Goal: Task Accomplishment & Management: Manage account settings

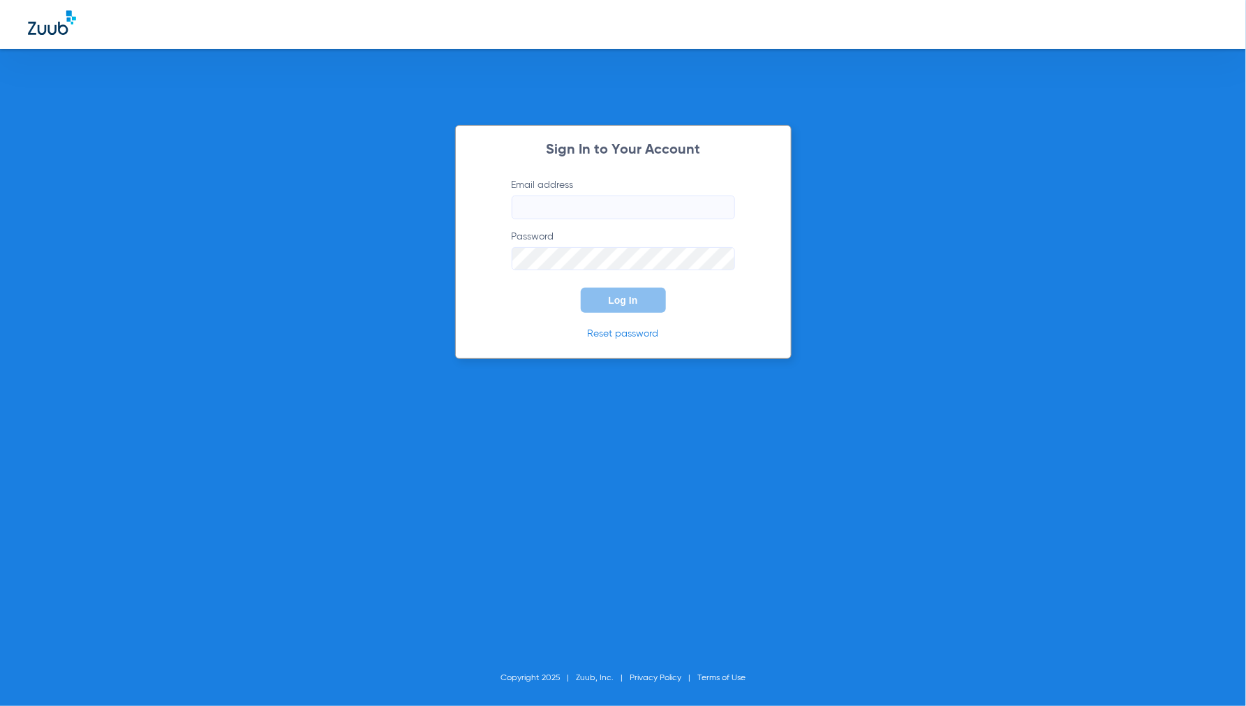
type input "jdziamski@mydental.org"
click at [729, 318] on div "Sign In to Your Account Email address jdziamski@mydental.org Password Log In Re…" at bounding box center [623, 242] width 336 height 235
click at [629, 294] on button "Log In" at bounding box center [623, 300] width 85 height 25
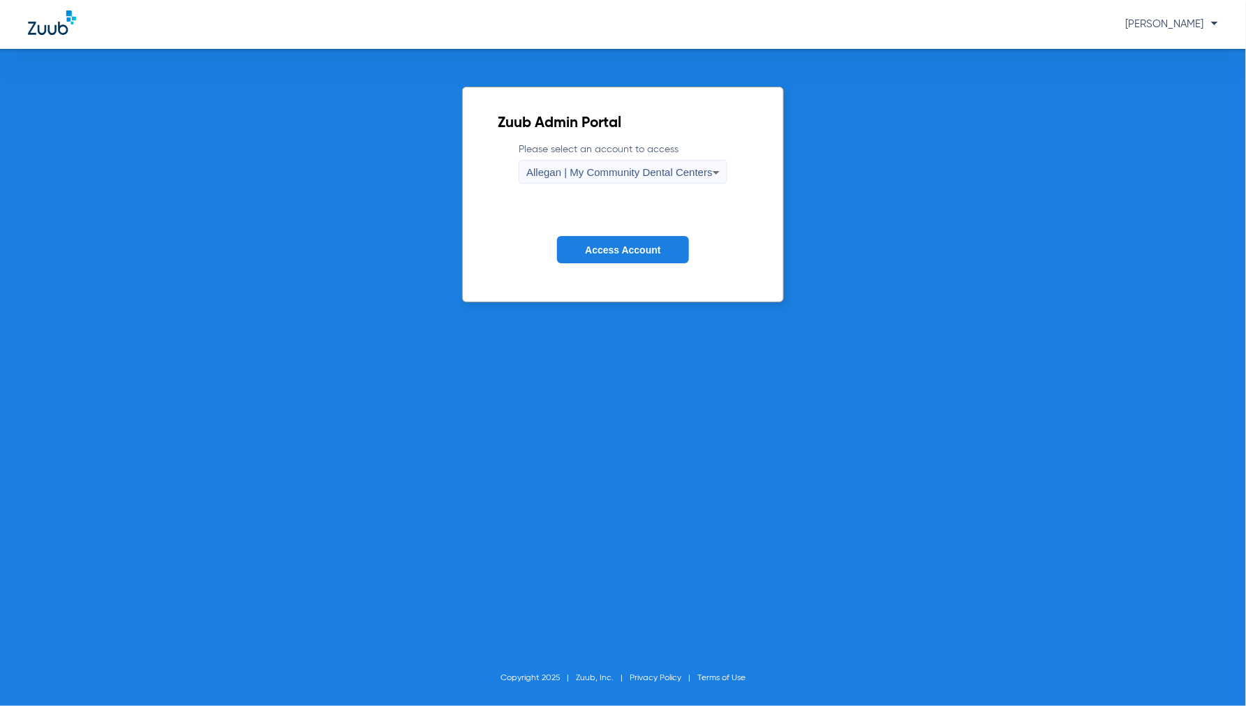
click at [618, 168] on span "Allegan | My Community Dental Centers" at bounding box center [619, 172] width 186 height 12
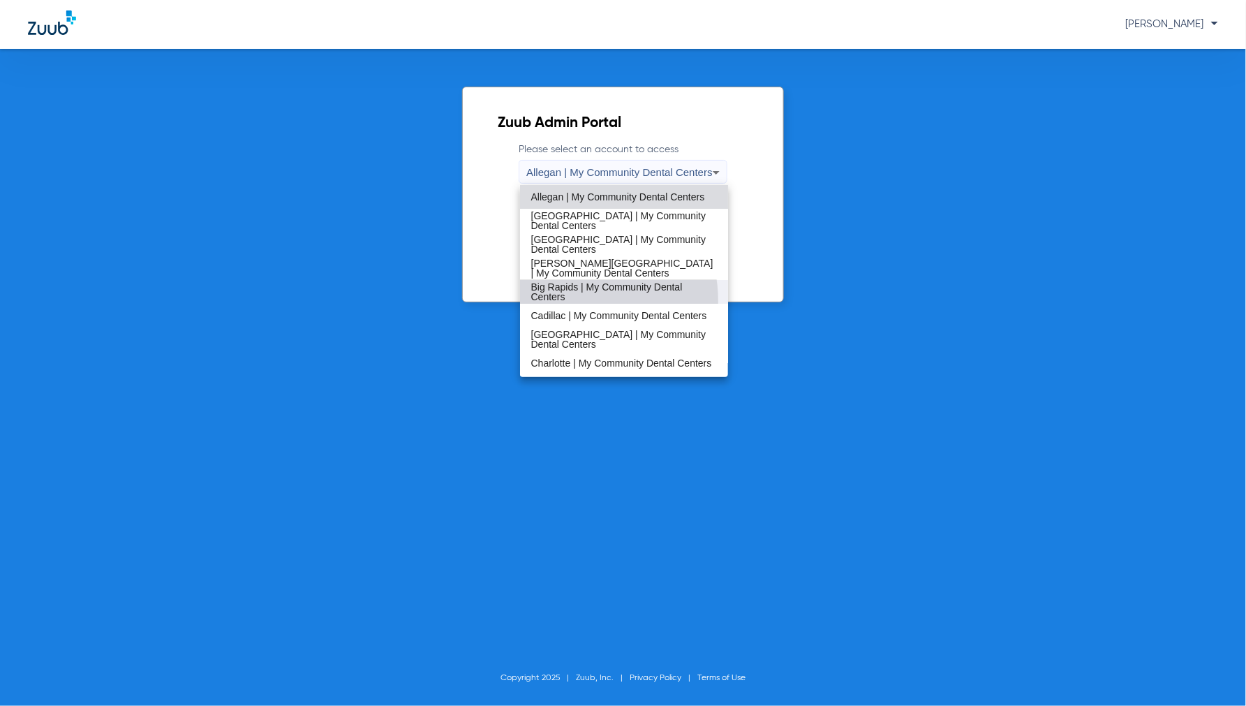
click at [557, 302] on mat-option "Big Rapids | My Community Dental Centers" at bounding box center [624, 292] width 209 height 24
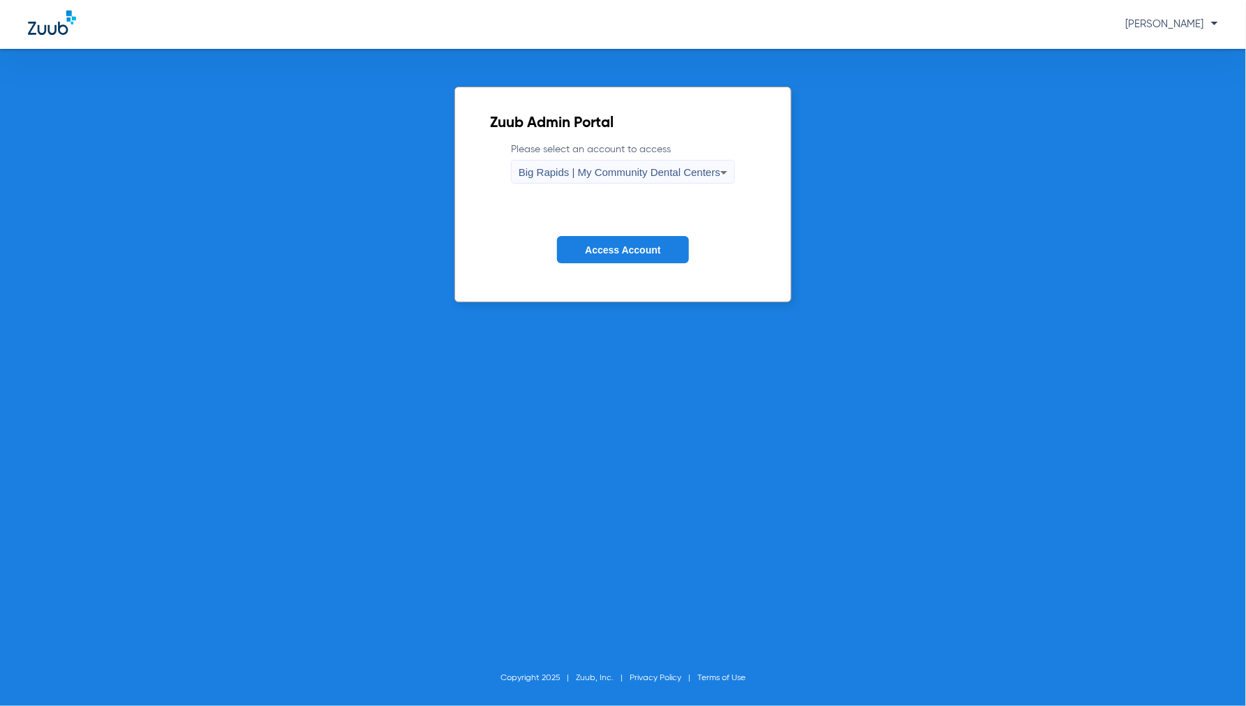
click at [594, 164] on div "Big Rapids | My Community Dental Centers" at bounding box center [620, 173] width 202 height 24
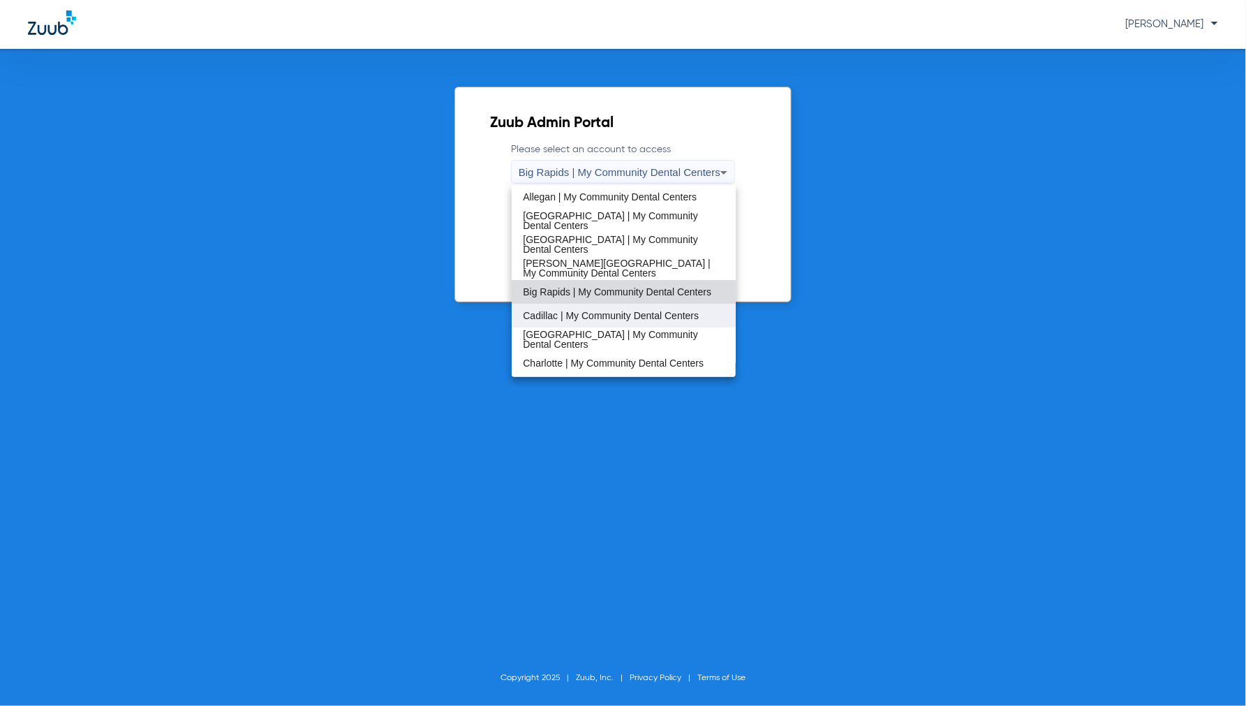
click at [560, 318] on span "Cadillac | My Community Dental Centers" at bounding box center [611, 316] width 176 height 10
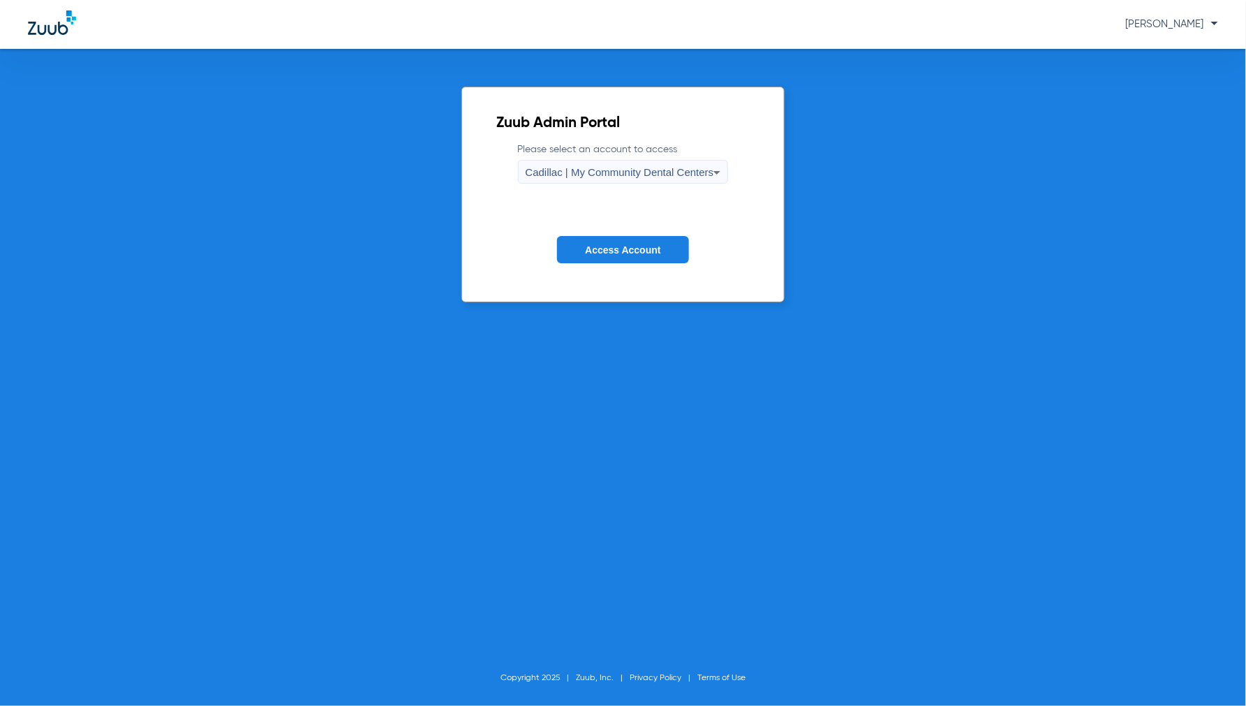
click at [603, 239] on button "Access Account" at bounding box center [622, 249] width 131 height 27
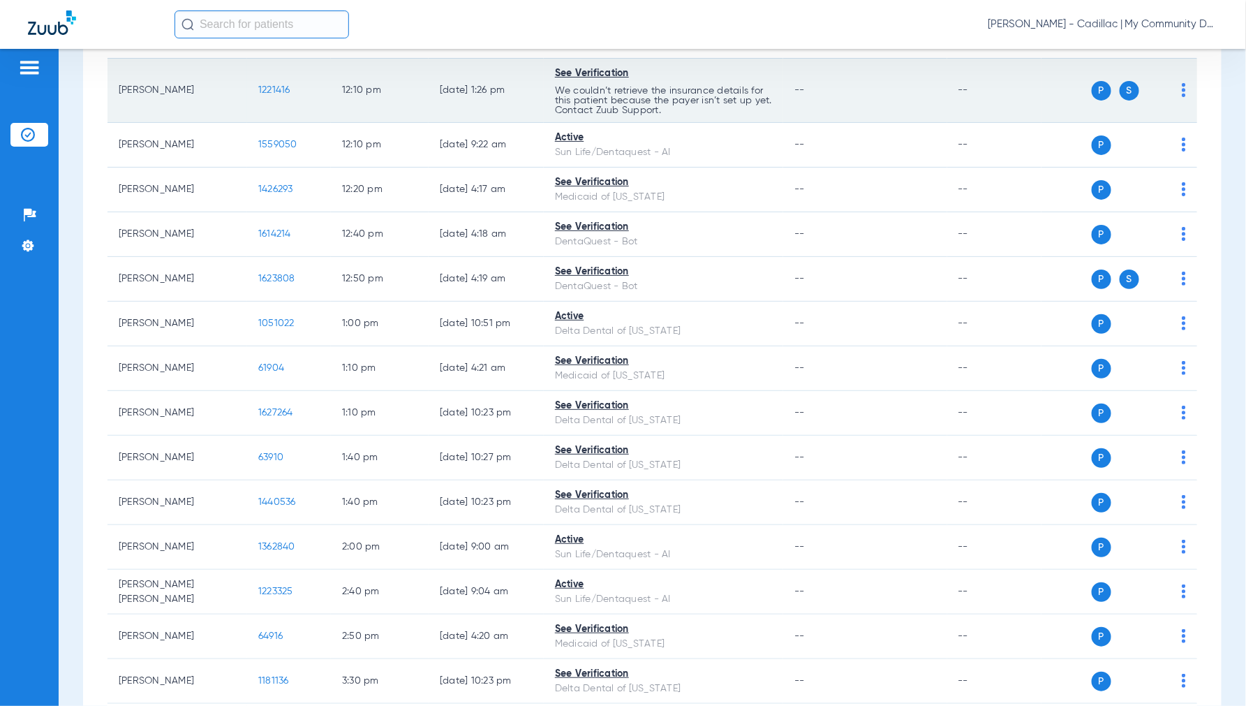
scroll to position [1733, 0]
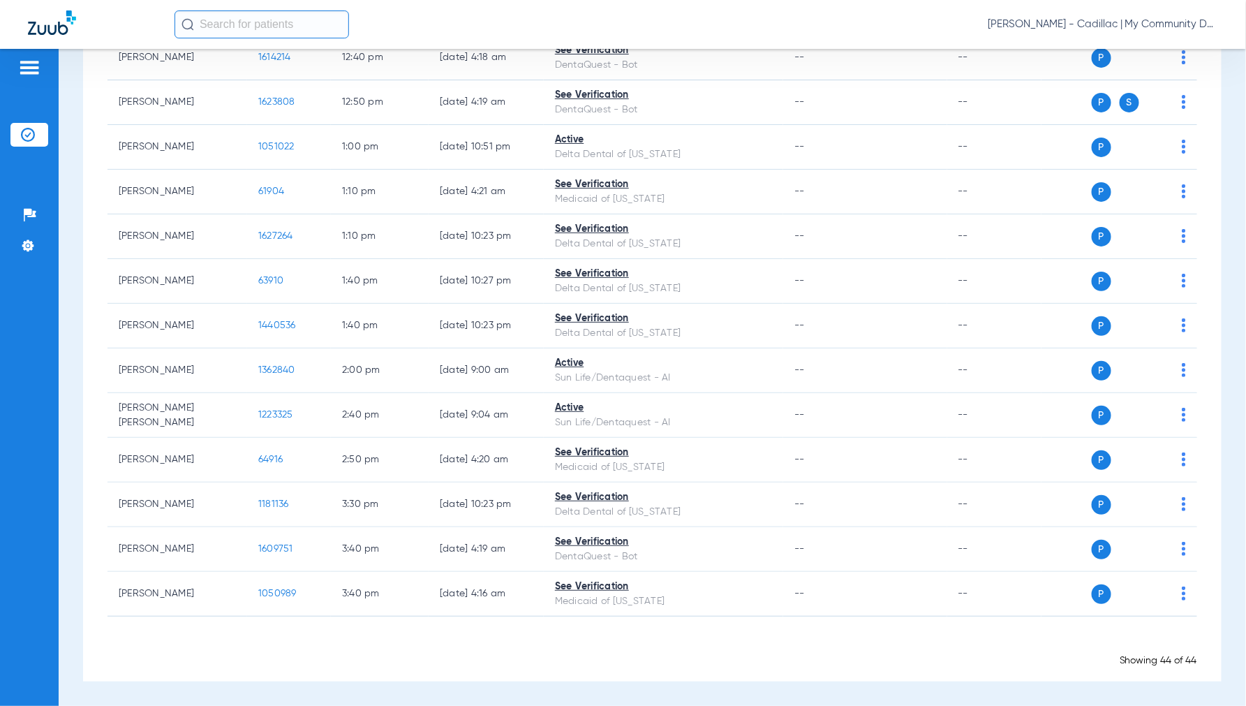
click at [1092, 21] on span "[PERSON_NAME] - Cadillac | My Community Dental Centers" at bounding box center [1103, 24] width 230 height 14
click at [1132, 58] on button "Account Selection" at bounding box center [1165, 50] width 101 height 28
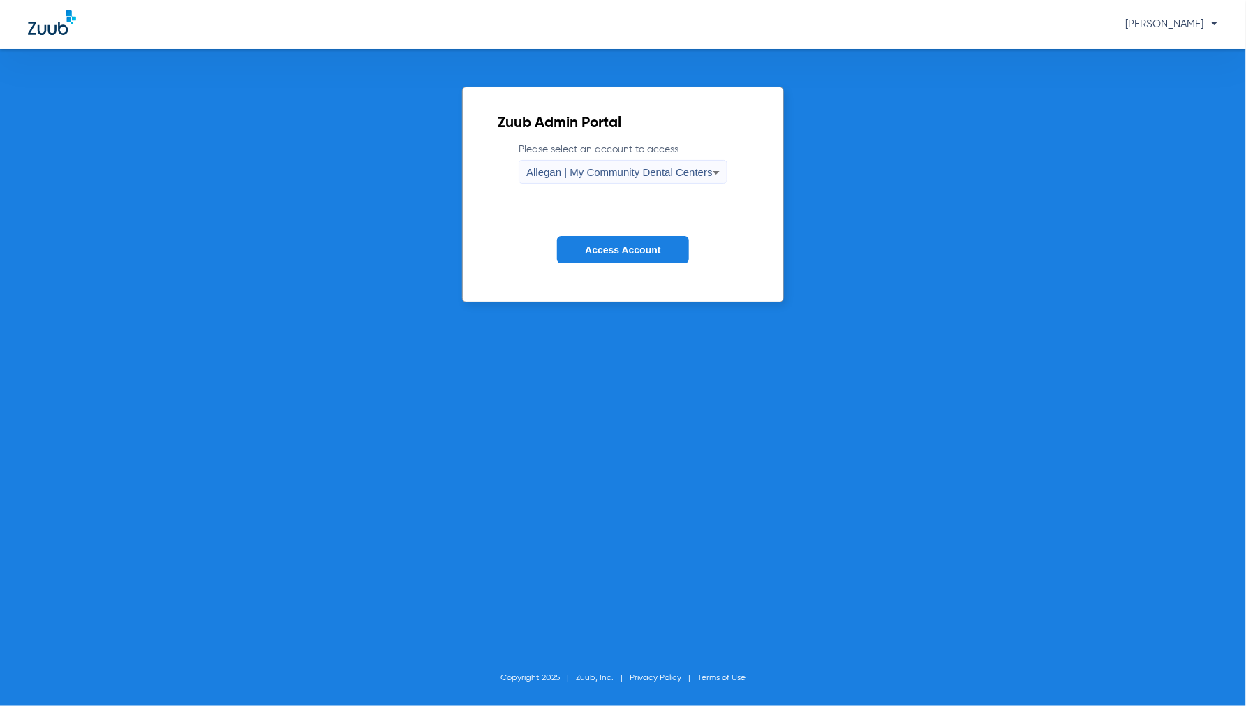
click at [653, 172] on span "Allegan | My Community Dental Centers" at bounding box center [619, 172] width 186 height 12
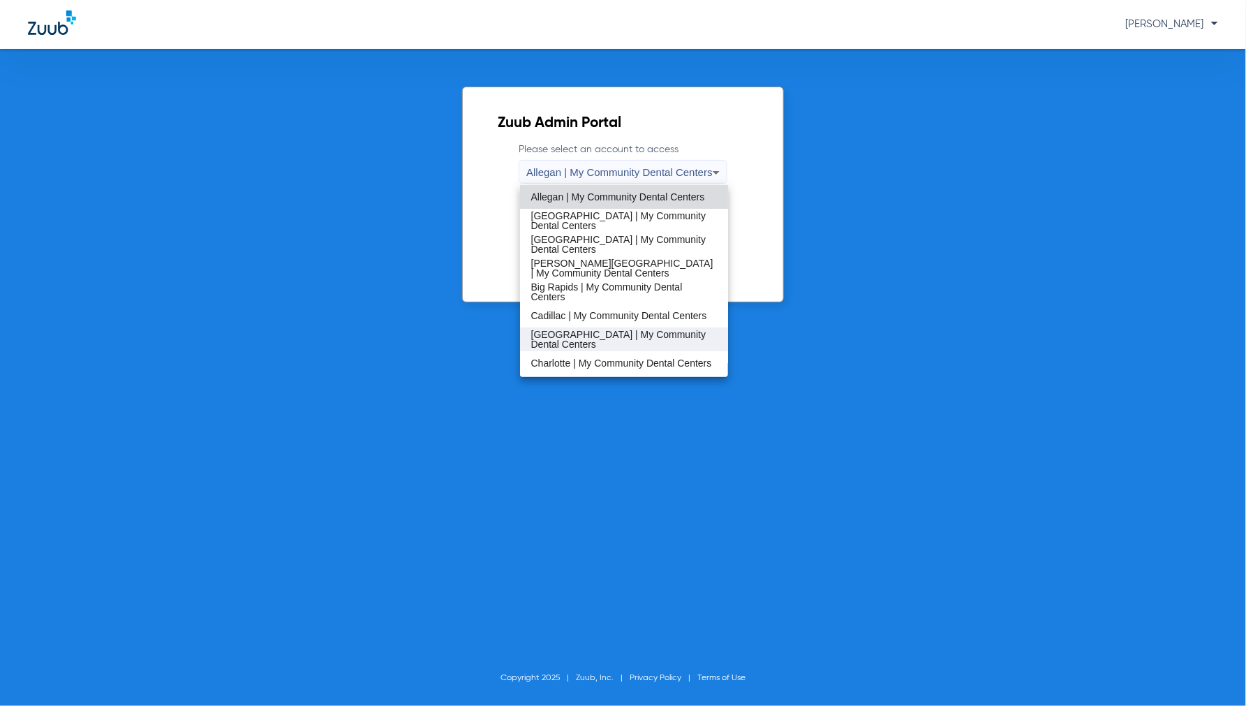
click at [553, 333] on span "[GEOGRAPHIC_DATA] | My Community Dental Centers" at bounding box center [624, 339] width 186 height 20
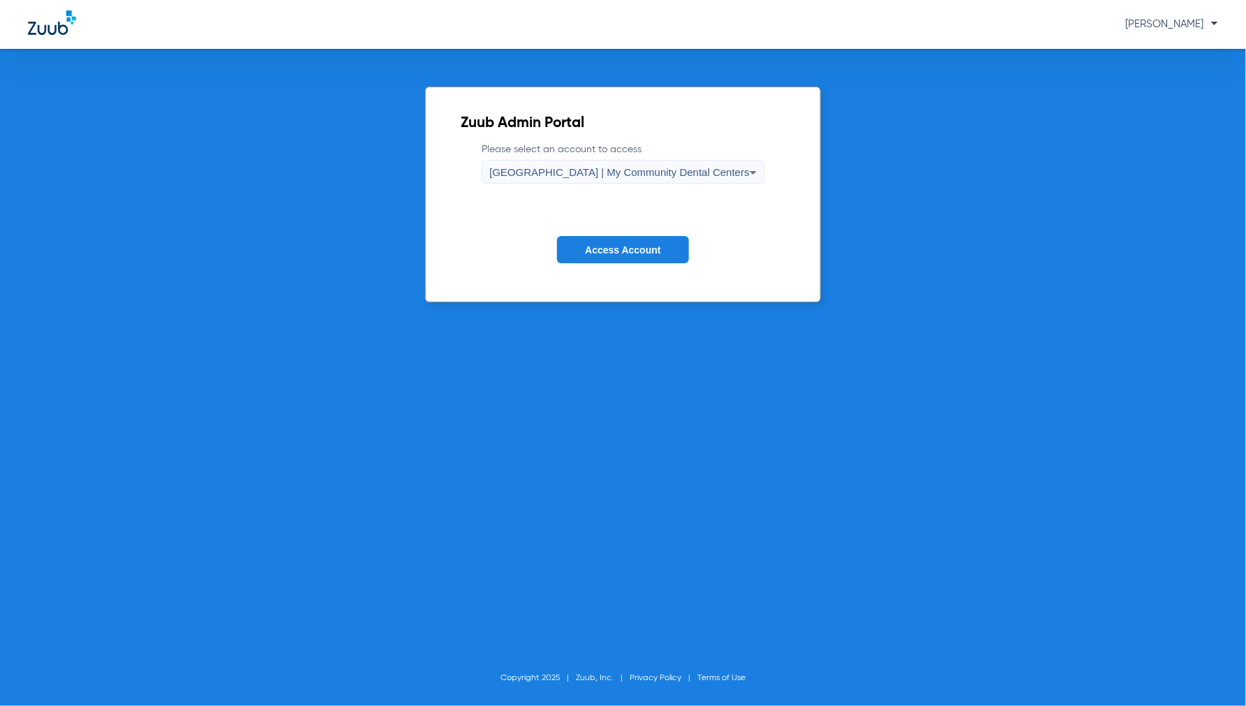
click at [596, 256] on button "Access Account" at bounding box center [622, 249] width 131 height 27
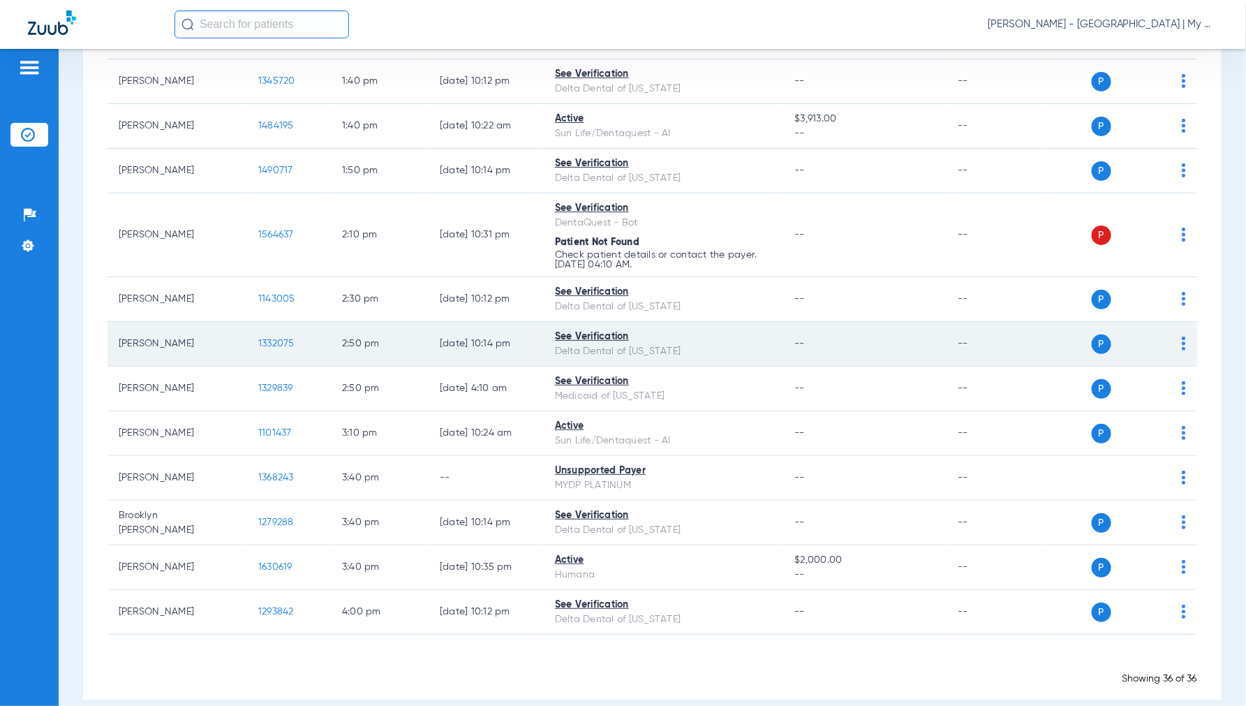
scroll to position [1395, 0]
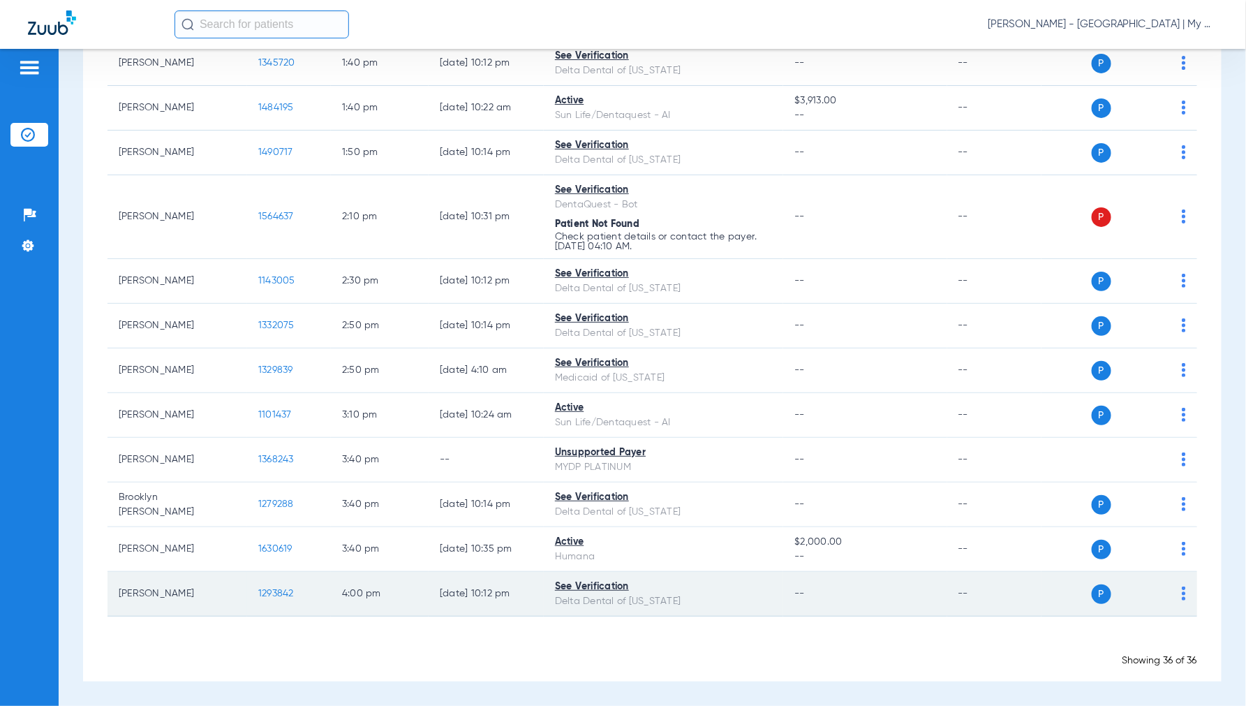
click at [286, 592] on span "1293842" at bounding box center [276, 593] width 36 height 10
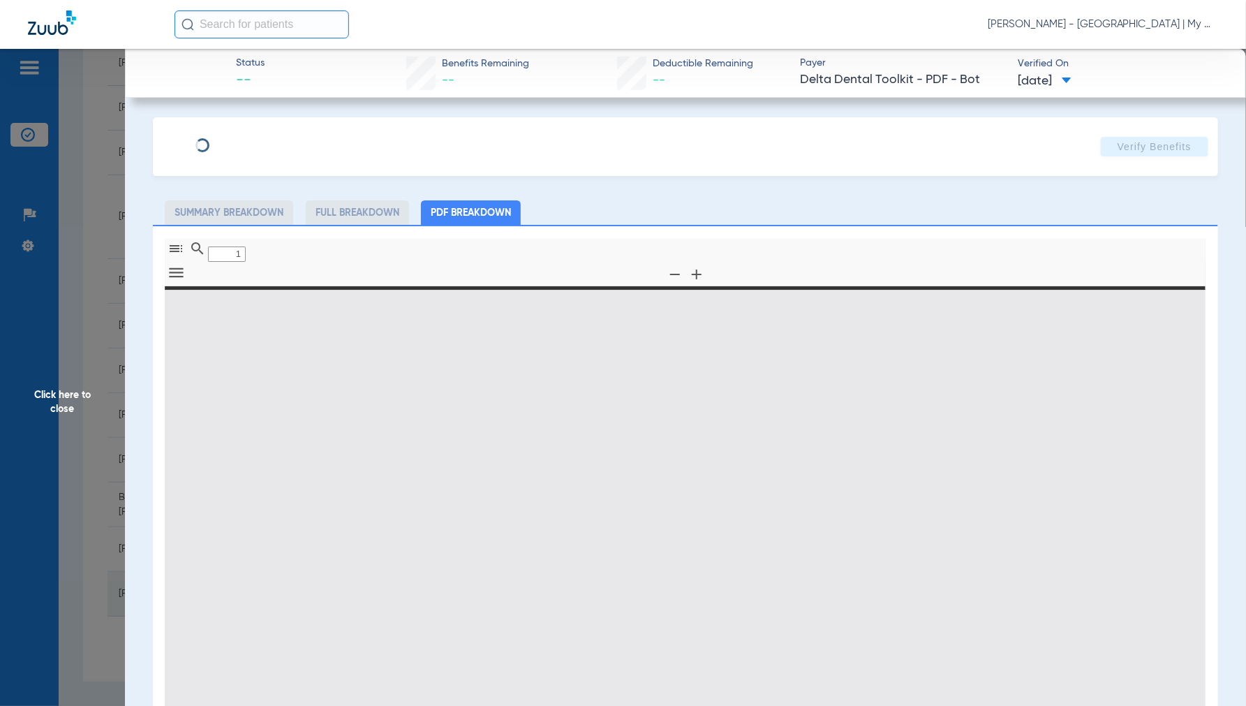
type input "0"
select select "page-width"
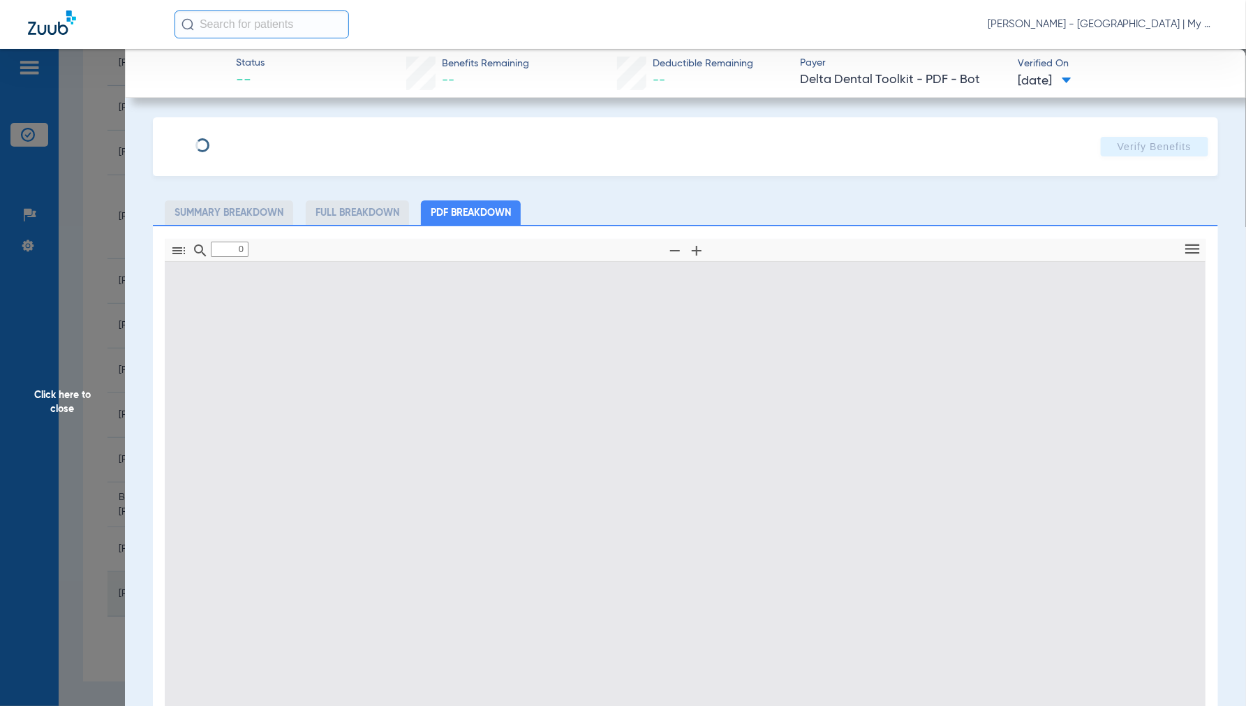
type input "1"
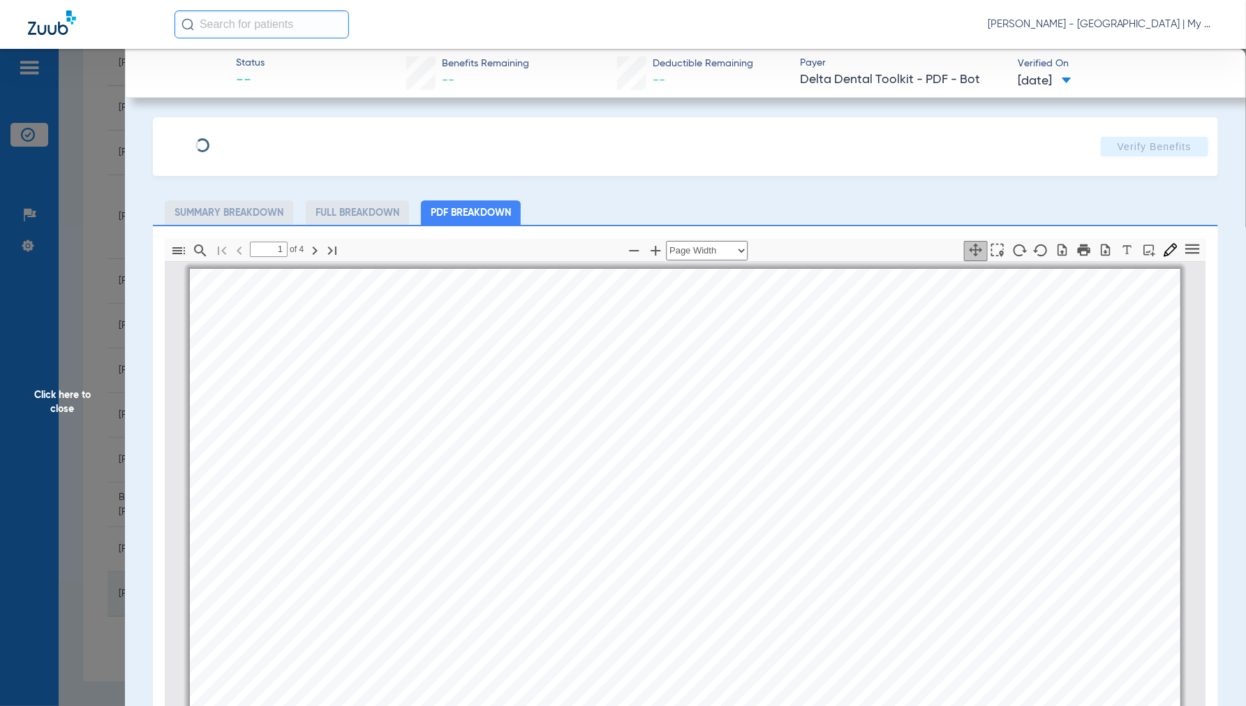
scroll to position [7, 0]
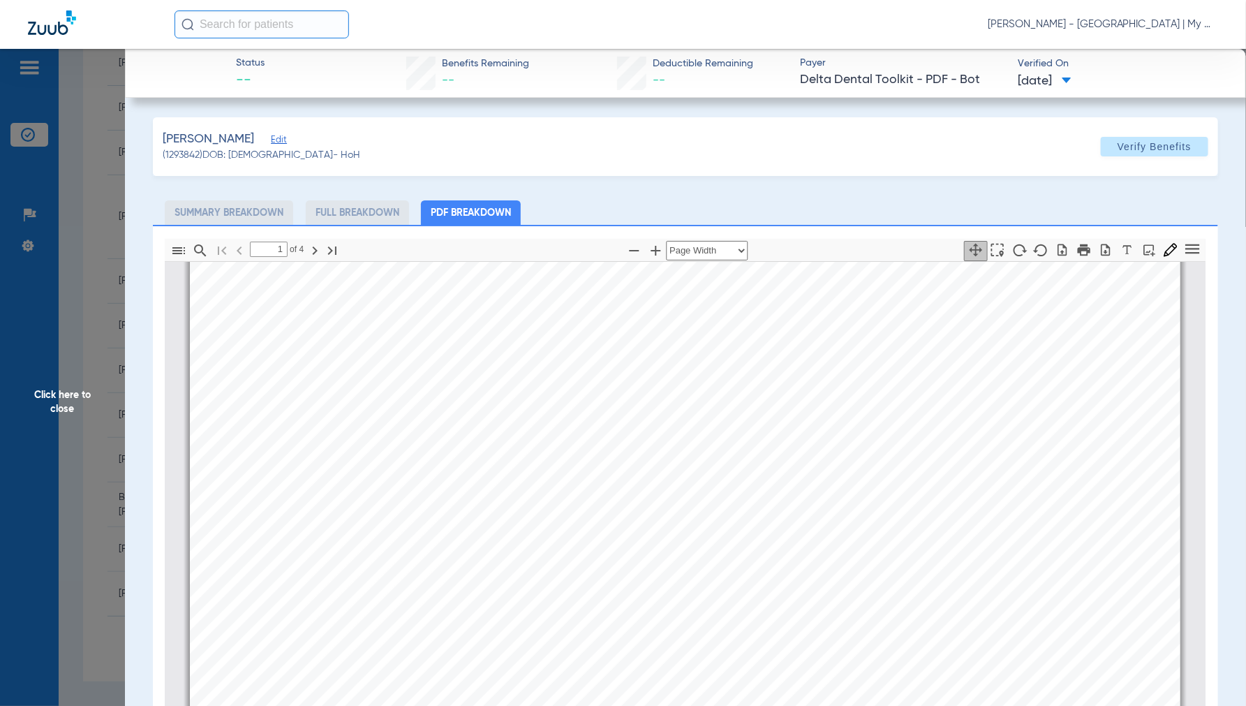
drag, startPoint x: 59, startPoint y: 391, endPoint x: 224, endPoint y: 401, distance: 165.0
click at [59, 391] on span "Click here to close" at bounding box center [62, 402] width 125 height 706
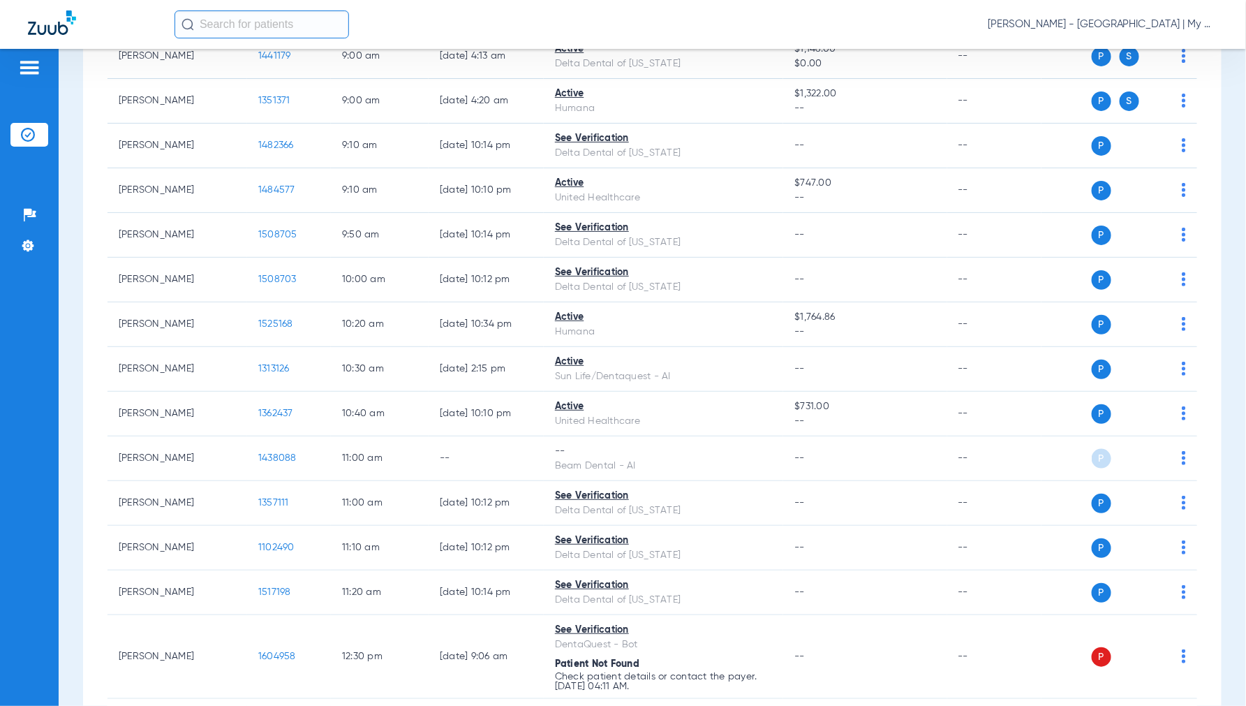
scroll to position [464, 0]
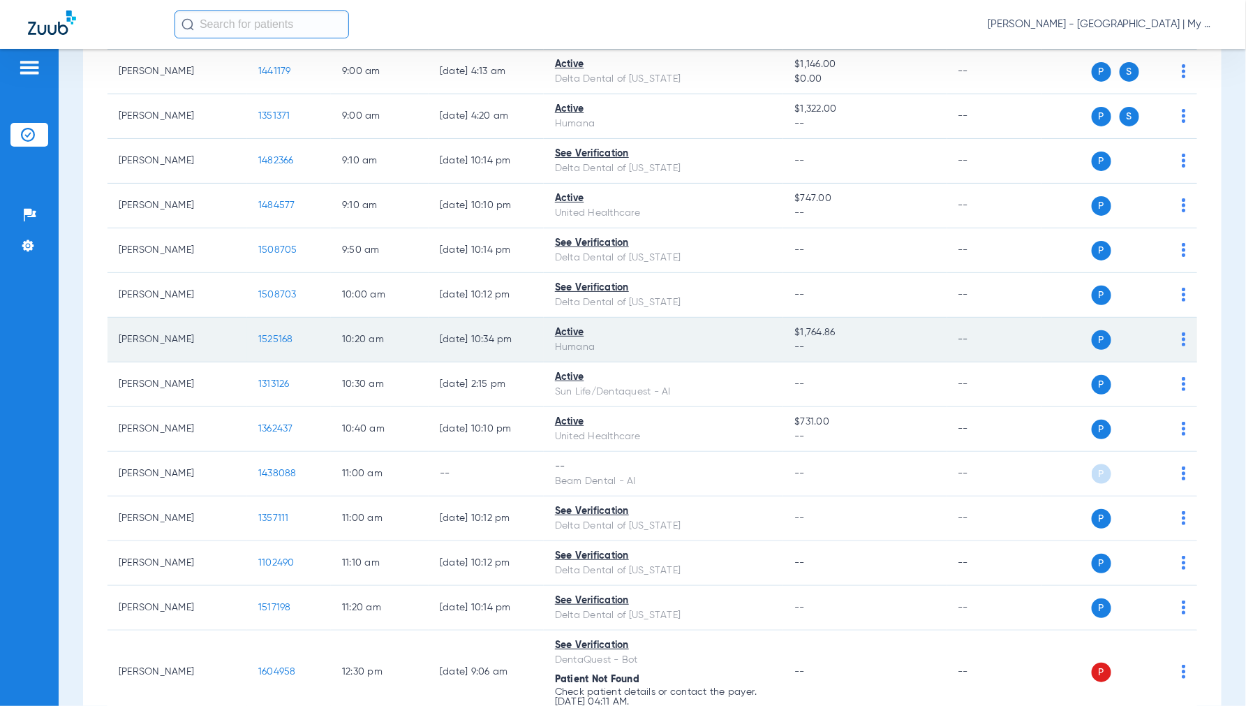
click at [276, 339] on span "1525168" at bounding box center [275, 339] width 35 height 10
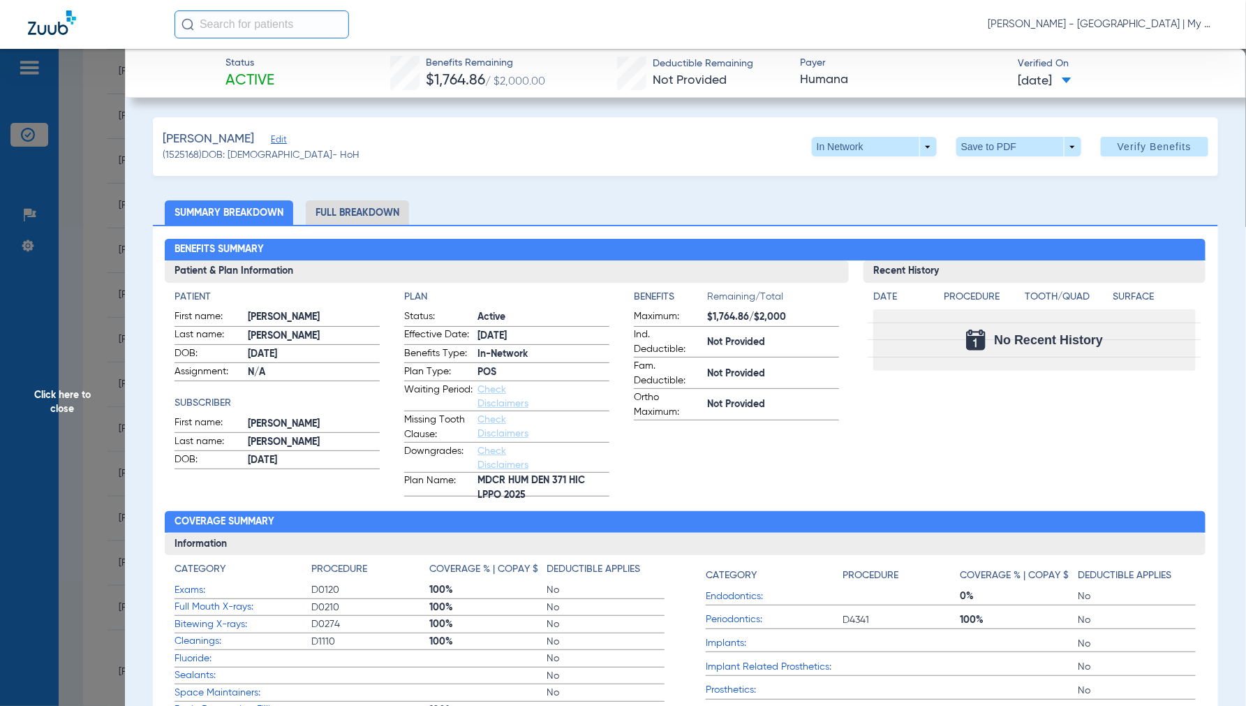
click at [68, 403] on span "Click here to close" at bounding box center [62, 402] width 125 height 706
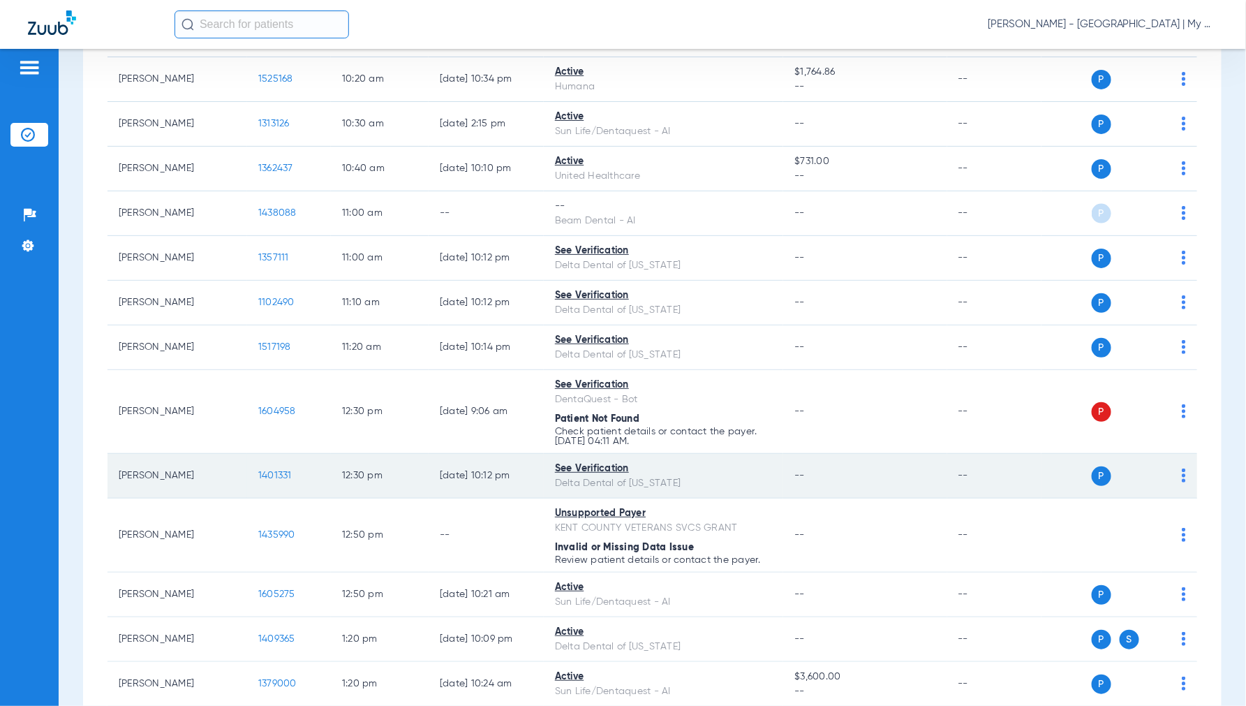
scroll to position [697, 0]
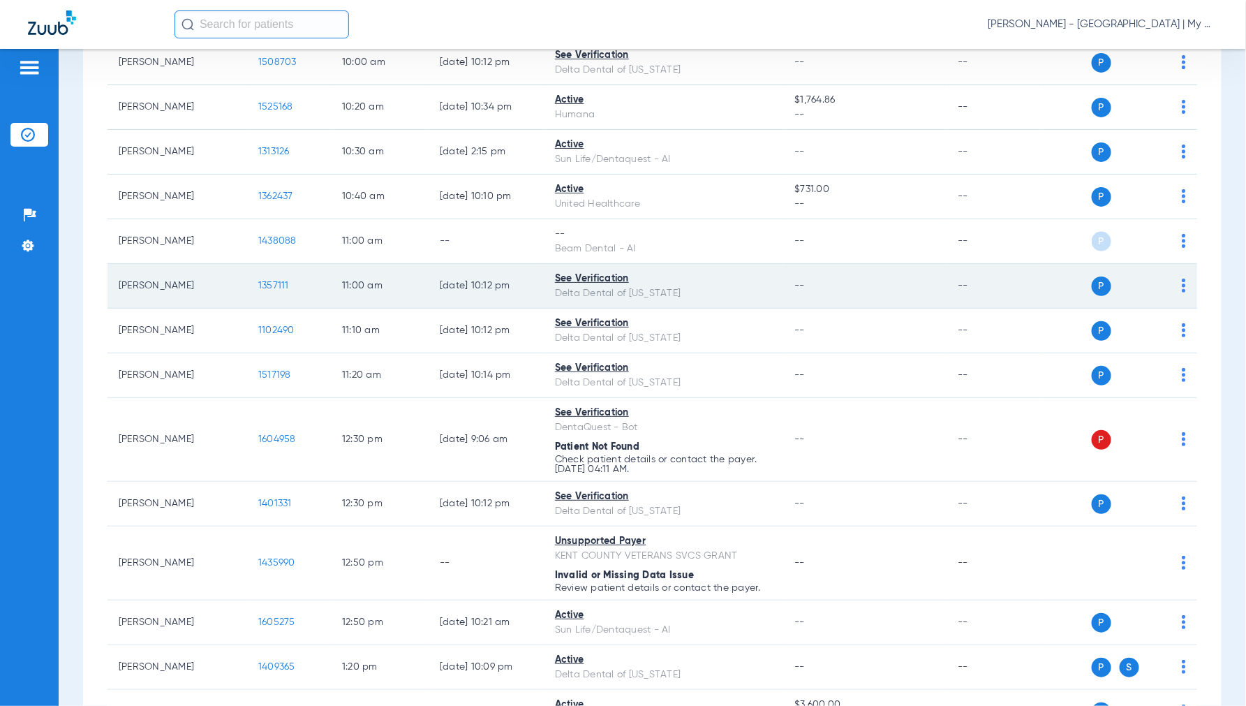
click at [276, 289] on span "1357111" at bounding box center [273, 286] width 31 height 10
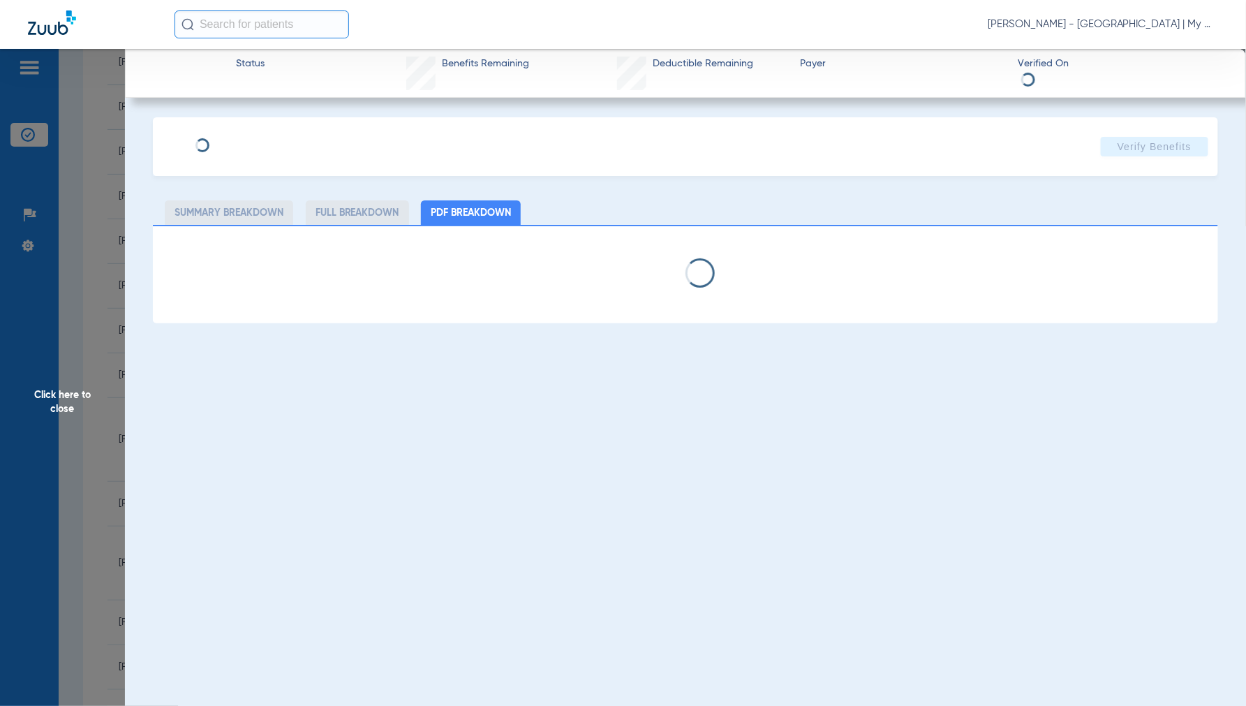
select select "page-width"
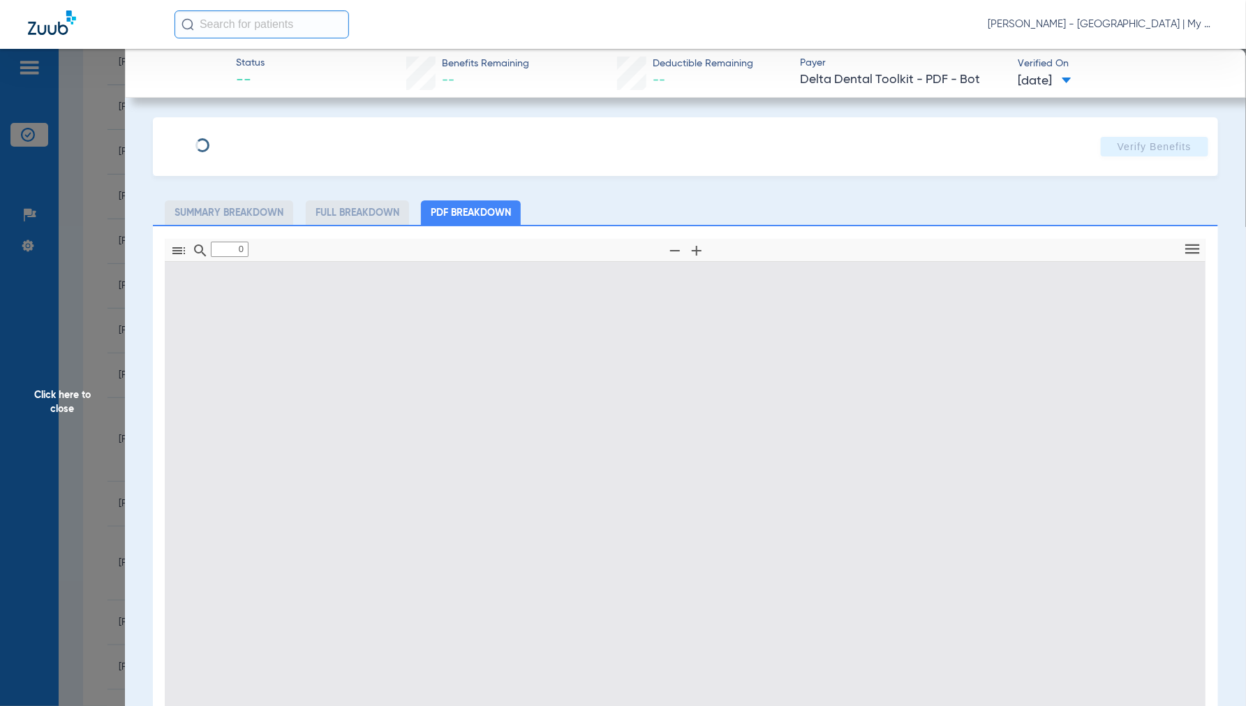
type input "1"
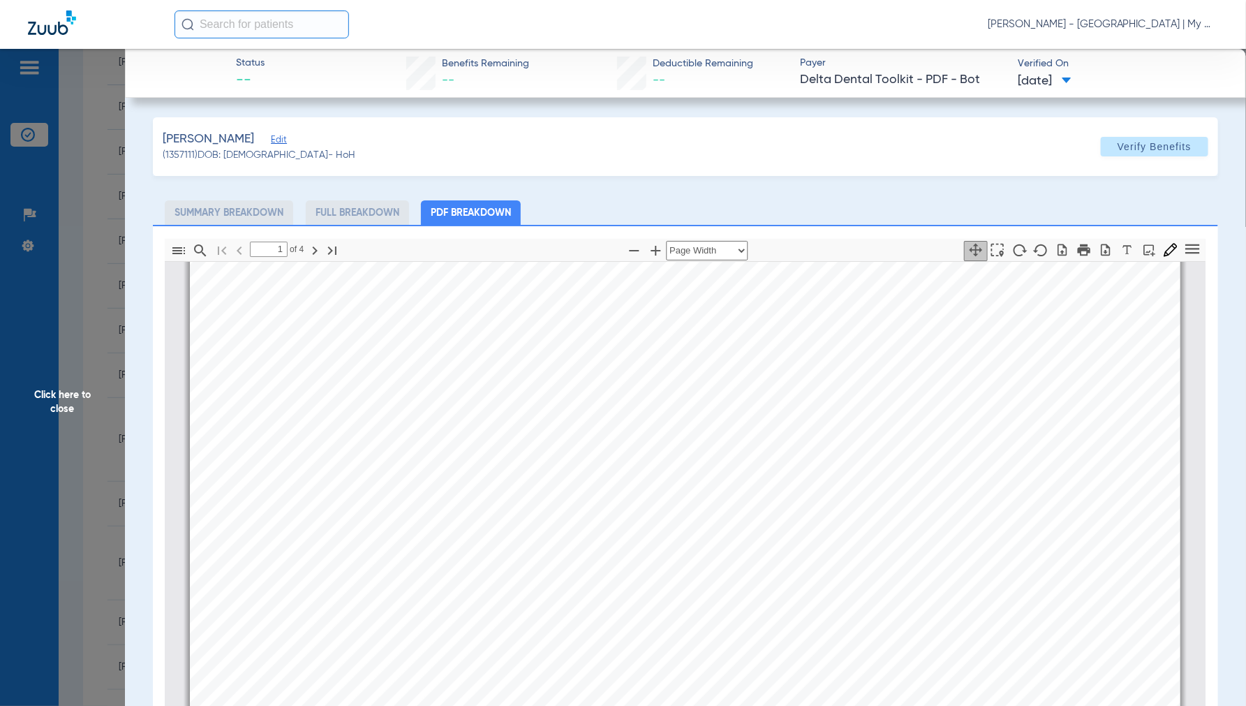
scroll to position [162, 0]
click at [56, 391] on span "Click here to close" at bounding box center [62, 402] width 125 height 706
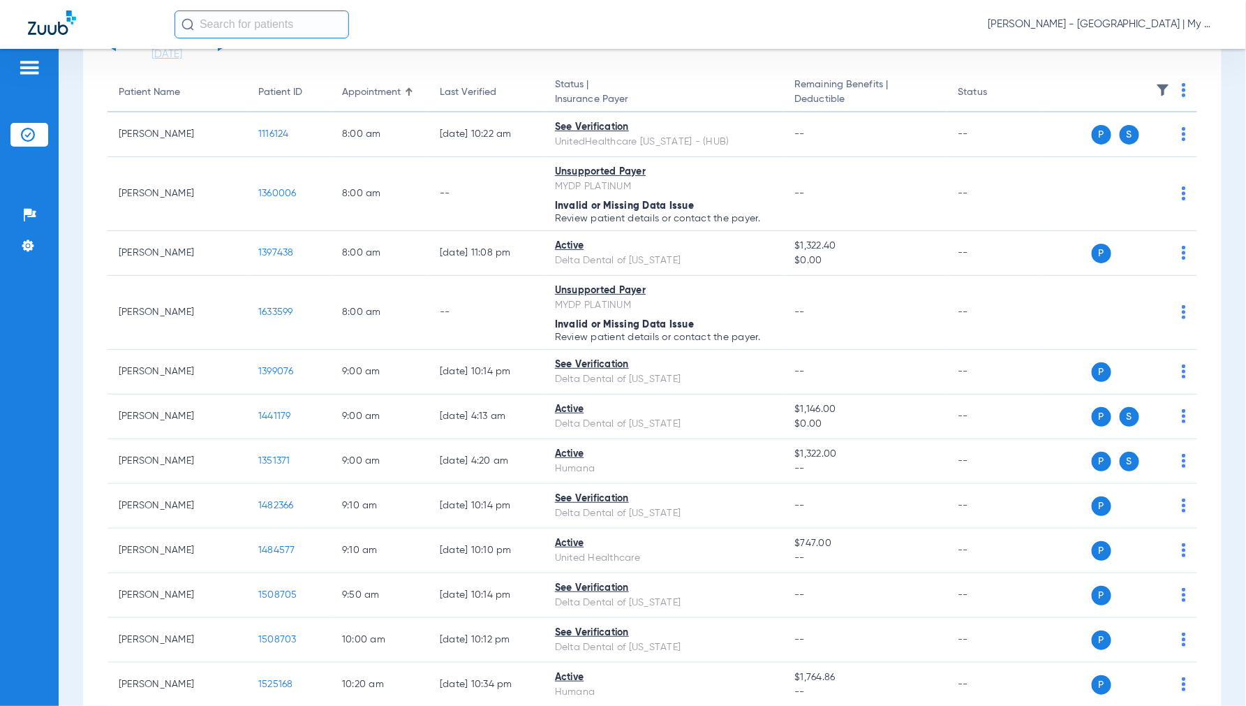
scroll to position [0, 0]
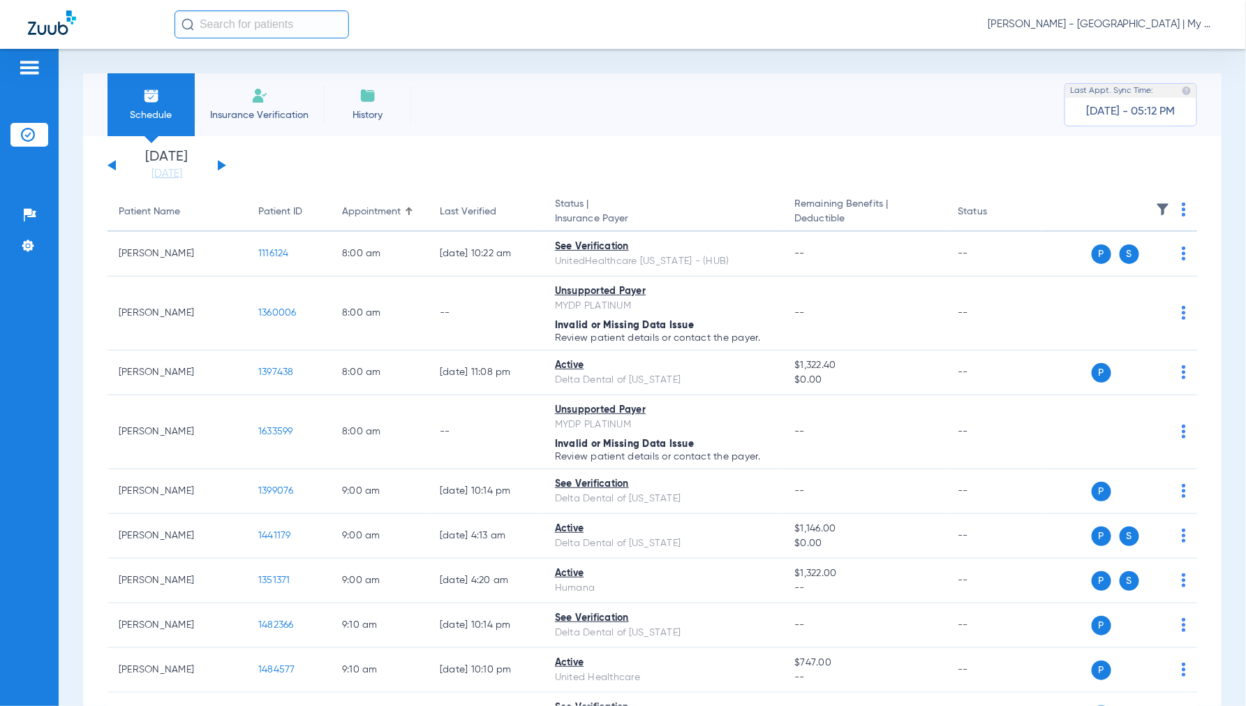
click at [1115, 31] on div "Jennifer Dziamski - Cedar Springs | My Community Dental Centers" at bounding box center [697, 24] width 1044 height 28
click at [1117, 29] on span "Jennifer Dziamski - Cedar Springs | My Community Dental Centers" at bounding box center [1103, 24] width 230 height 14
click at [1161, 54] on span "Account Selection" at bounding box center [1166, 50] width 78 height 10
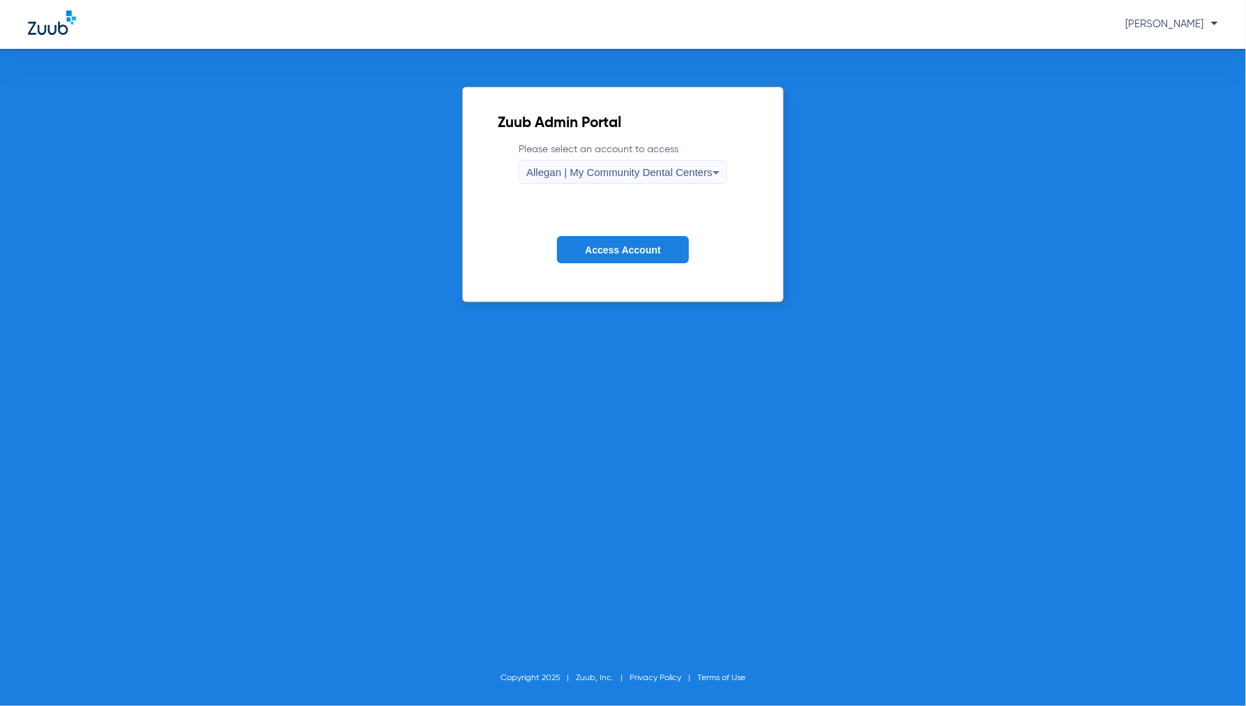
click at [650, 168] on span "Allegan | My Community Dental Centers" at bounding box center [619, 172] width 186 height 12
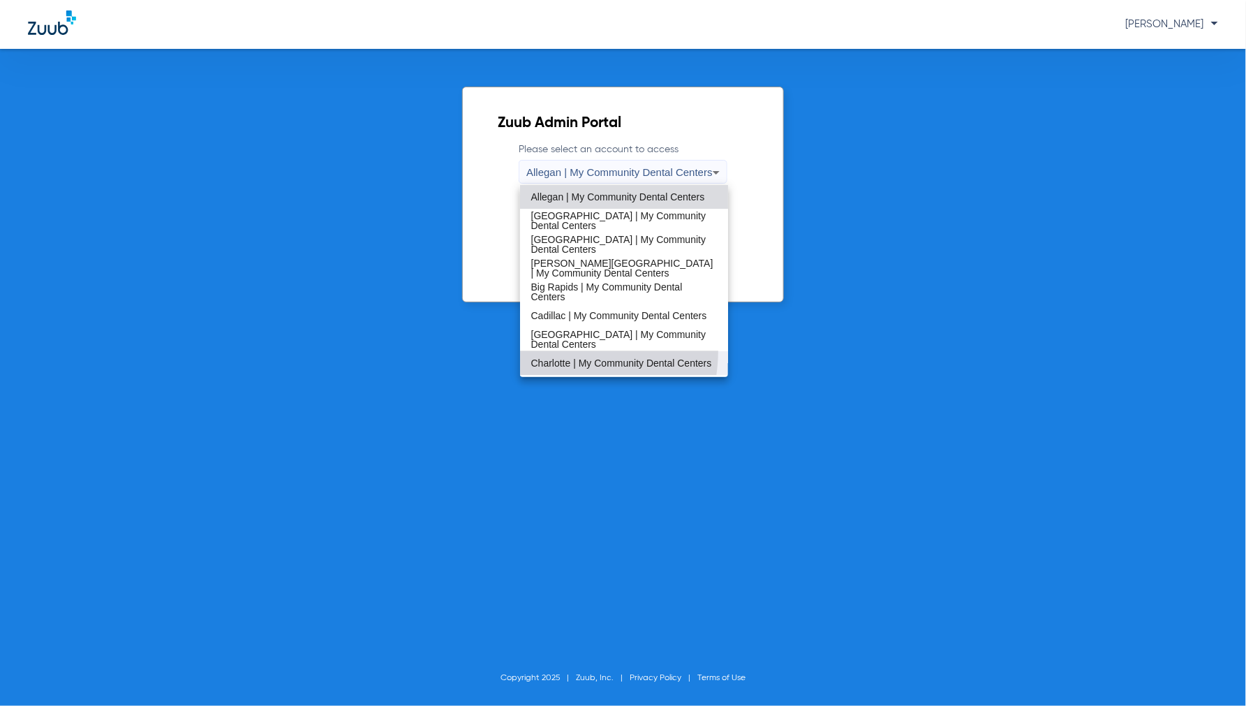
click at [553, 351] on mat-option "Charlotte | My Community Dental Centers" at bounding box center [624, 363] width 209 height 24
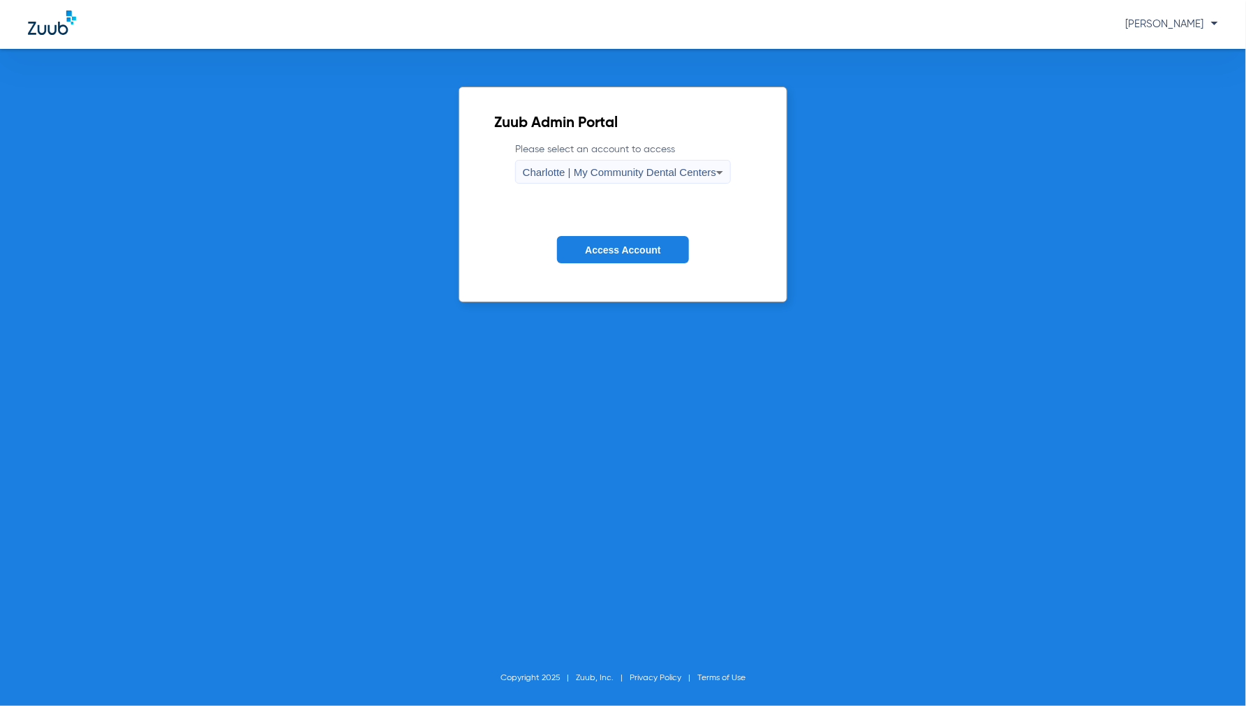
click at [593, 249] on span "Access Account" at bounding box center [622, 249] width 75 height 11
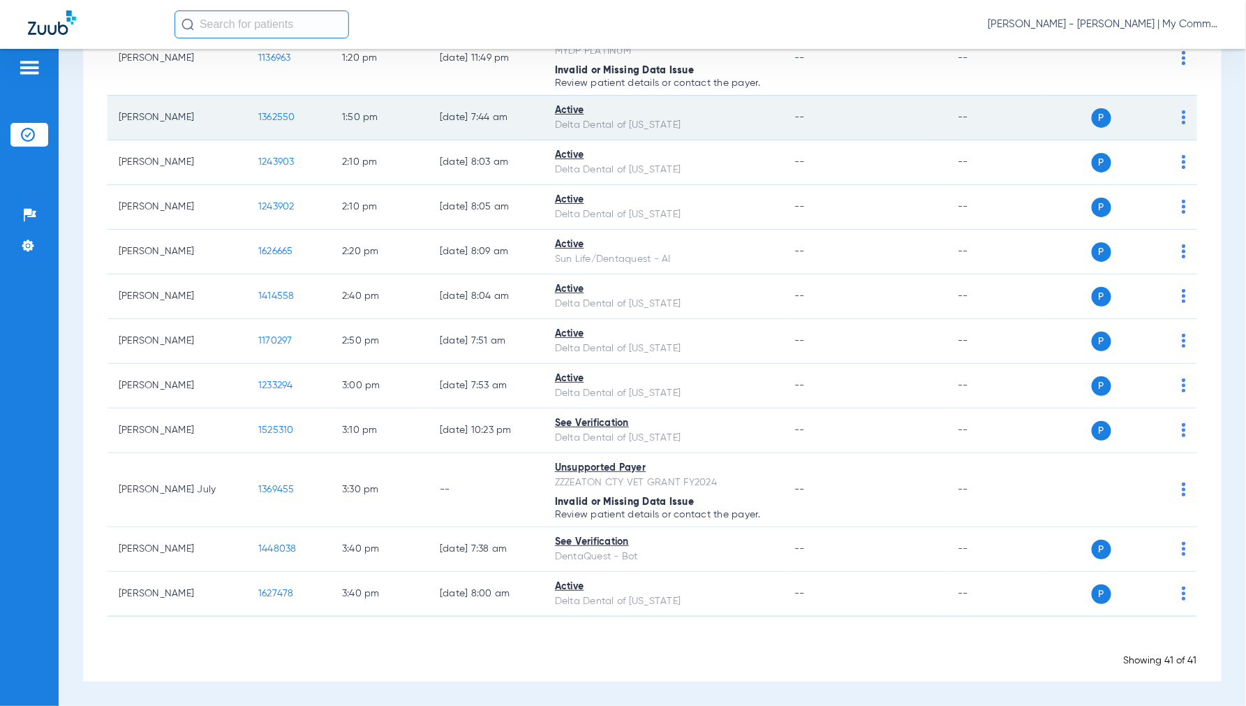
scroll to position [1679, 0]
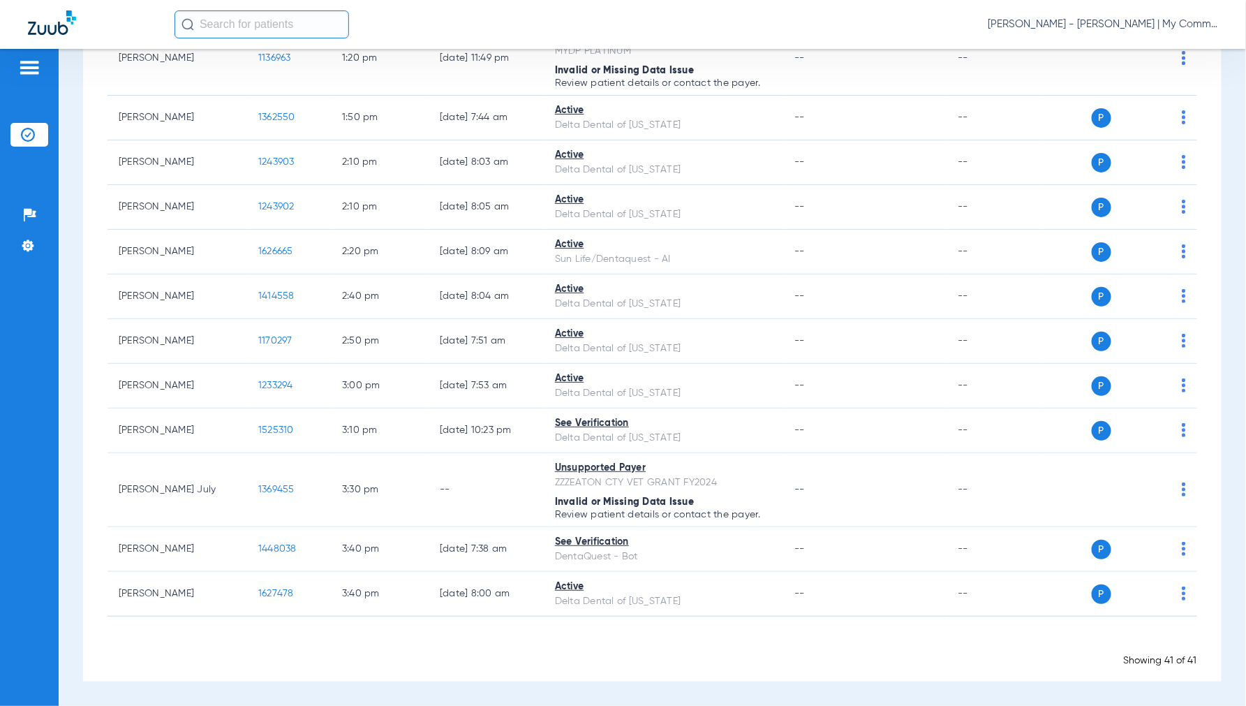
click at [1099, 22] on span "Jennifer Dziamski - Charlotte | My Community Dental Centers" at bounding box center [1103, 24] width 230 height 14
click at [1145, 57] on button "Account Selection" at bounding box center [1165, 50] width 101 height 28
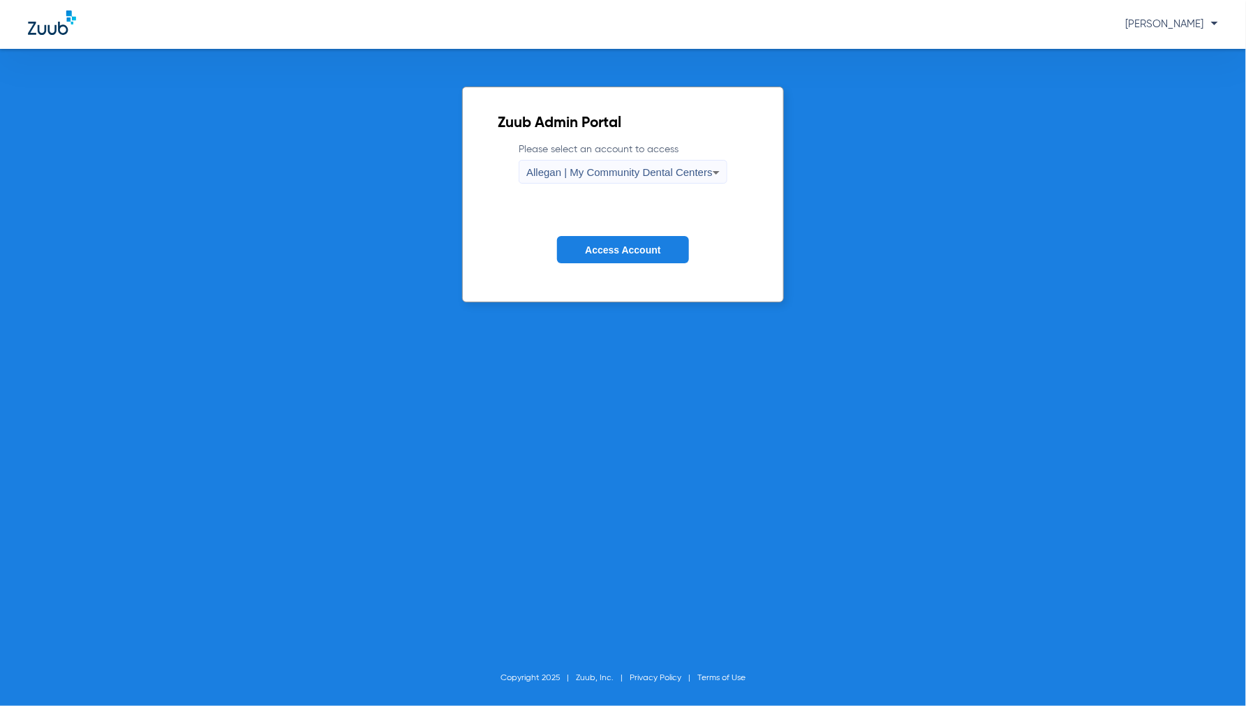
click at [610, 177] on span "Allegan | My Community Dental Centers" at bounding box center [619, 172] width 186 height 12
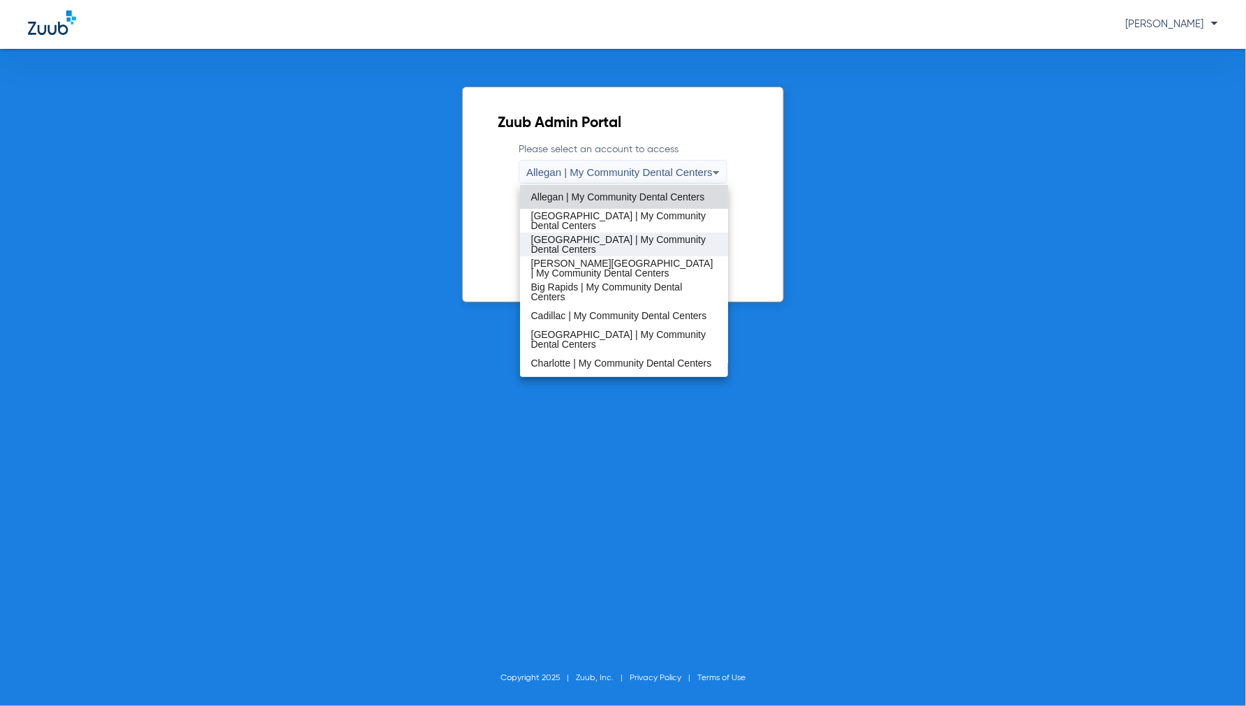
scroll to position [77, 0]
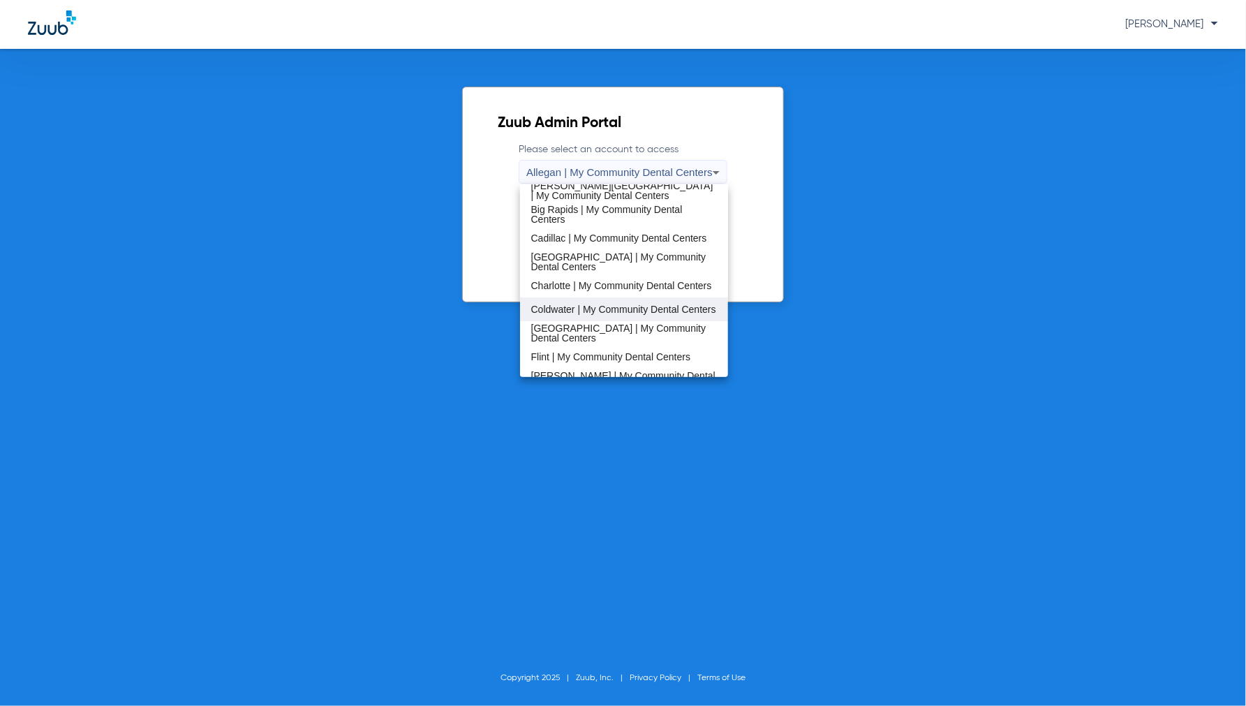
click at [574, 304] on span "Coldwater | My Community Dental Centers" at bounding box center [623, 309] width 185 height 10
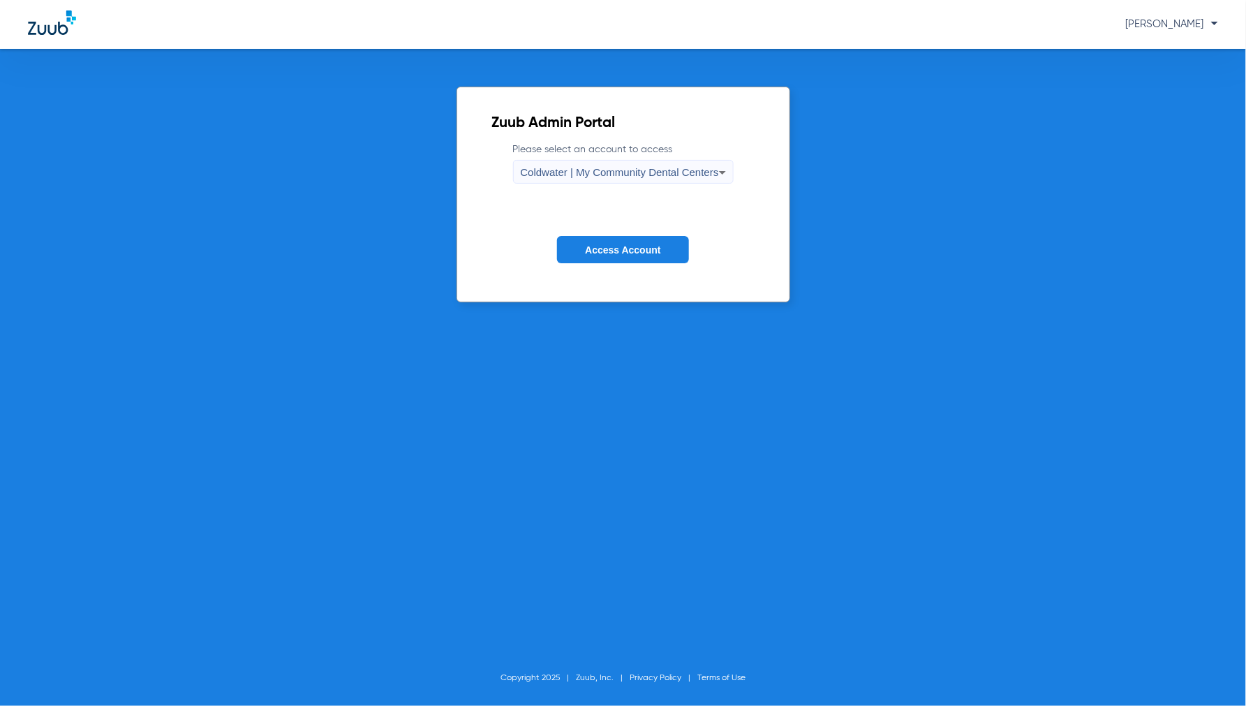
click at [655, 249] on span "Access Account" at bounding box center [622, 249] width 75 height 11
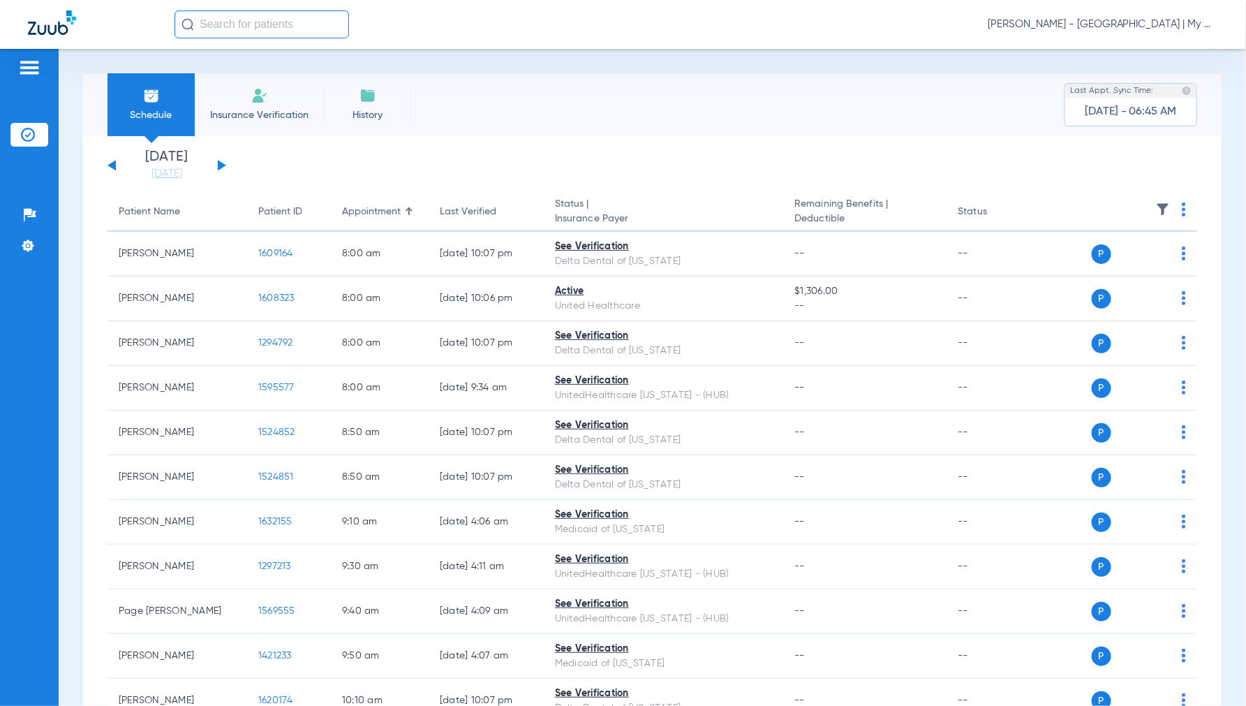
click at [1108, 13] on div "Jennifer Dziamski - Coldwater | My Community Dental Centers" at bounding box center [697, 24] width 1044 height 28
click at [1108, 20] on span "Jennifer Dziamski - Coldwater | My Community Dental Centers" at bounding box center [1103, 24] width 230 height 14
click at [1140, 54] on button "Account Selection" at bounding box center [1165, 50] width 101 height 28
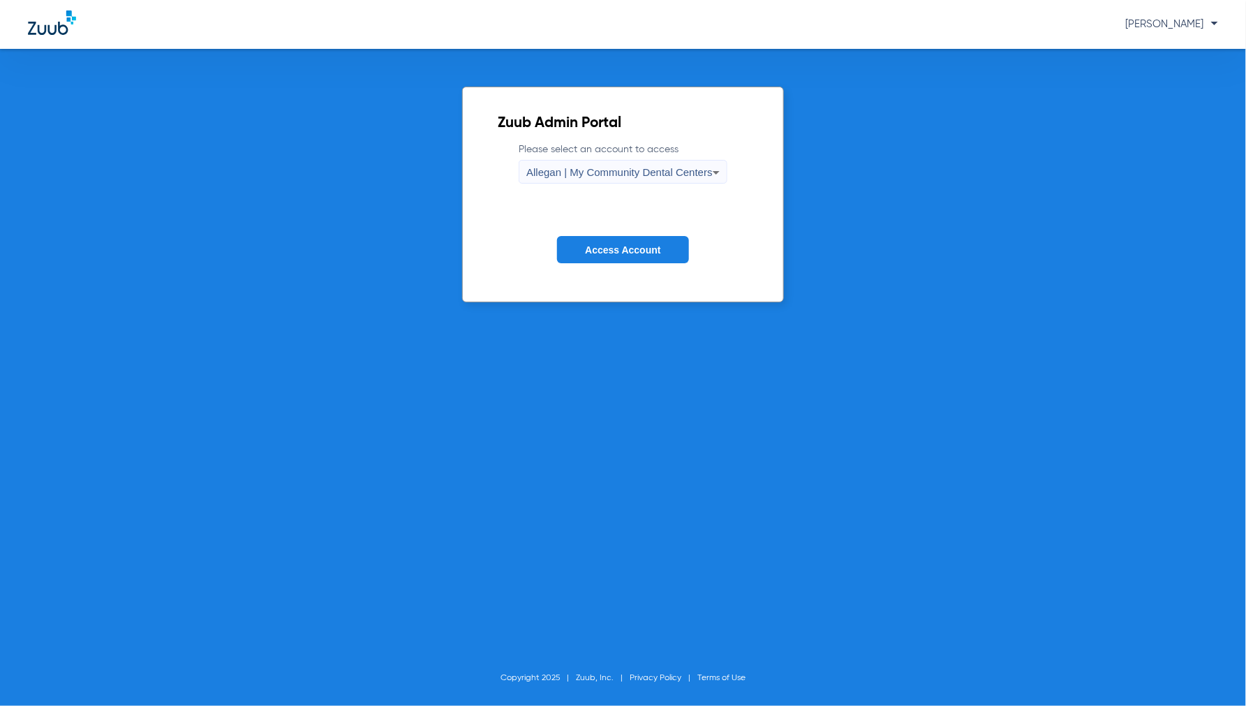
click at [620, 169] on span "Allegan | My Community Dental Centers" at bounding box center [619, 172] width 186 height 12
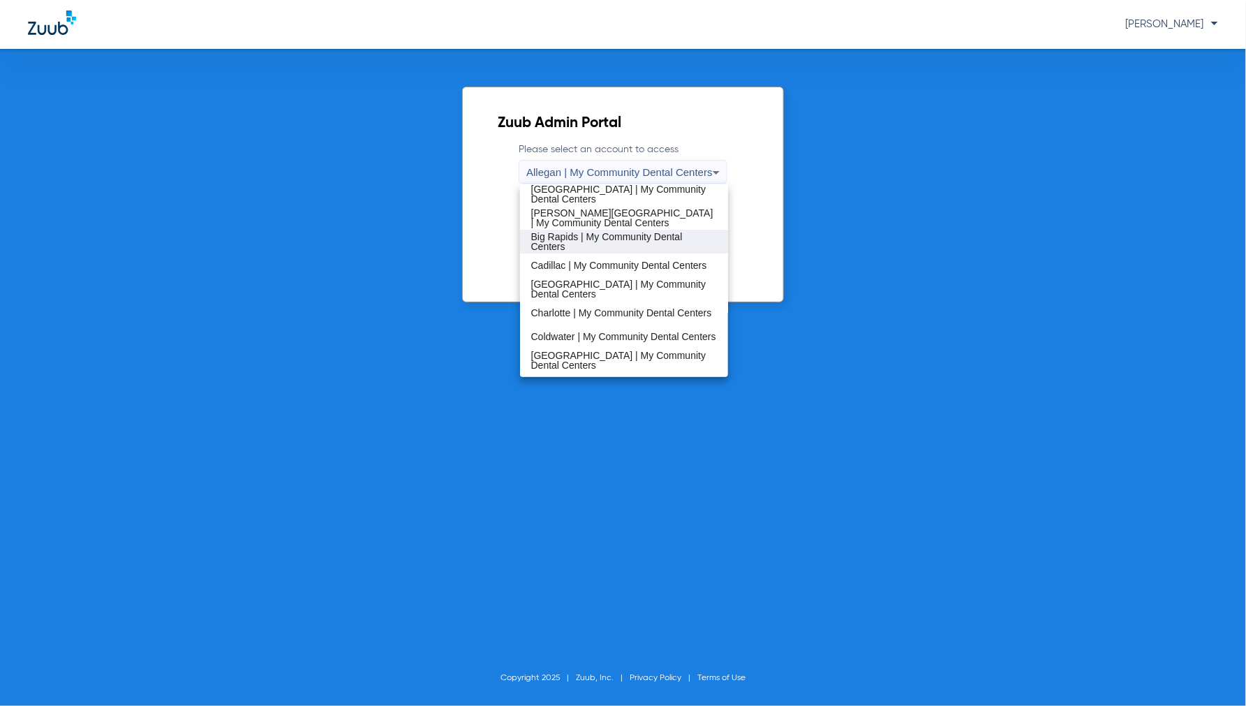
scroll to position [77, 0]
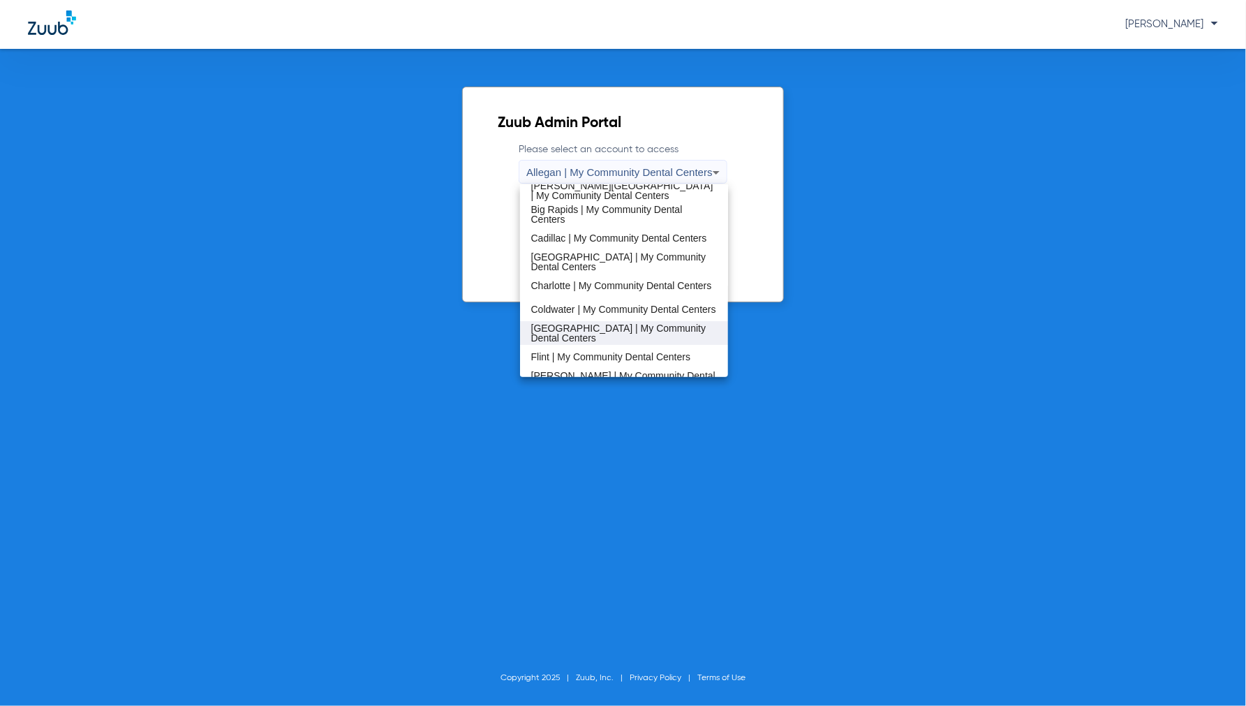
click at [553, 326] on span "[GEOGRAPHIC_DATA] | My Community Dental Centers" at bounding box center [624, 333] width 186 height 20
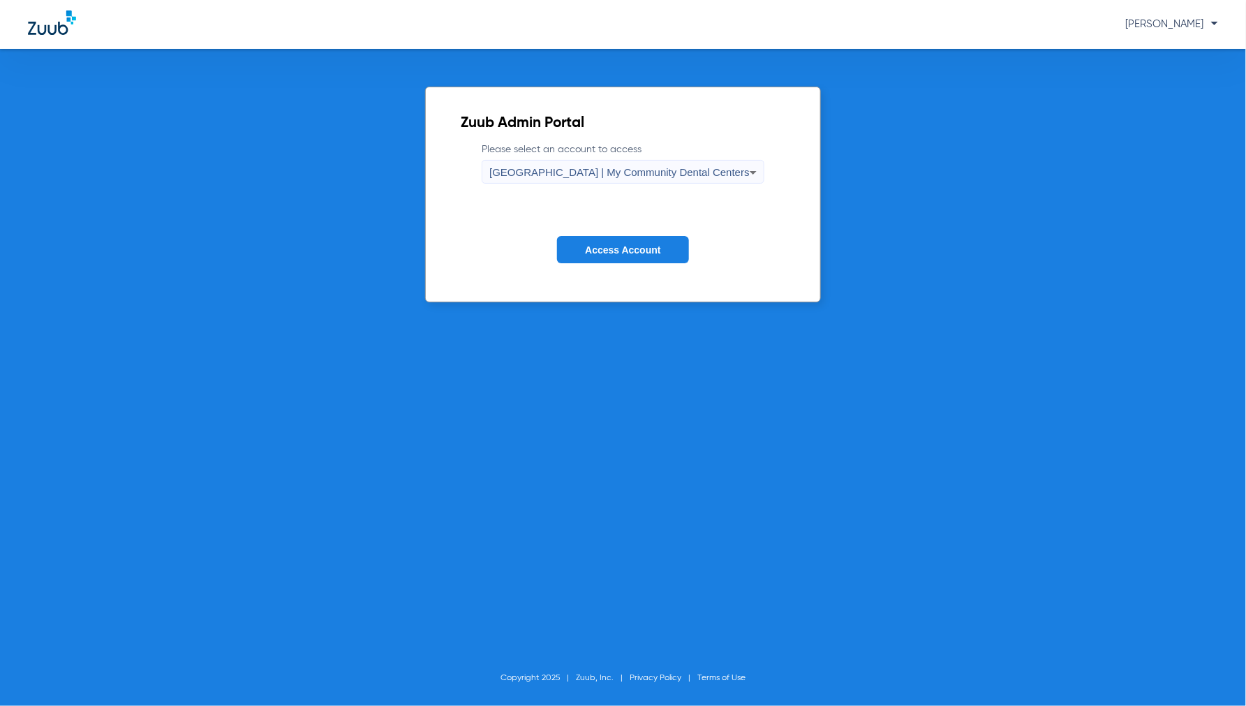
click at [618, 240] on button "Access Account" at bounding box center [622, 249] width 131 height 27
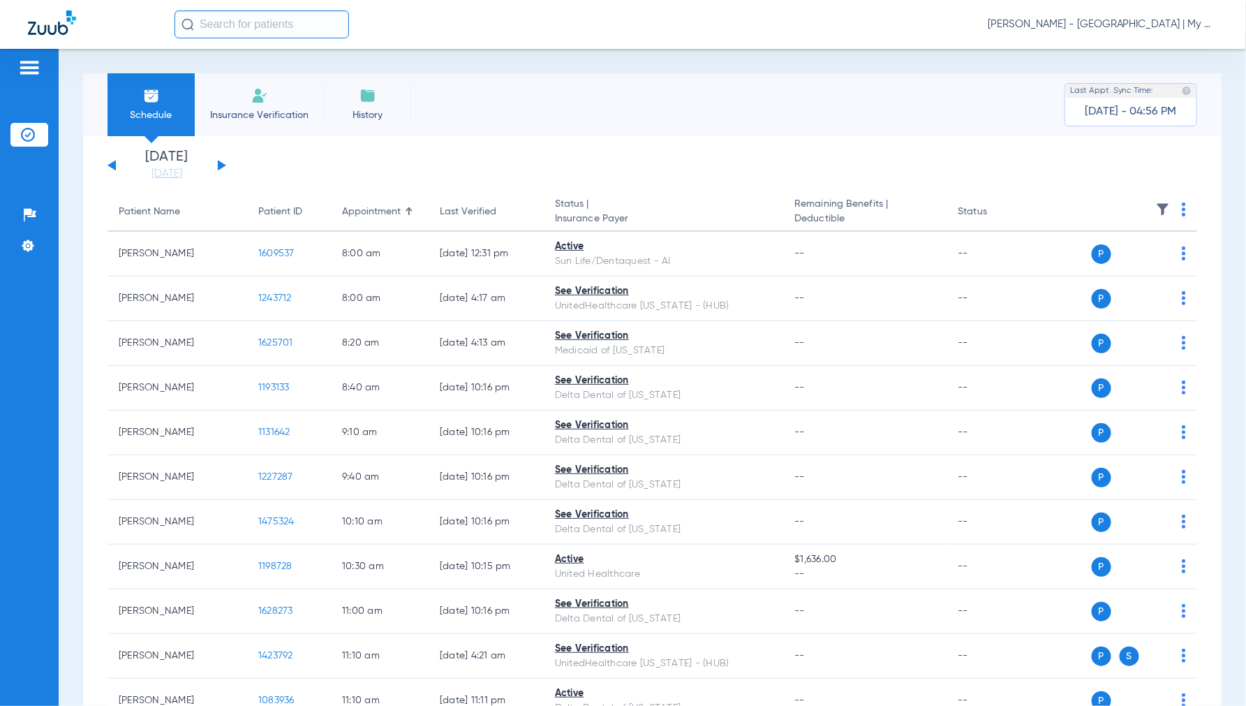
click at [1092, 22] on span "Jennifer Dziamski - Detroit | My Community Dental Centers" at bounding box center [1103, 24] width 230 height 14
click at [1152, 40] on button "Account Selection" at bounding box center [1165, 50] width 101 height 28
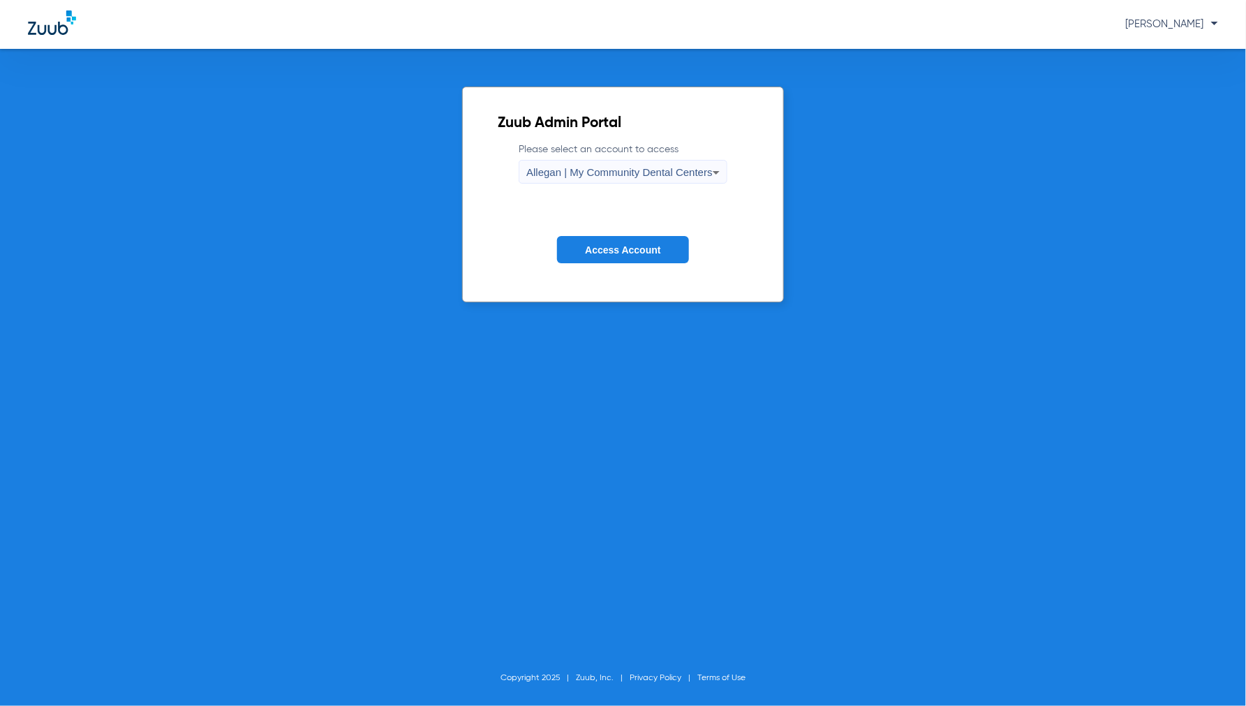
click at [602, 251] on span "Access Account" at bounding box center [622, 249] width 75 height 11
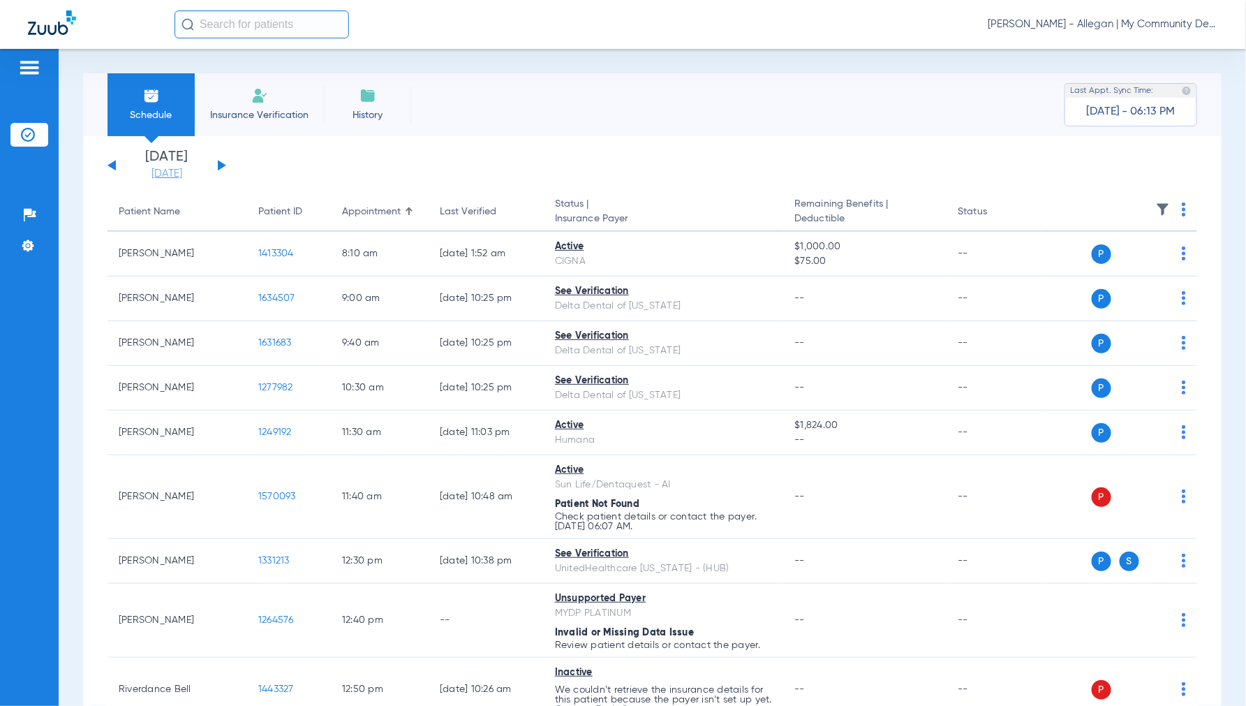
click at [175, 175] on link "[DATE]" at bounding box center [167, 174] width 84 height 14
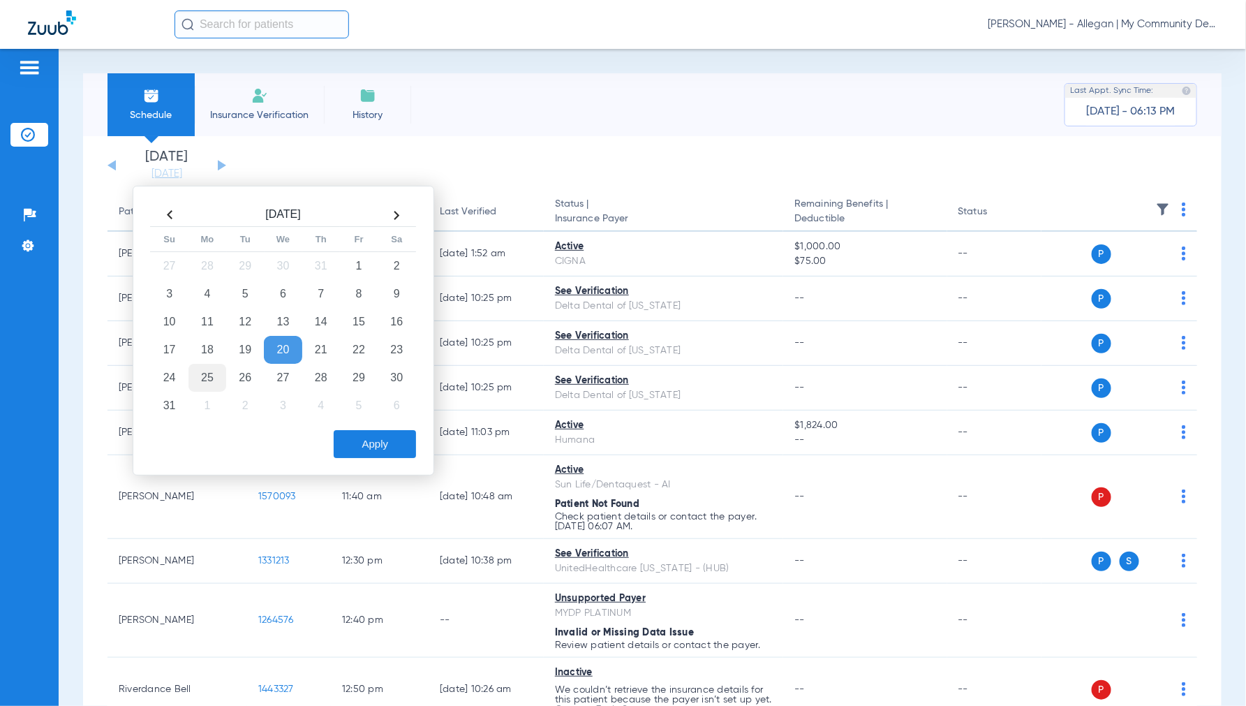
click at [212, 374] on td "25" at bounding box center [207, 378] width 38 height 28
click at [374, 445] on button "Apply" at bounding box center [375, 444] width 82 height 28
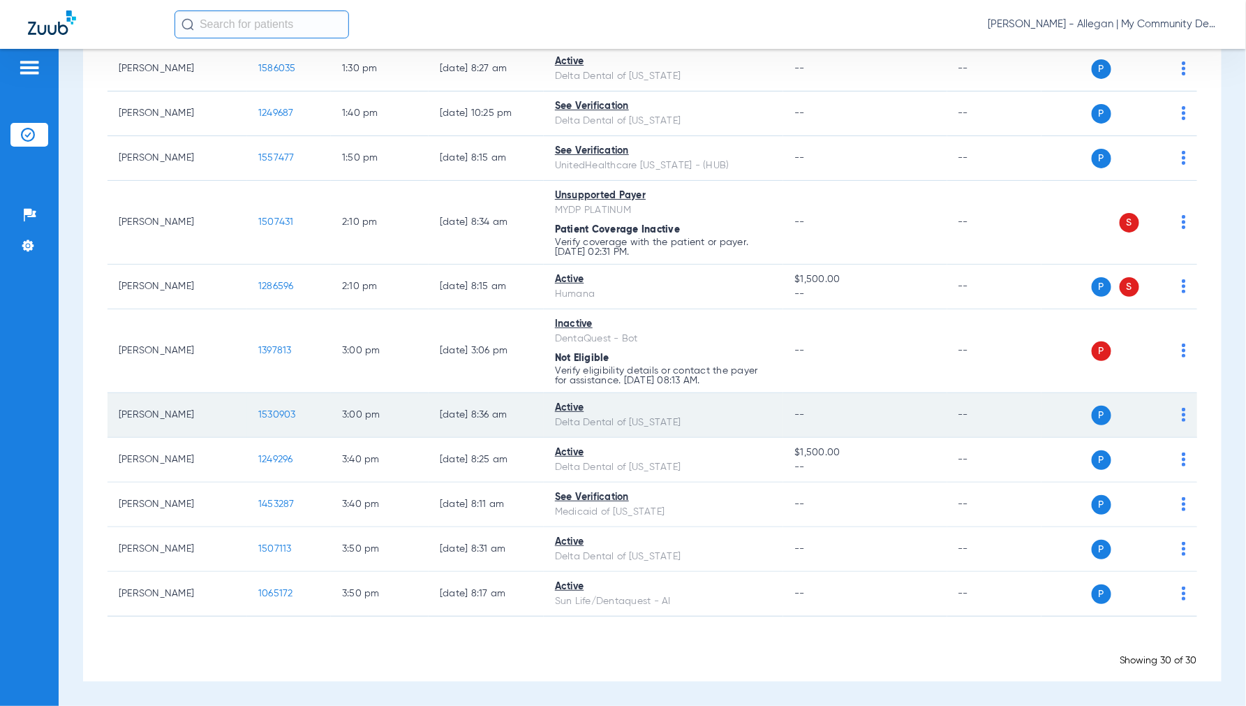
scroll to position [589, 0]
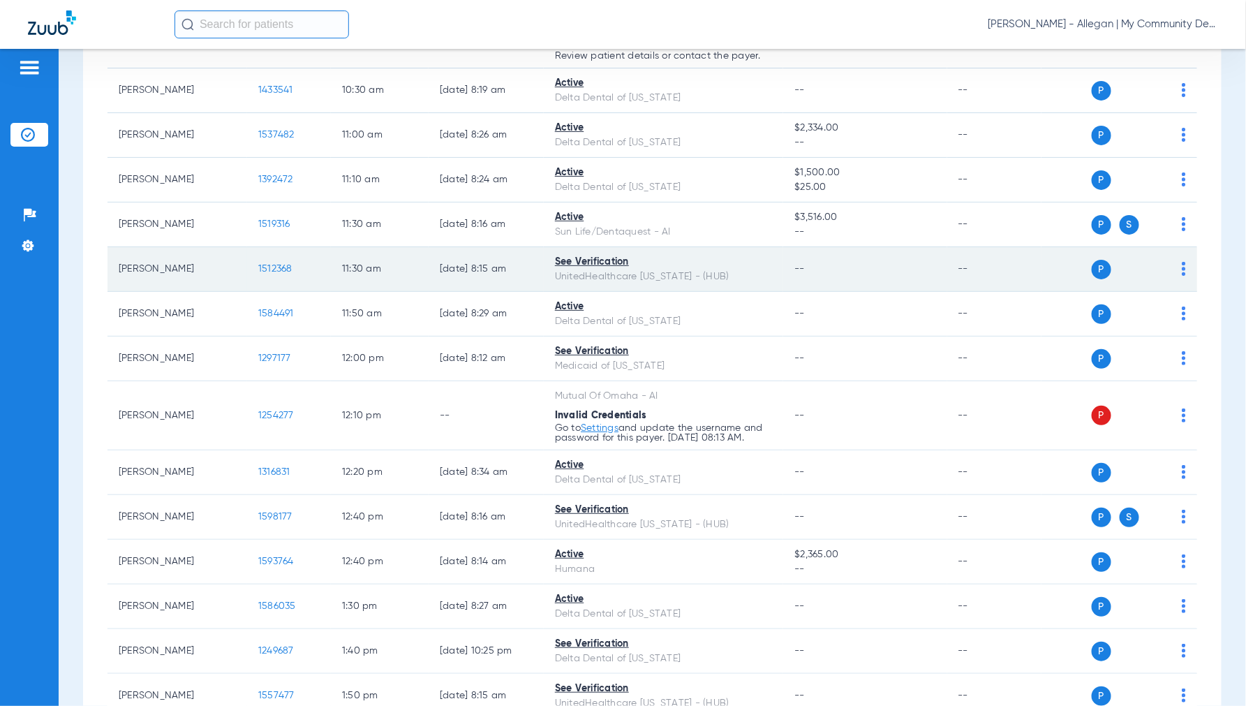
click at [280, 269] on span "1512368" at bounding box center [275, 269] width 34 height 10
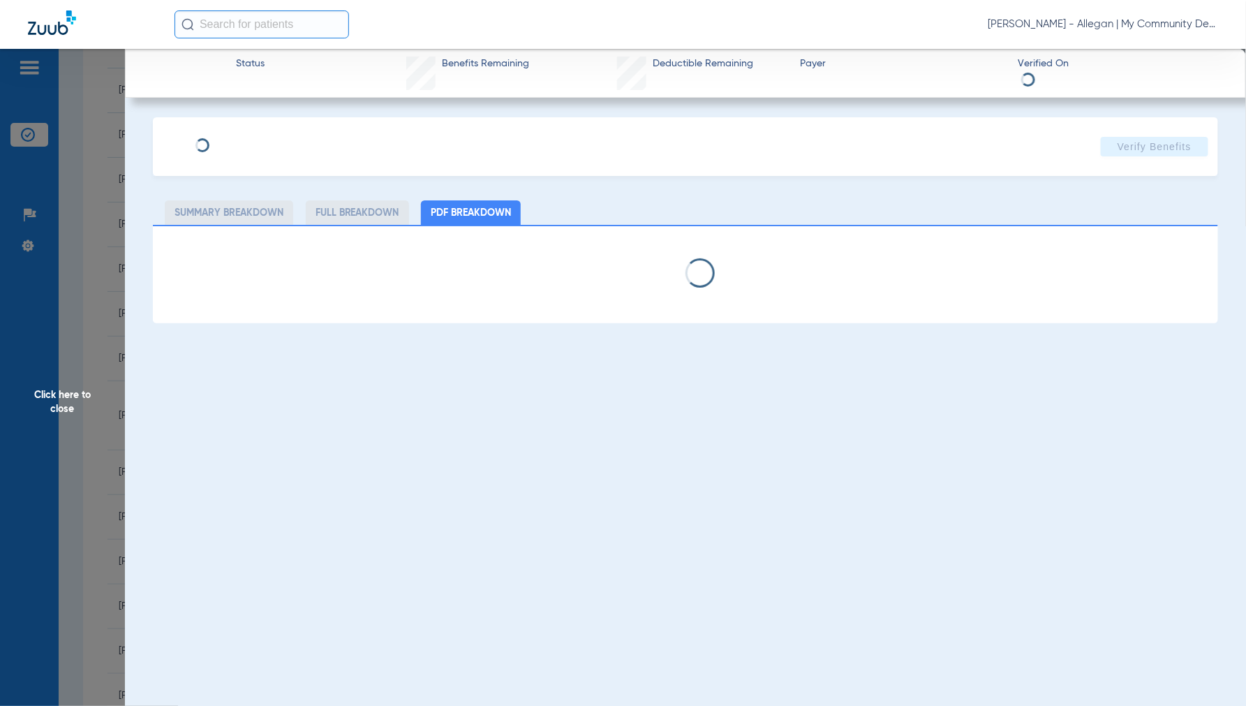
select select "page-width"
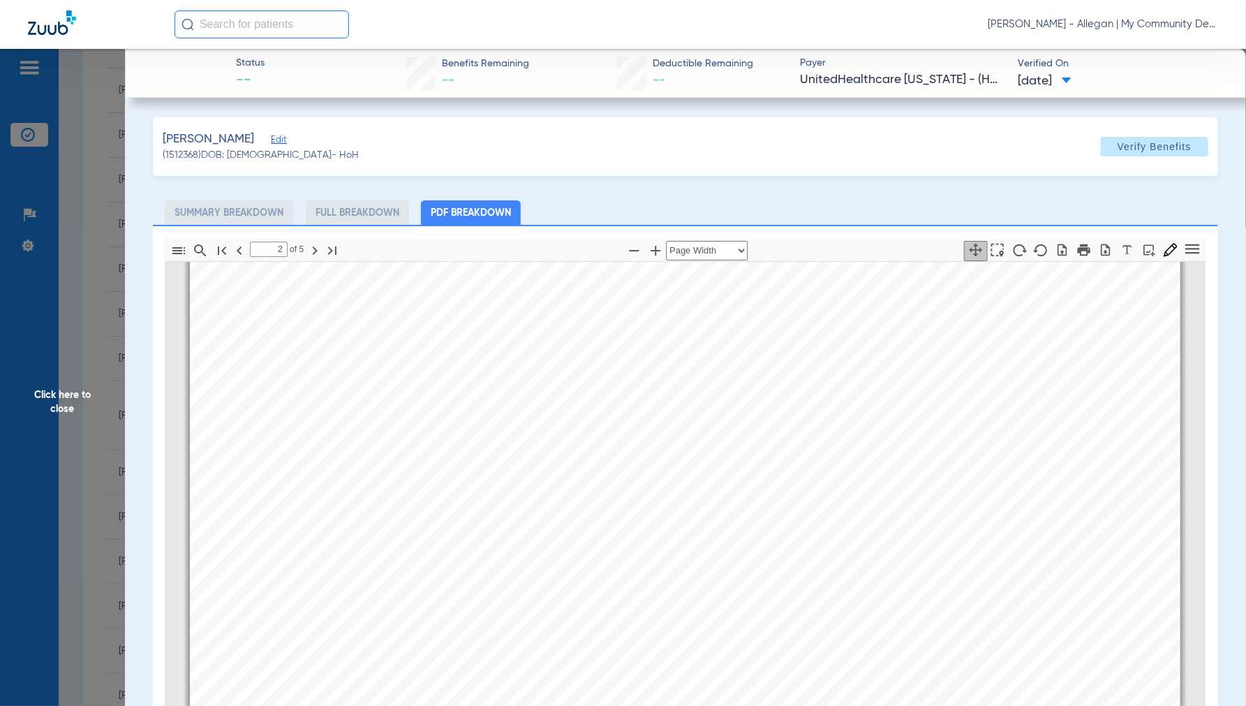
scroll to position [1868, 0]
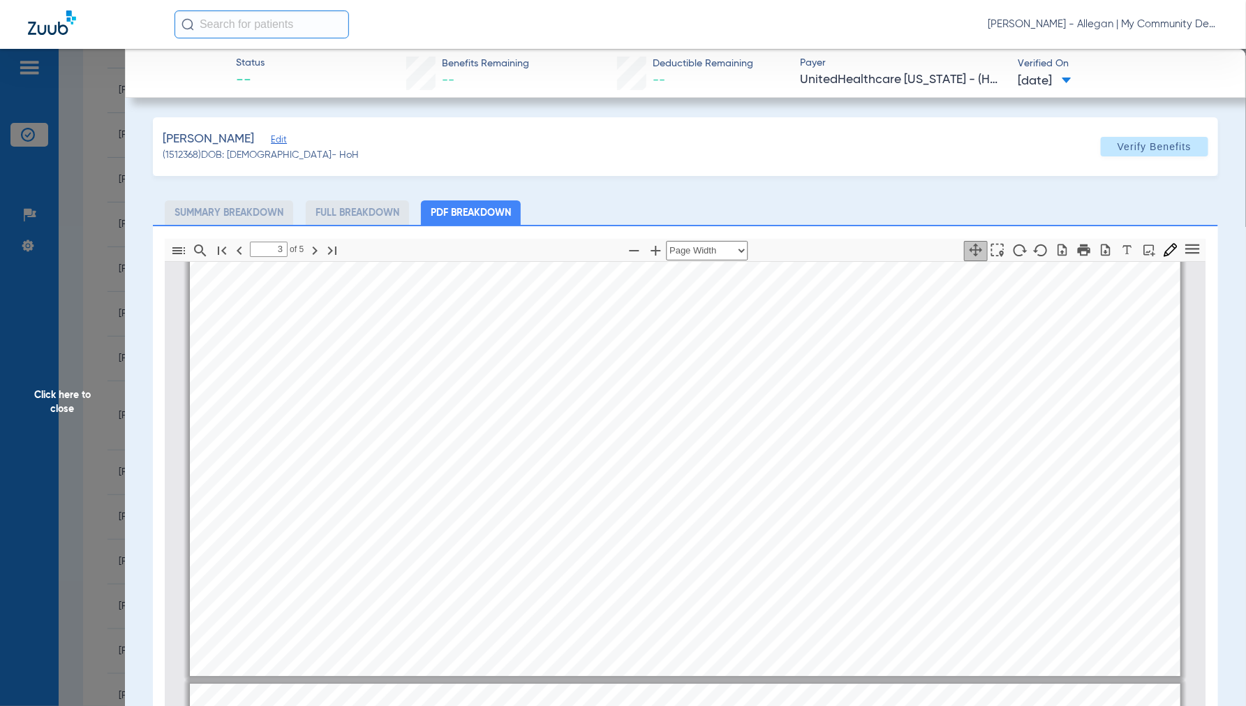
type input "4"
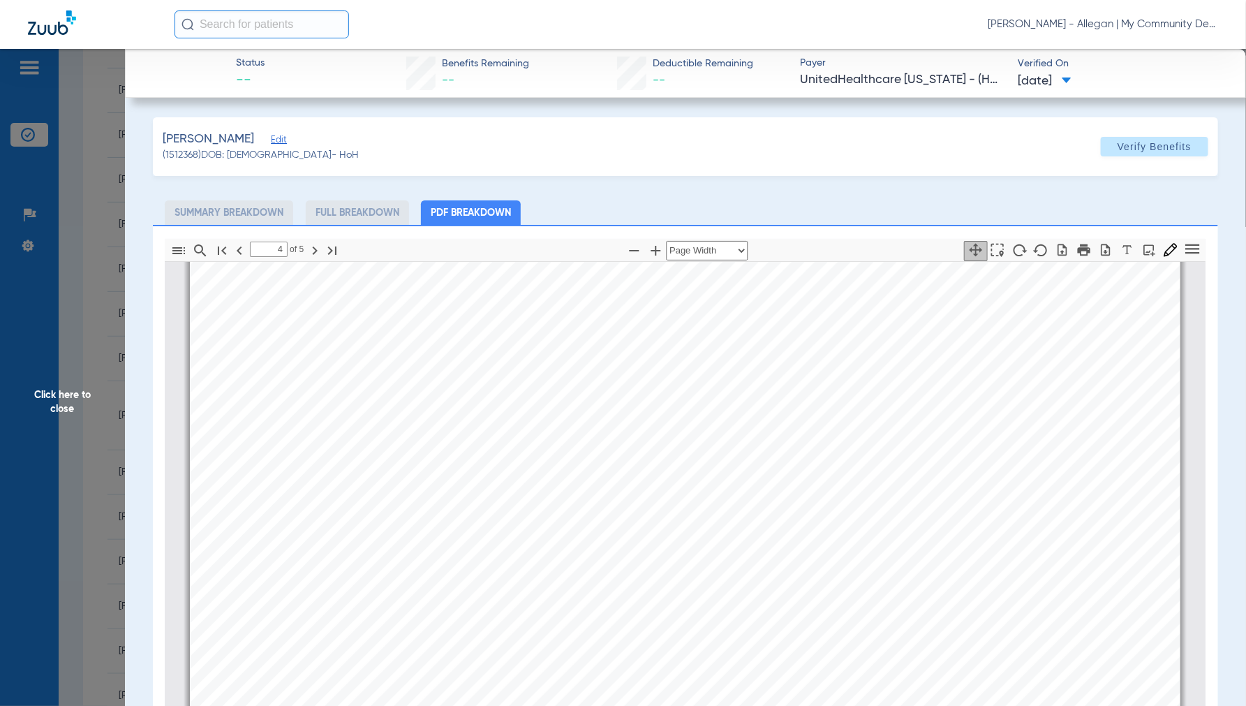
scroll to position [4350, 0]
click at [71, 403] on span "Click here to close" at bounding box center [62, 402] width 125 height 706
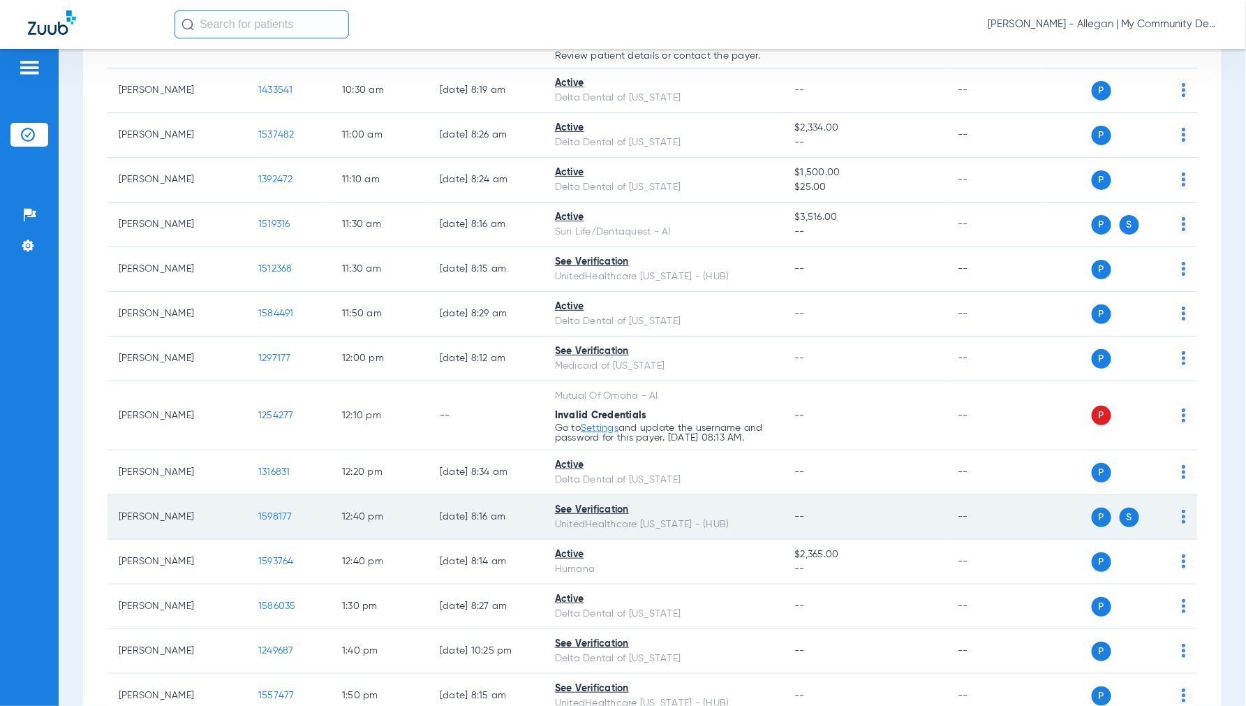
click at [274, 515] on span "1598177" at bounding box center [275, 517] width 34 height 10
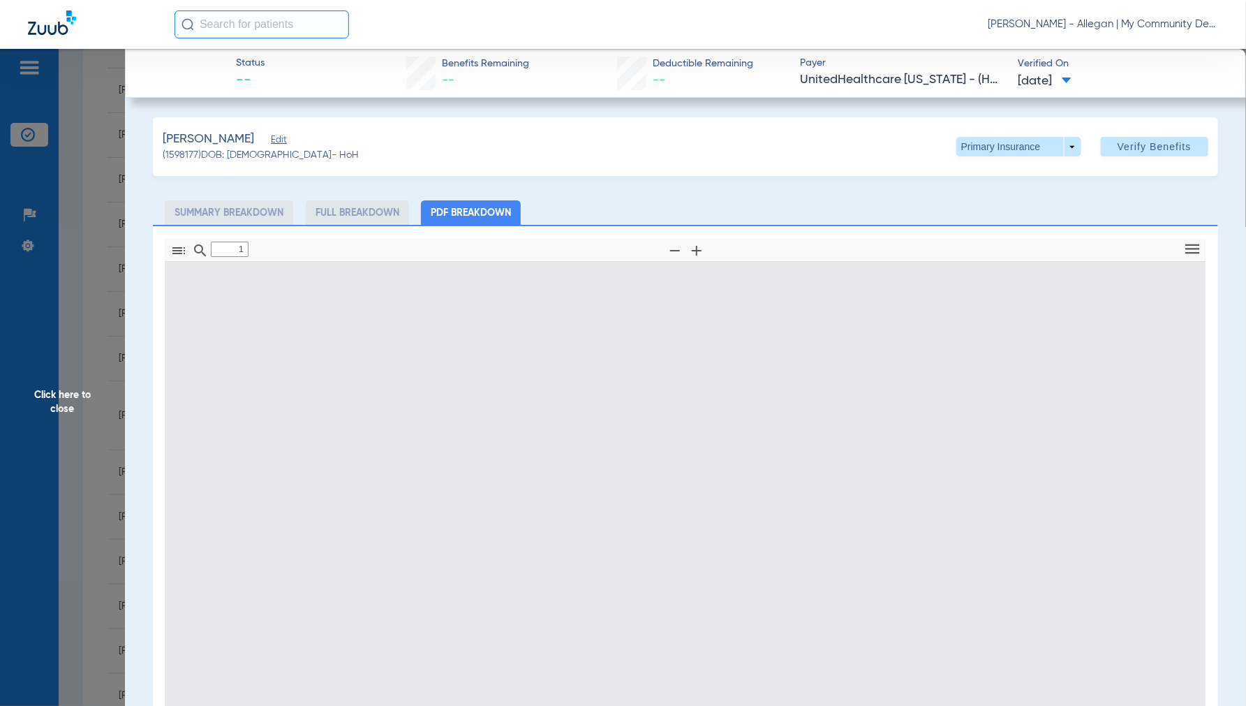
type input "0"
select select "page-width"
type input "1"
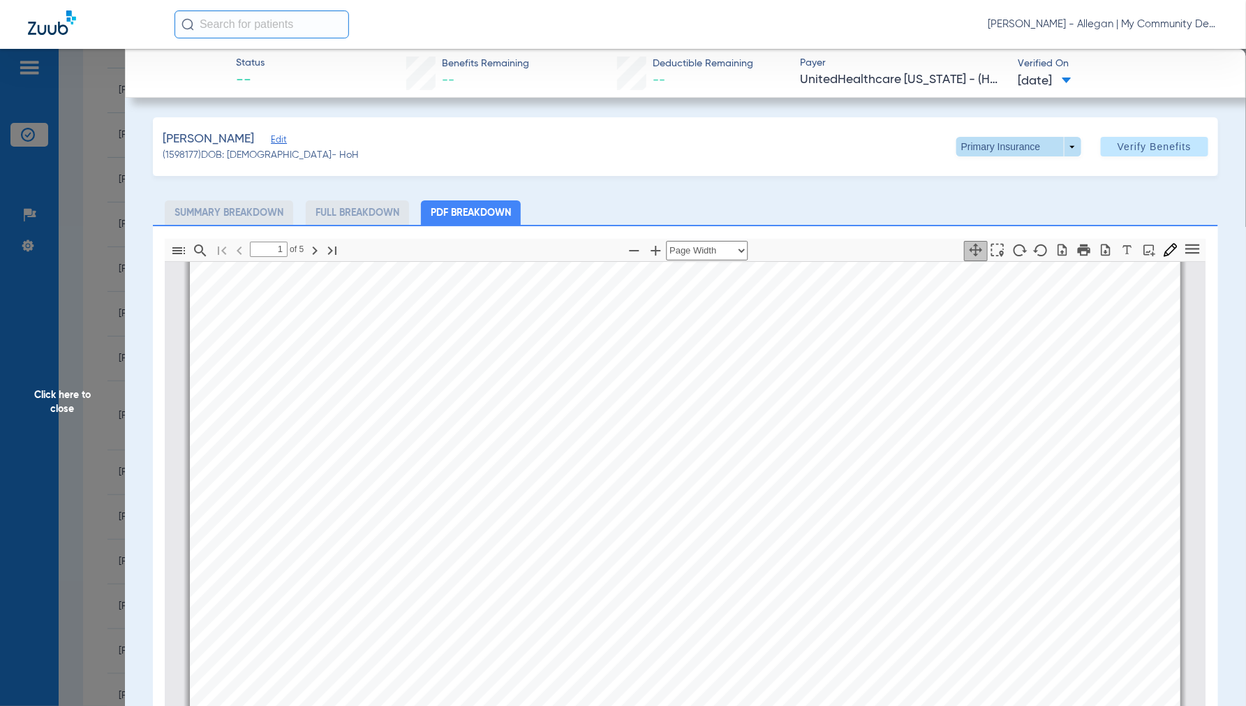
click at [1062, 147] on span at bounding box center [1018, 147] width 125 height 20
click at [974, 206] on span "Secondary Insurance" at bounding box center [1003, 203] width 92 height 10
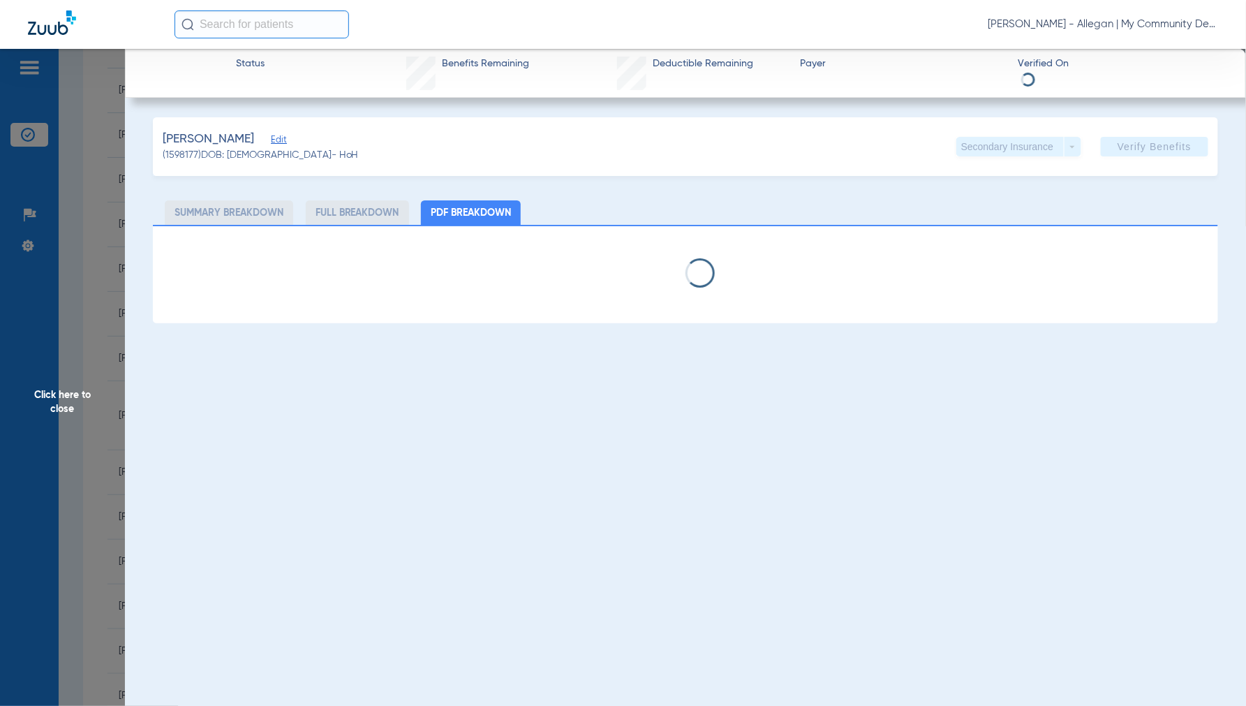
select select "page-width"
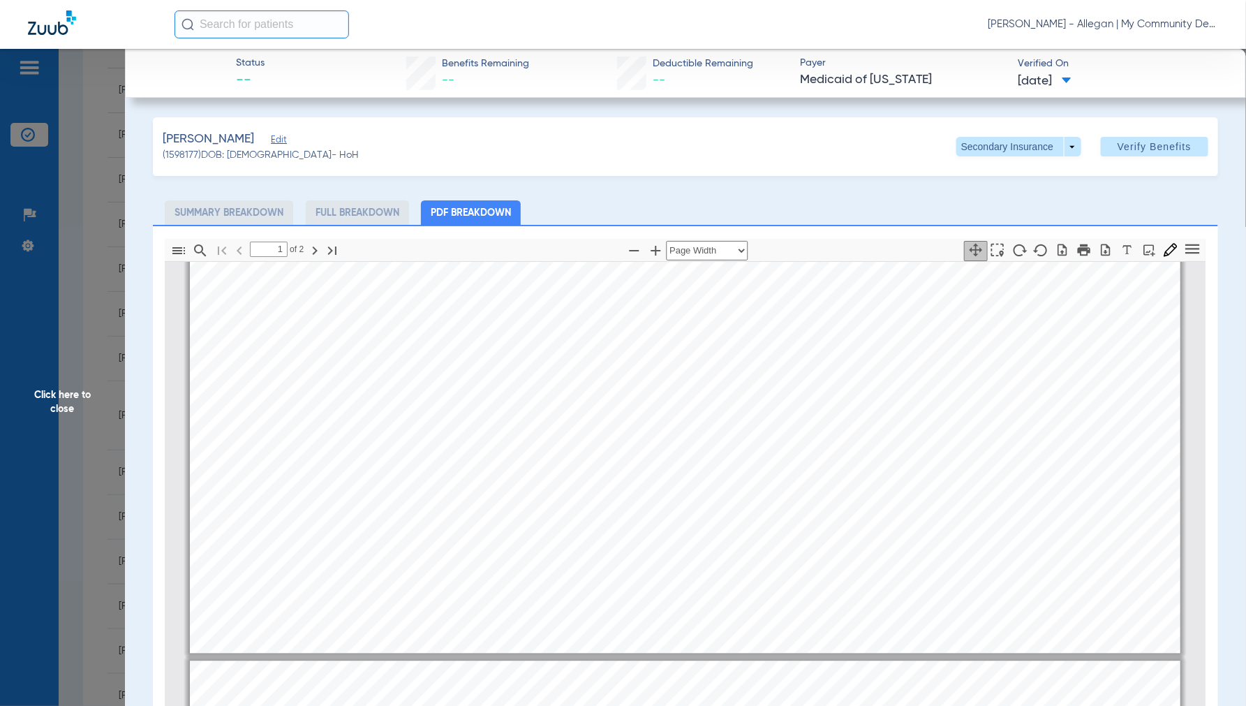
type input "2"
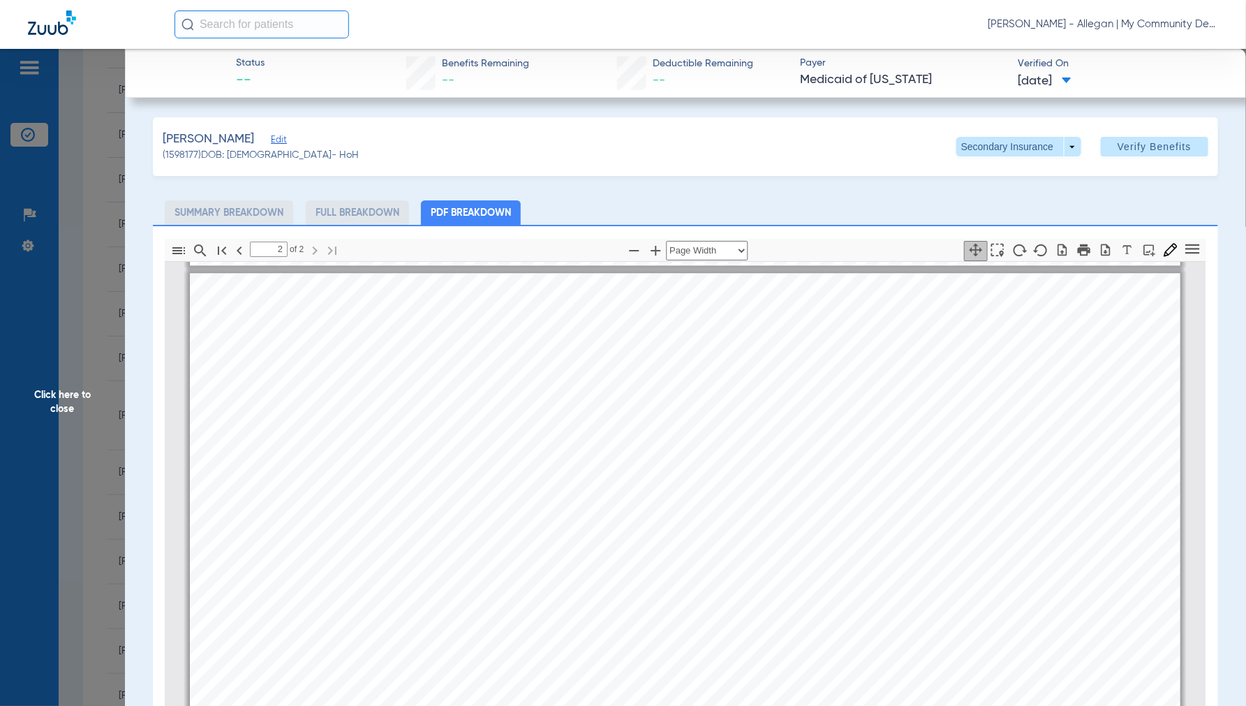
scroll to position [1713, 0]
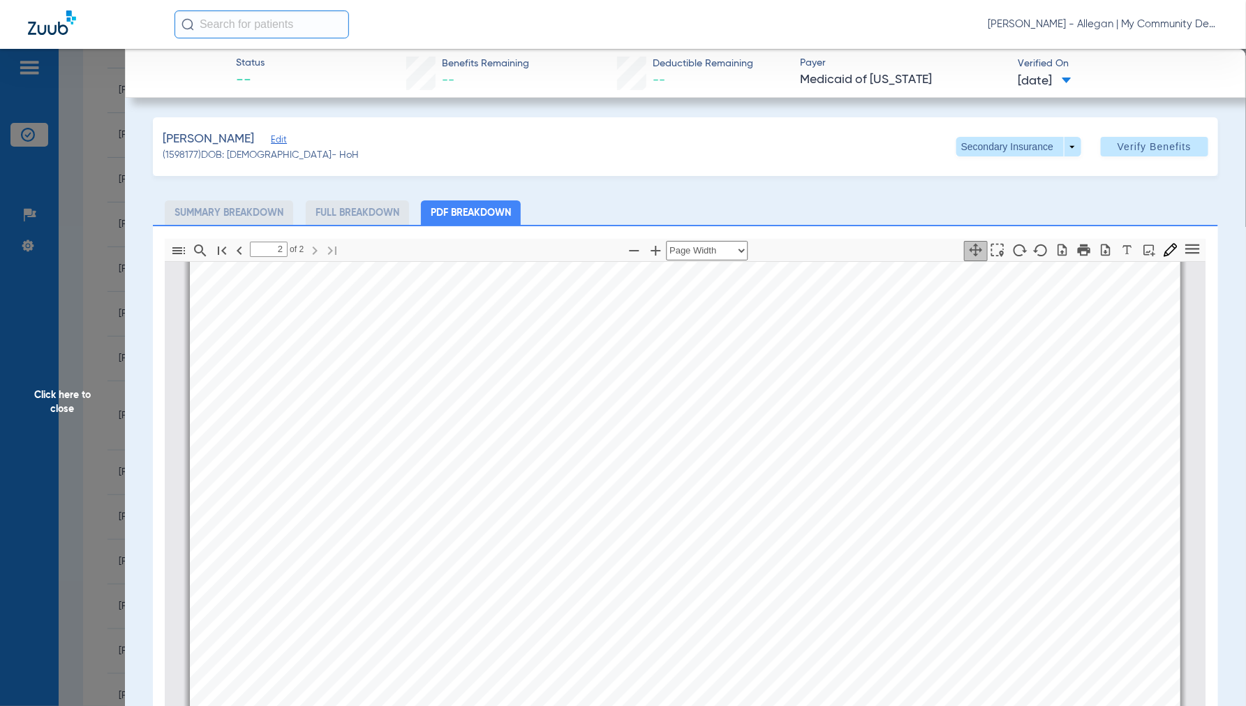
click at [60, 405] on span "Click here to close" at bounding box center [62, 402] width 125 height 706
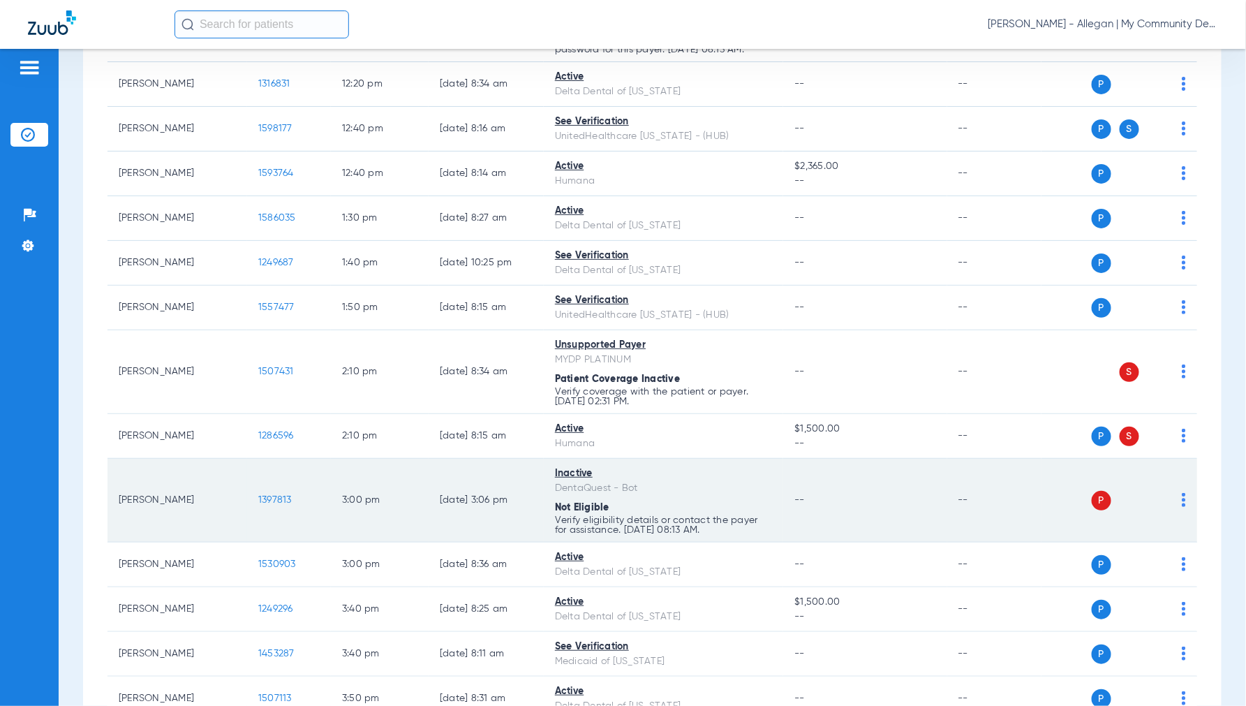
scroll to position [1132, 0]
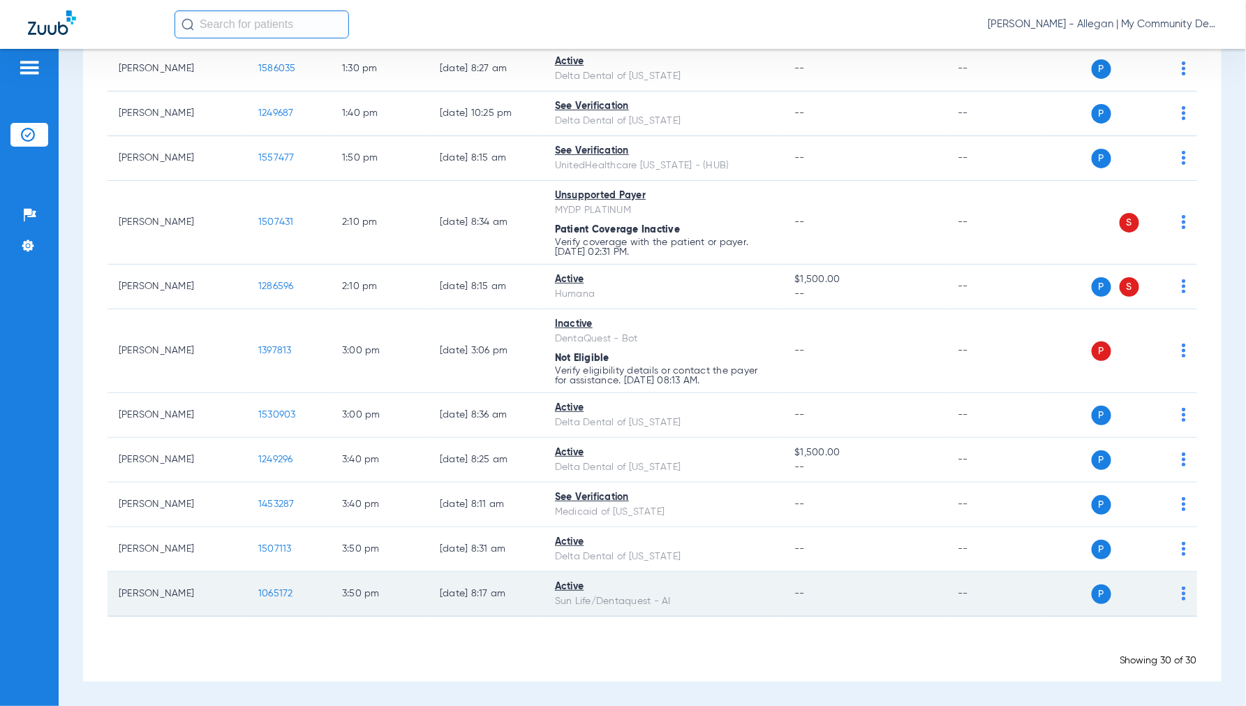
click at [273, 595] on span "1065172" at bounding box center [275, 593] width 35 height 10
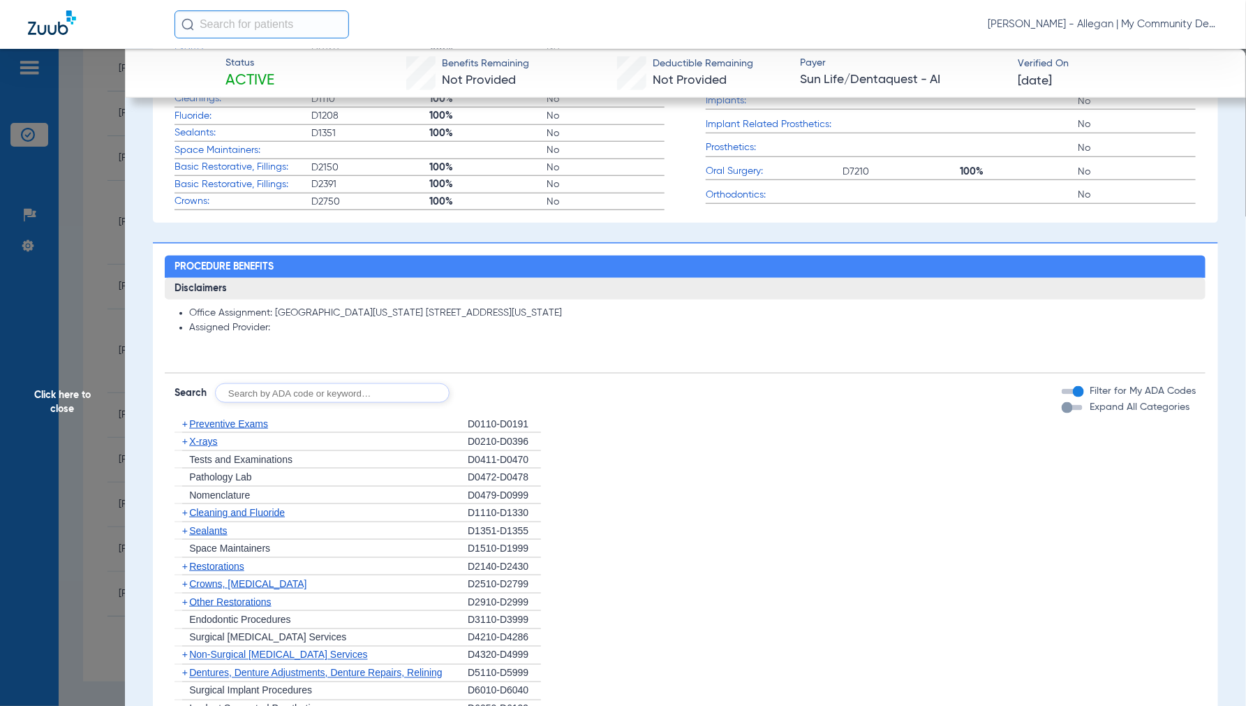
scroll to position [1141, 0]
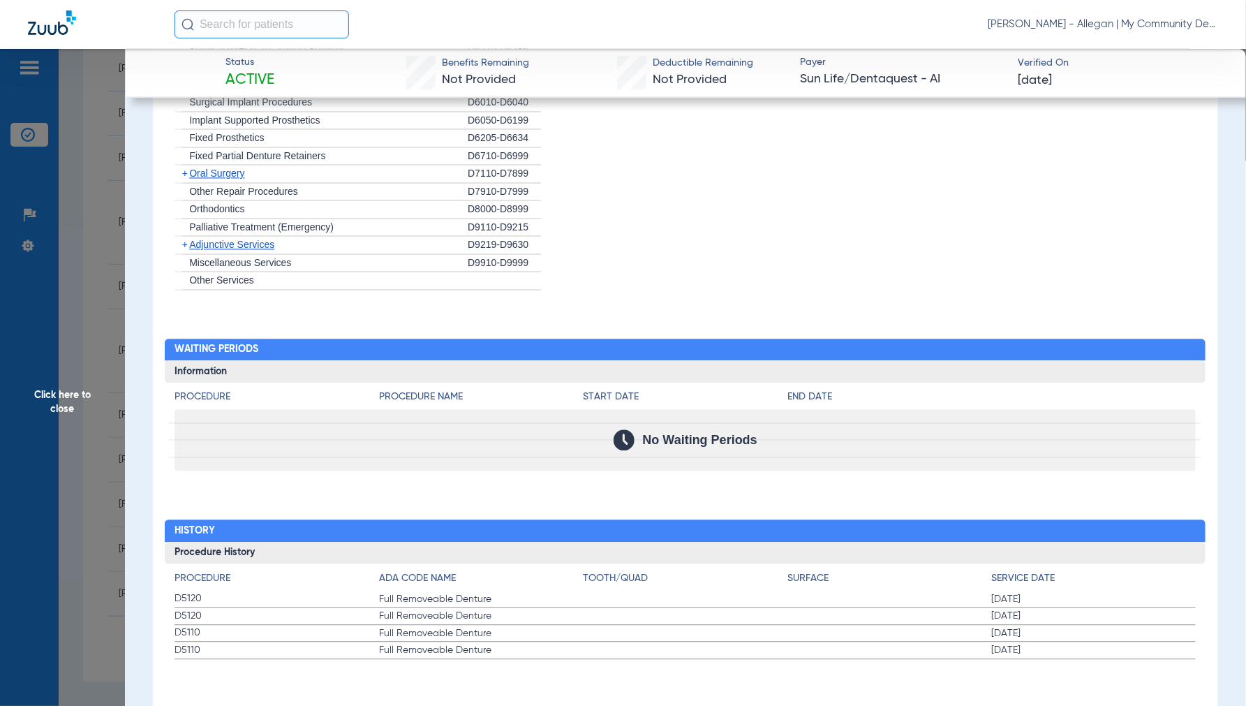
click at [43, 407] on span "Click here to close" at bounding box center [62, 402] width 125 height 706
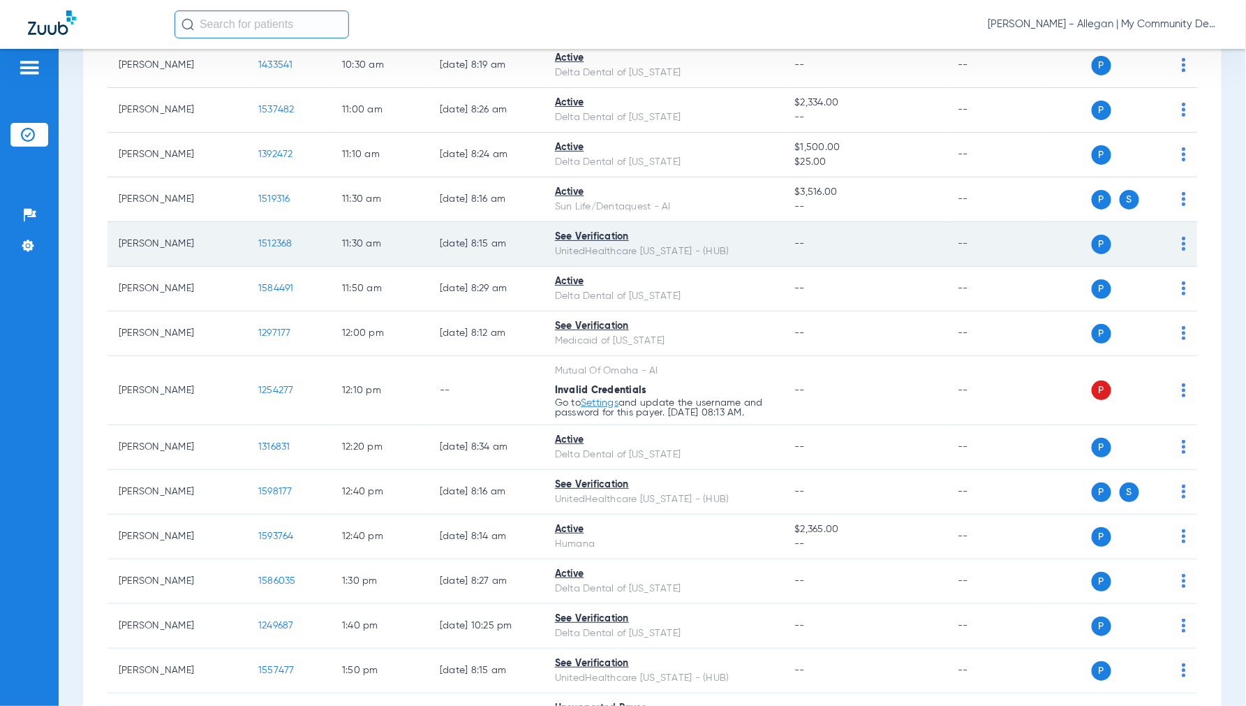
scroll to position [620, 0]
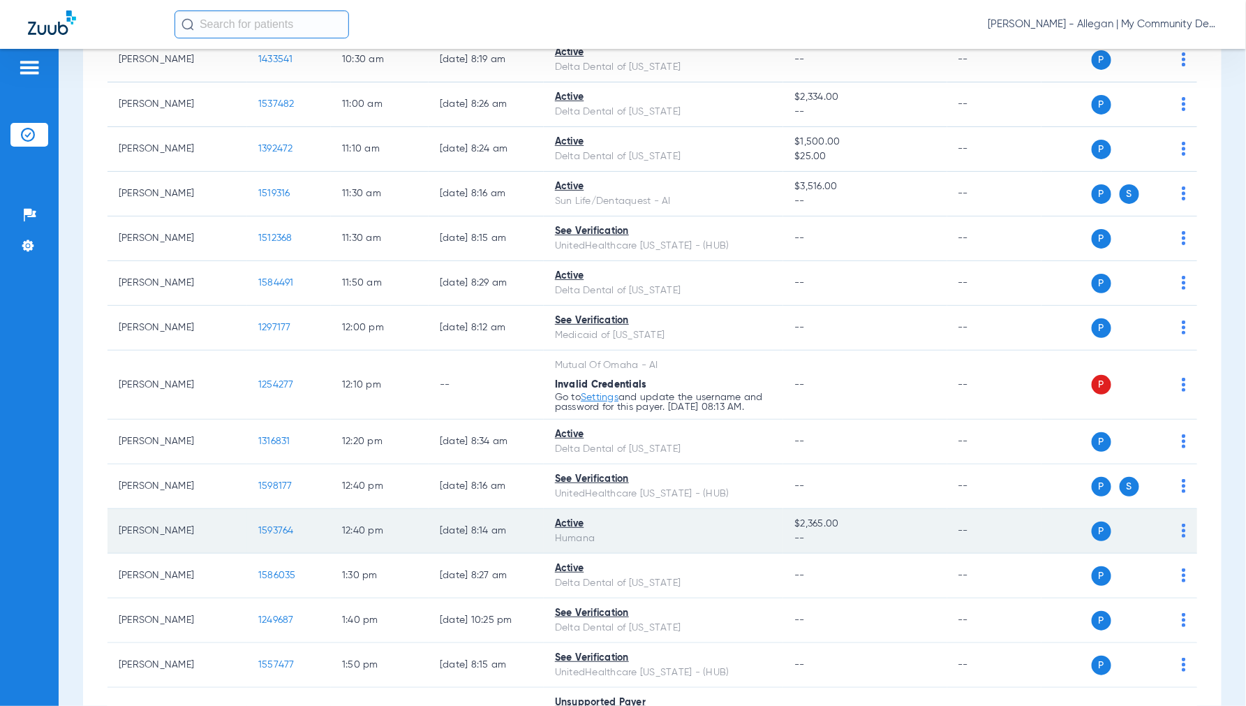
click at [274, 531] on span "1593764" at bounding box center [276, 531] width 36 height 10
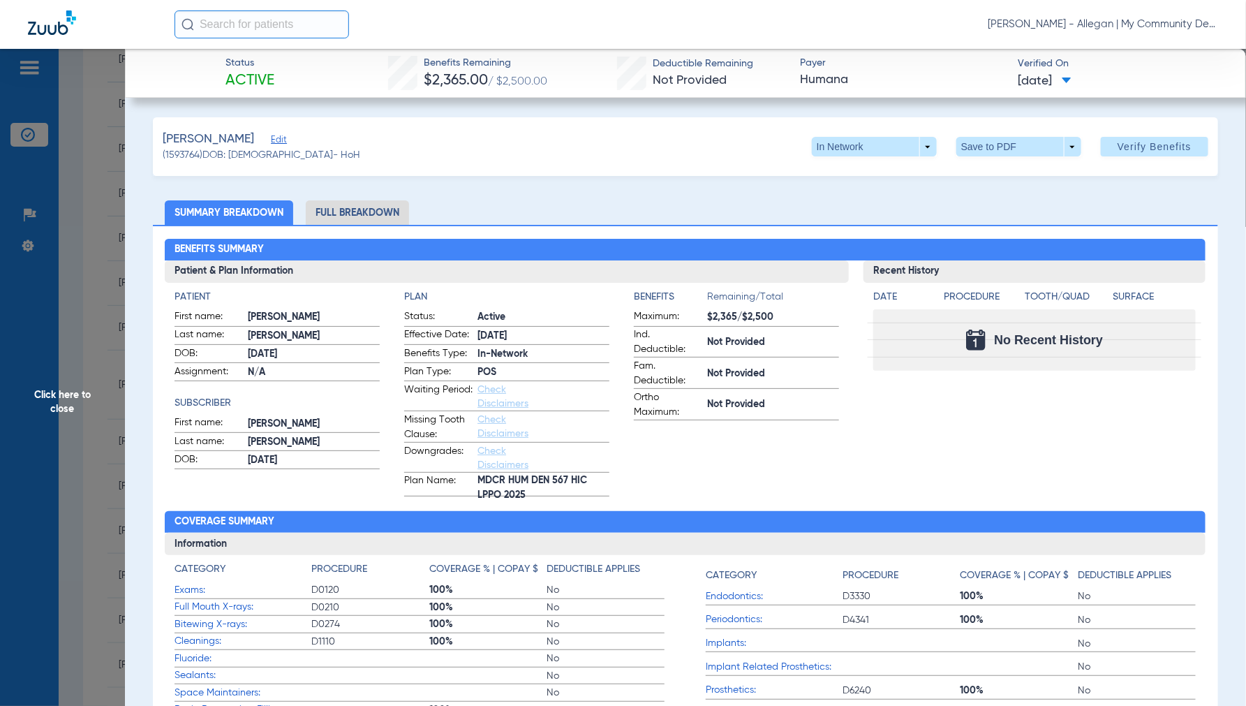
click at [58, 399] on span "Click here to close" at bounding box center [62, 402] width 125 height 706
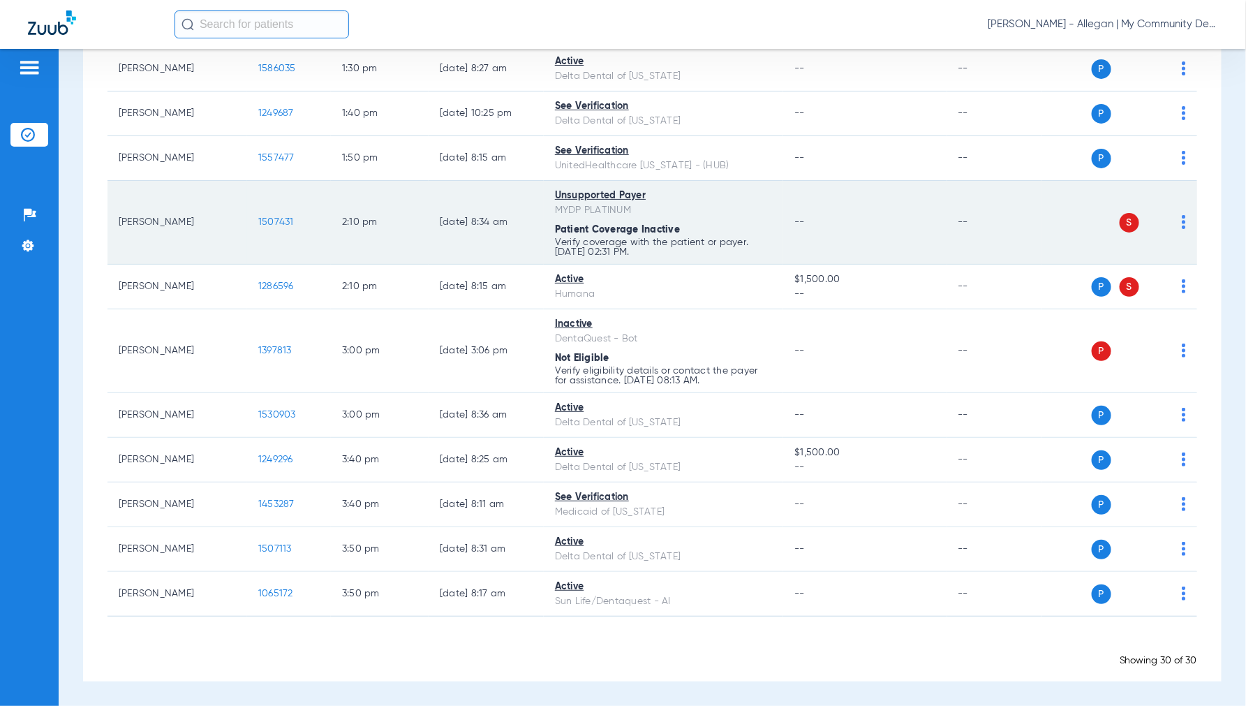
scroll to position [1132, 0]
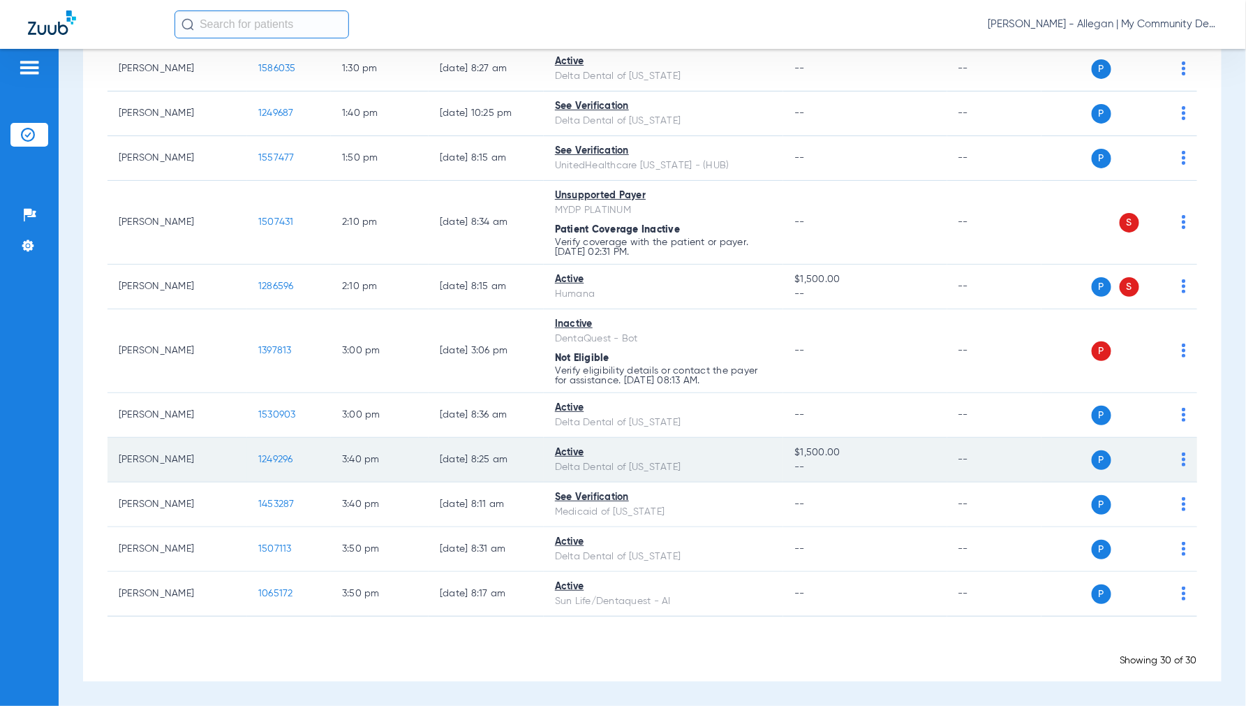
click at [261, 459] on span "1249296" at bounding box center [275, 459] width 35 height 10
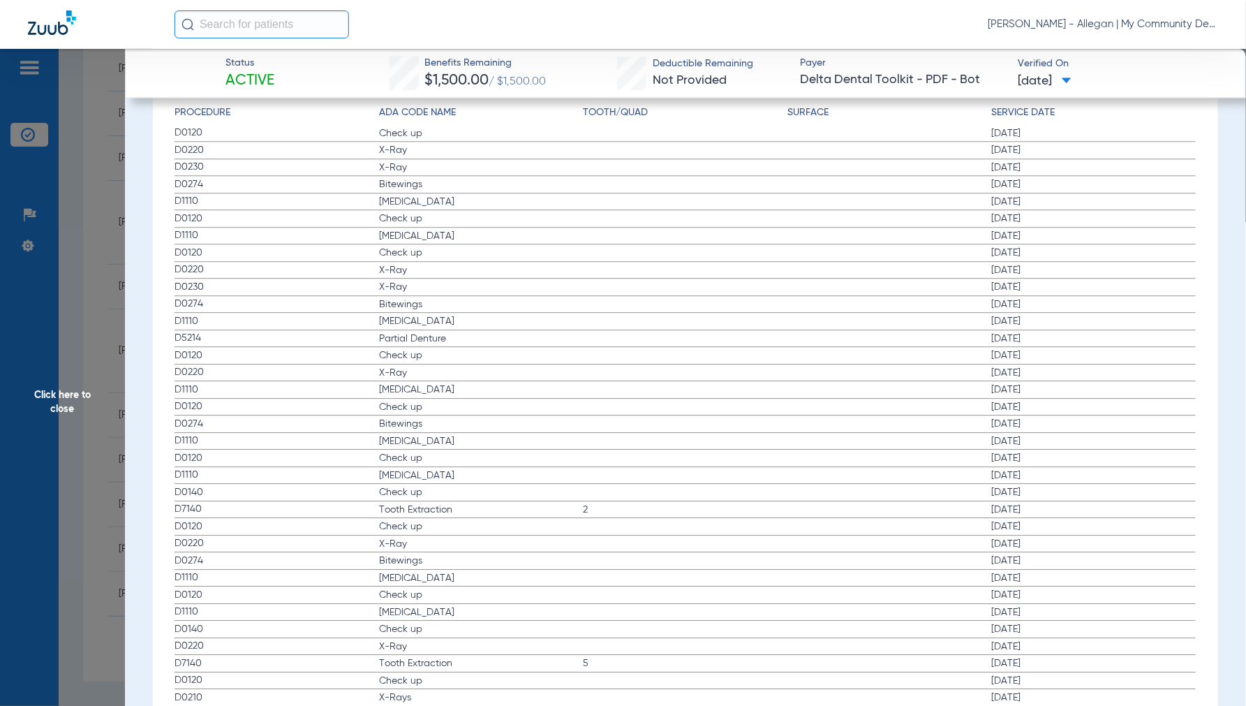
scroll to position [1629, 0]
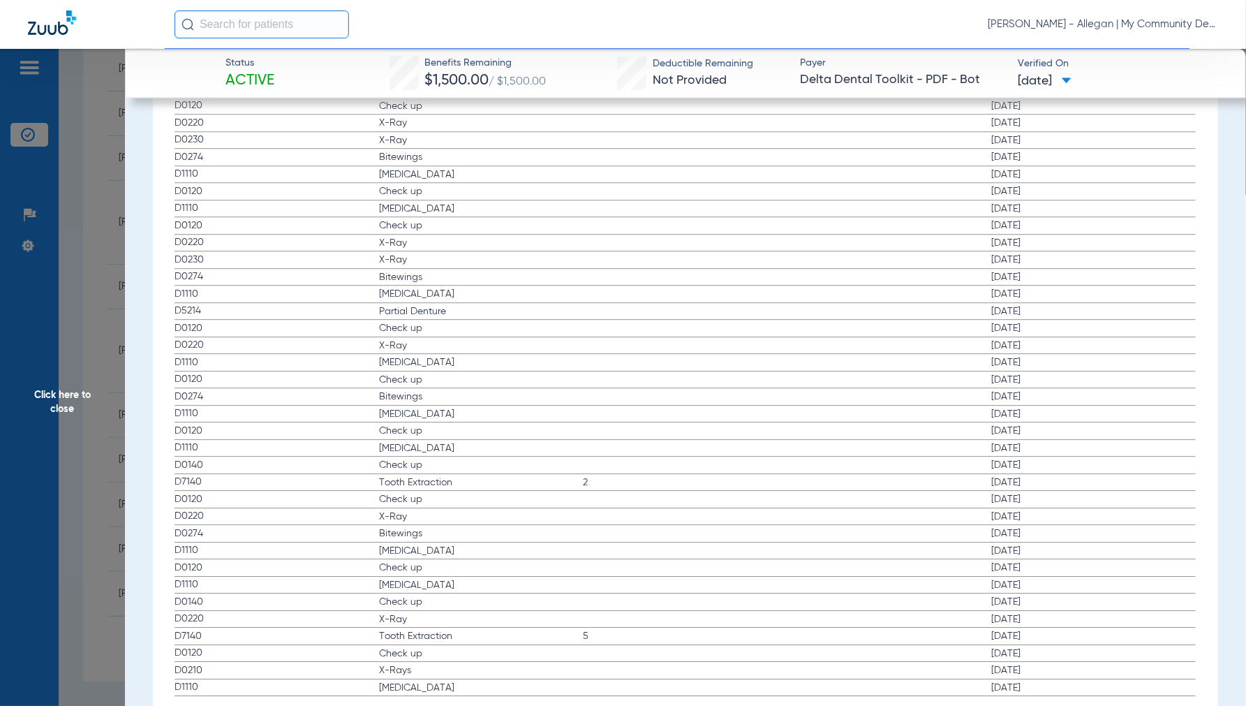
click at [73, 389] on span "Click here to close" at bounding box center [62, 402] width 125 height 706
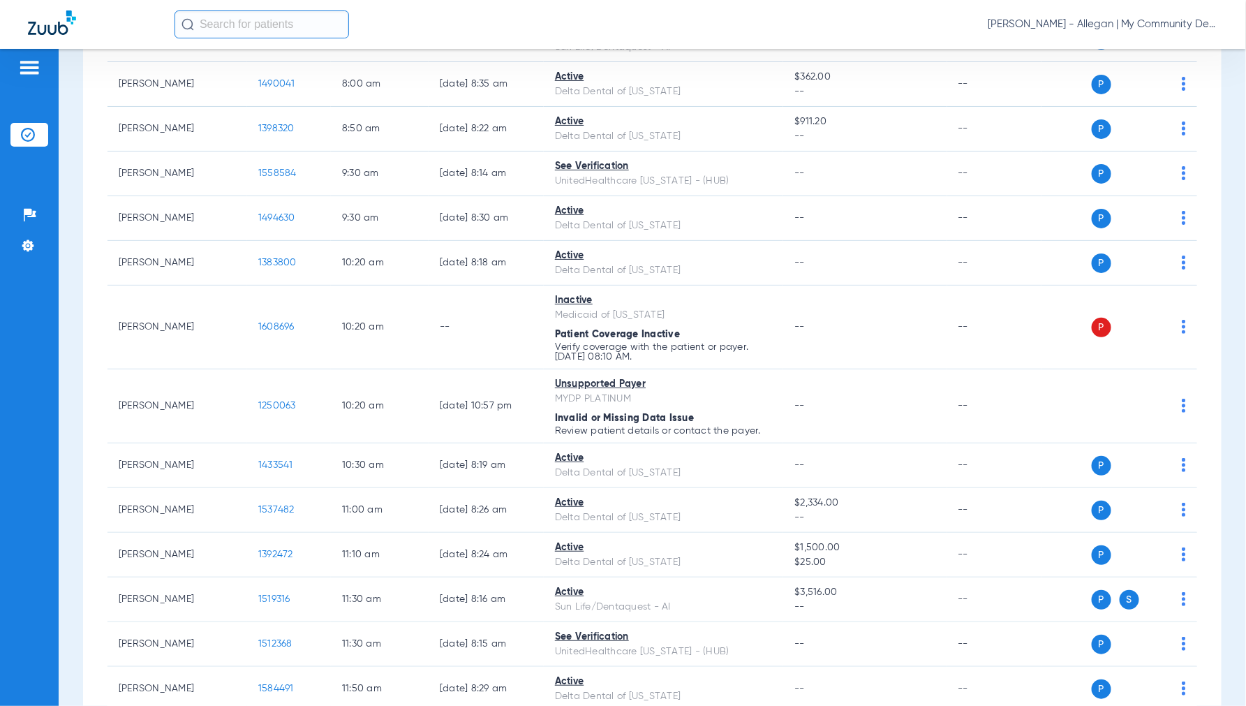
scroll to position [124, 0]
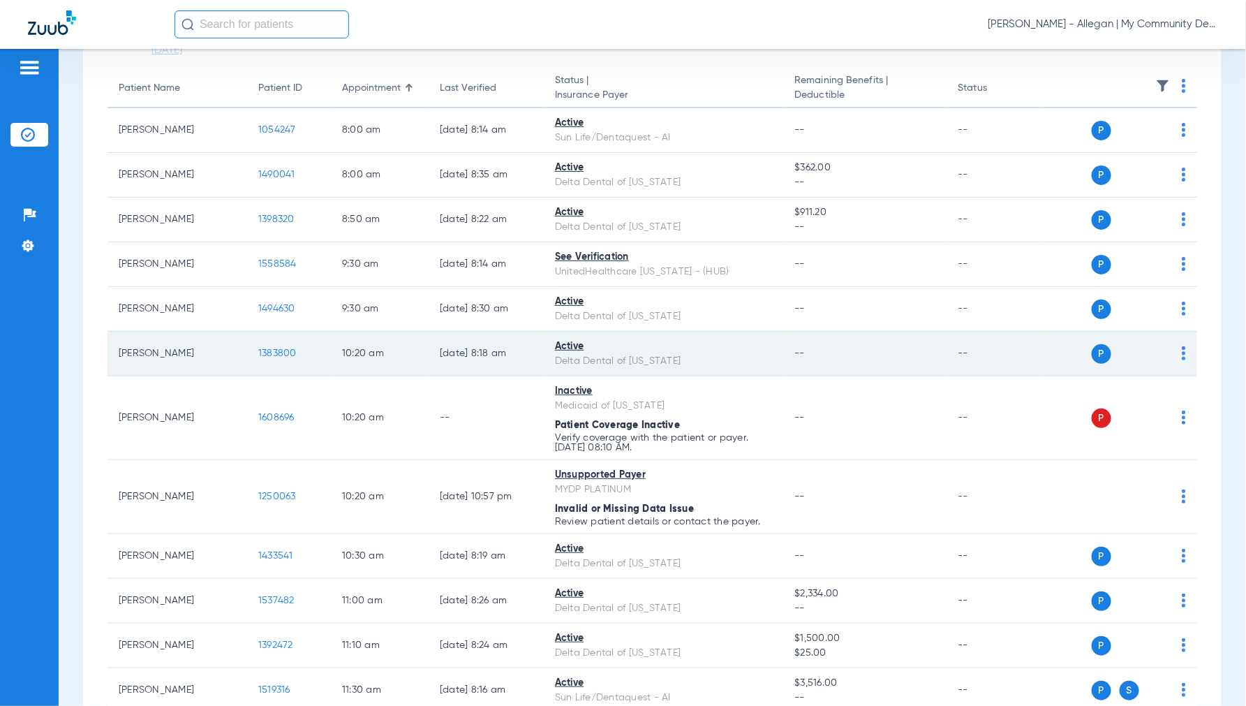
click at [264, 350] on span "1383800" at bounding box center [277, 353] width 38 height 10
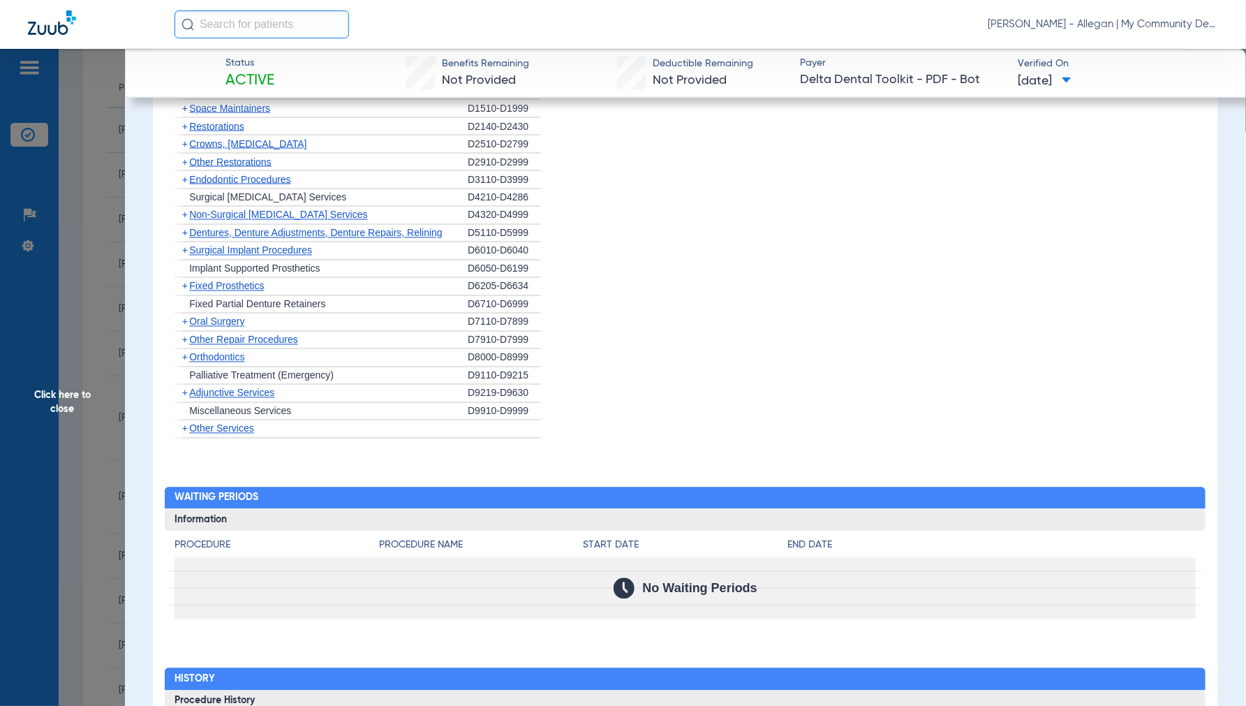
scroll to position [1085, 0]
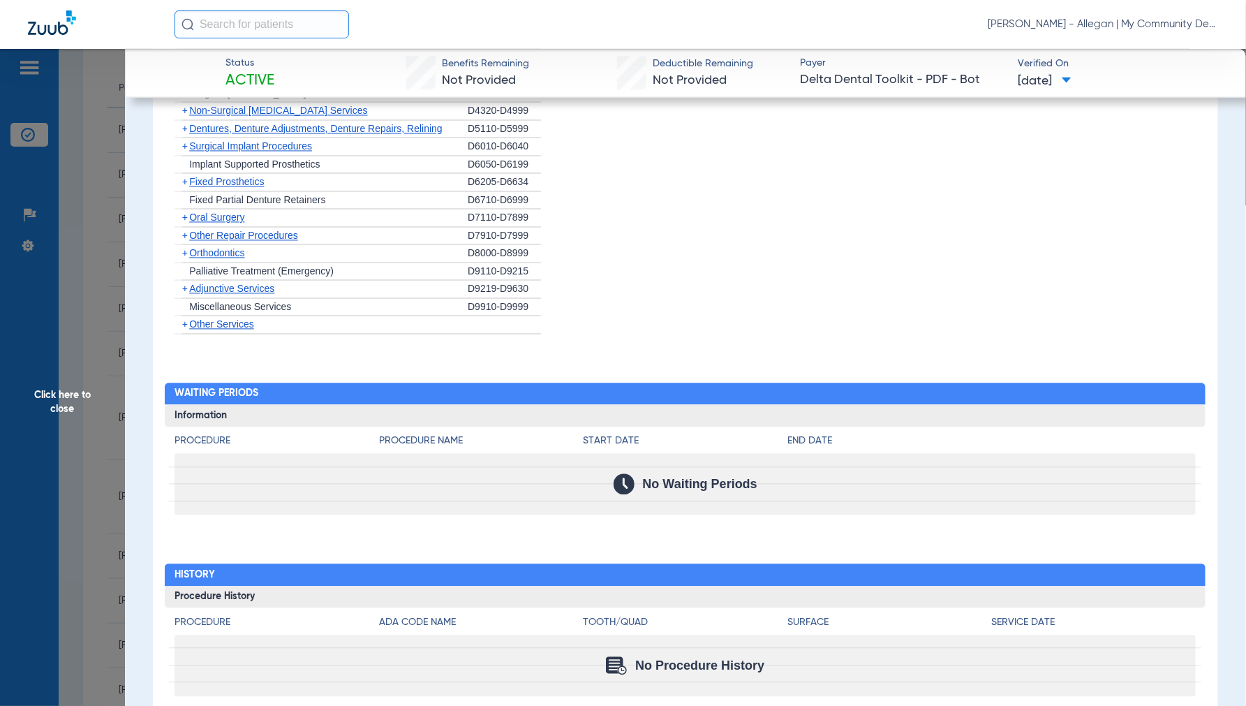
click at [61, 403] on span "Click here to close" at bounding box center [62, 402] width 125 height 706
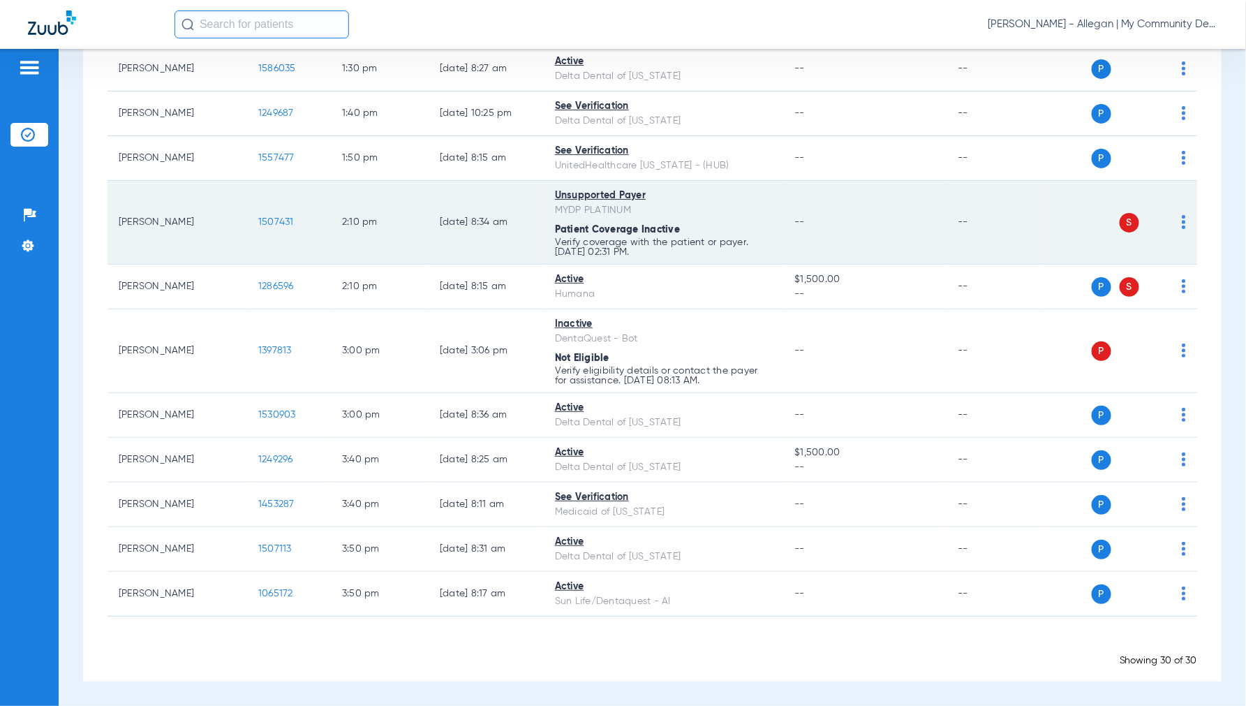
scroll to position [667, 0]
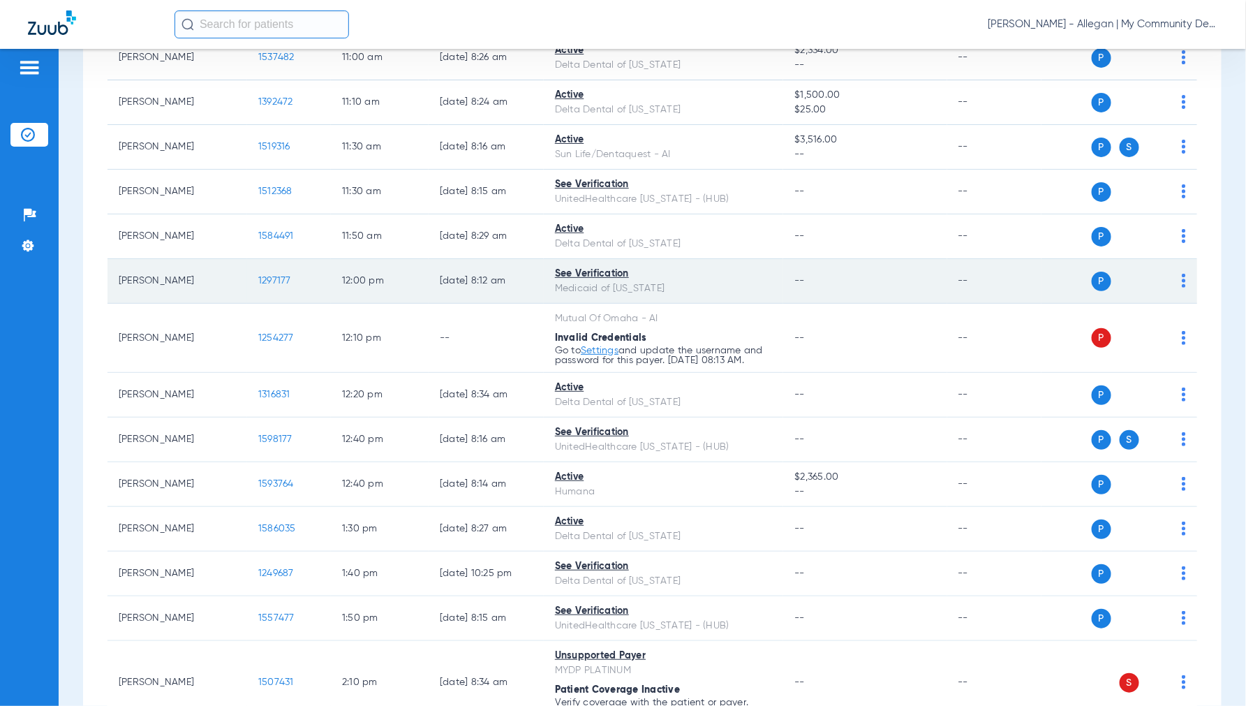
click at [274, 281] on span "1297177" at bounding box center [274, 281] width 33 height 10
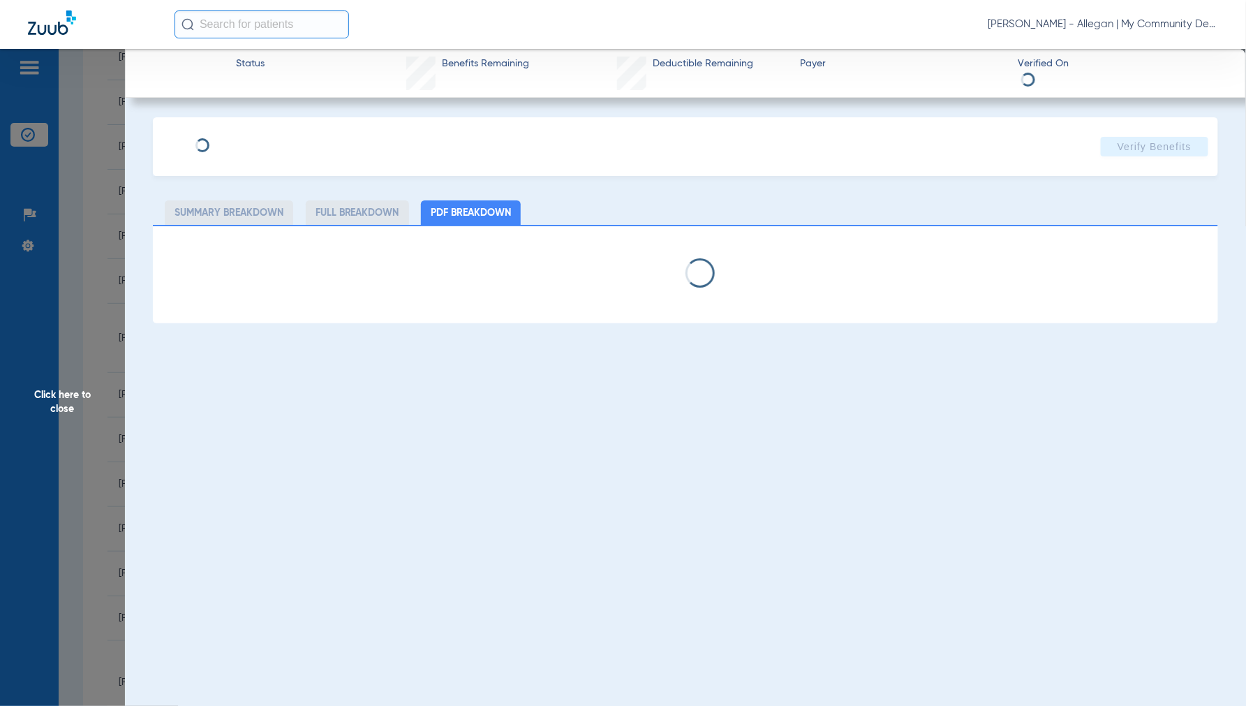
select select "page-width"
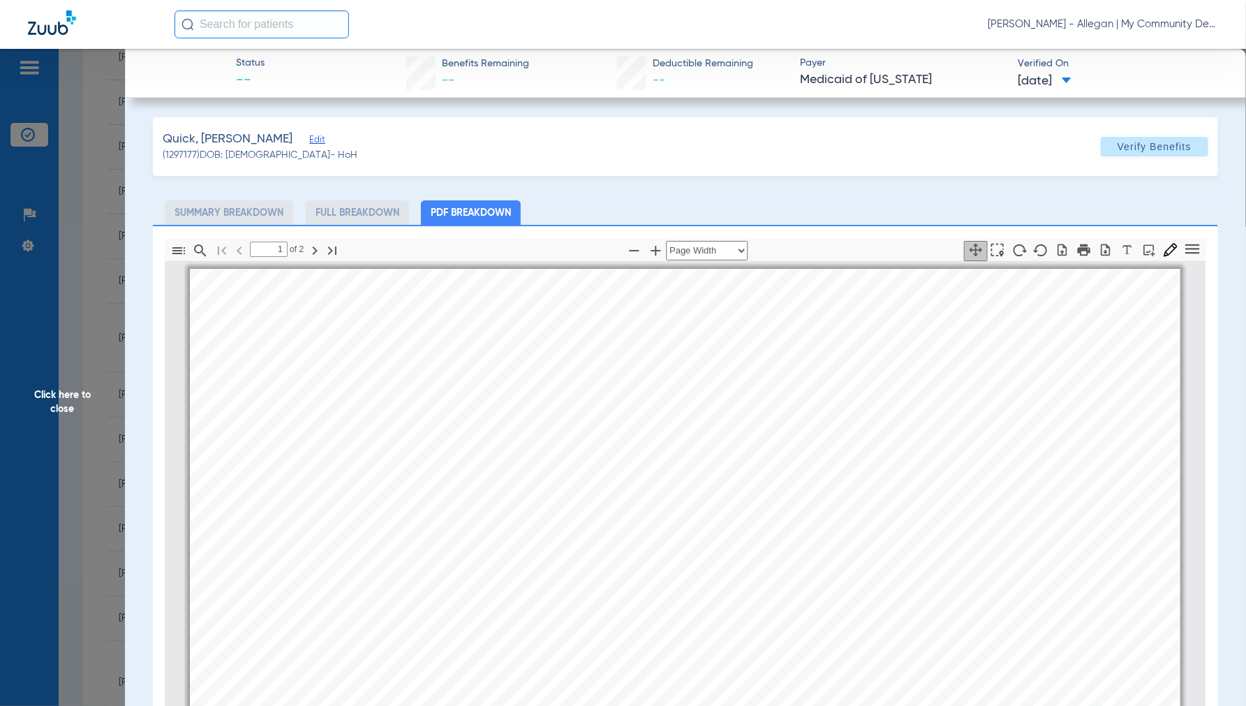
scroll to position [7, 0]
type input "2"
click at [66, 410] on span "Click here to close" at bounding box center [62, 402] width 125 height 706
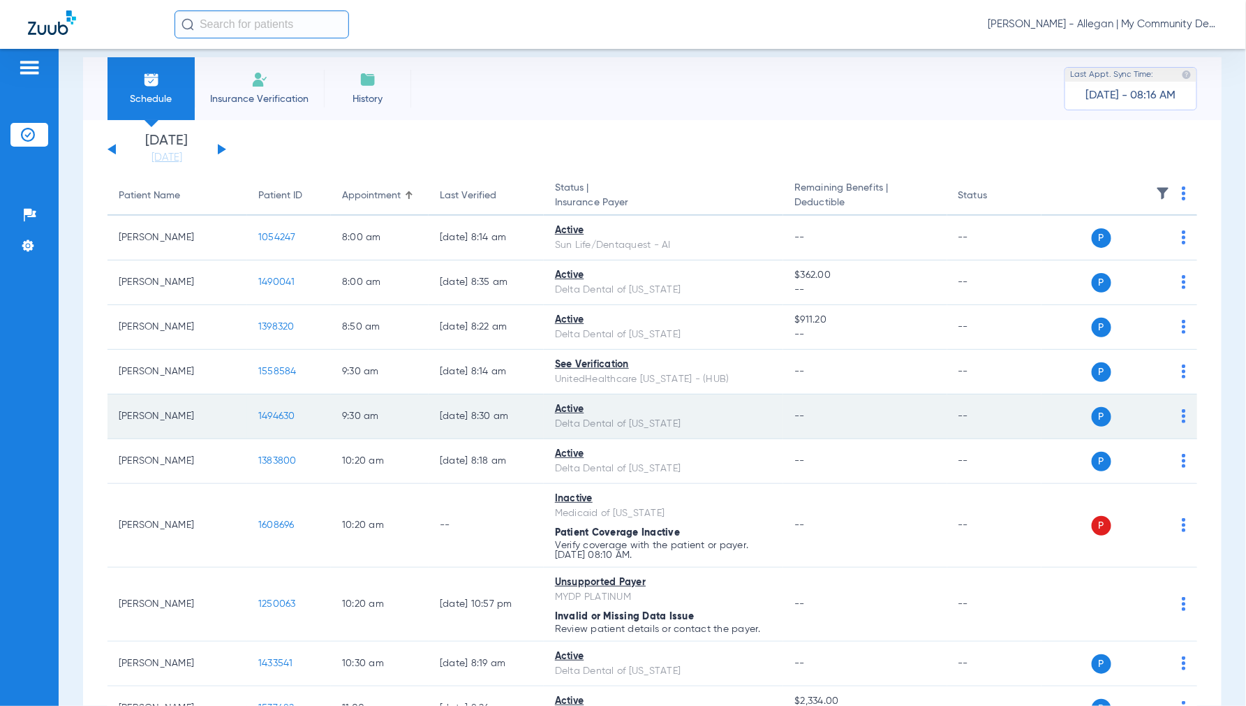
scroll to position [0, 0]
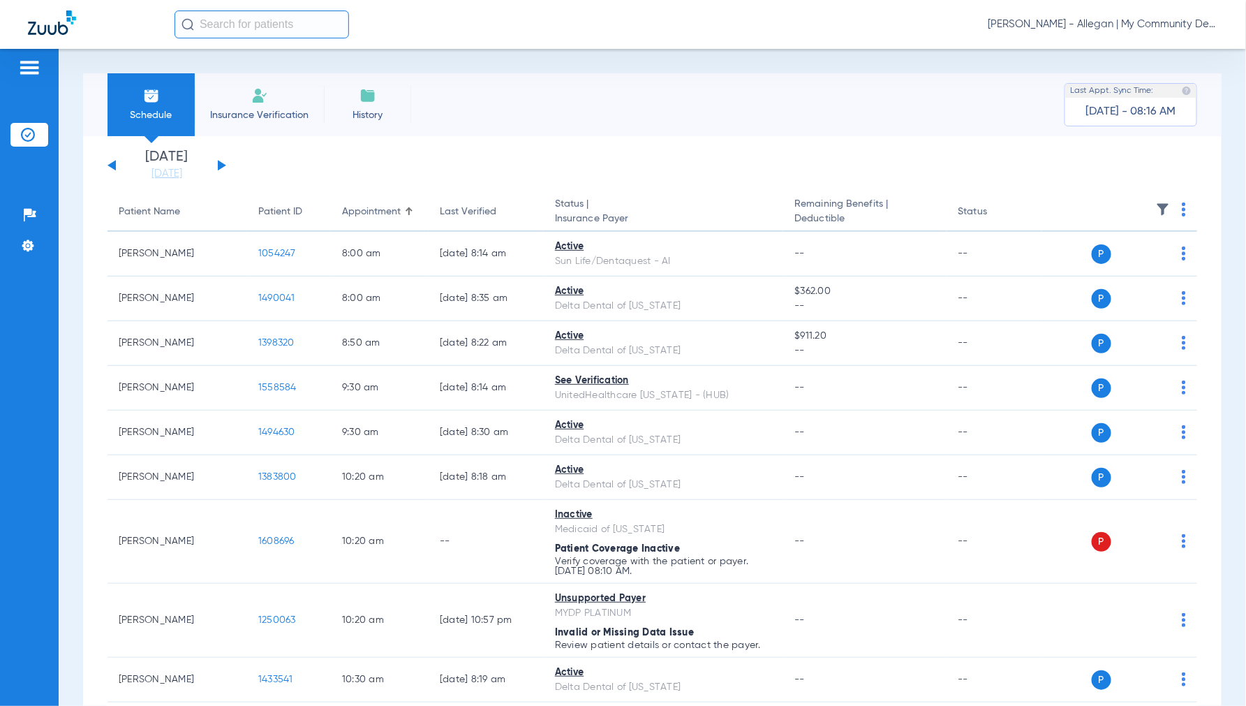
click at [220, 165] on button at bounding box center [222, 165] width 8 height 10
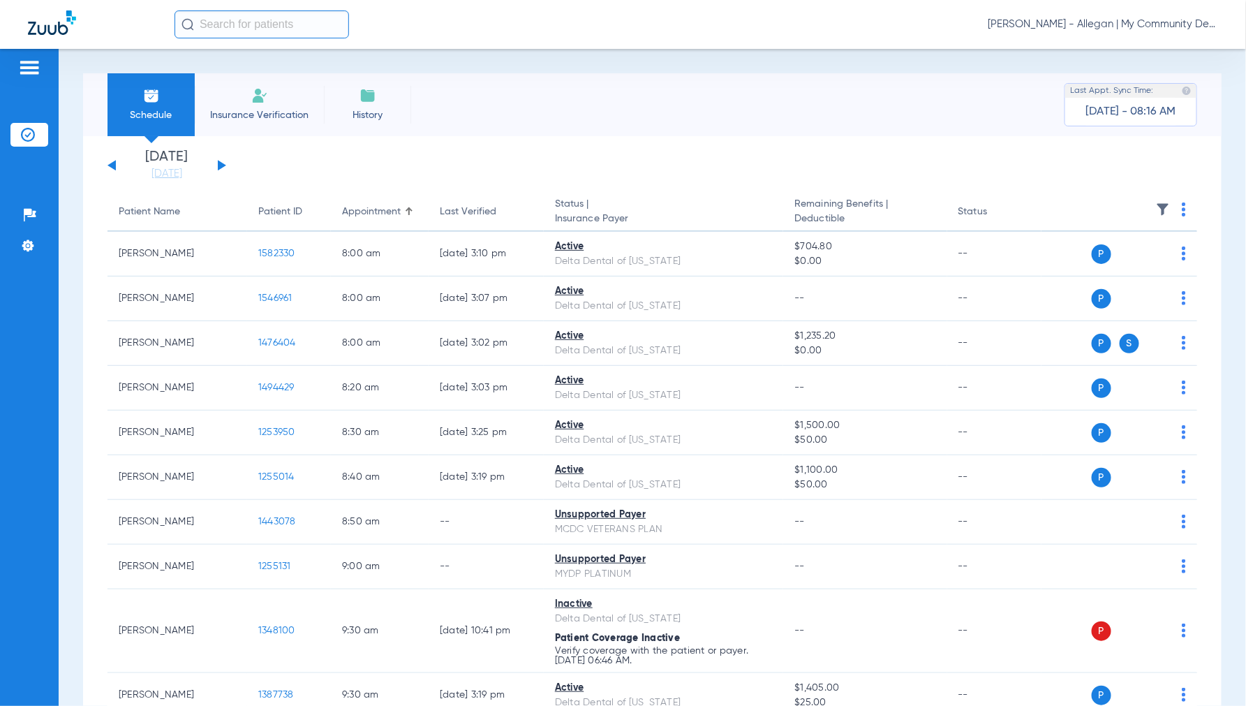
click at [1182, 208] on img at bounding box center [1184, 209] width 4 height 14
click at [1126, 262] on span "Verify All" at bounding box center [1119, 265] width 87 height 10
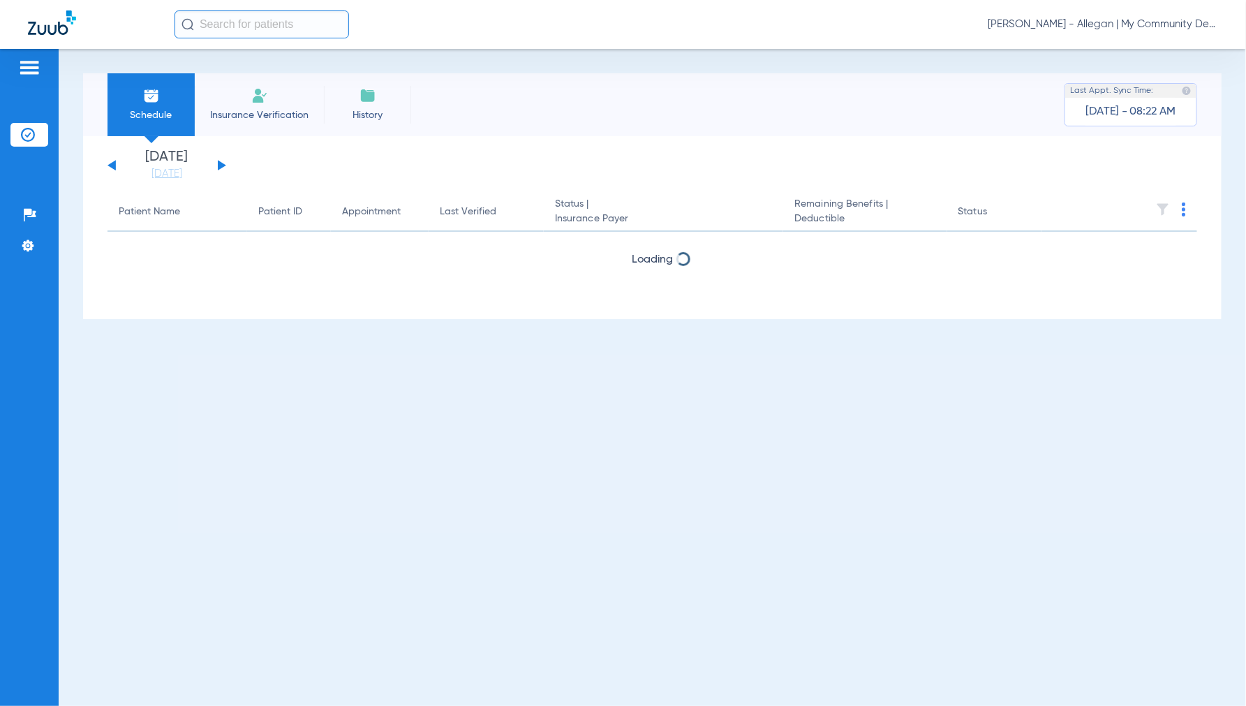
click at [1100, 16] on div "[PERSON_NAME] - Allegan | My Community Dental Centers" at bounding box center [697, 24] width 1044 height 28
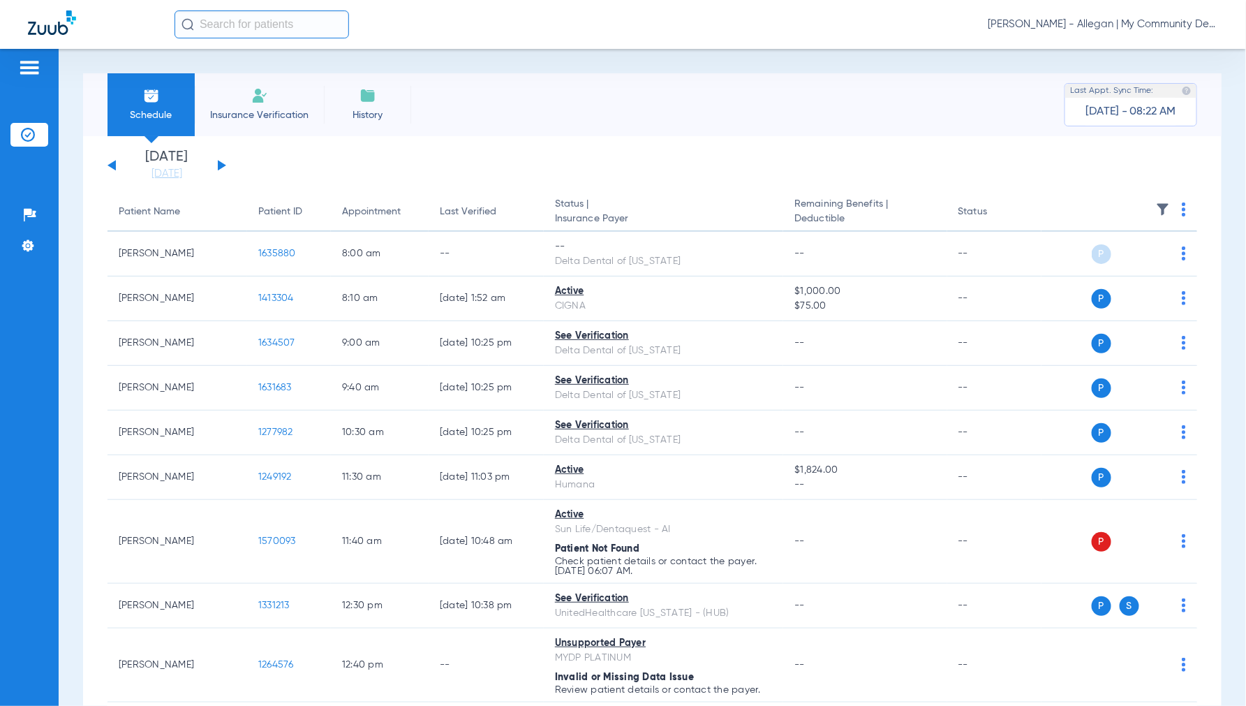
click at [1103, 19] on span "Jennifer Dziamski - Allegan | My Community Dental Centers" at bounding box center [1103, 24] width 230 height 14
click at [1138, 50] on span "Account Selection" at bounding box center [1166, 50] width 78 height 10
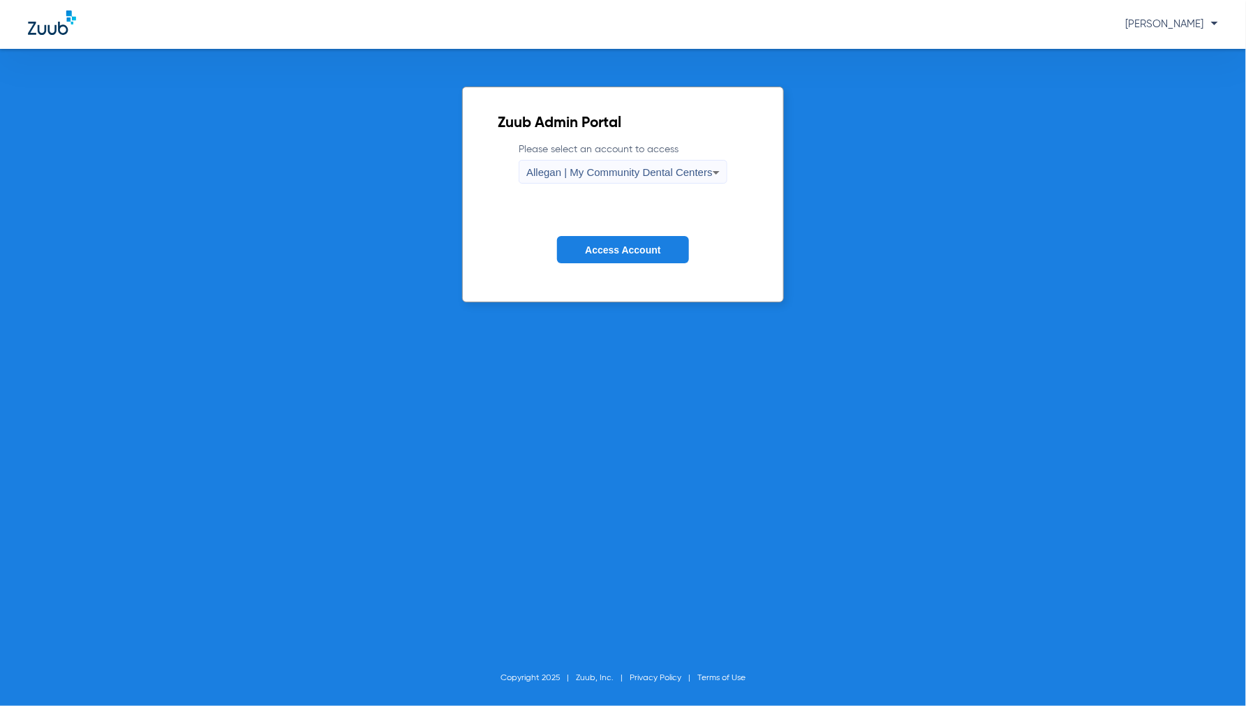
click at [594, 179] on div "Allegan | My Community Dental Centers" at bounding box center [619, 173] width 186 height 24
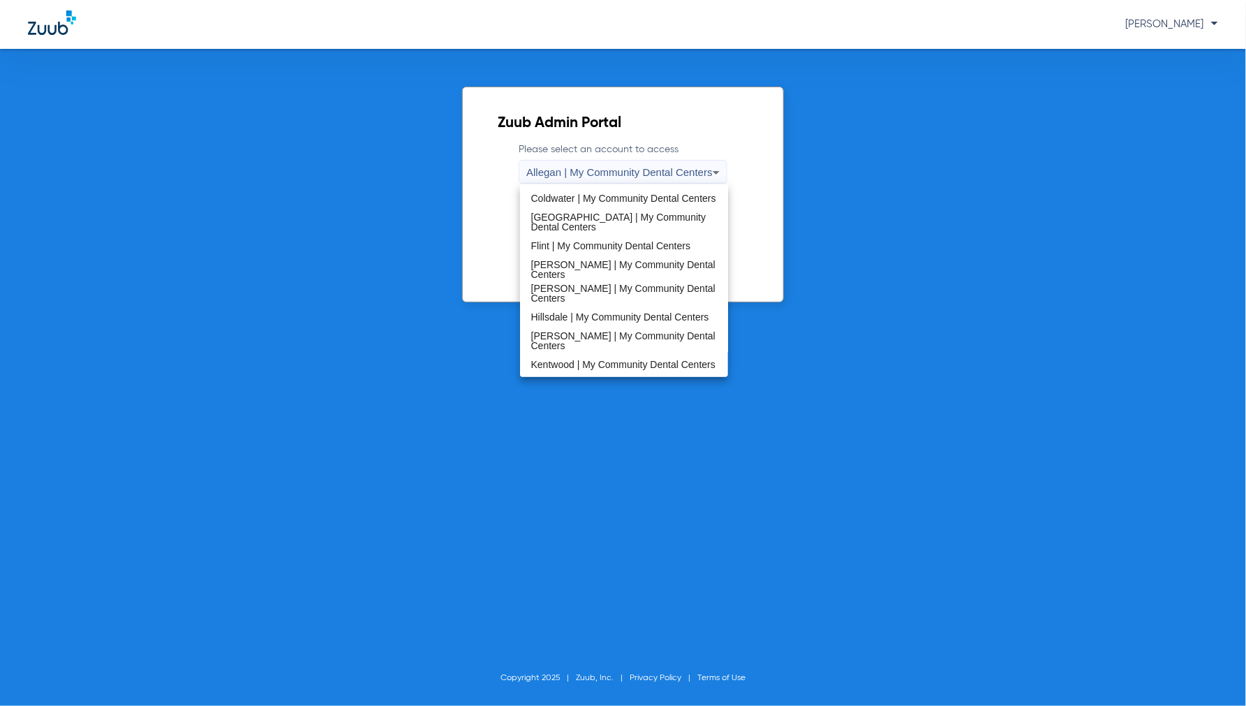
scroll to position [232, 0]
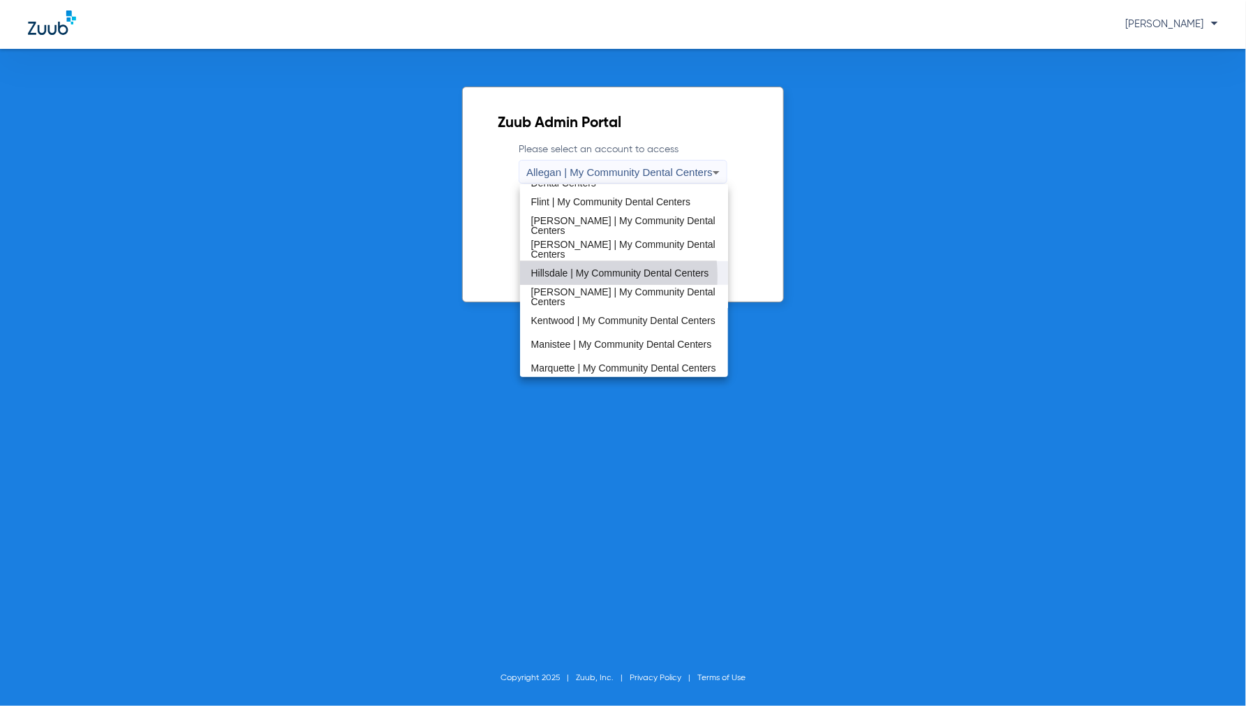
click at [571, 276] on span "Hillsdale | My Community Dental Centers" at bounding box center [620, 273] width 178 height 10
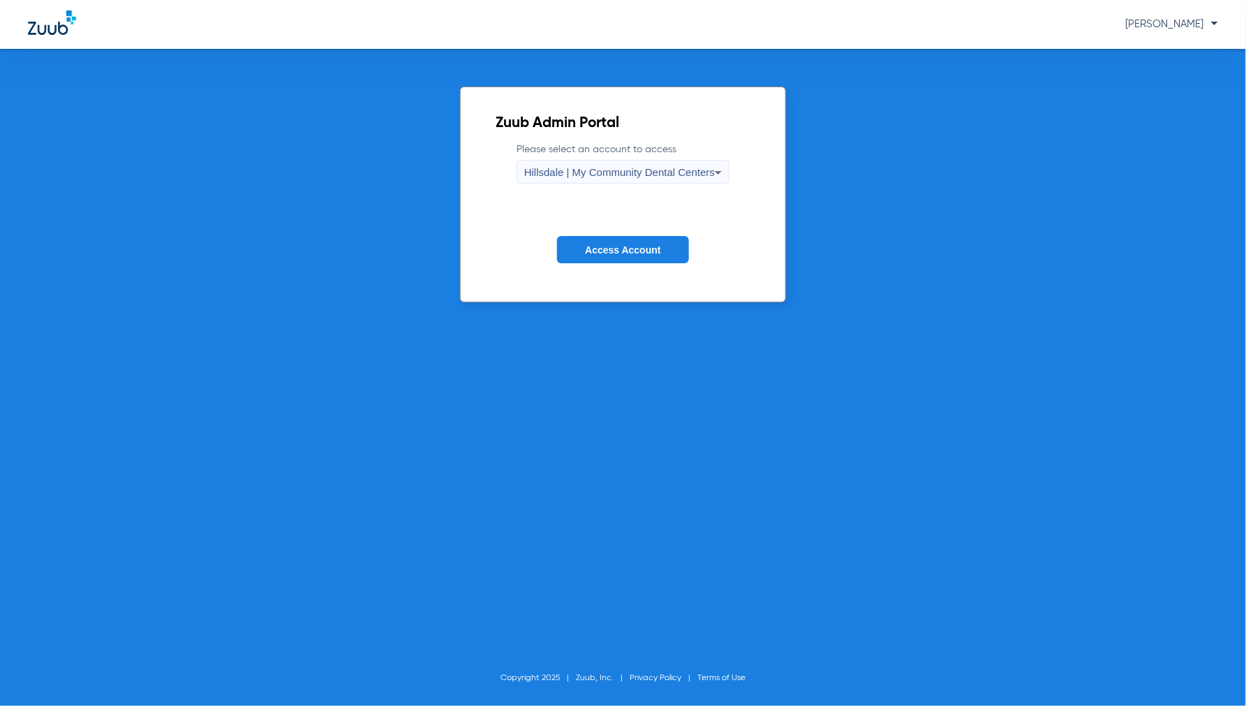
click at [597, 250] on span "Access Account" at bounding box center [622, 249] width 75 height 11
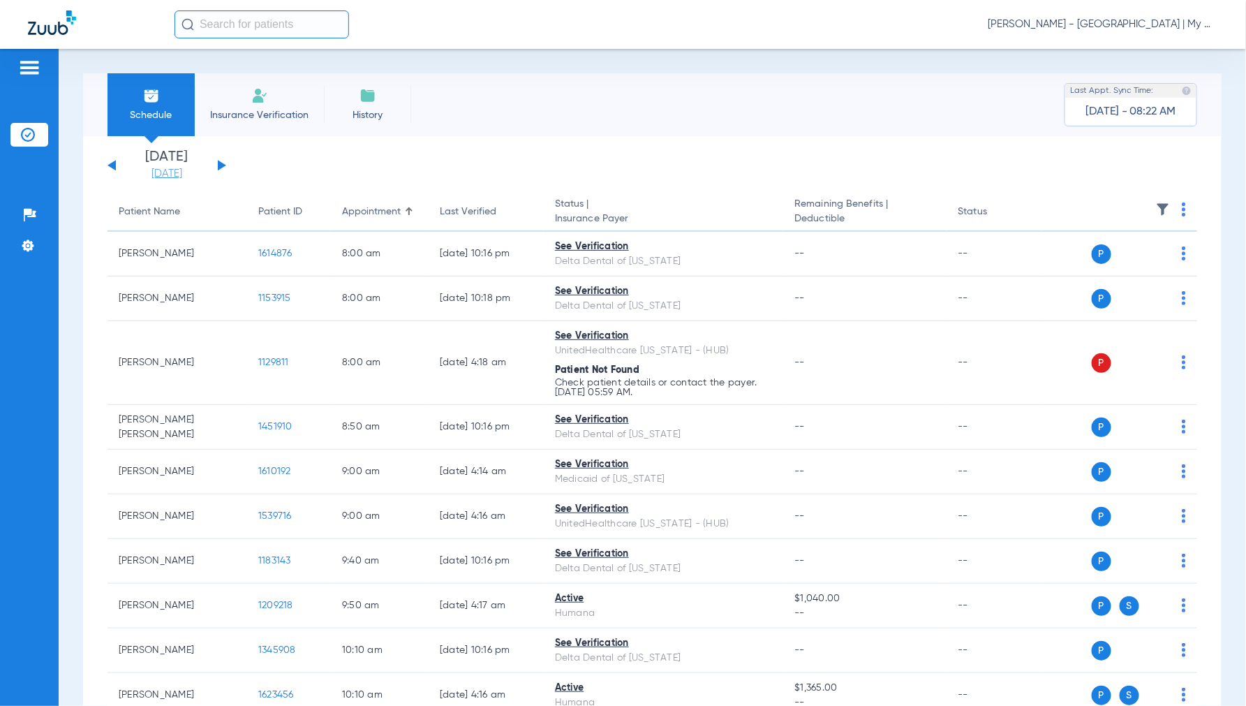
click at [170, 170] on link "[DATE]" at bounding box center [167, 174] width 84 height 14
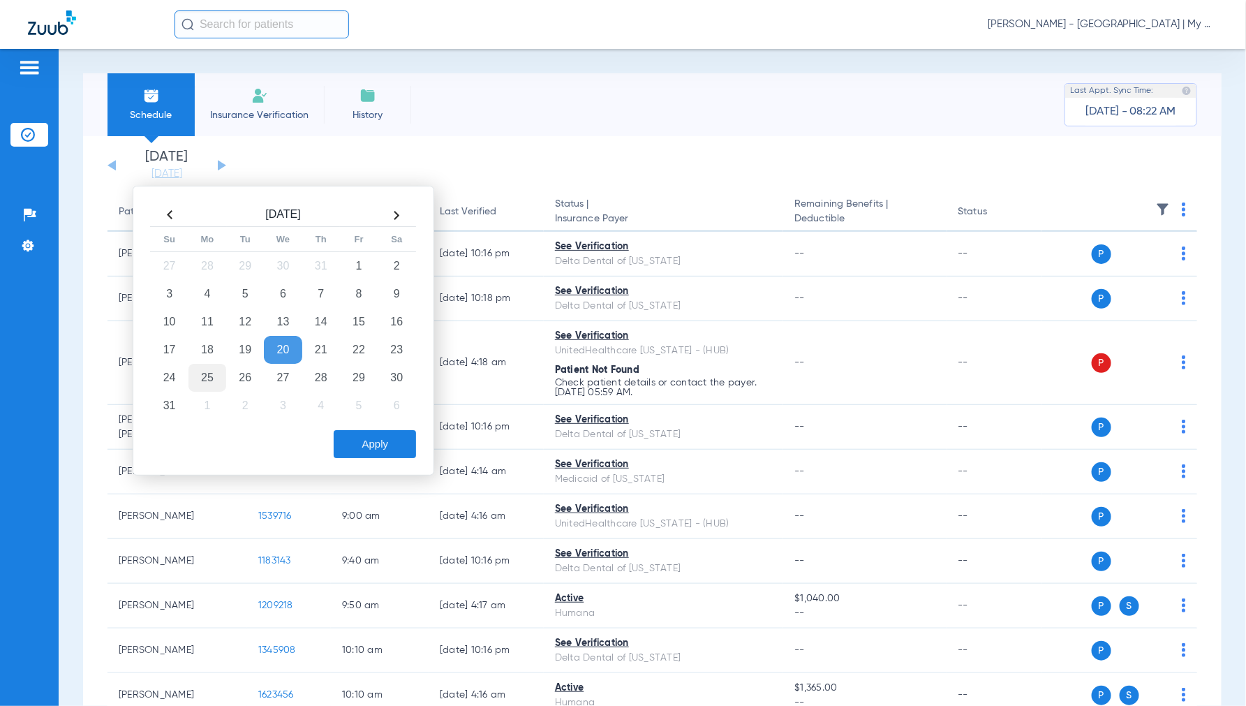
click at [208, 380] on td "25" at bounding box center [207, 378] width 38 height 28
click at [396, 440] on button "Apply" at bounding box center [375, 444] width 82 height 28
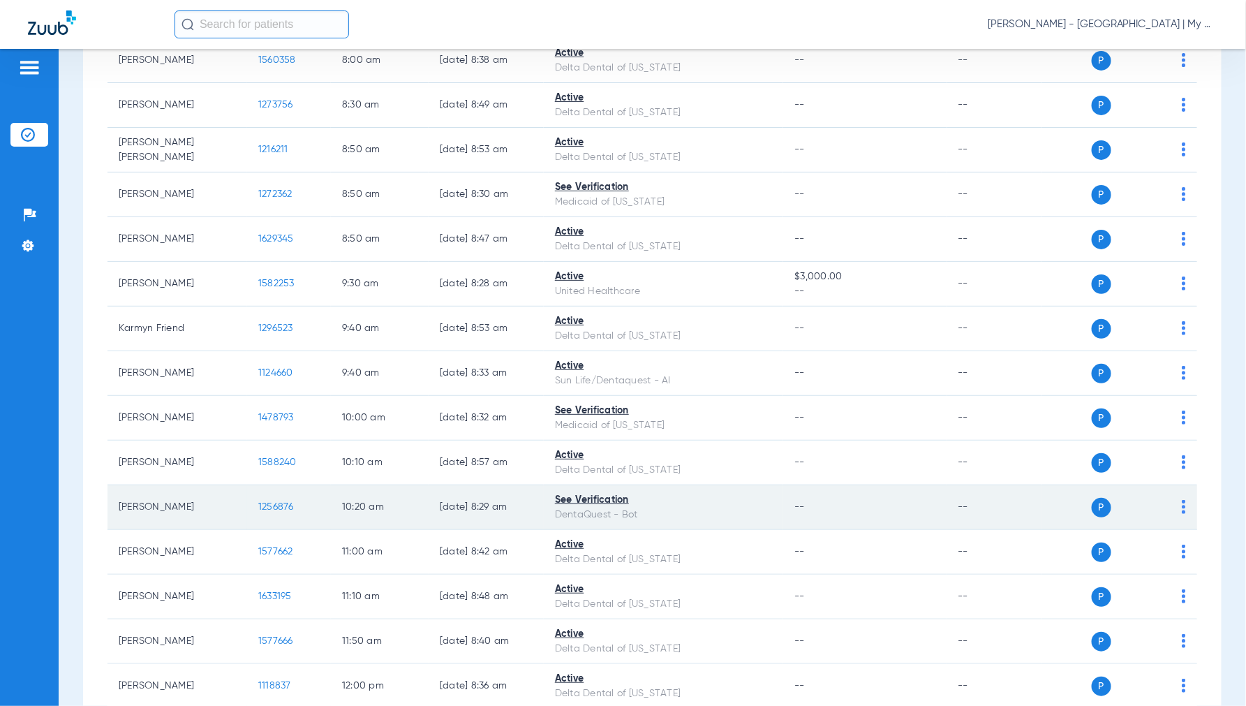
scroll to position [140, 0]
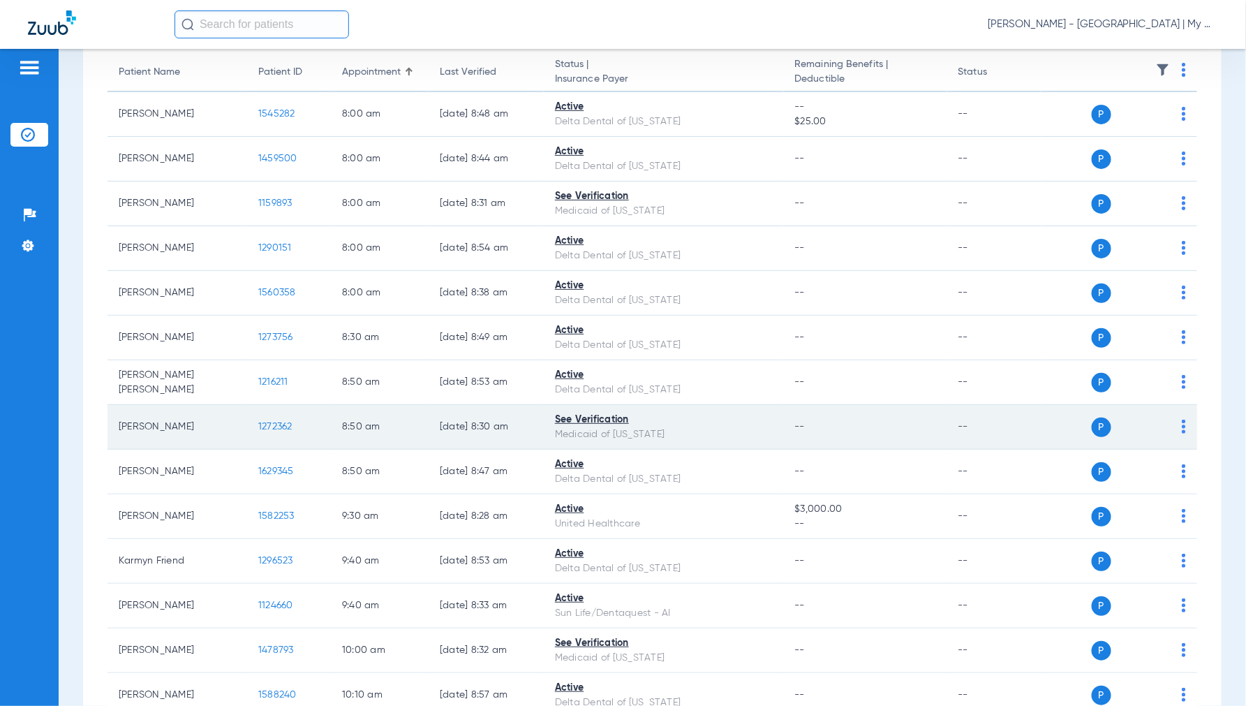
click at [274, 427] on span "1272362" at bounding box center [275, 427] width 34 height 10
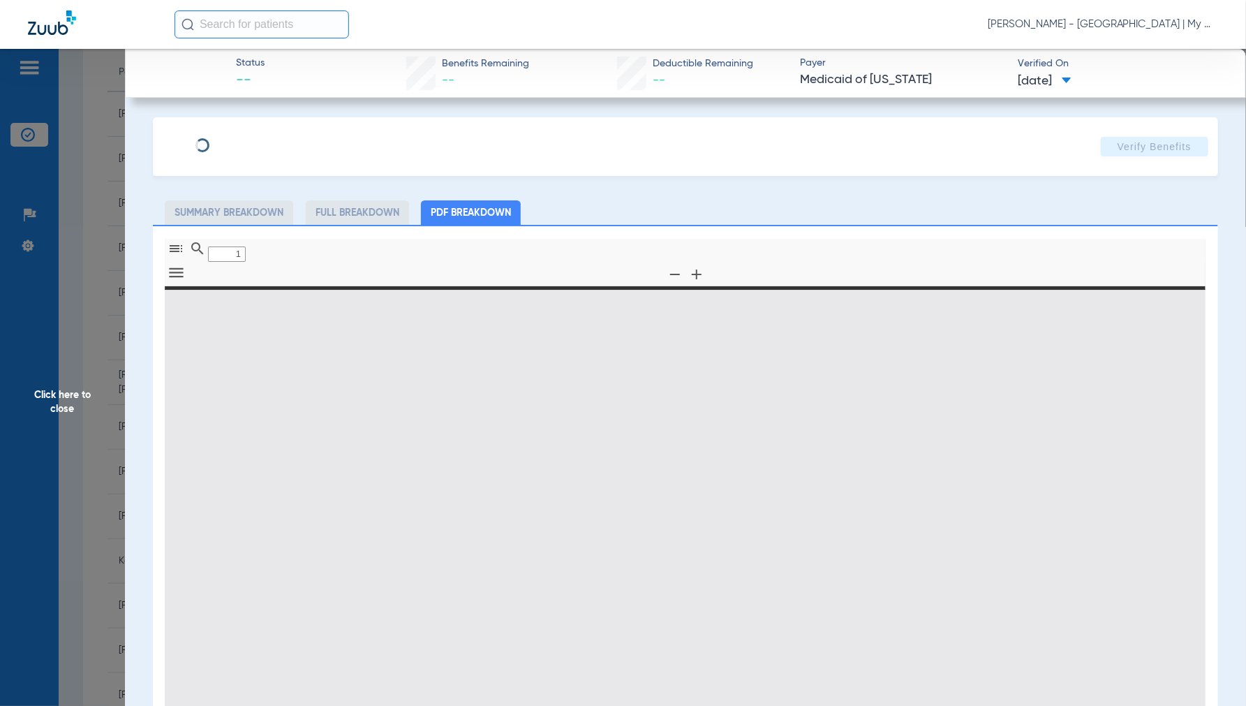
type input "0"
select select "page-width"
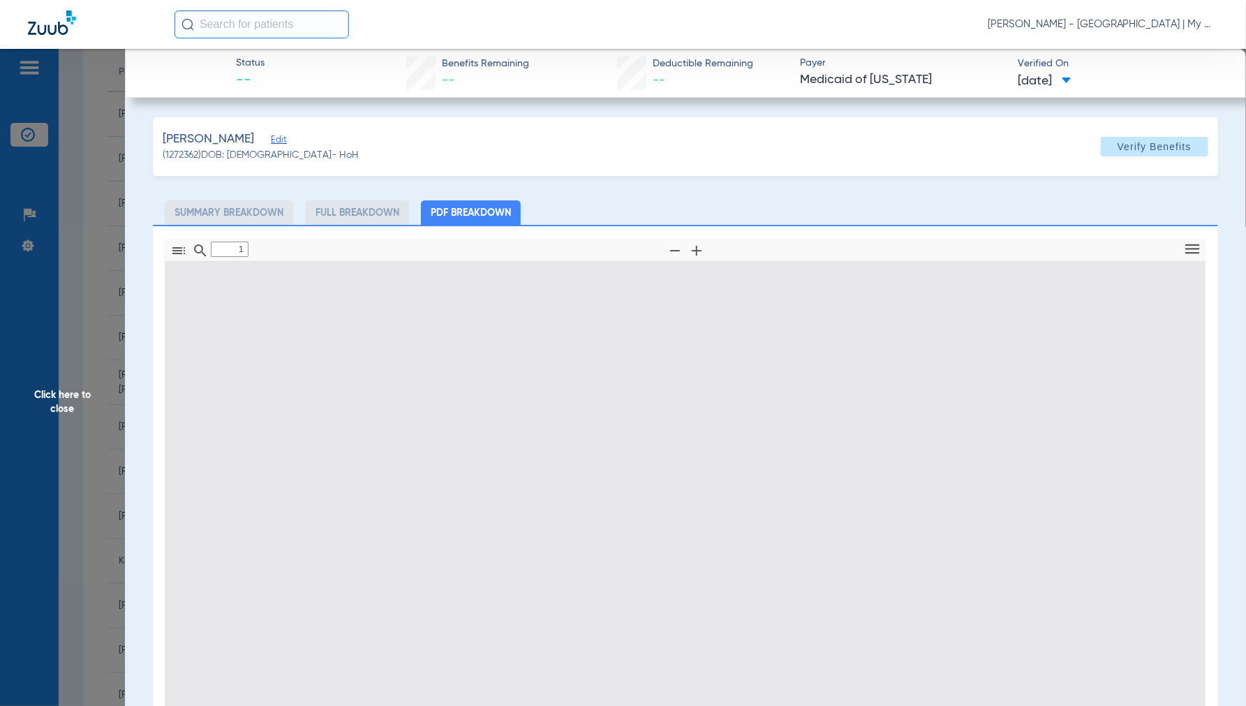
scroll to position [7, 0]
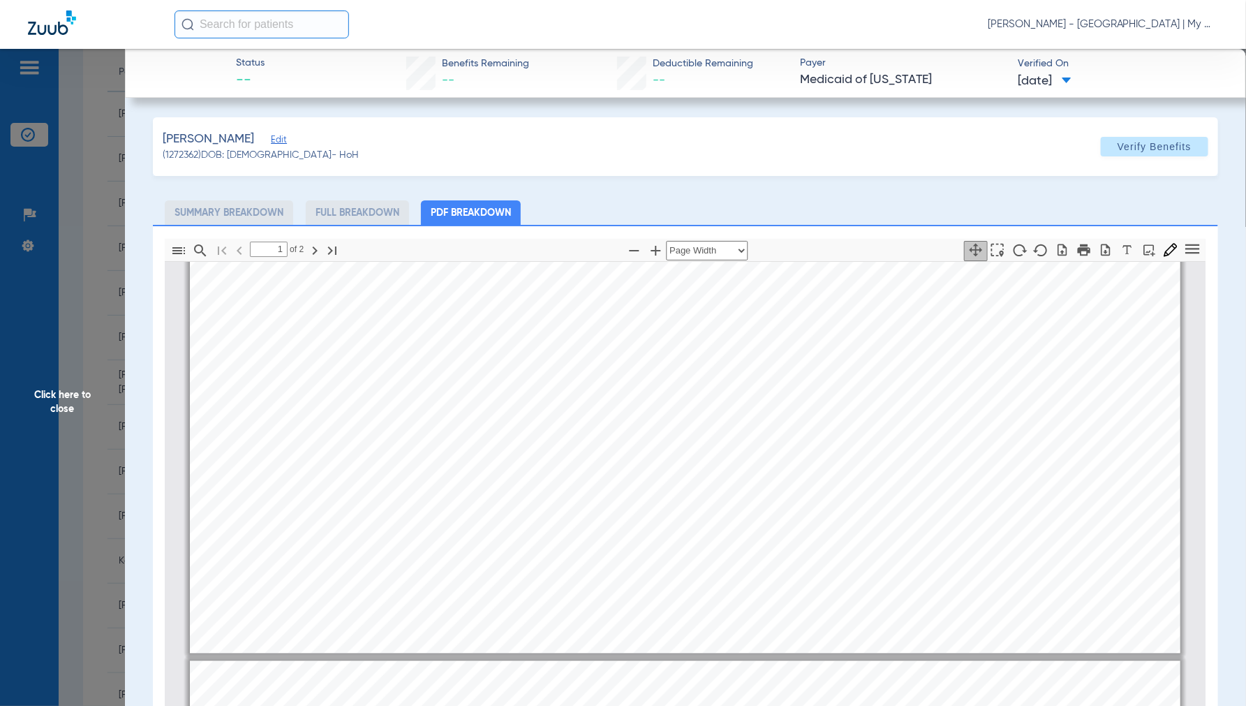
type input "2"
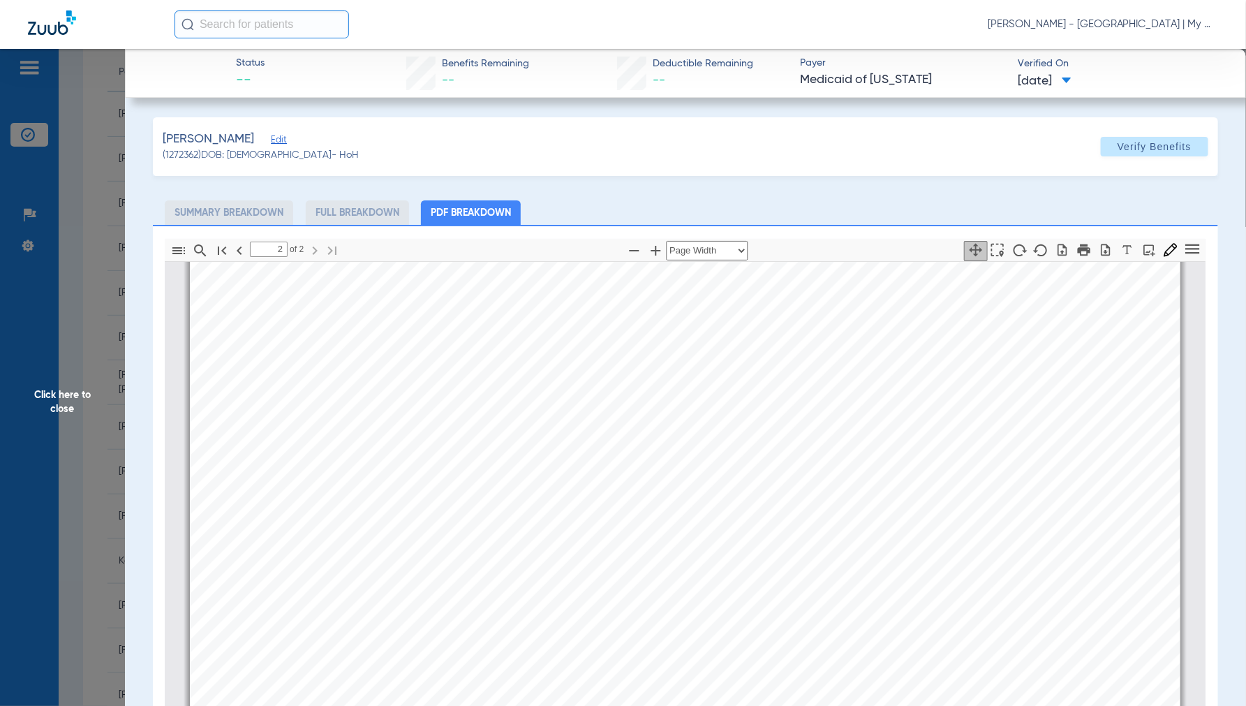
scroll to position [1868, 0]
click at [64, 398] on span "Click here to close" at bounding box center [62, 402] width 125 height 706
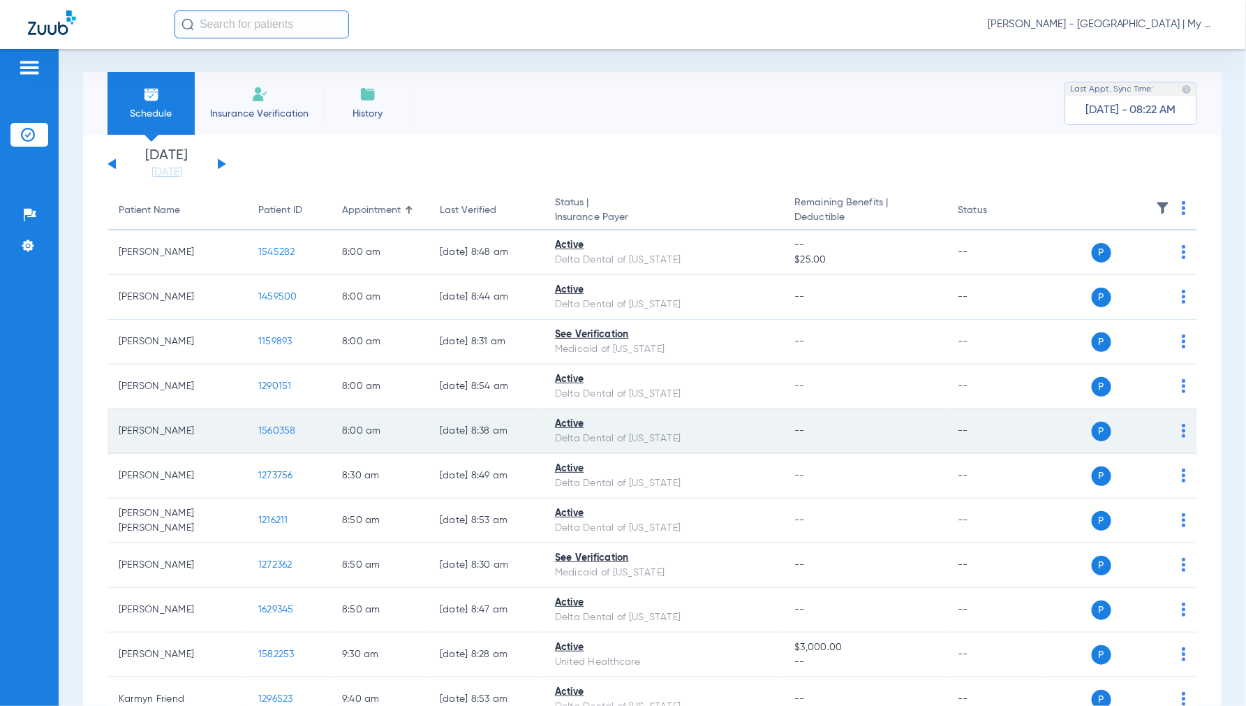
scroll to position [0, 0]
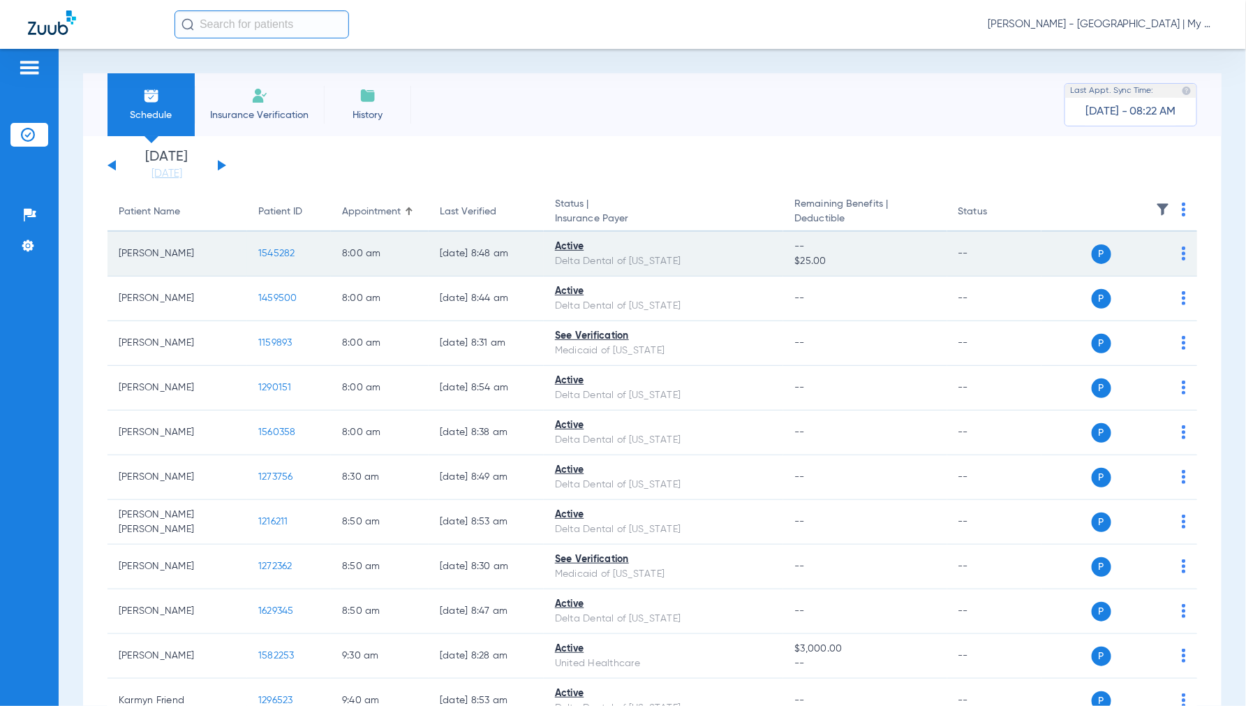
click at [280, 249] on span "1545282" at bounding box center [276, 254] width 37 height 10
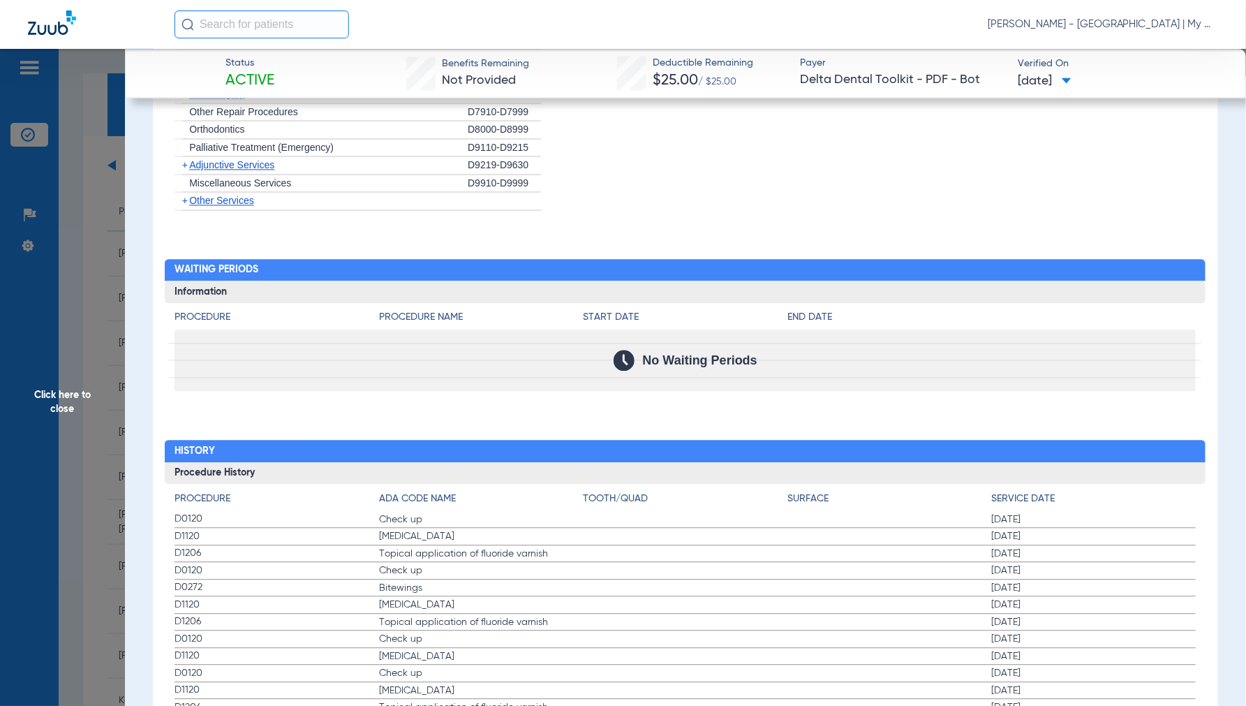
scroll to position [1289, 0]
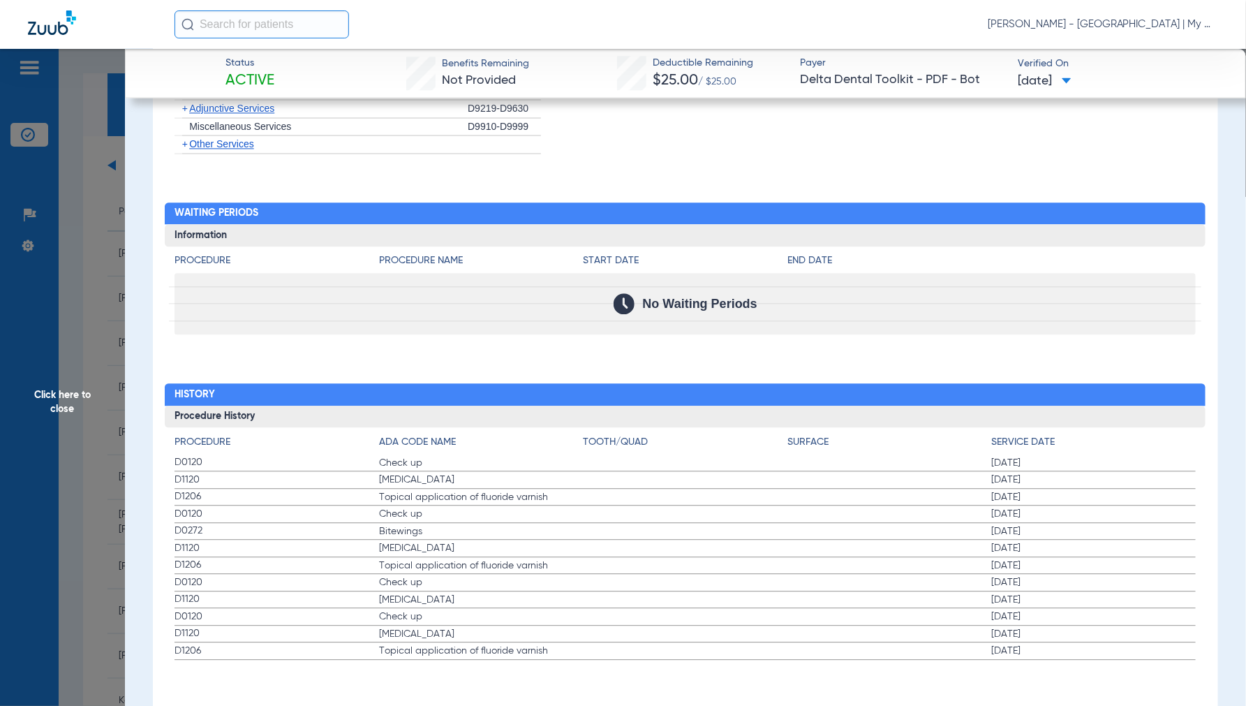
click at [61, 403] on span "Click here to close" at bounding box center [62, 402] width 125 height 706
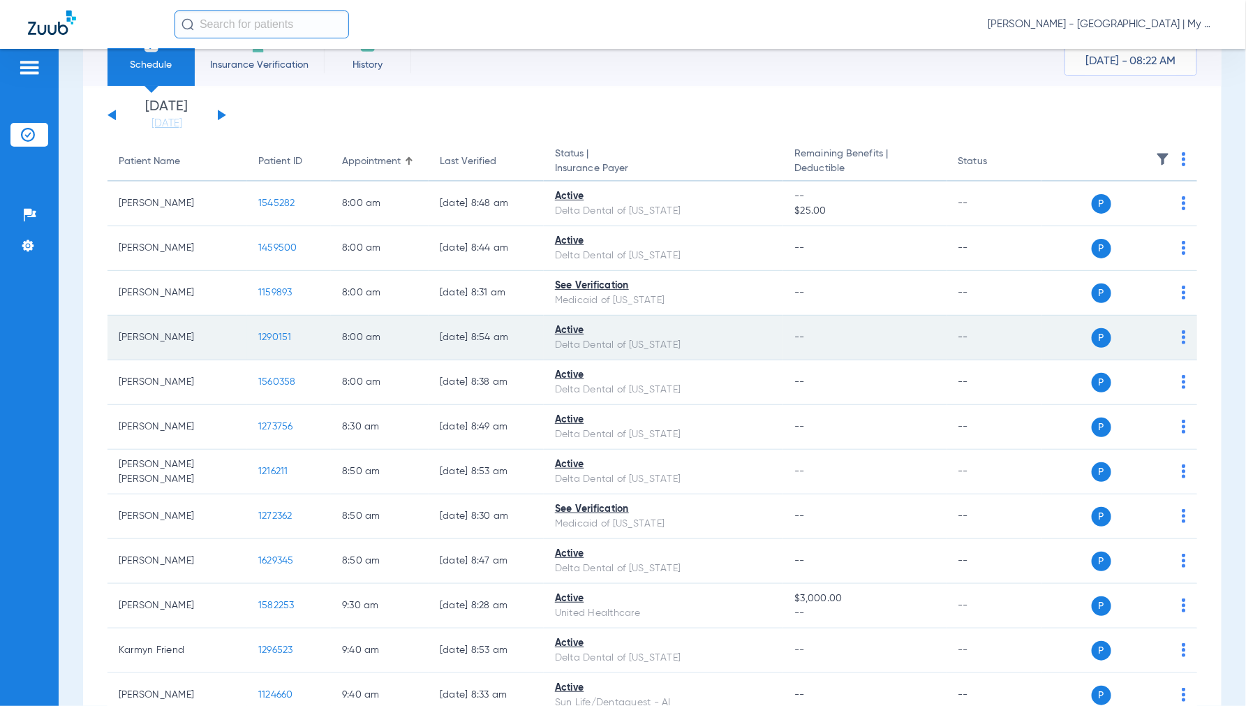
scroll to position [77, 0]
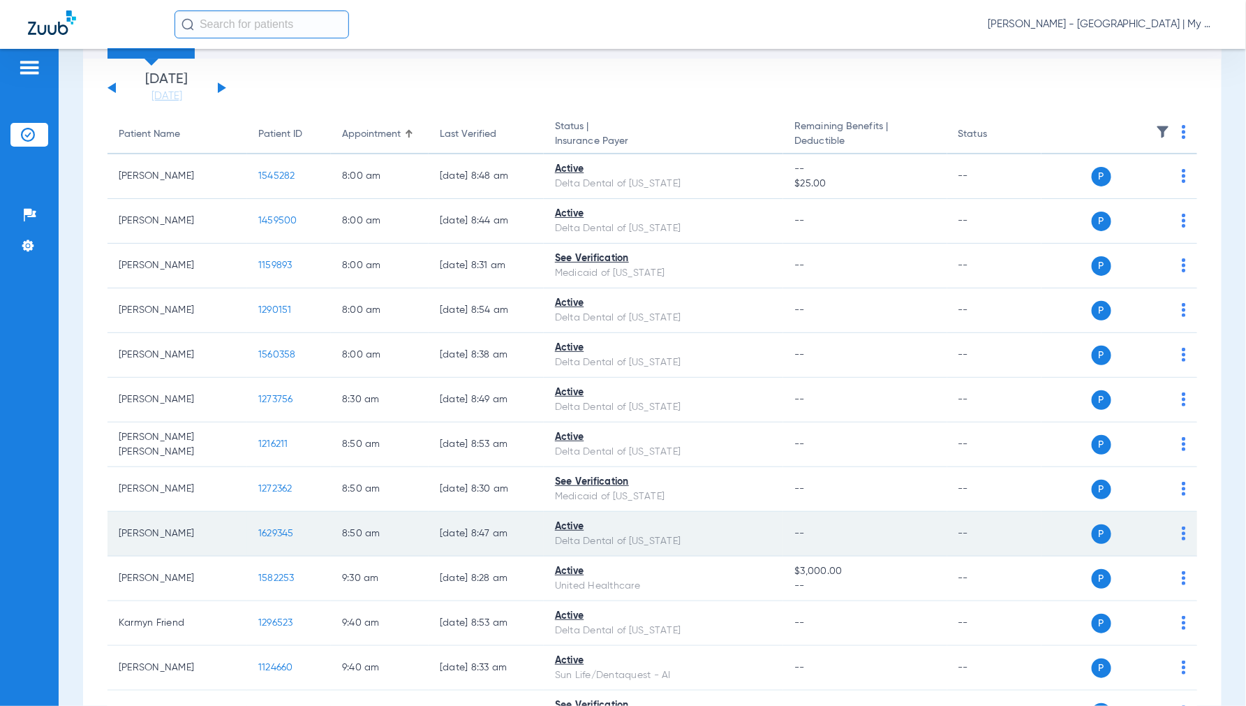
click at [290, 536] on span "1629345" at bounding box center [276, 533] width 36 height 10
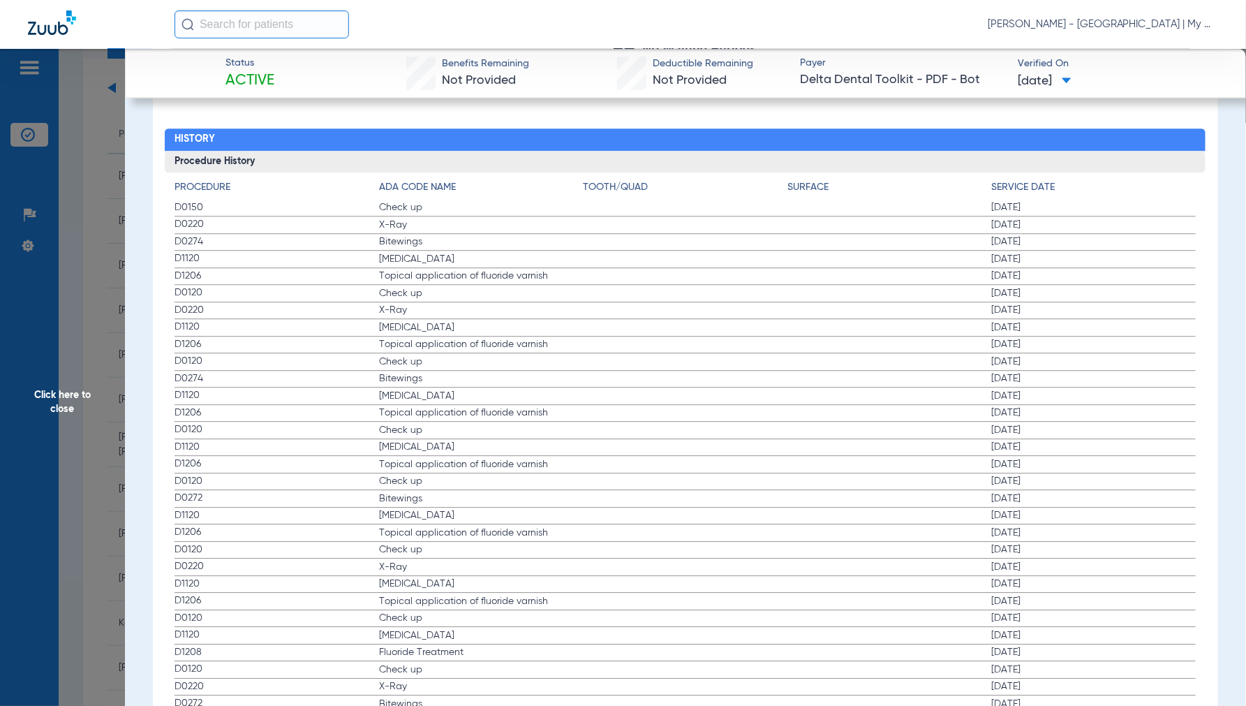
scroll to position [1492, 0]
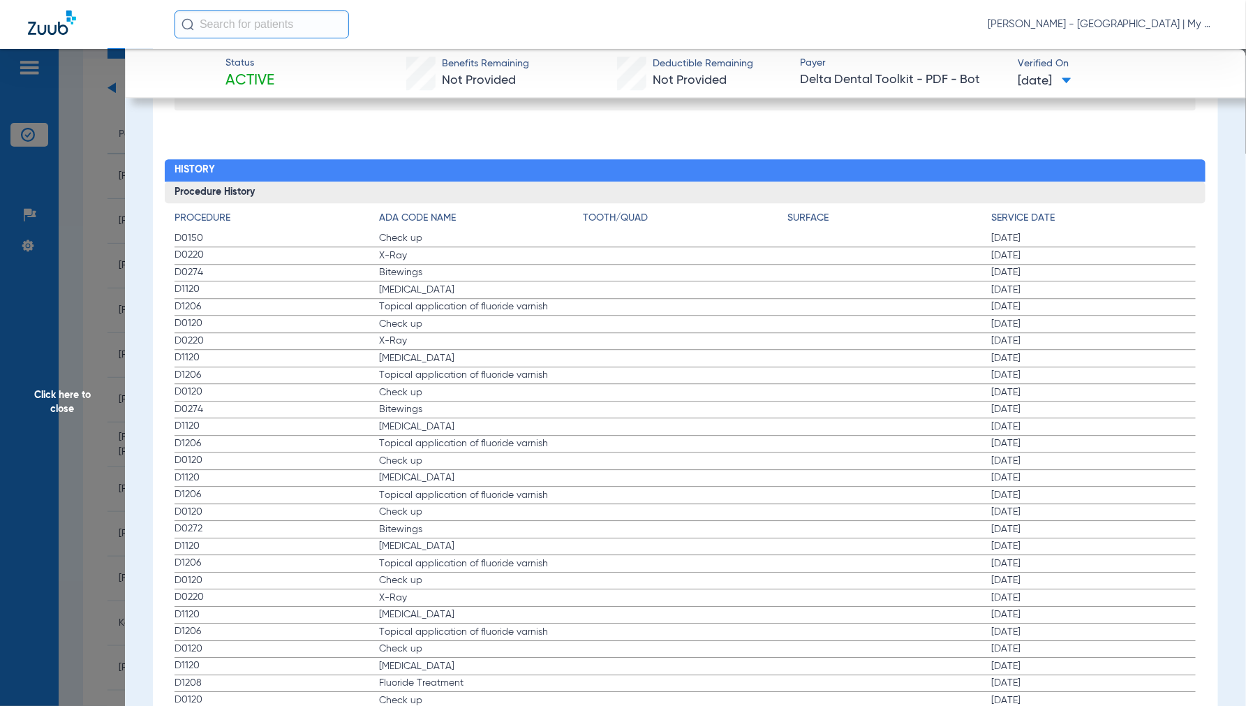
drag, startPoint x: 65, startPoint y: 403, endPoint x: 152, endPoint y: 401, distance: 87.3
click at [68, 401] on span "Click here to close" at bounding box center [62, 402] width 125 height 706
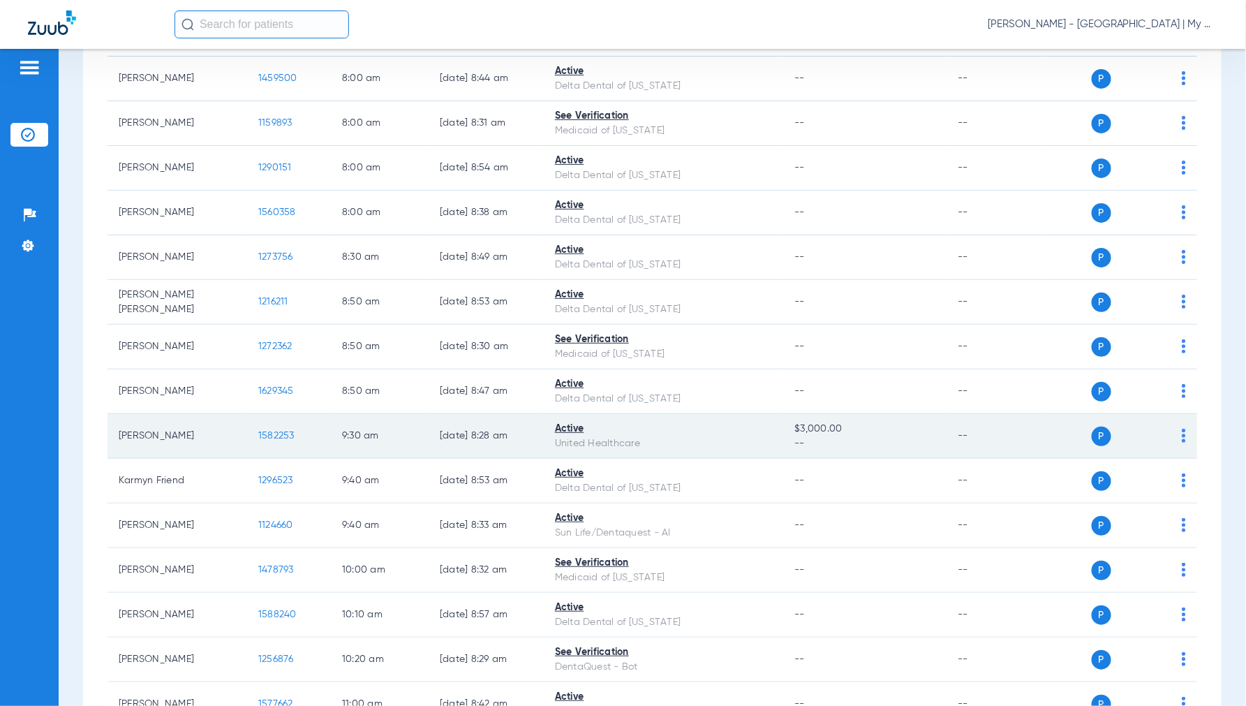
scroll to position [232, 0]
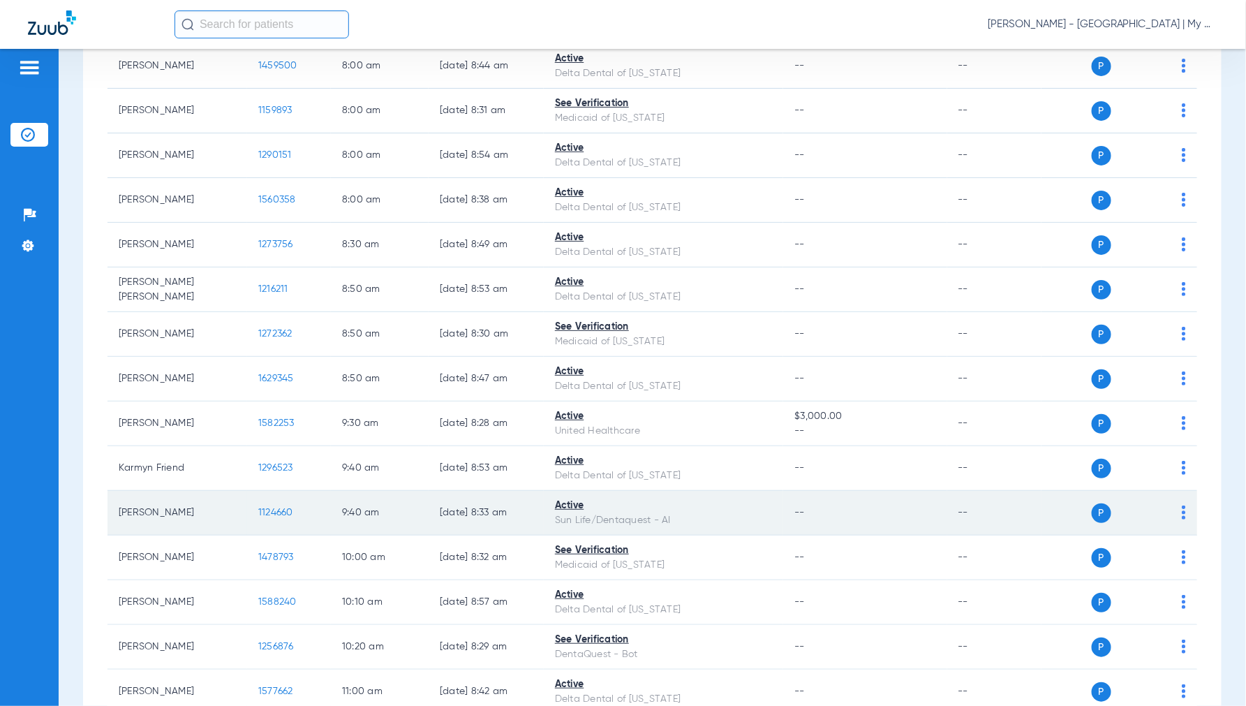
click at [272, 512] on span "1124660" at bounding box center [275, 512] width 35 height 10
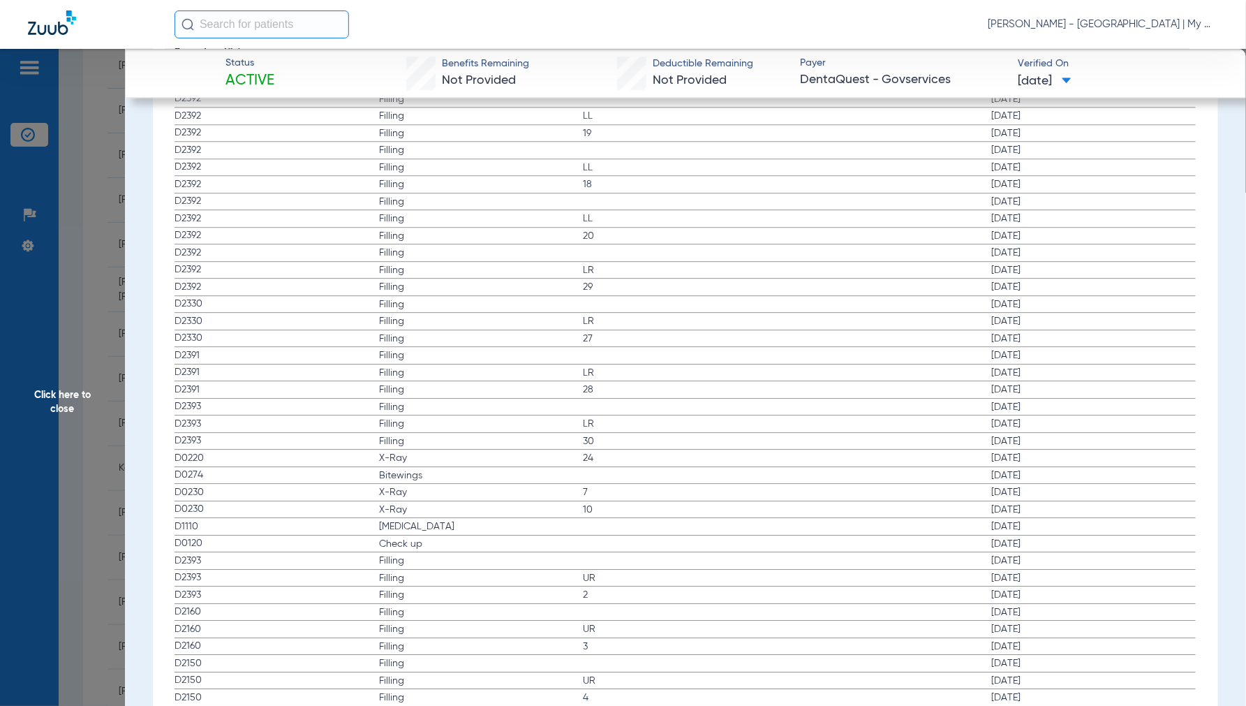
scroll to position [1474, 0]
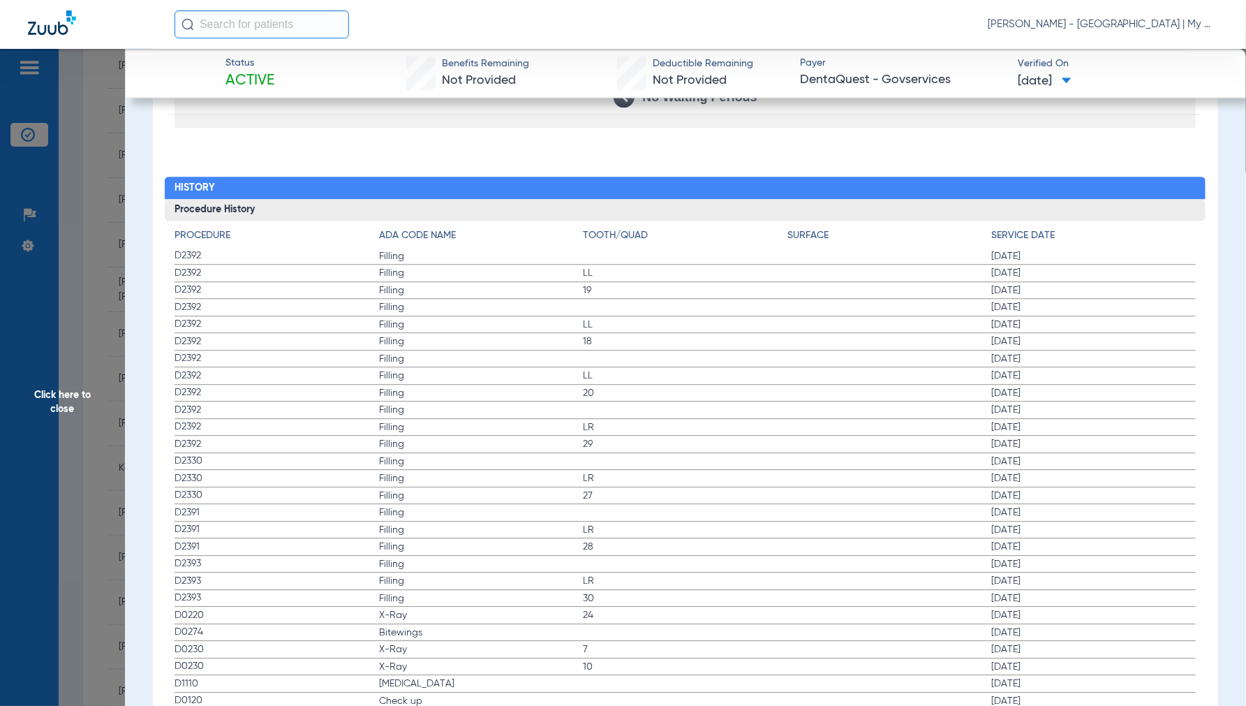
click at [66, 406] on span "Click here to close" at bounding box center [62, 402] width 125 height 706
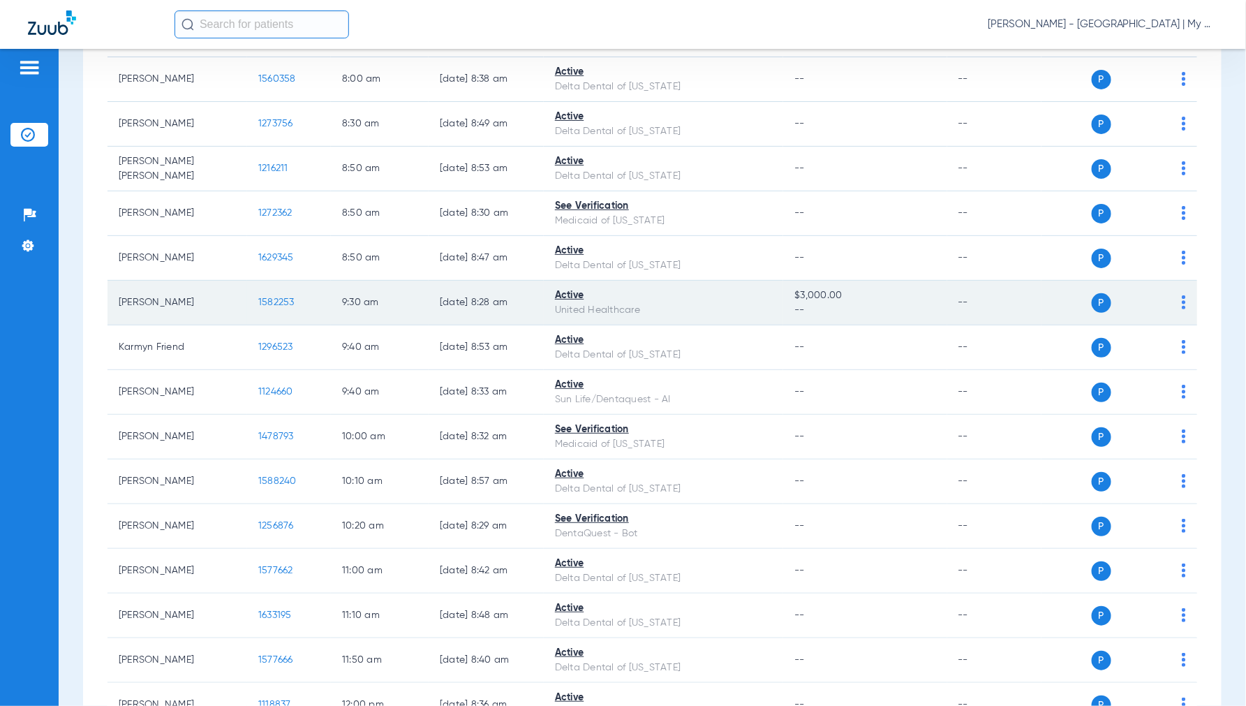
scroll to position [387, 0]
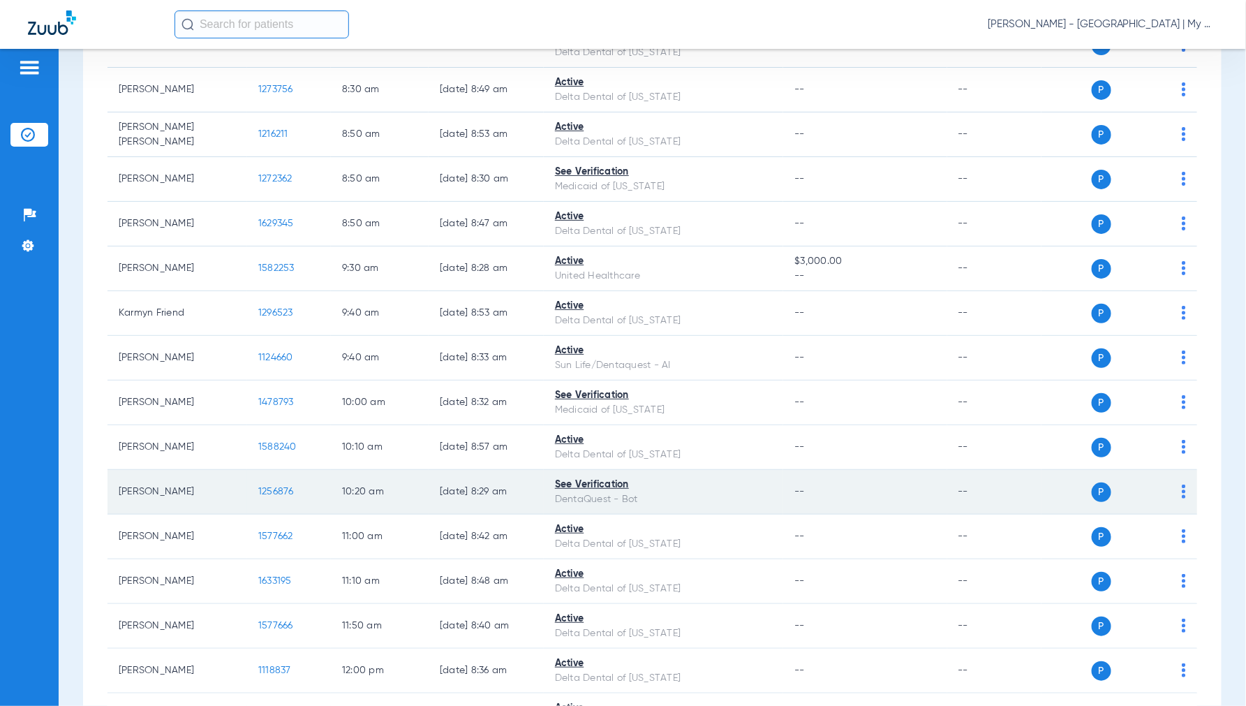
click at [279, 493] on span "1256876" at bounding box center [276, 492] width 36 height 10
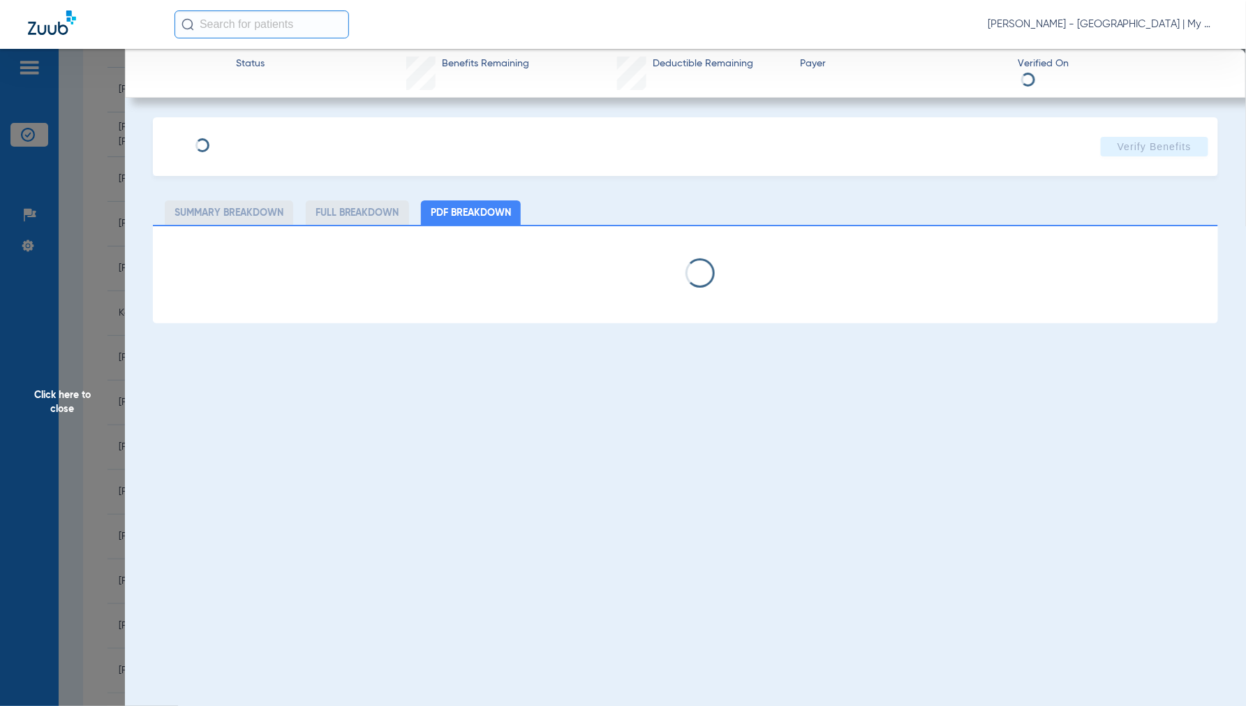
select select "page-width"
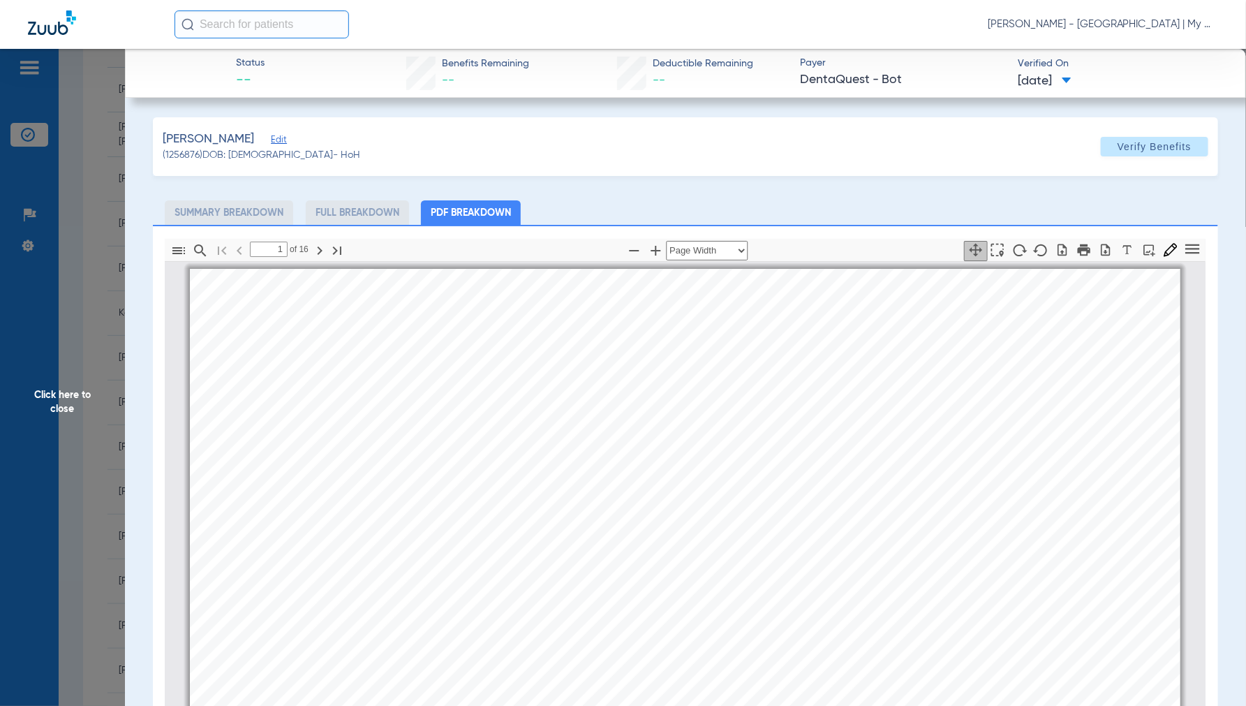
scroll to position [7, 0]
type input "3"
click at [50, 398] on span "Click here to close" at bounding box center [62, 402] width 125 height 706
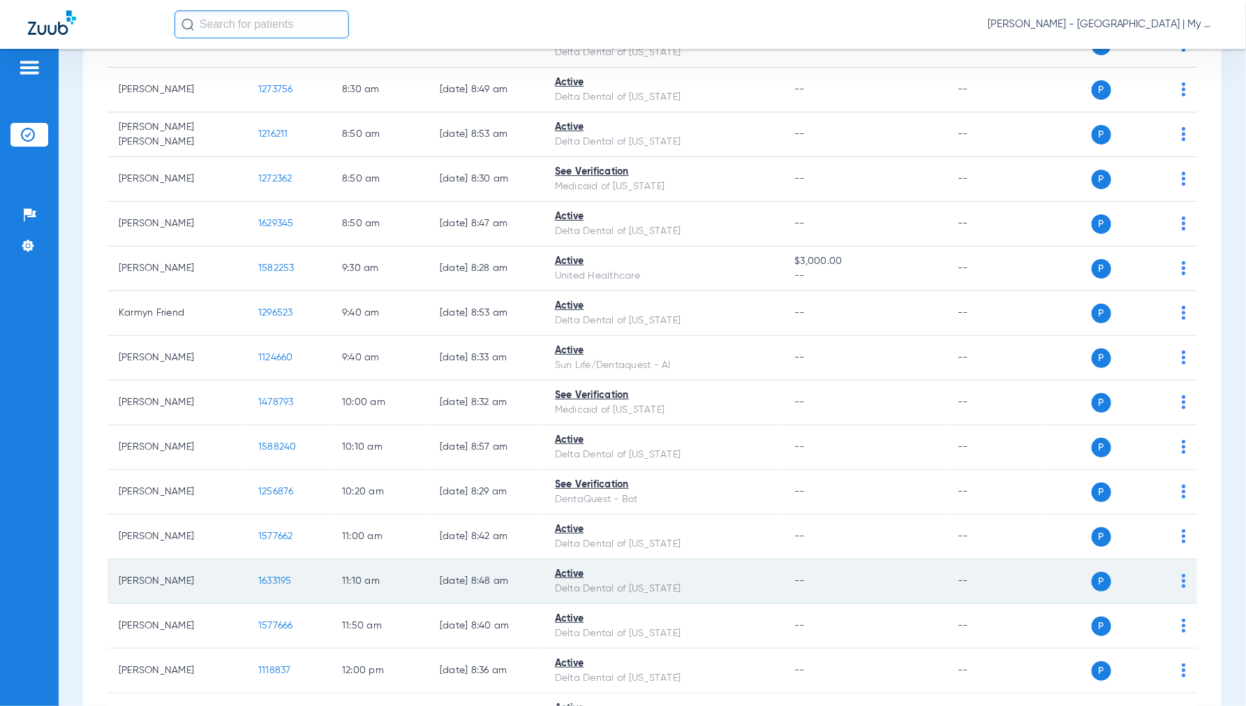
click at [276, 585] on span "1633195" at bounding box center [275, 581] width 34 height 10
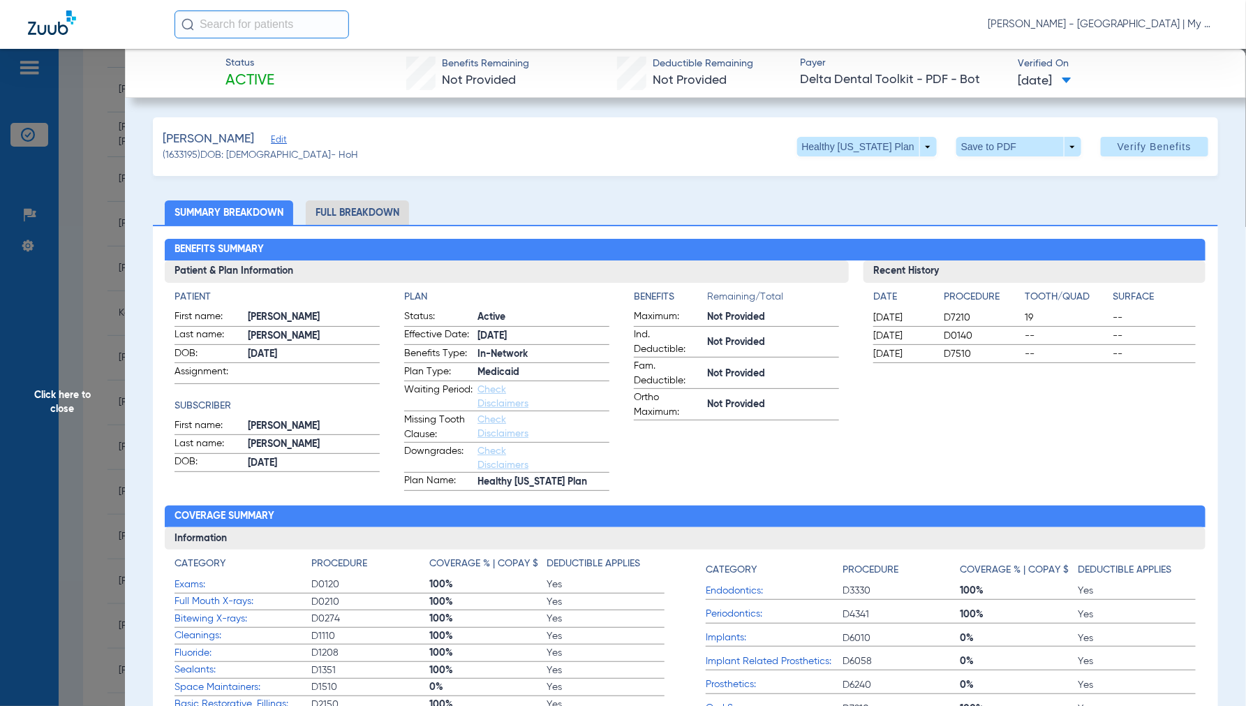
click at [658, 19] on div "[PERSON_NAME] - [GEOGRAPHIC_DATA] | My Community Dental Centers" at bounding box center [697, 24] width 1044 height 28
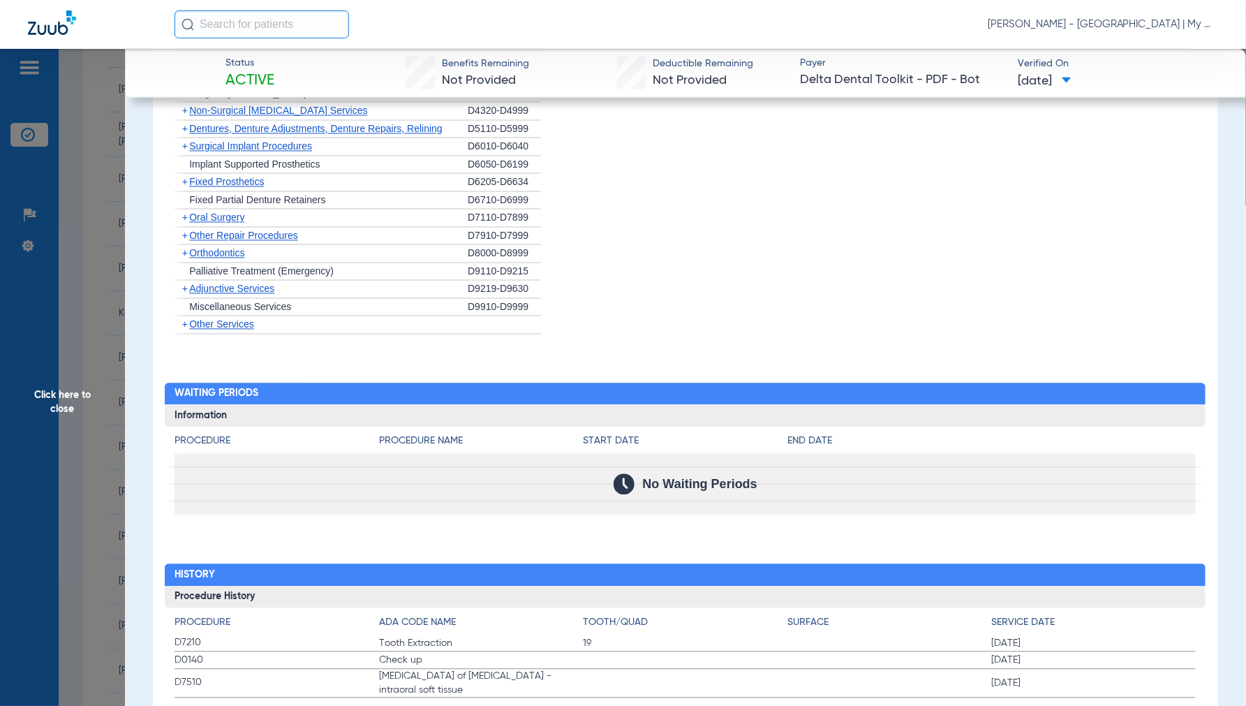
scroll to position [1141, 0]
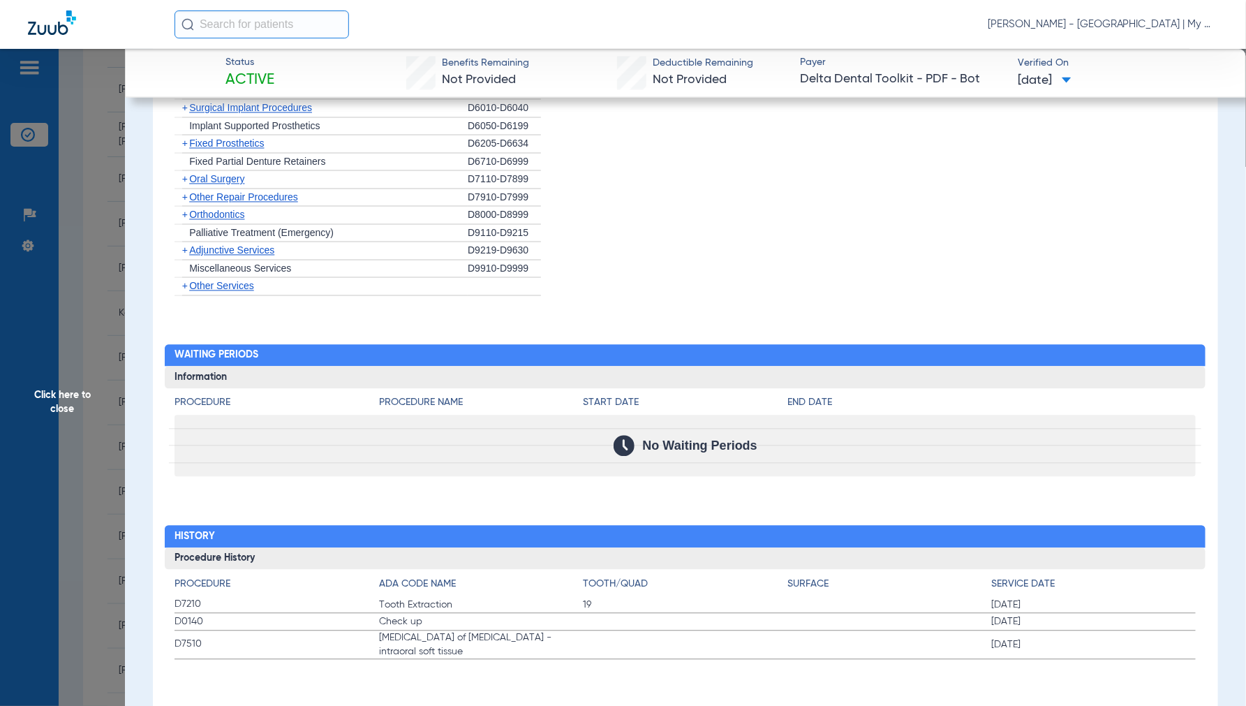
click at [50, 401] on span "Click here to close" at bounding box center [62, 402] width 125 height 706
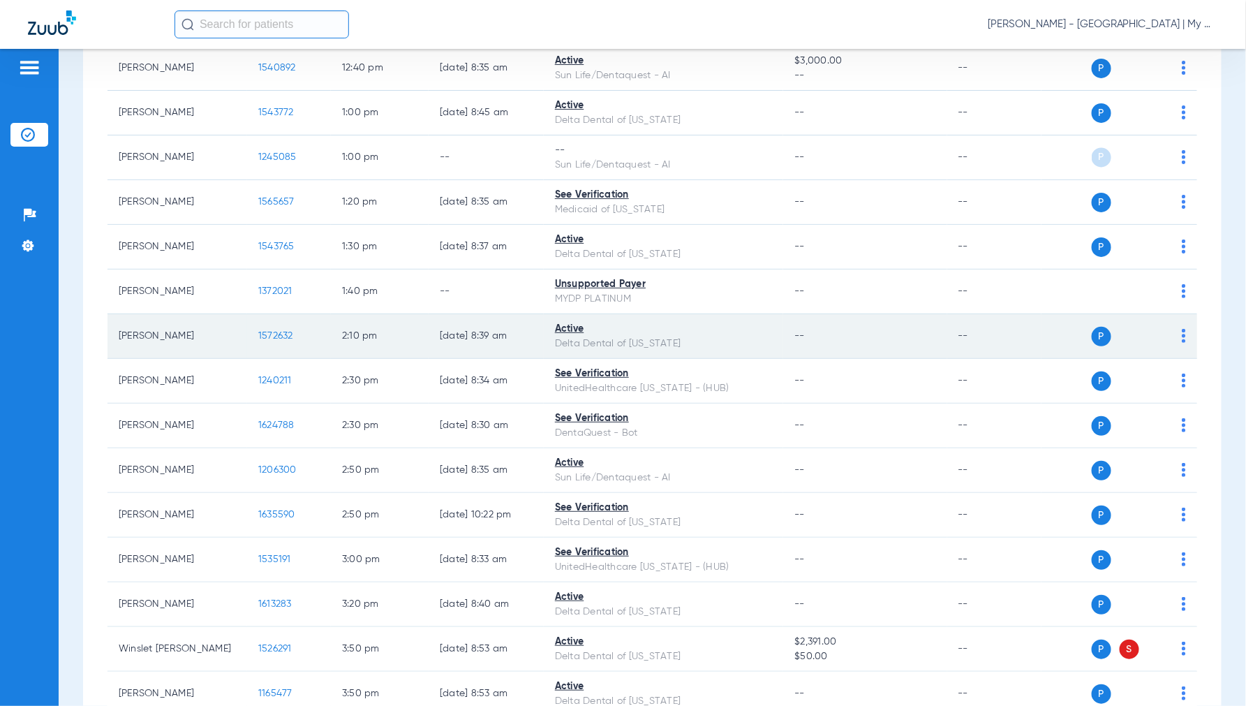
scroll to position [1085, 0]
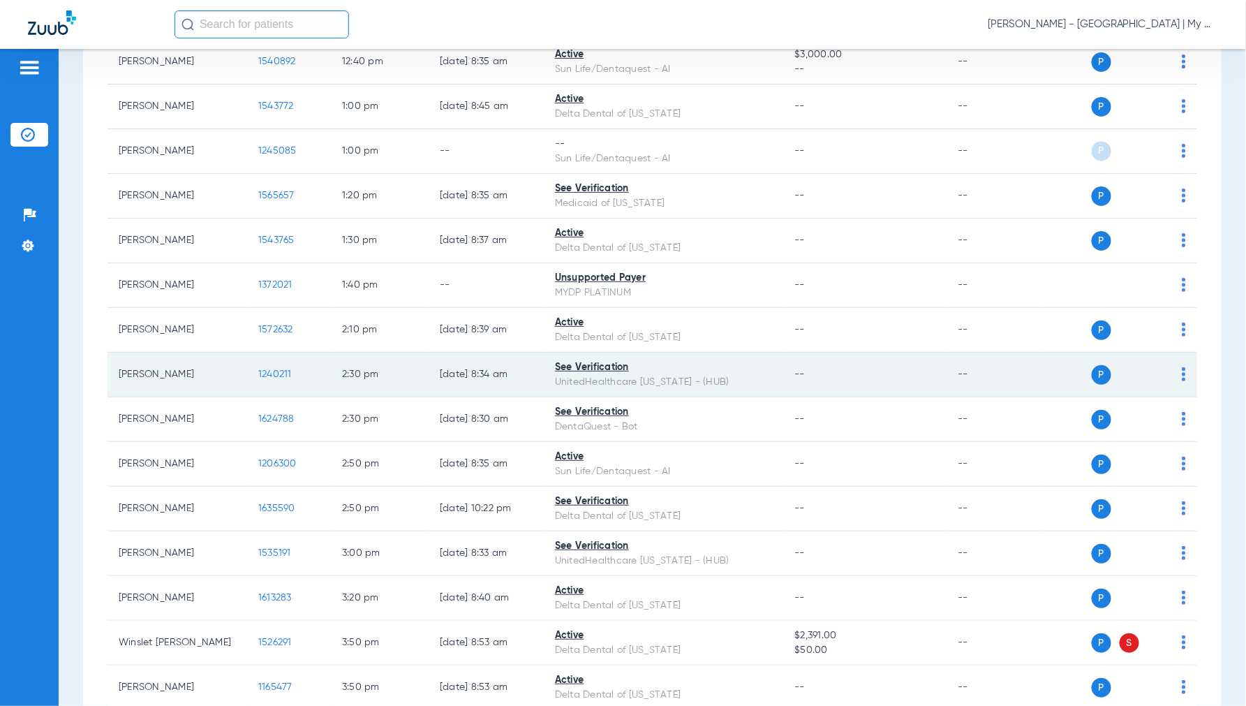
click at [271, 372] on span "1240211" at bounding box center [275, 374] width 34 height 10
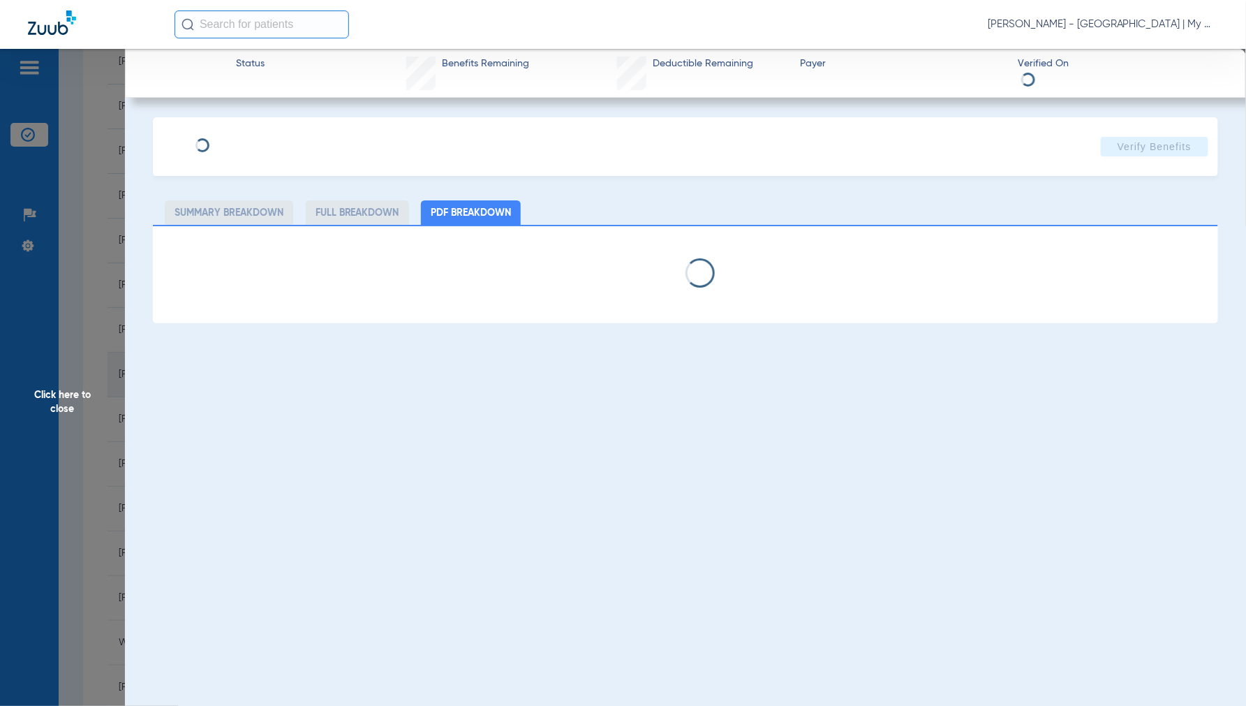
select select "page-width"
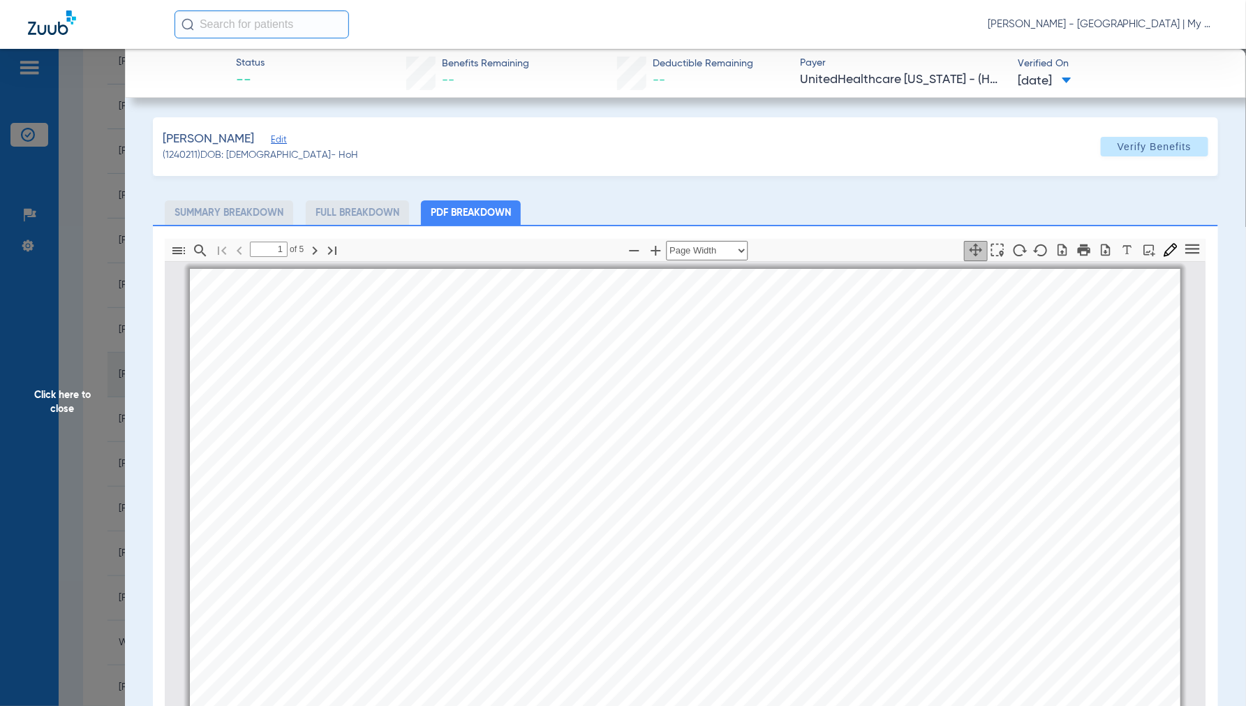
scroll to position [7, 0]
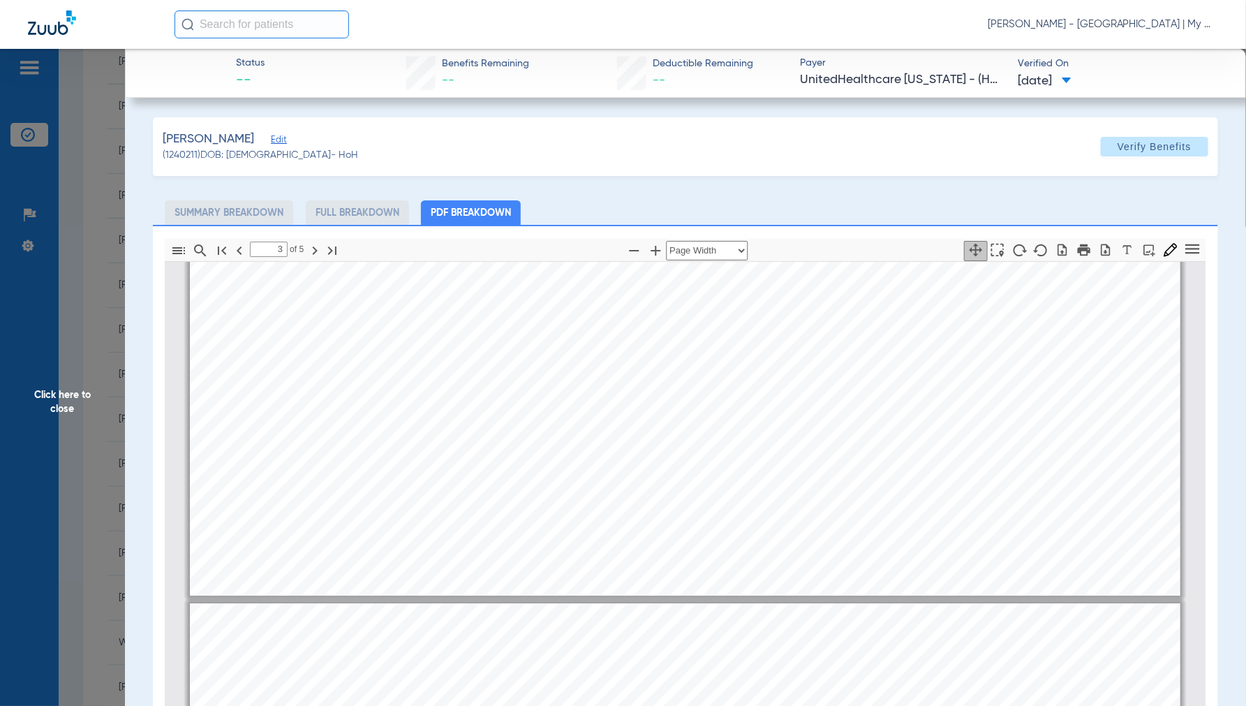
type input "4"
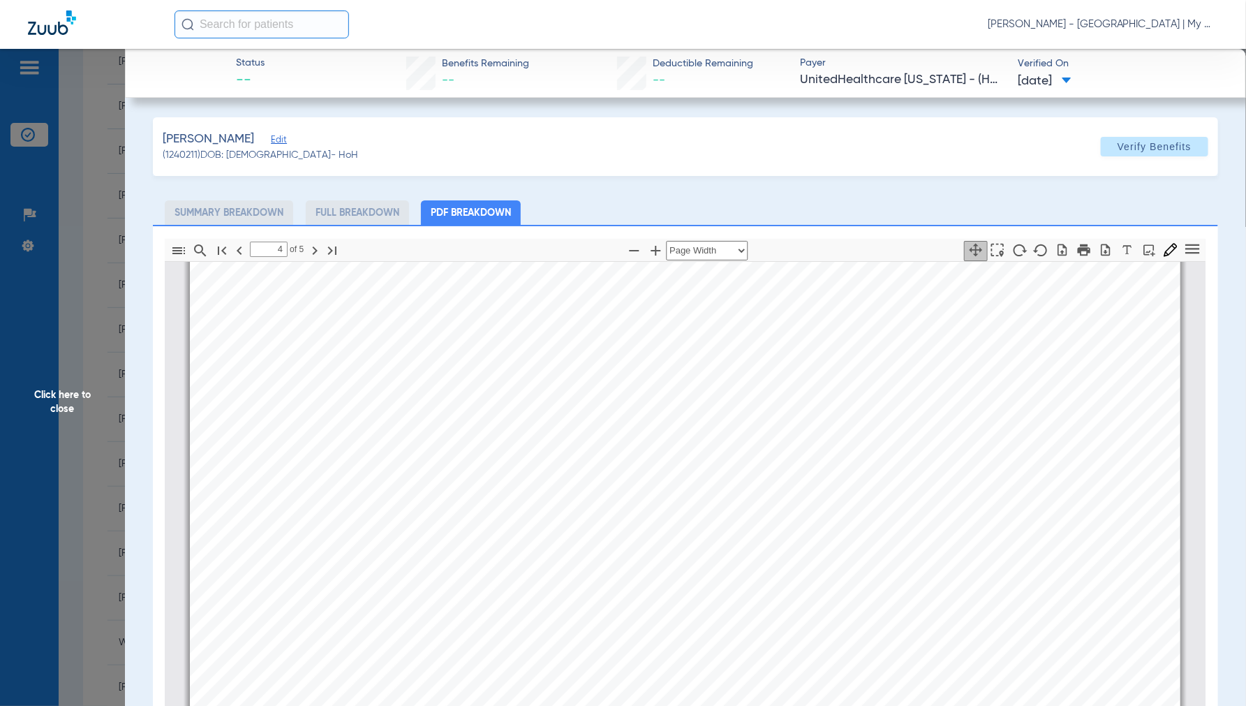
scroll to position [4428, 0]
click at [59, 402] on span "Click here to close" at bounding box center [62, 402] width 125 height 706
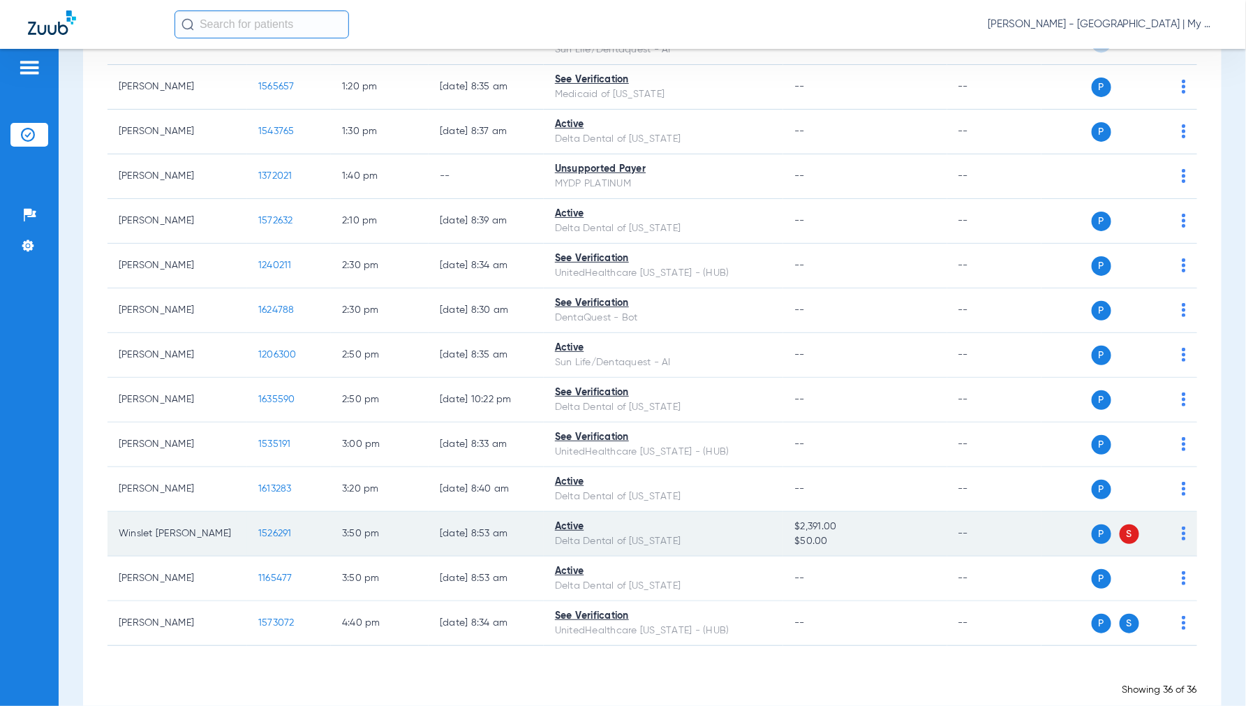
scroll to position [1225, 0]
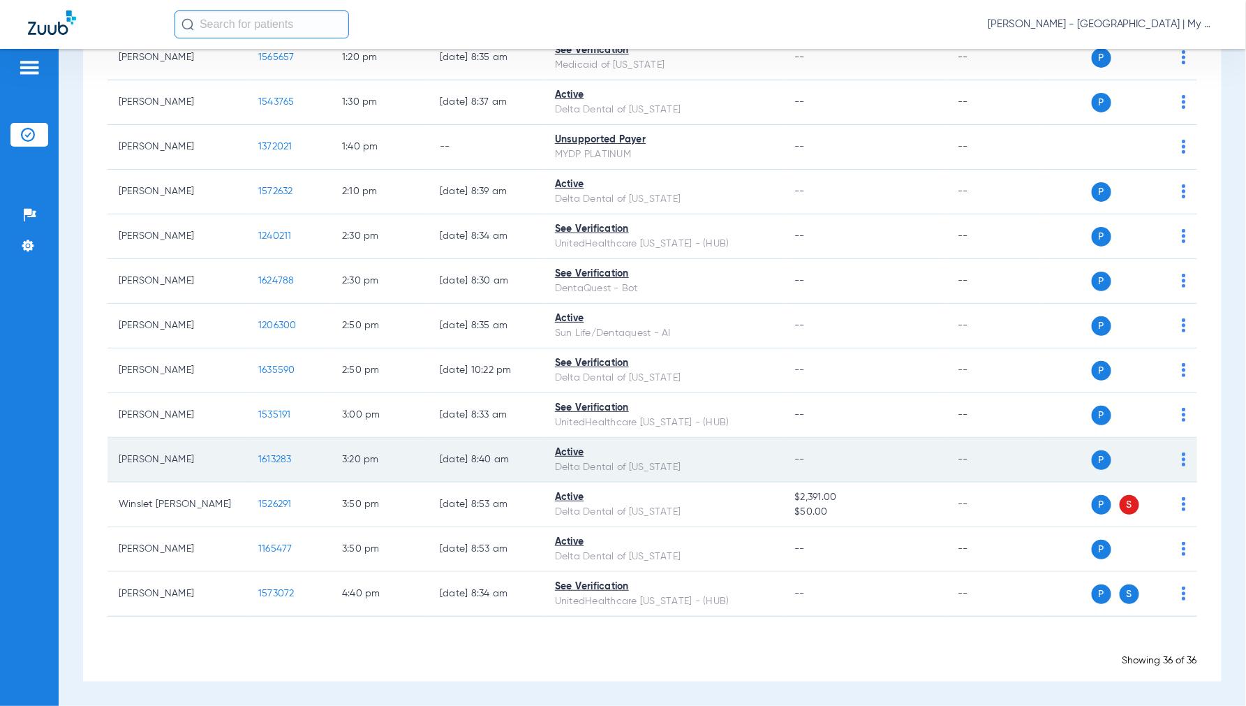
click at [270, 459] on span "1613283" at bounding box center [275, 459] width 34 height 10
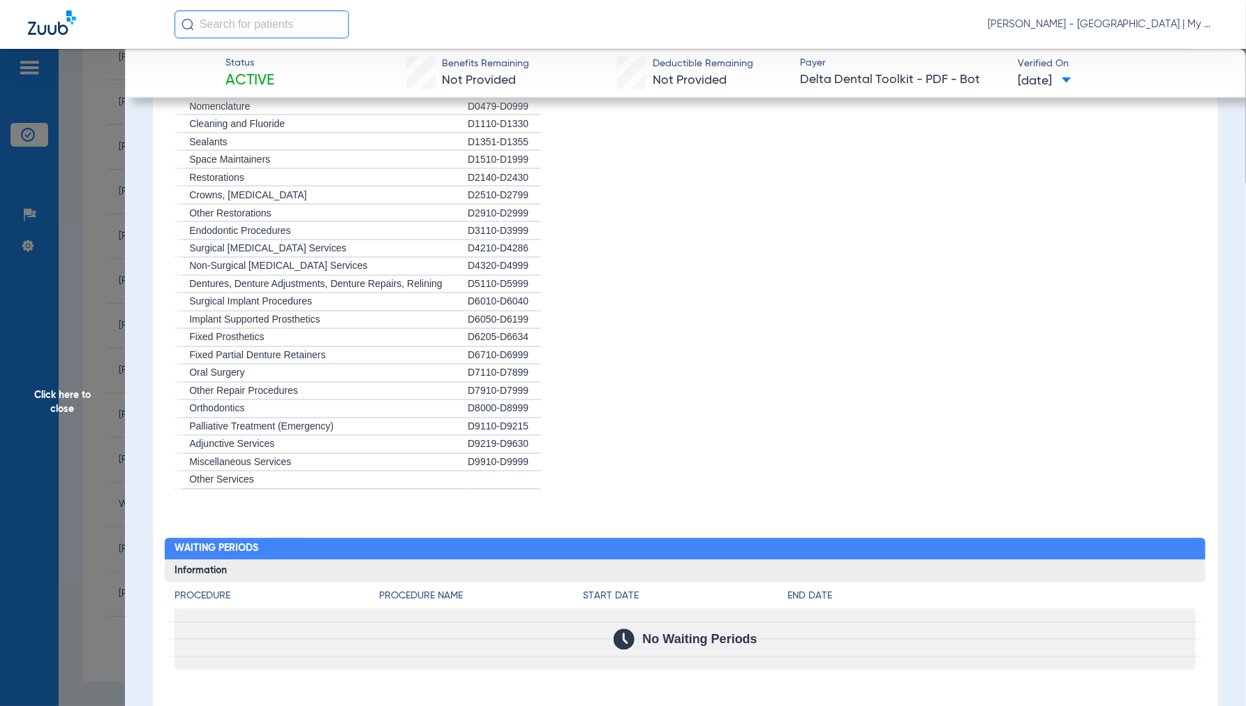
scroll to position [1129, 0]
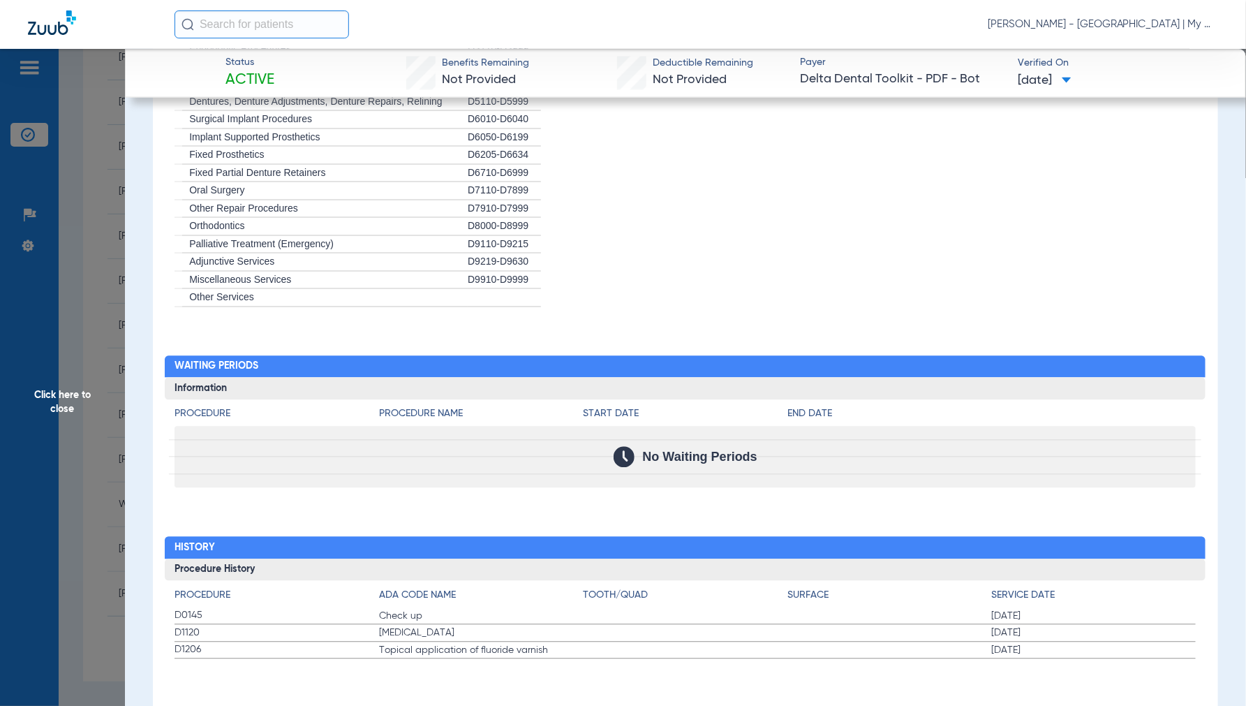
click at [59, 390] on span "Click here to close" at bounding box center [62, 402] width 125 height 706
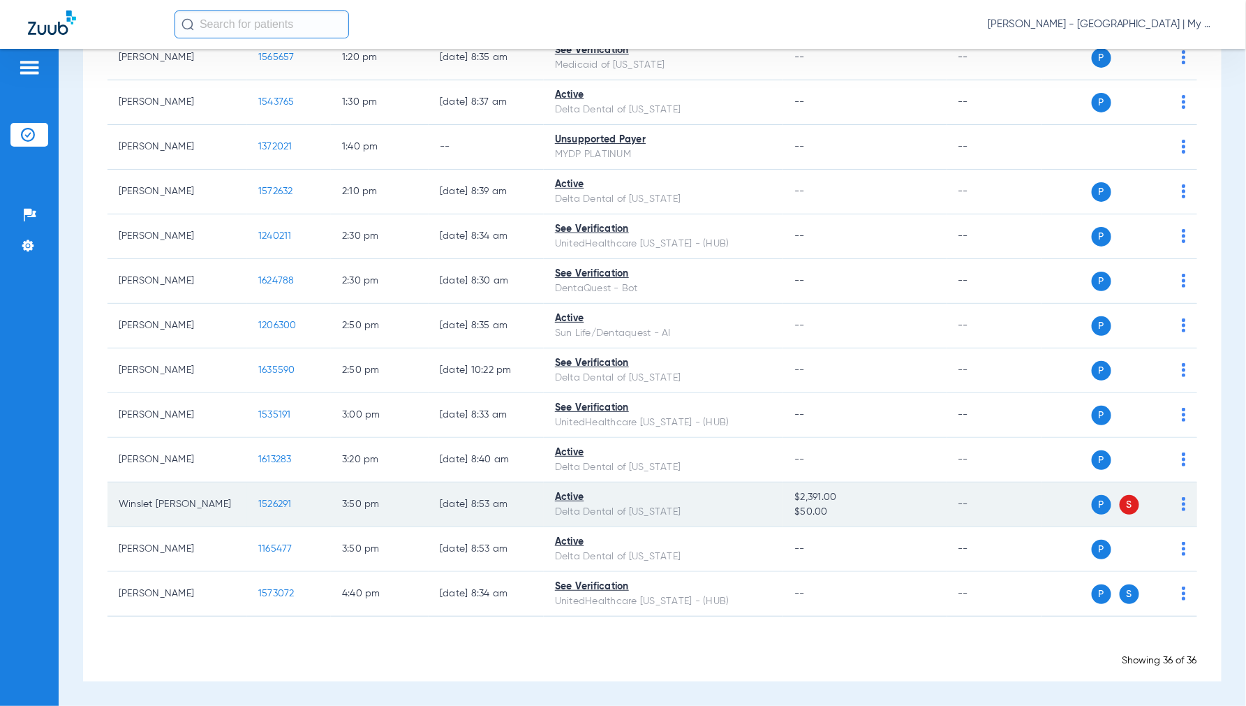
click at [276, 506] on span "1526291" at bounding box center [275, 504] width 34 height 10
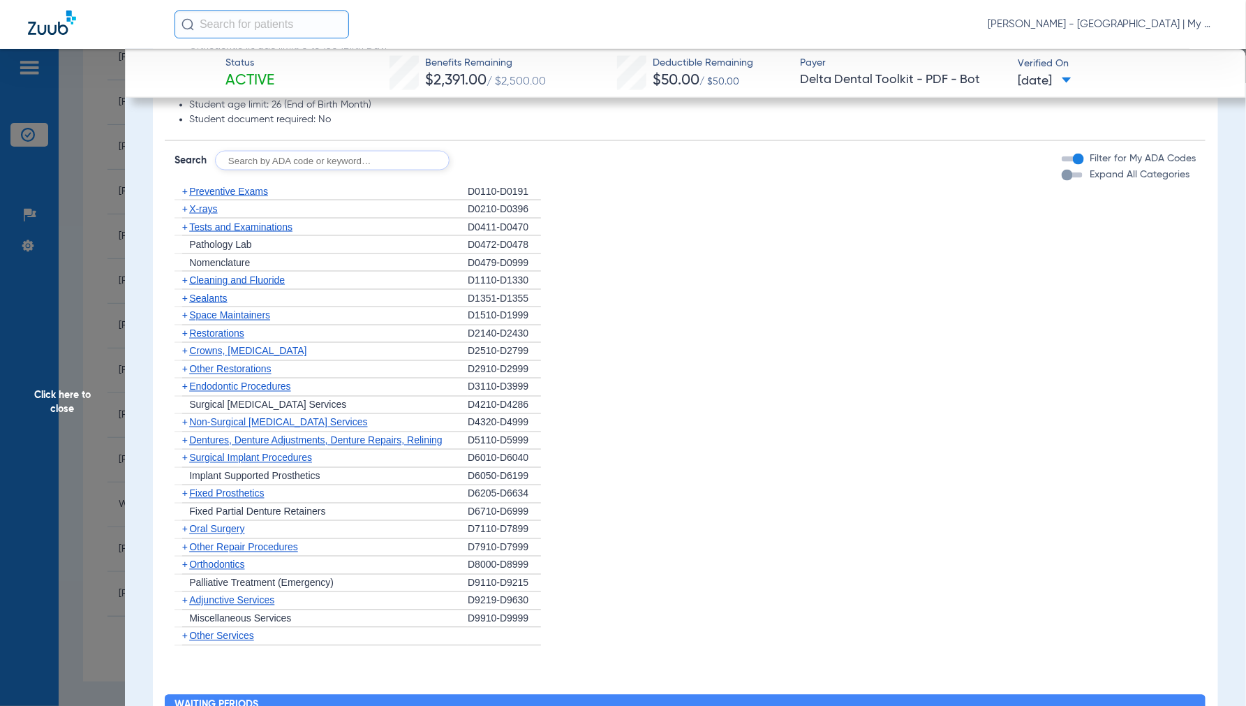
scroll to position [1240, 0]
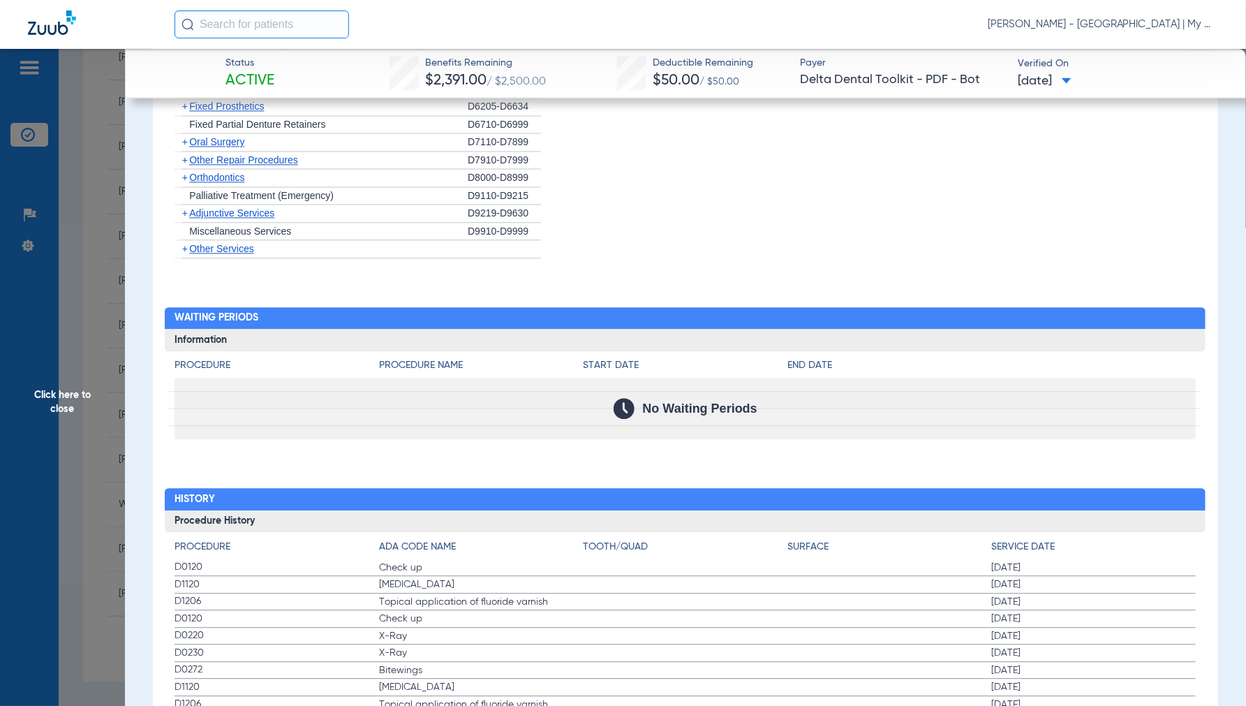
click at [66, 392] on span "Click here to close" at bounding box center [62, 402] width 125 height 706
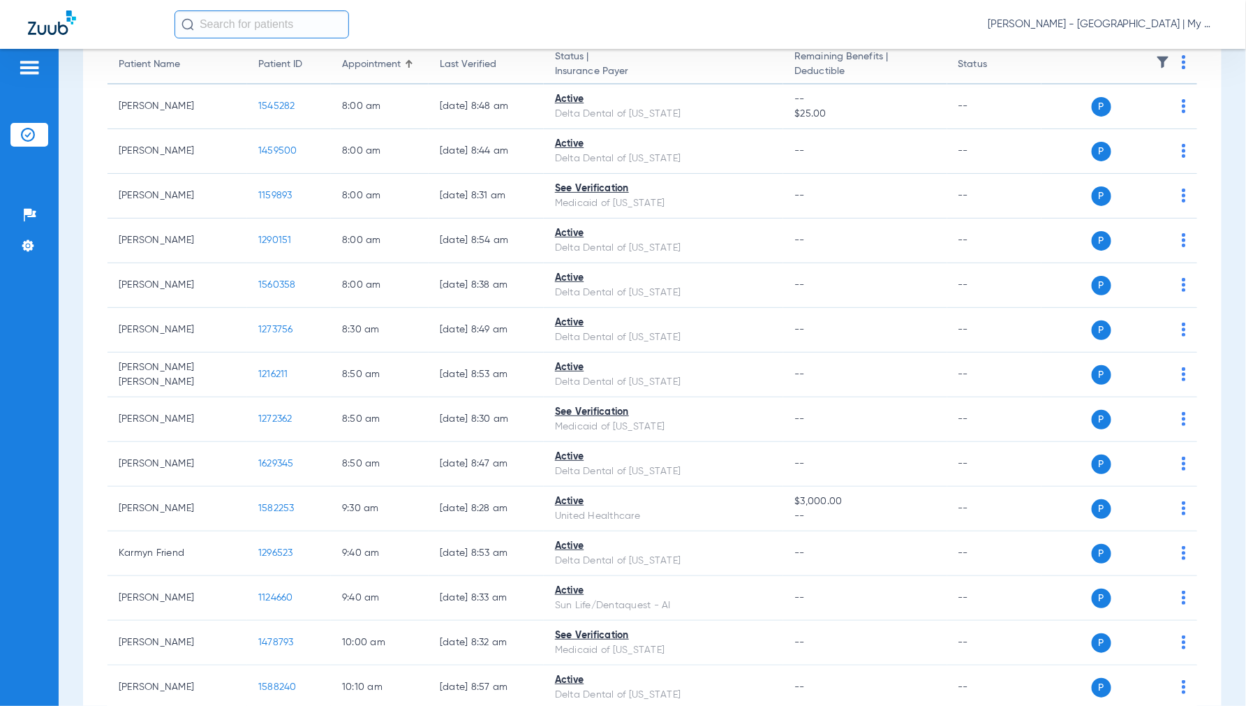
scroll to position [0, 0]
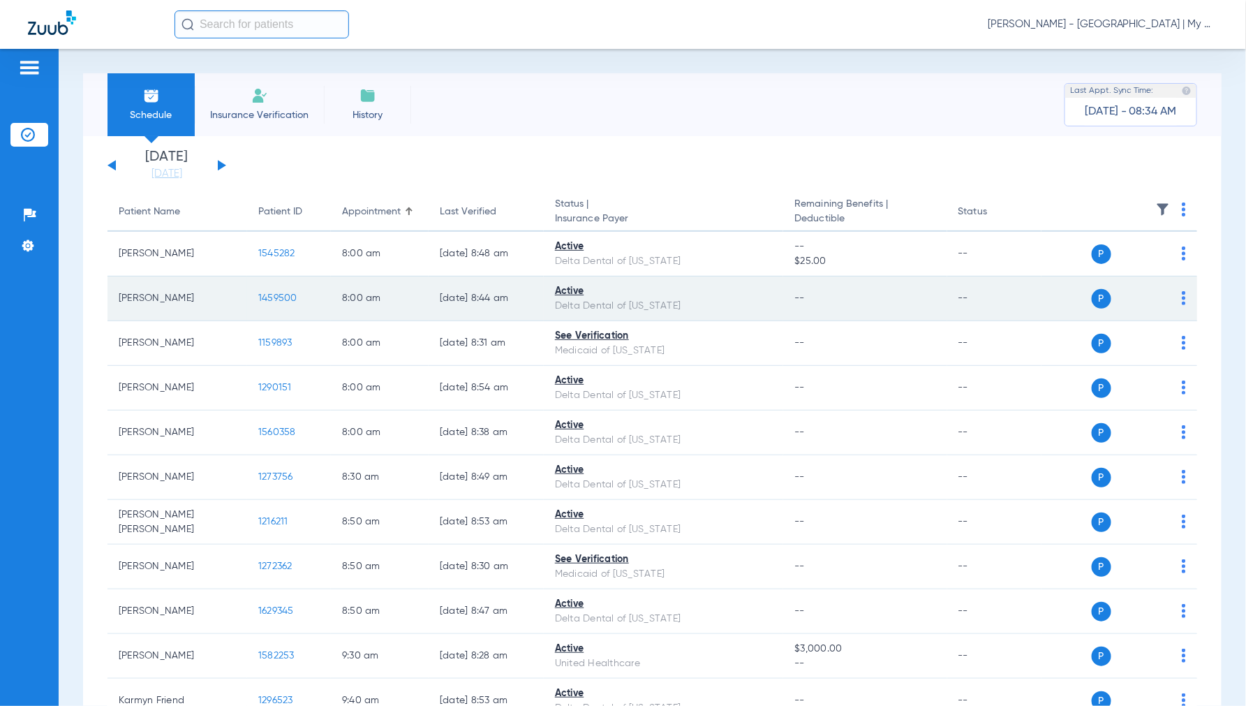
click at [269, 295] on span "1459500" at bounding box center [277, 298] width 39 height 10
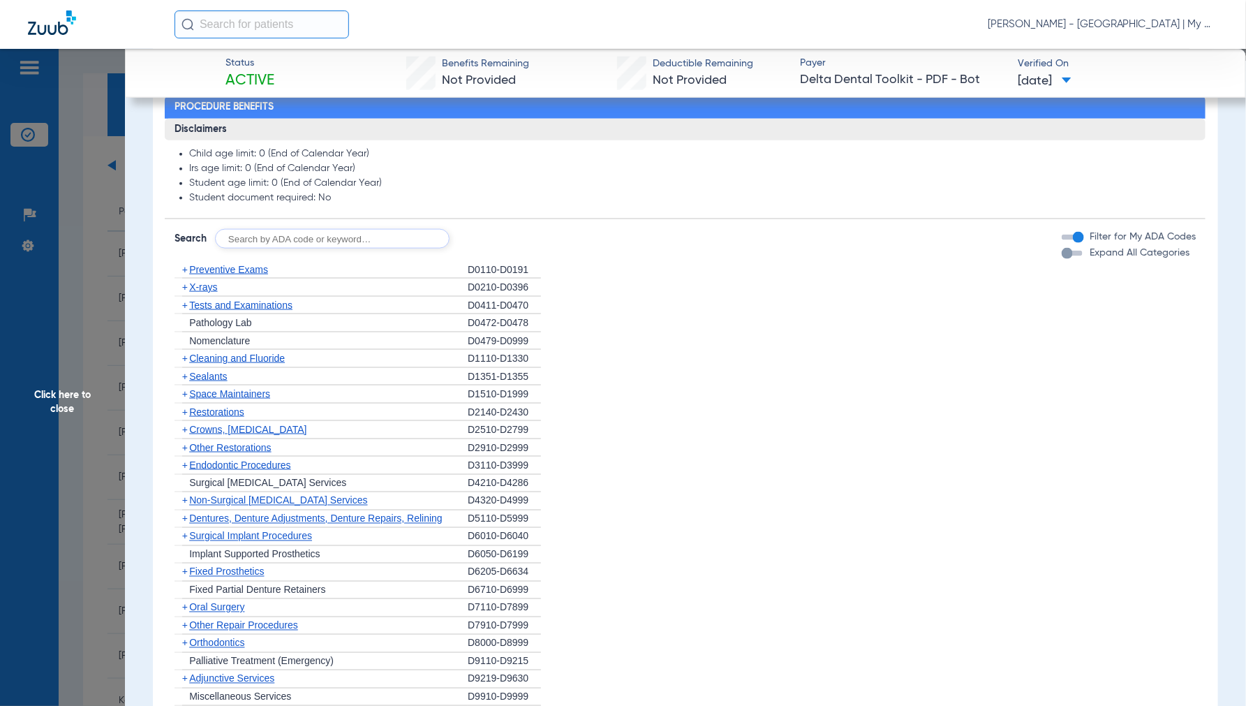
scroll to position [1240, 0]
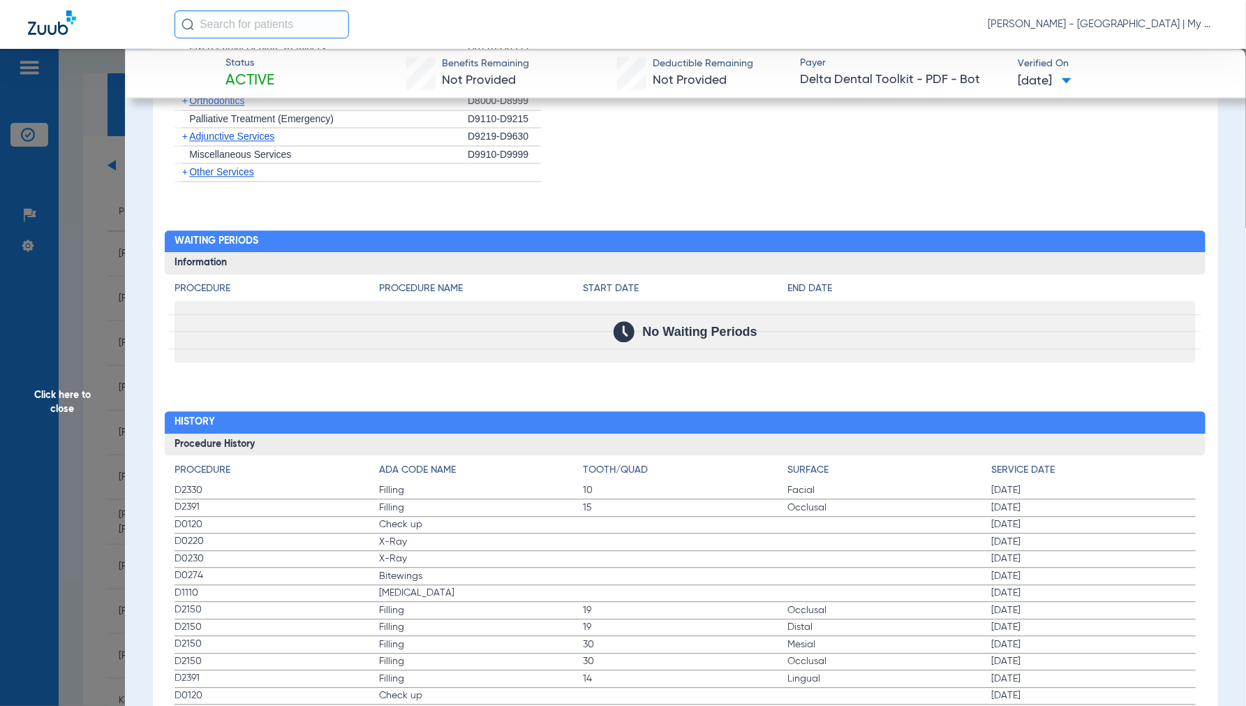
click at [70, 401] on span "Click here to close" at bounding box center [62, 402] width 125 height 706
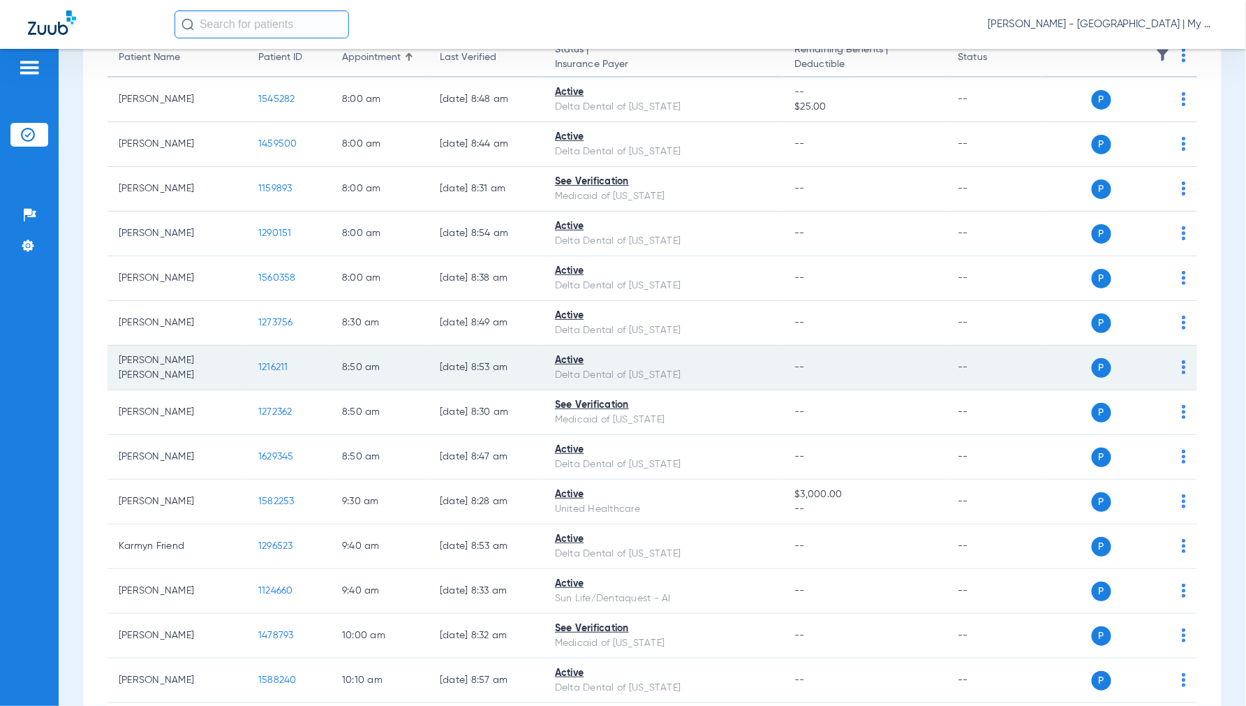
scroll to position [155, 0]
click at [270, 367] on span "1216211" at bounding box center [273, 367] width 30 height 10
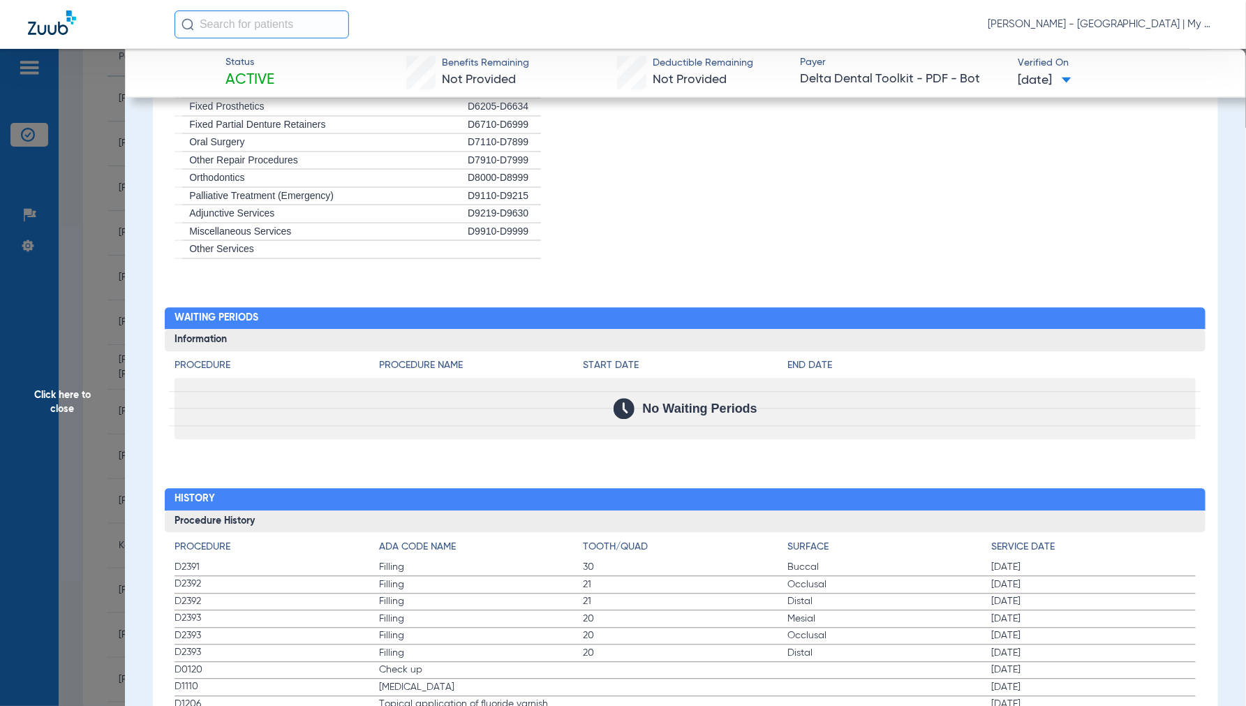
scroll to position [1240, 0]
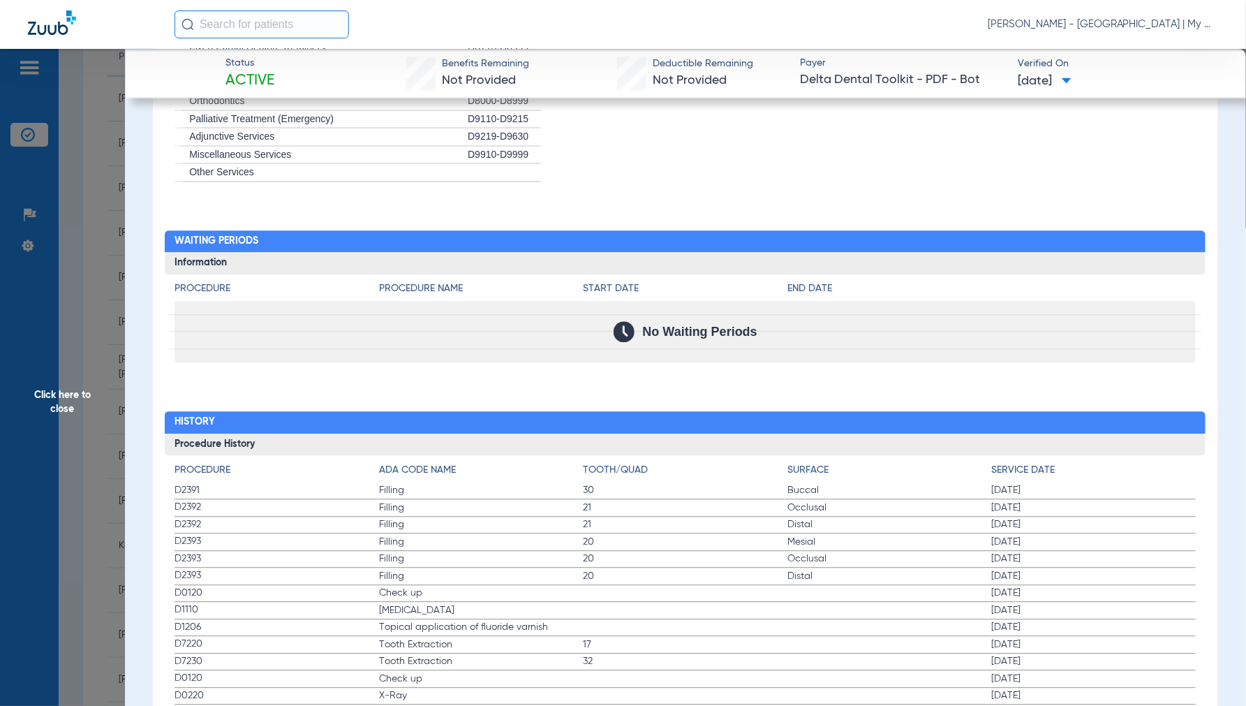
click at [54, 413] on span "Click here to close" at bounding box center [62, 402] width 125 height 706
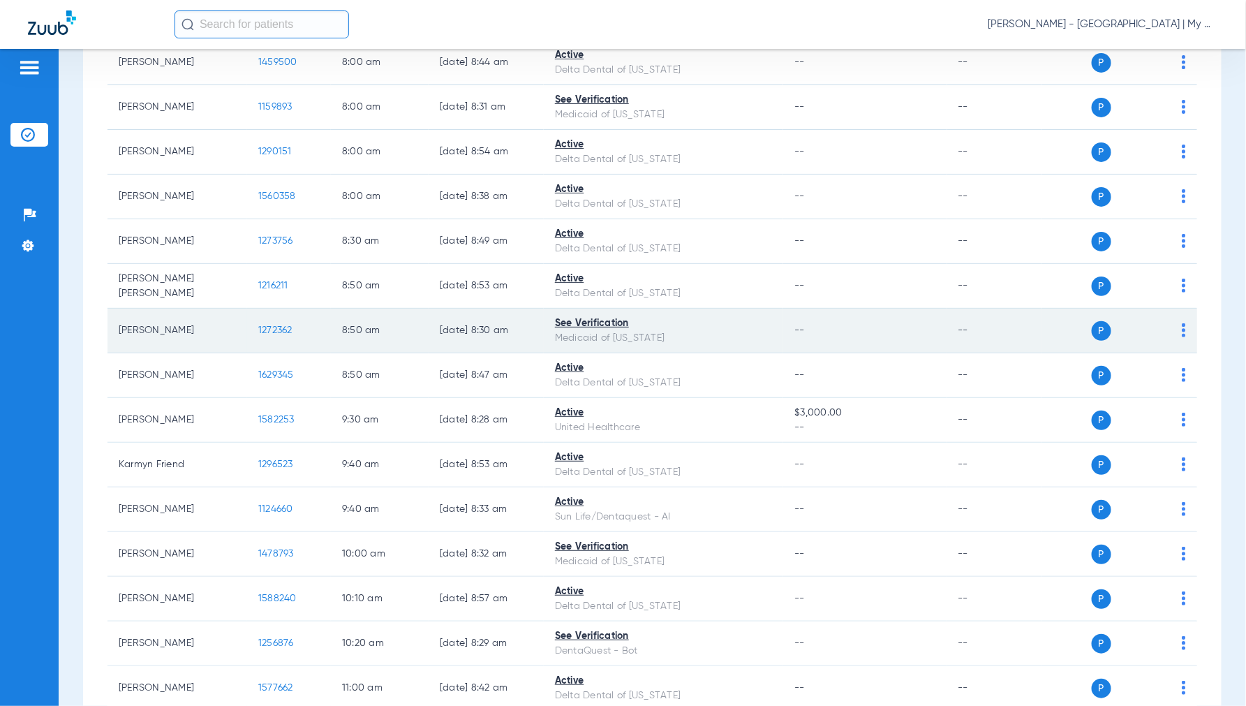
scroll to position [310, 0]
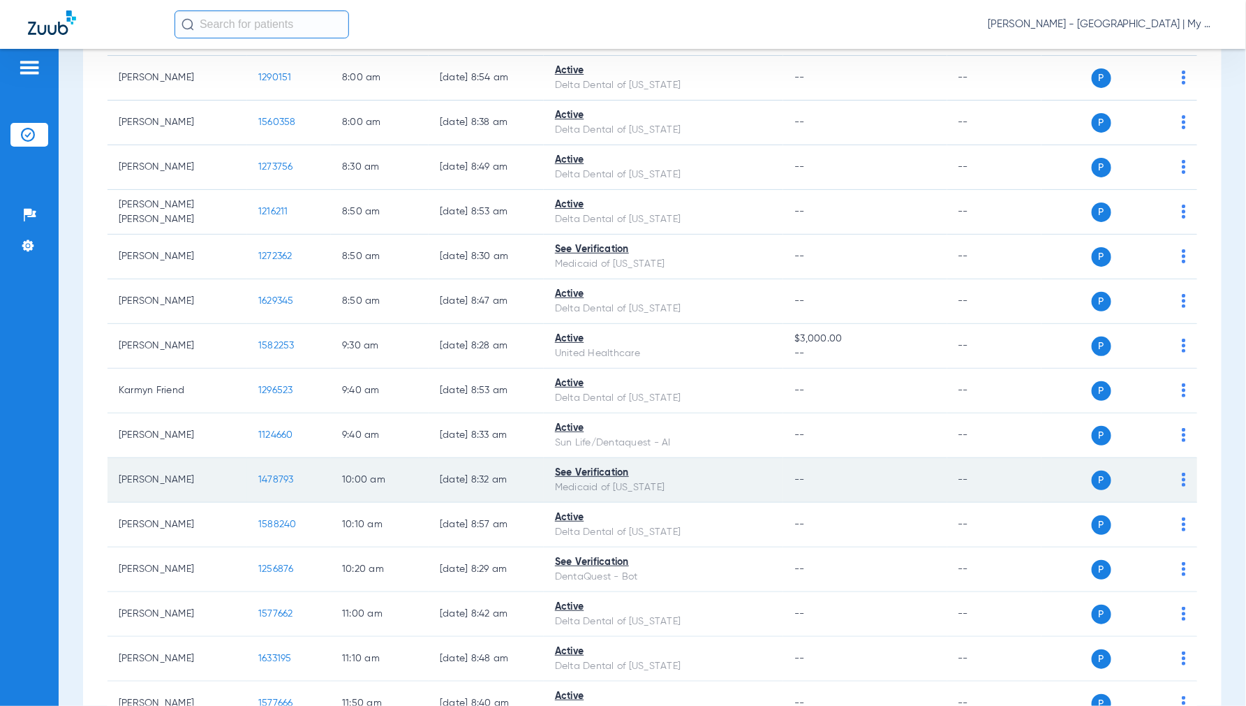
click at [281, 475] on span "1478793" at bounding box center [276, 480] width 36 height 10
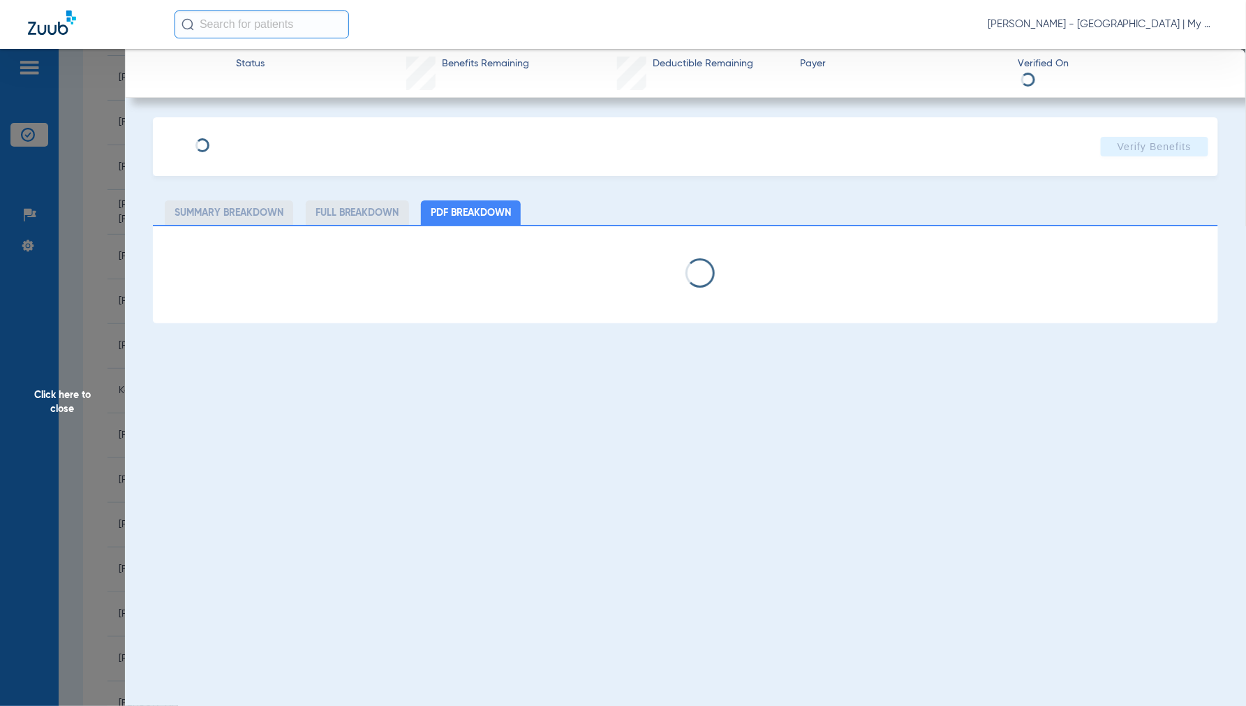
select select "page-width"
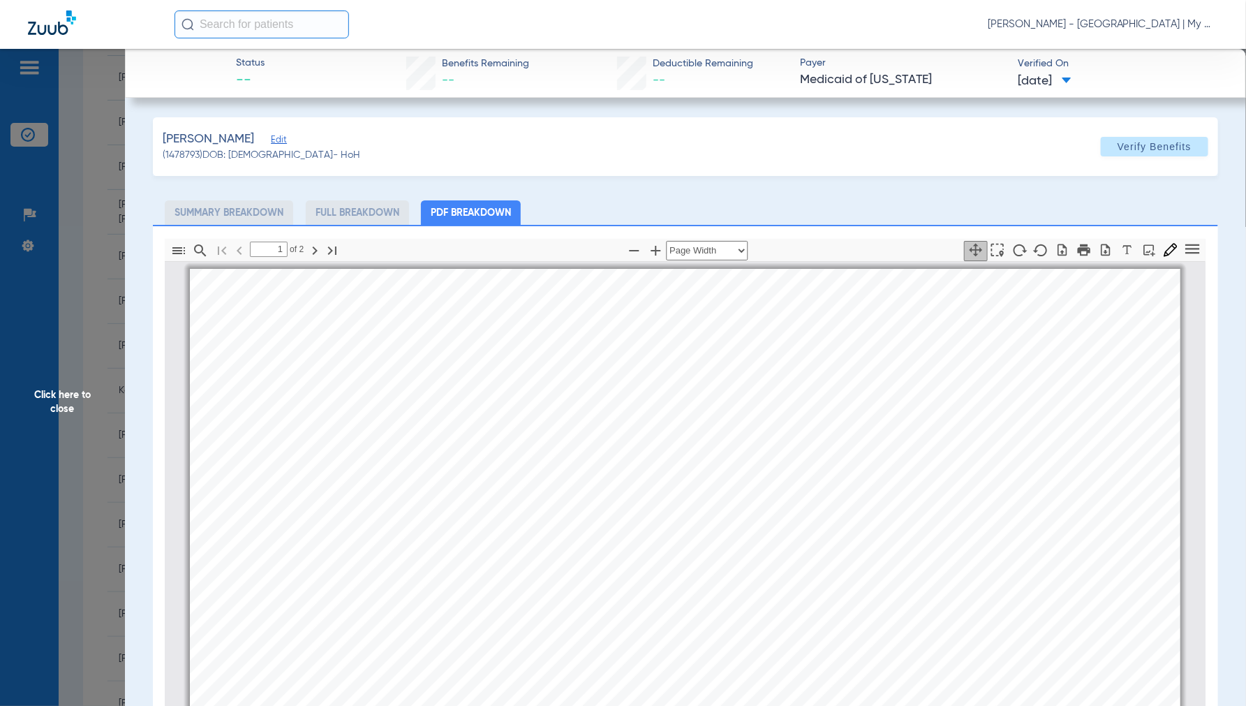
scroll to position [7, 0]
type input "2"
click at [54, 410] on span "Click here to close" at bounding box center [62, 402] width 125 height 706
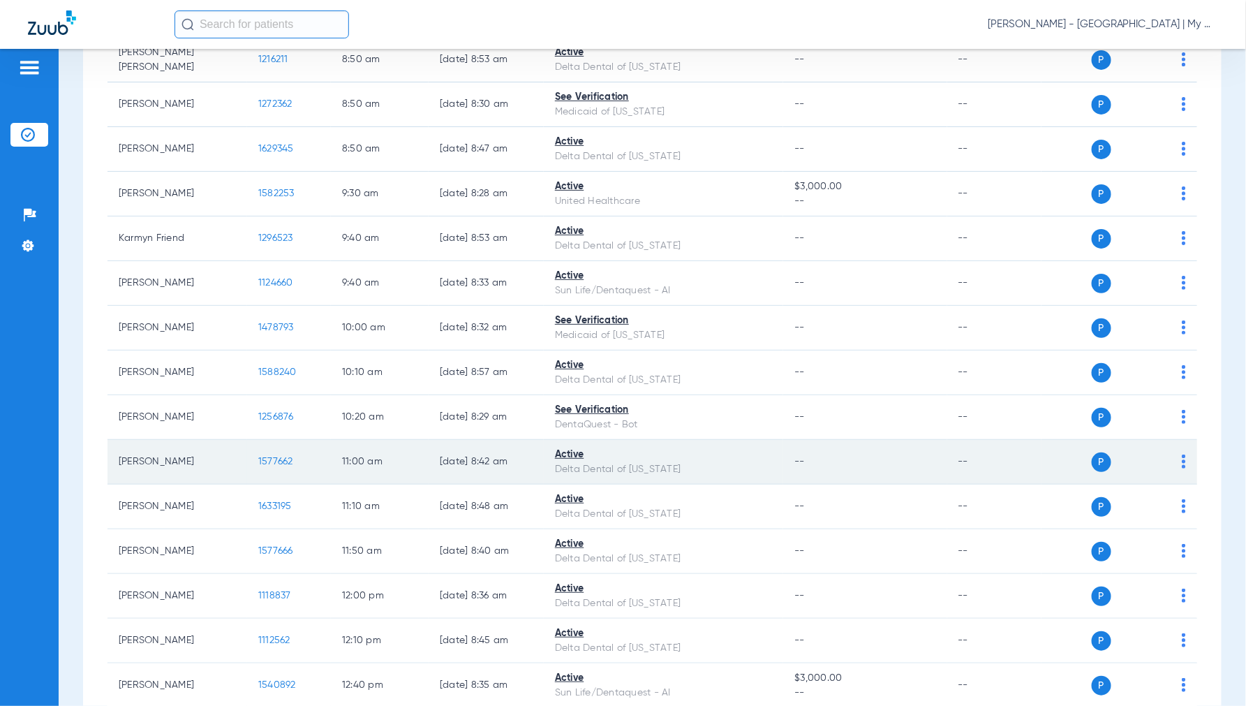
scroll to position [465, 0]
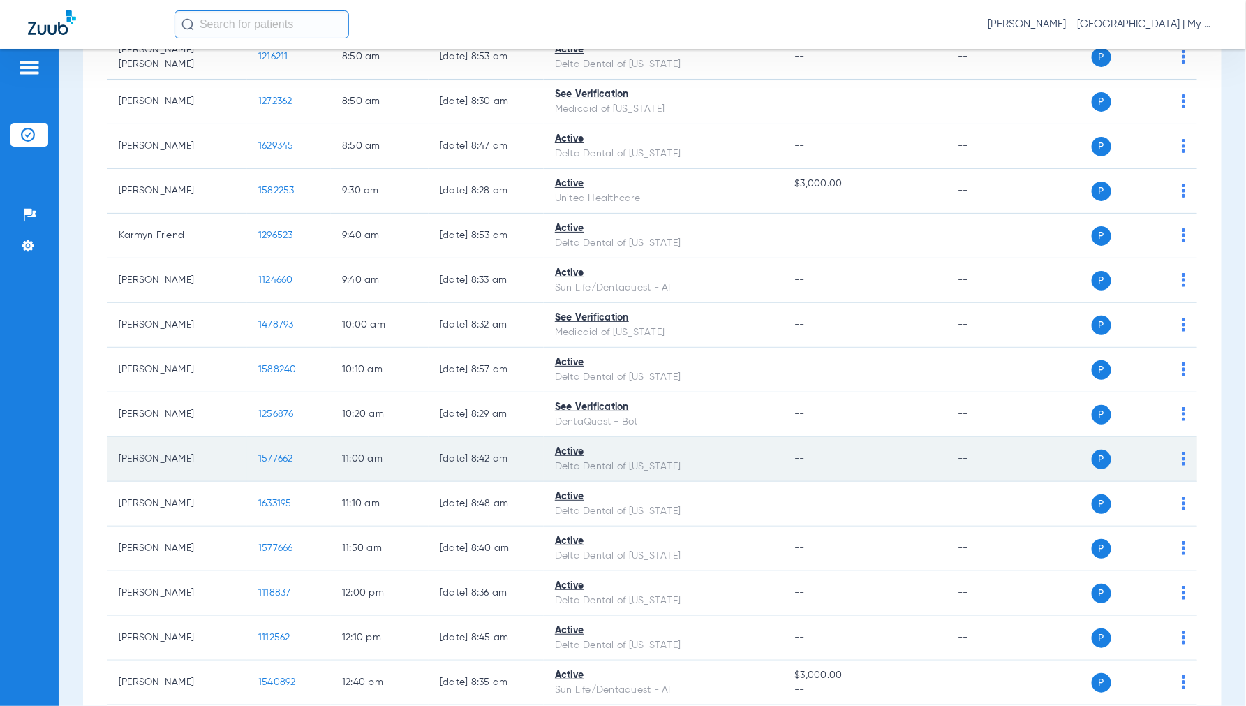
click at [270, 457] on span "1577662" at bounding box center [275, 459] width 35 height 10
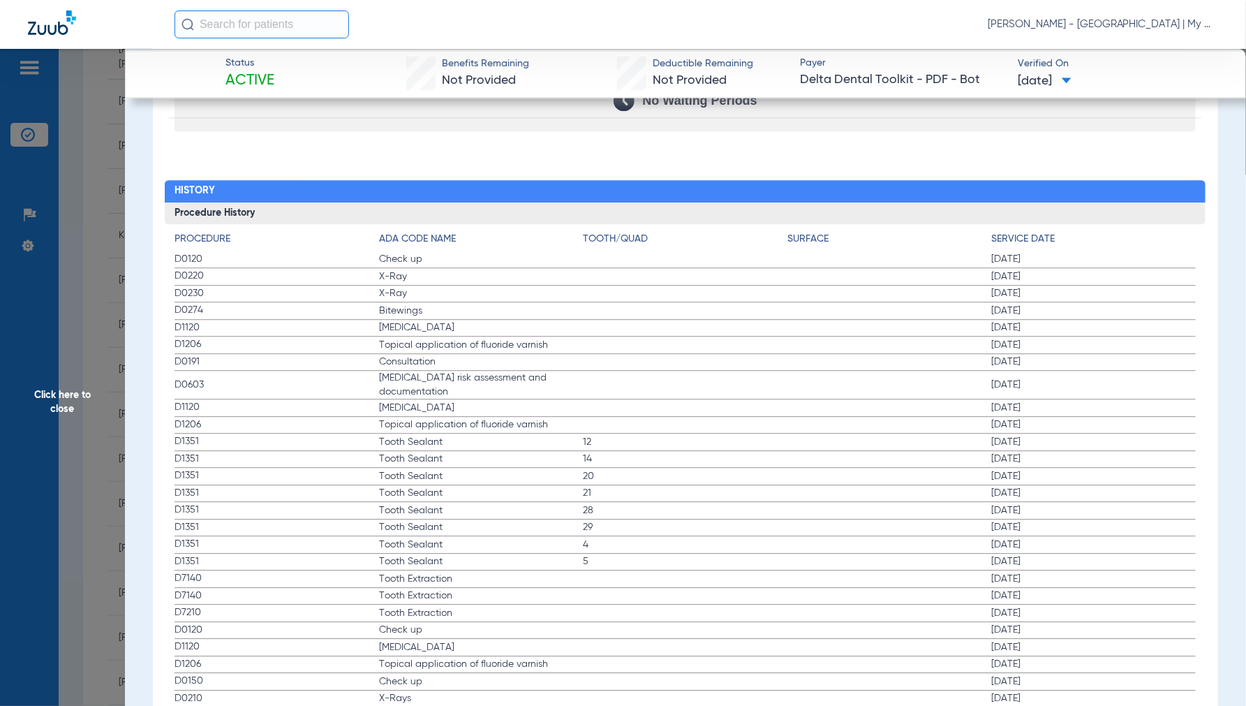
scroll to position [1474, 0]
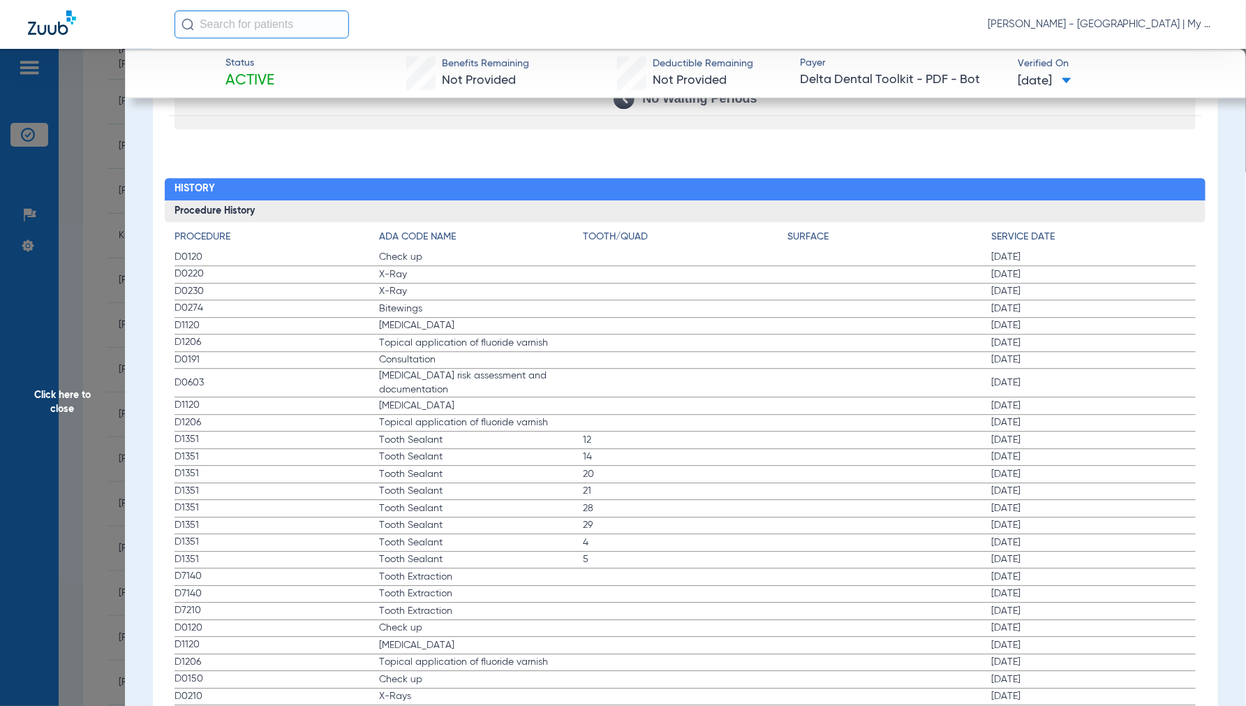
click at [70, 398] on span "Click here to close" at bounding box center [62, 402] width 125 height 706
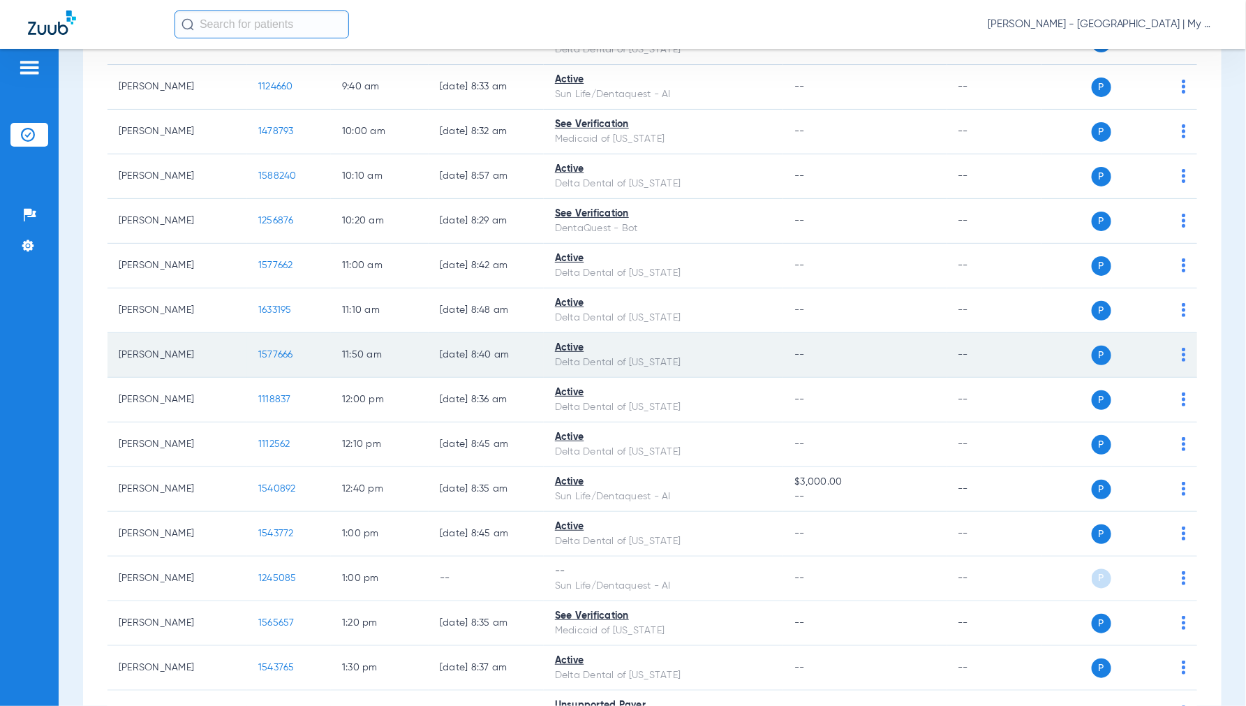
scroll to position [698, 0]
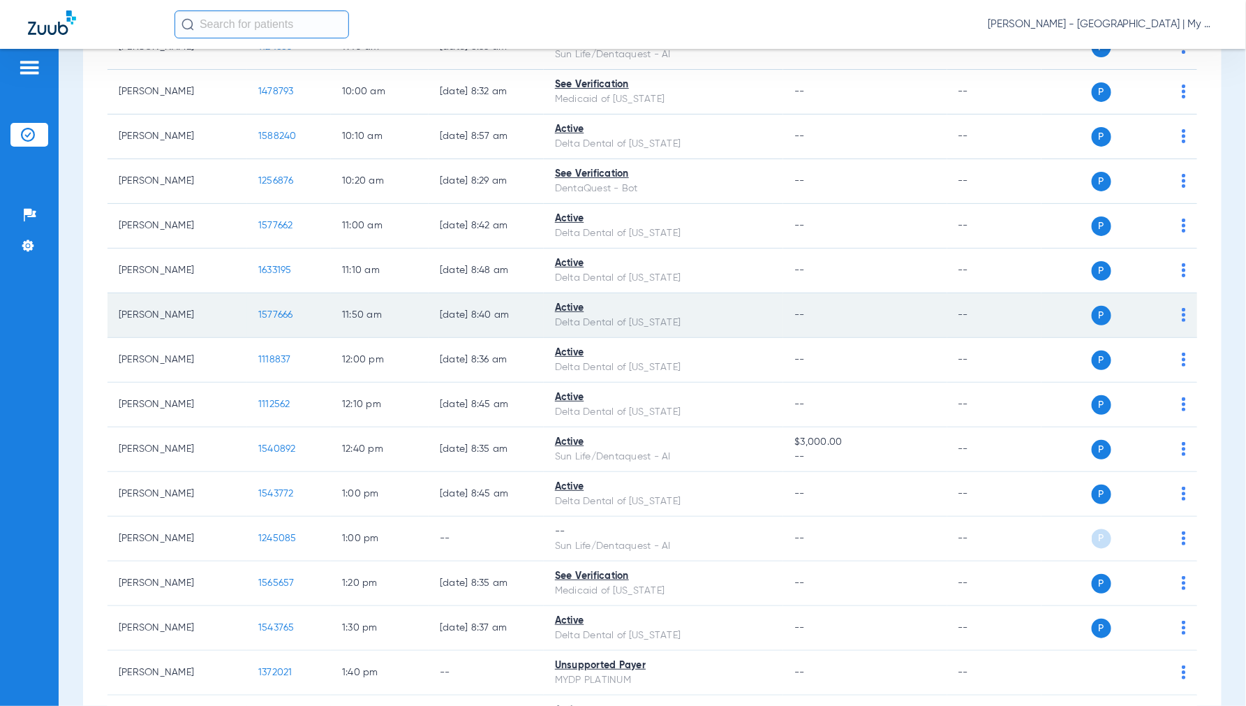
click at [269, 319] on span "1577666" at bounding box center [275, 315] width 35 height 10
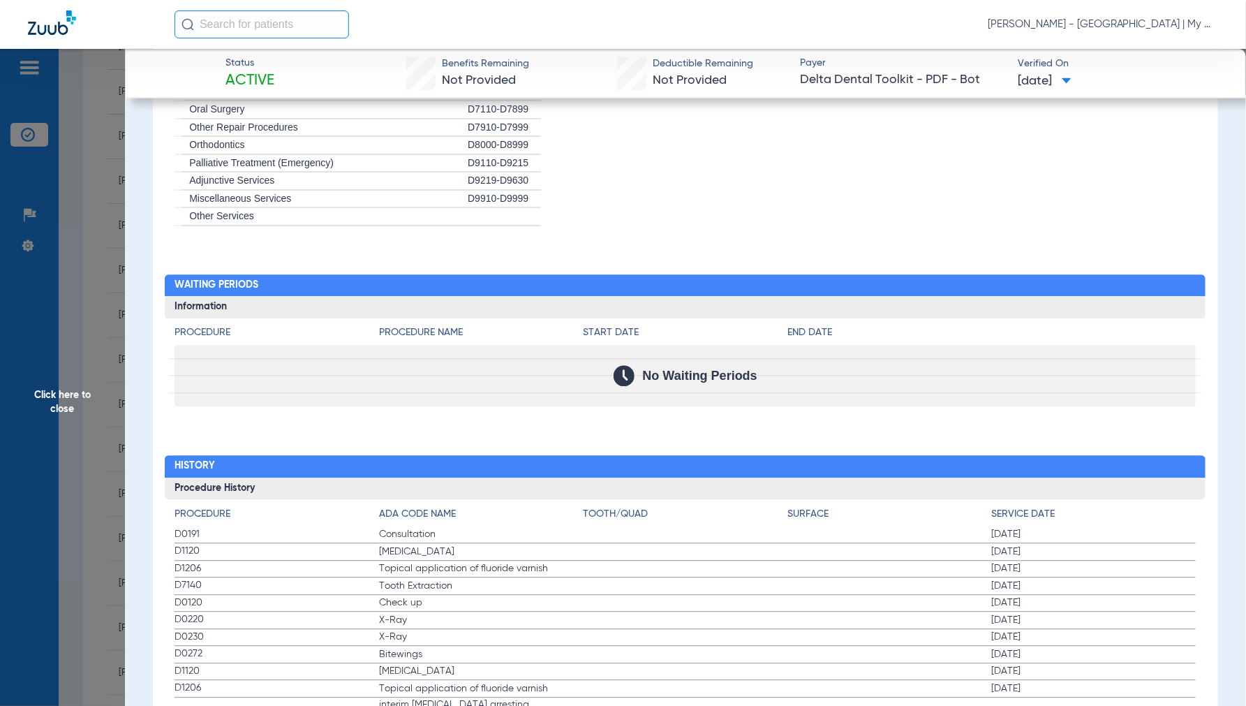
scroll to position [1240, 0]
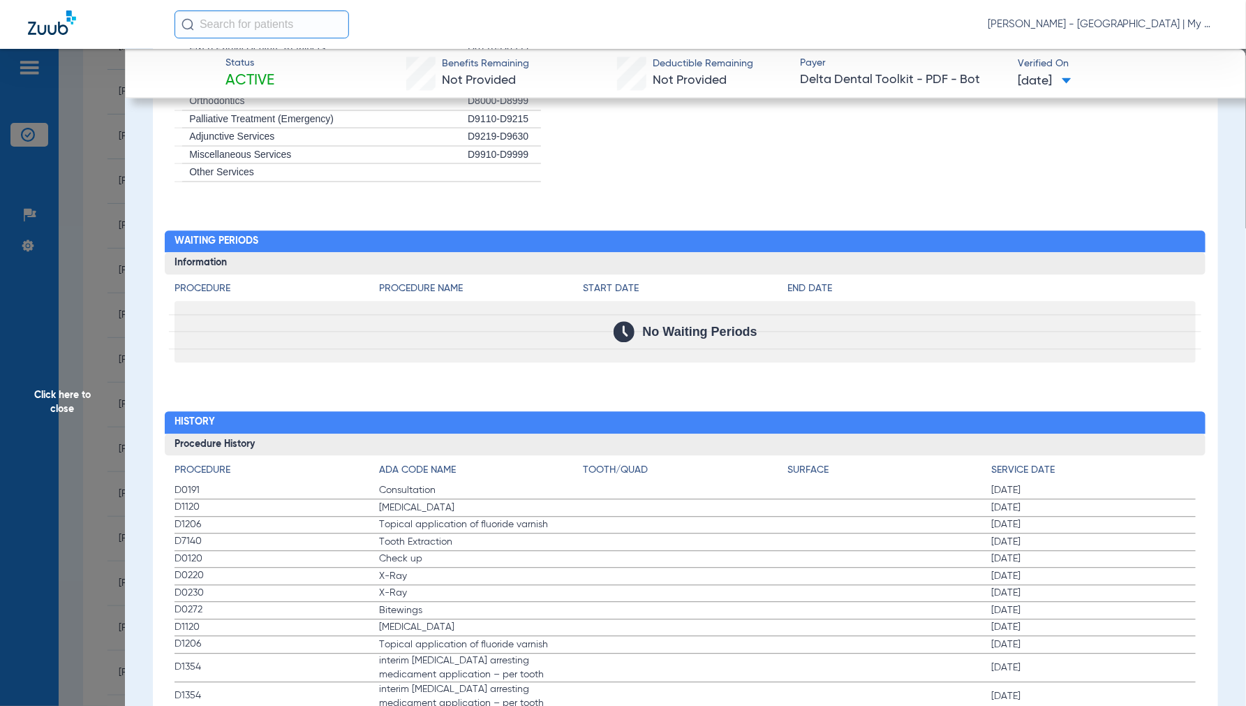
click at [59, 403] on span "Click here to close" at bounding box center [62, 402] width 125 height 706
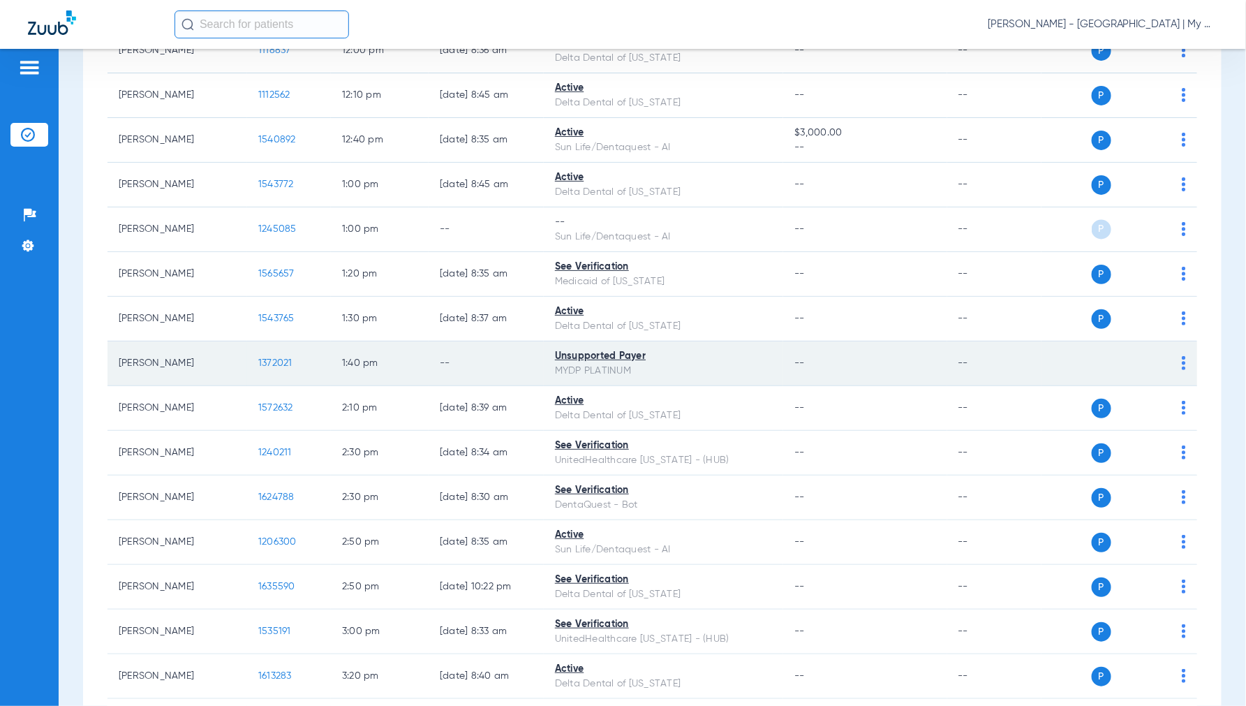
scroll to position [1008, 0]
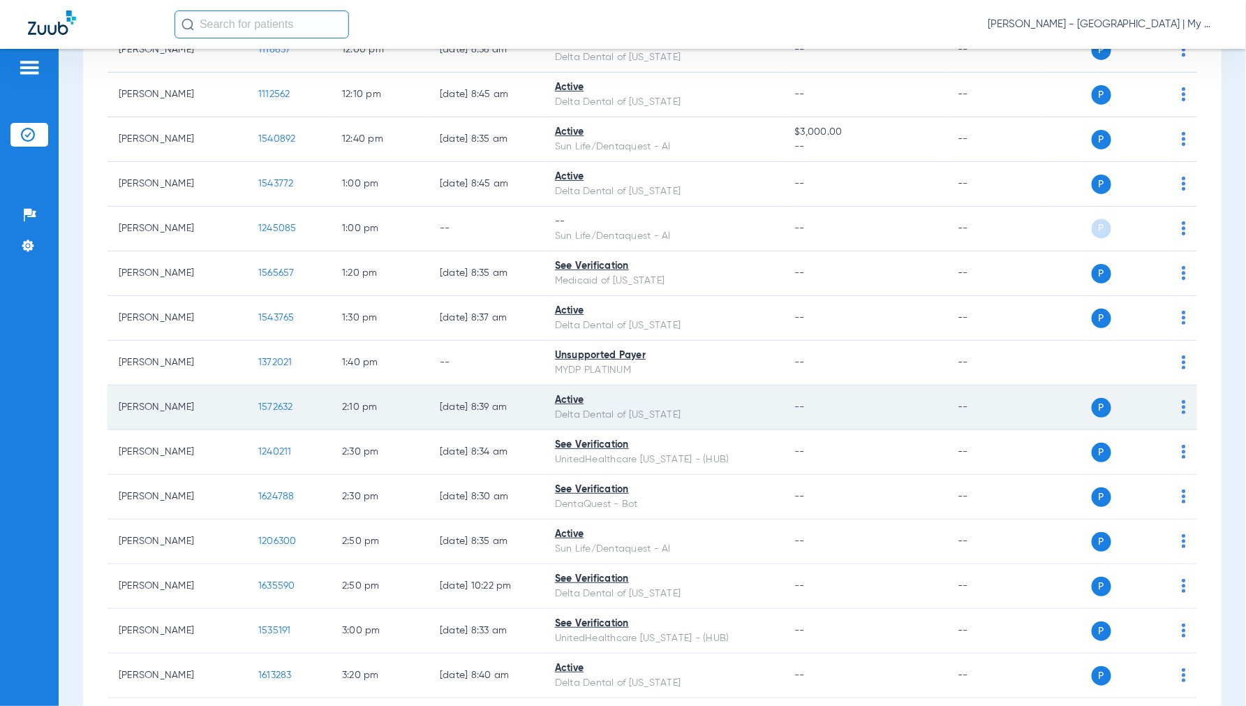
click at [273, 406] on span "1572632" at bounding box center [275, 407] width 35 height 10
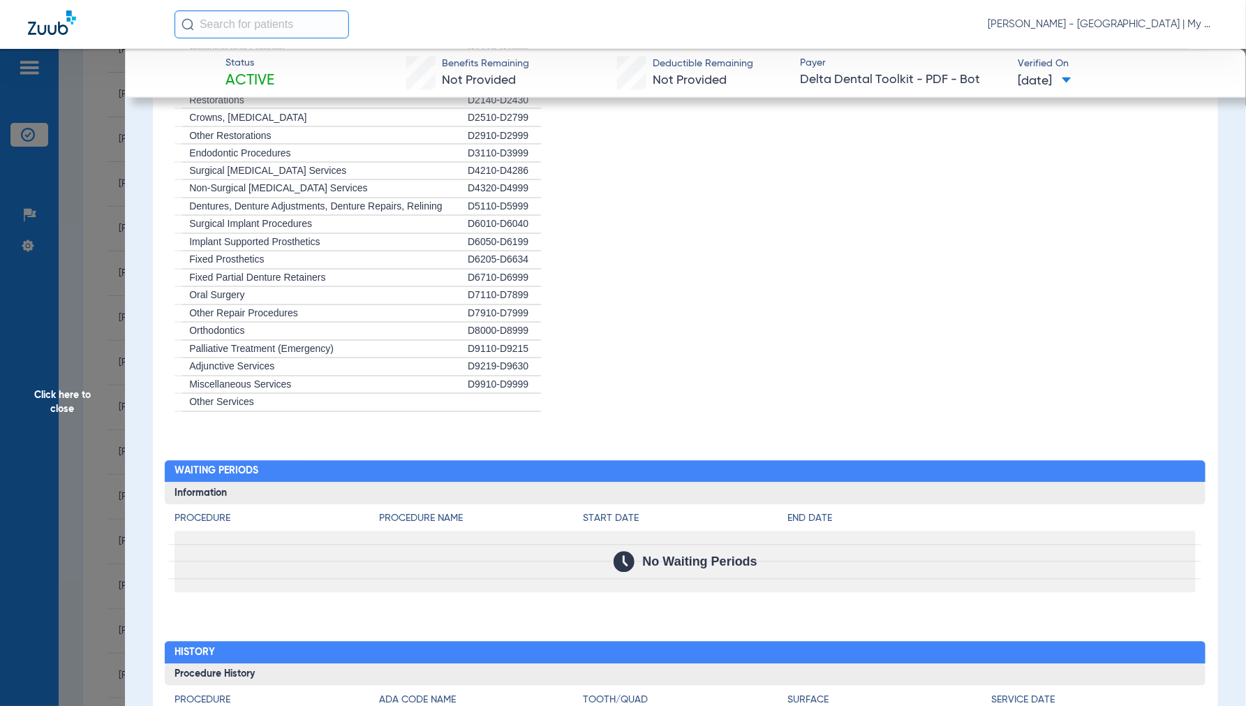
scroll to position [1146, 0]
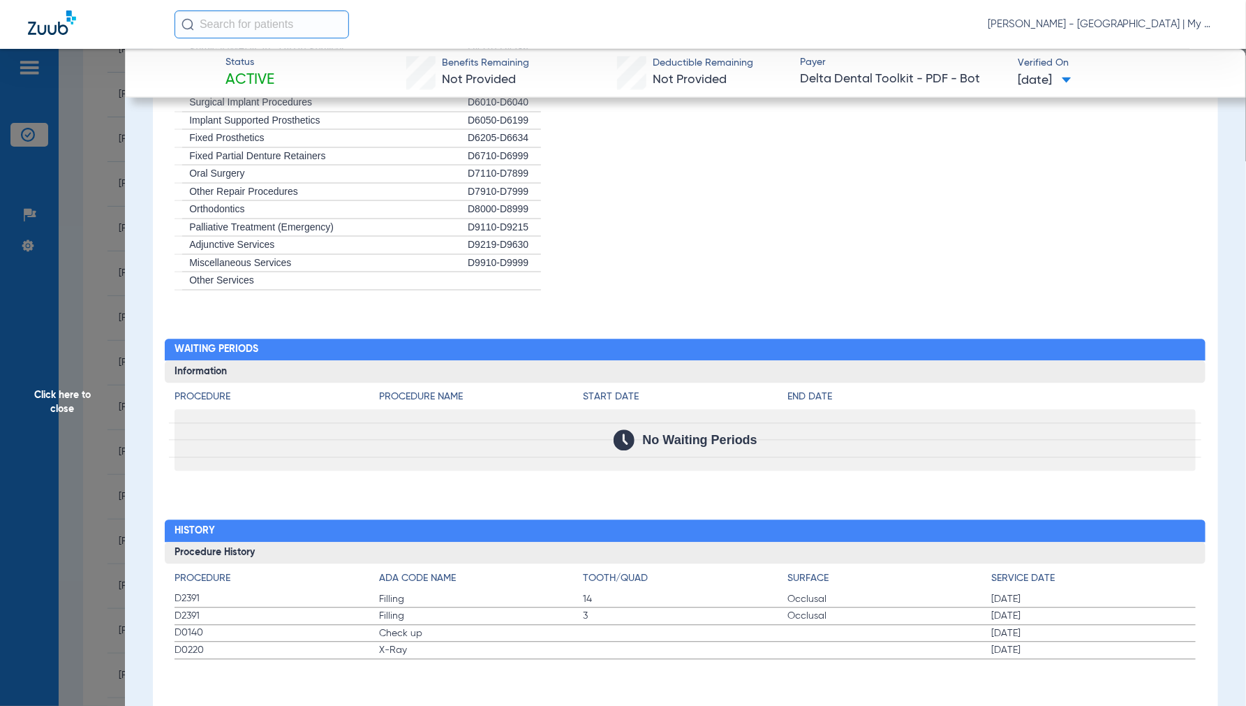
click at [65, 399] on span "Click here to close" at bounding box center [62, 402] width 125 height 706
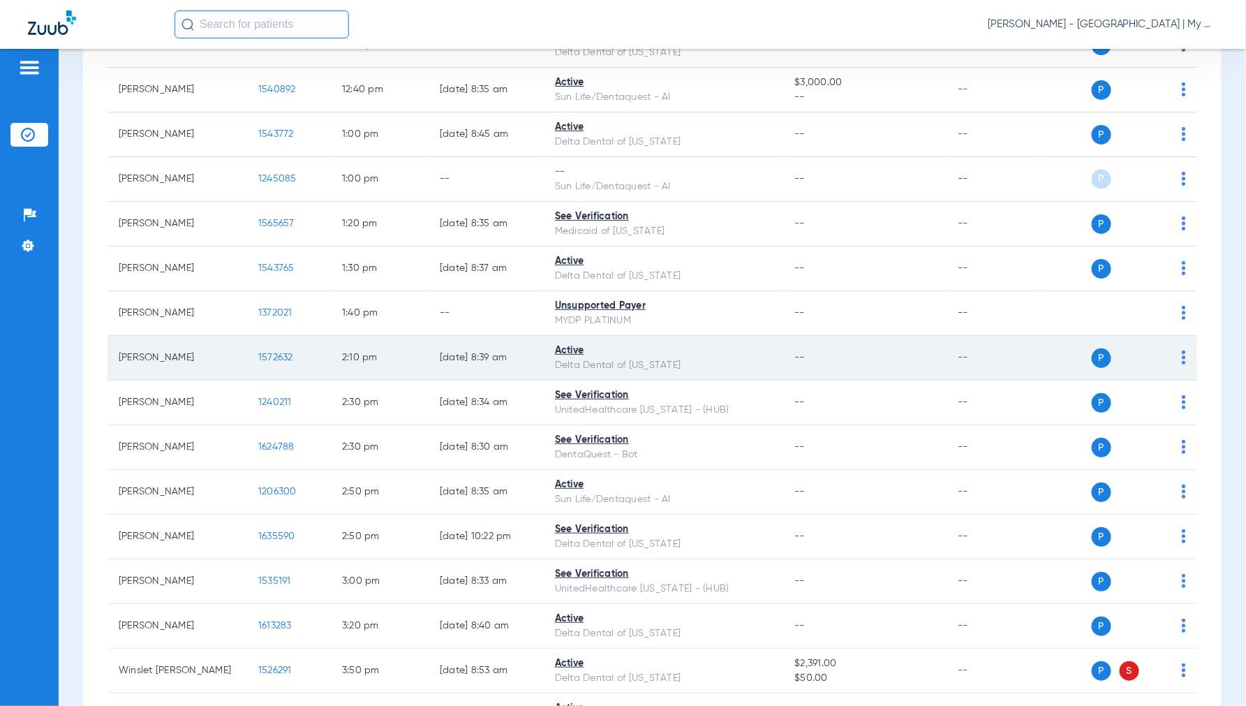
scroll to position [1163, 0]
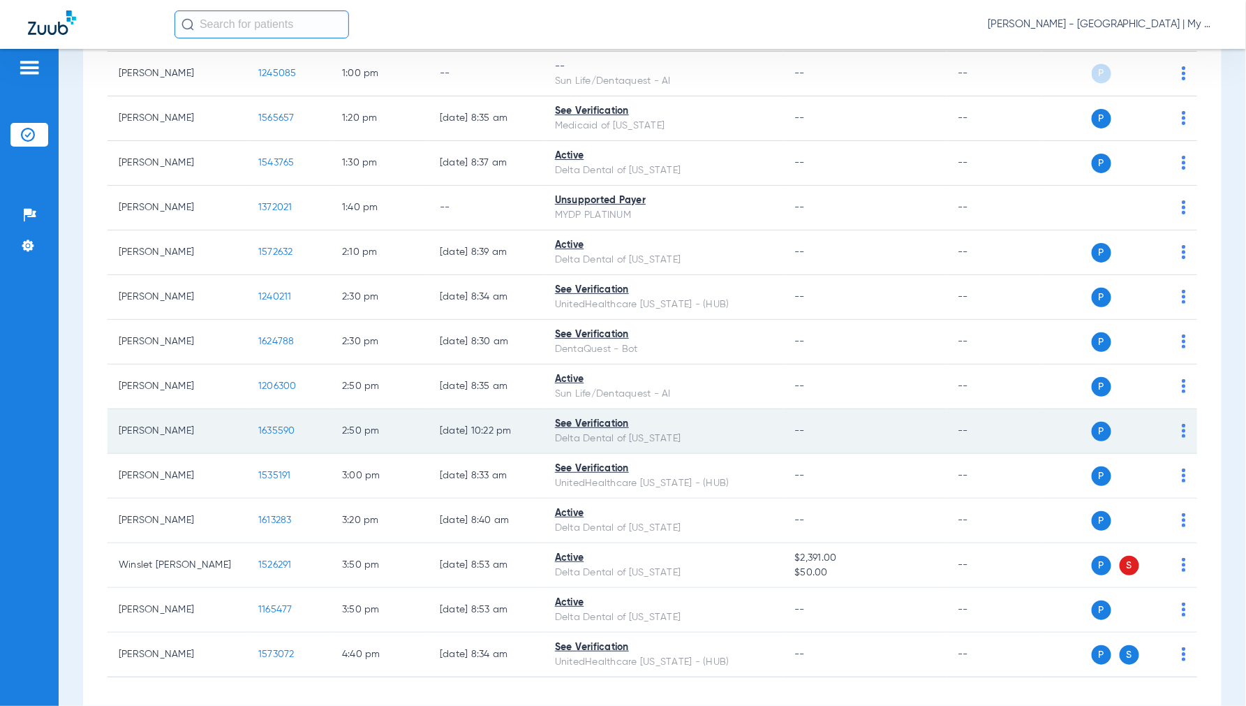
click at [261, 433] on span "1635590" at bounding box center [276, 431] width 37 height 10
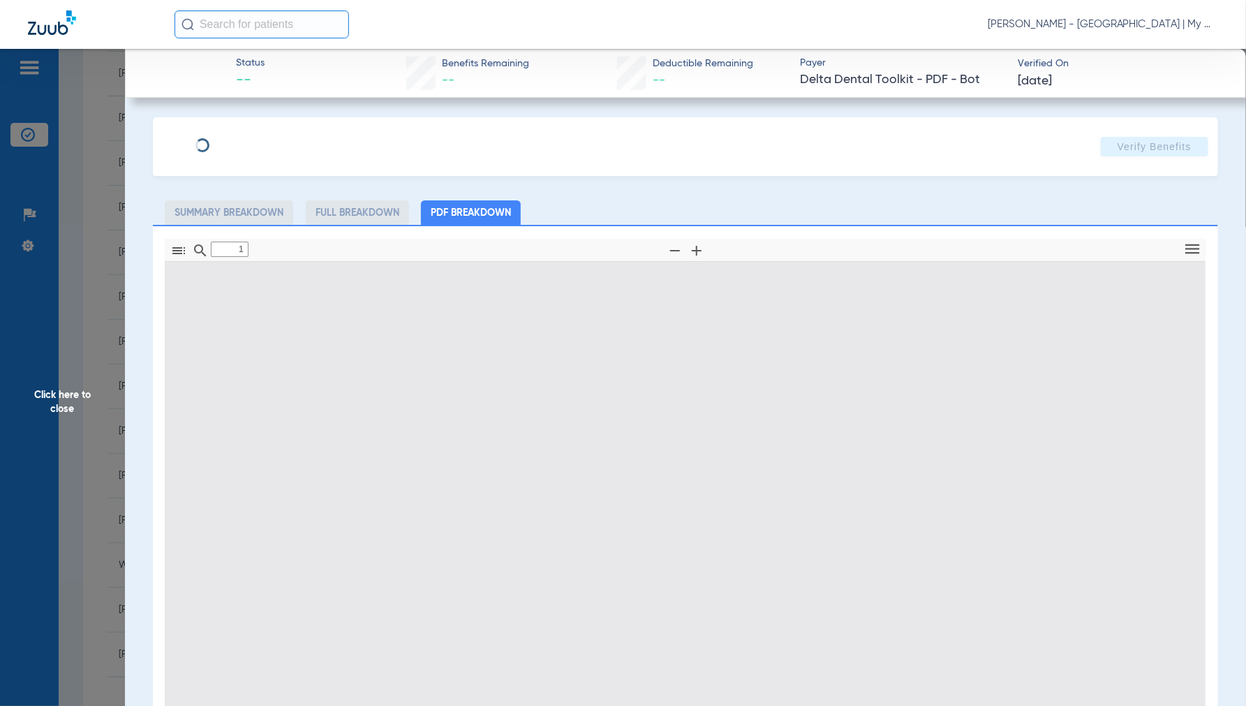
type input "0"
select select "page-width"
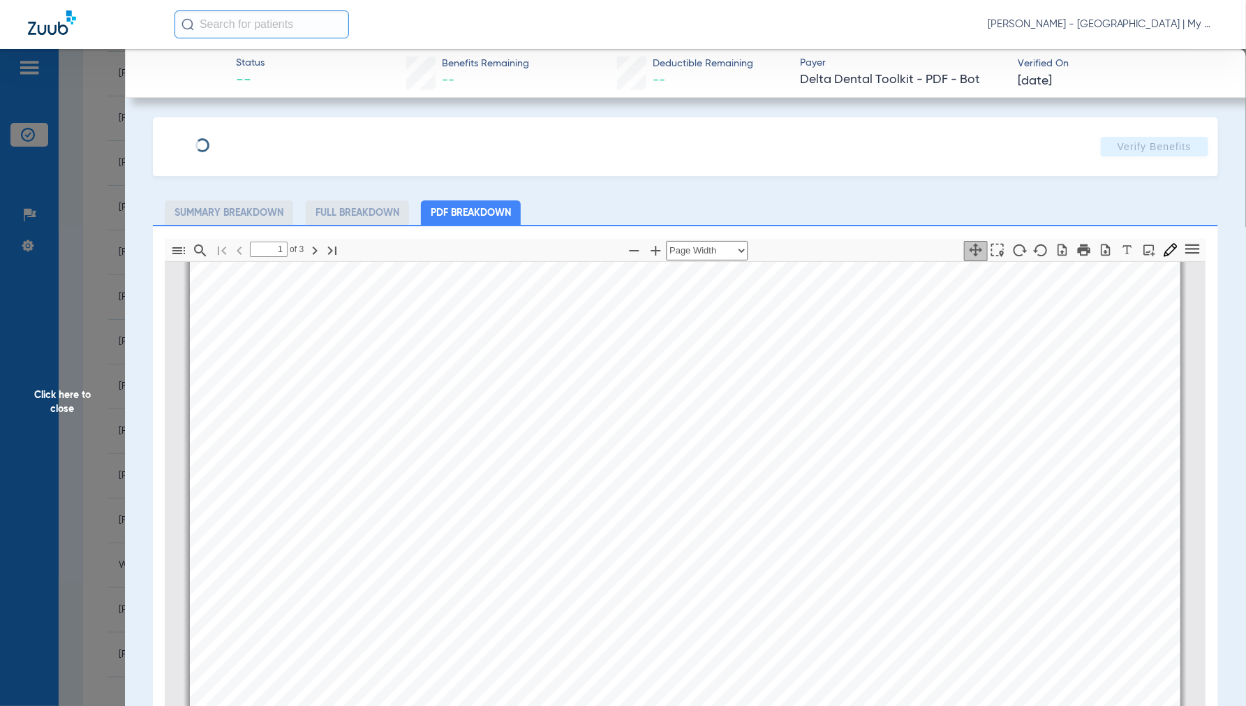
scroll to position [549, 0]
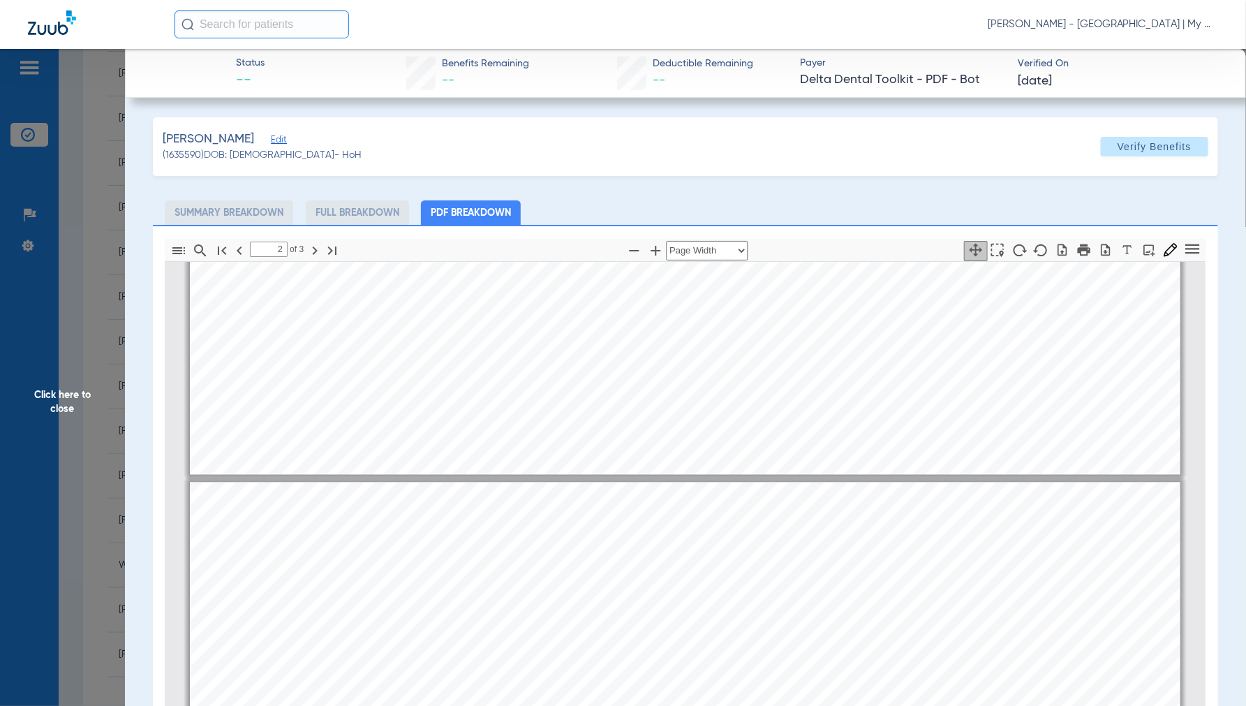
type input "1"
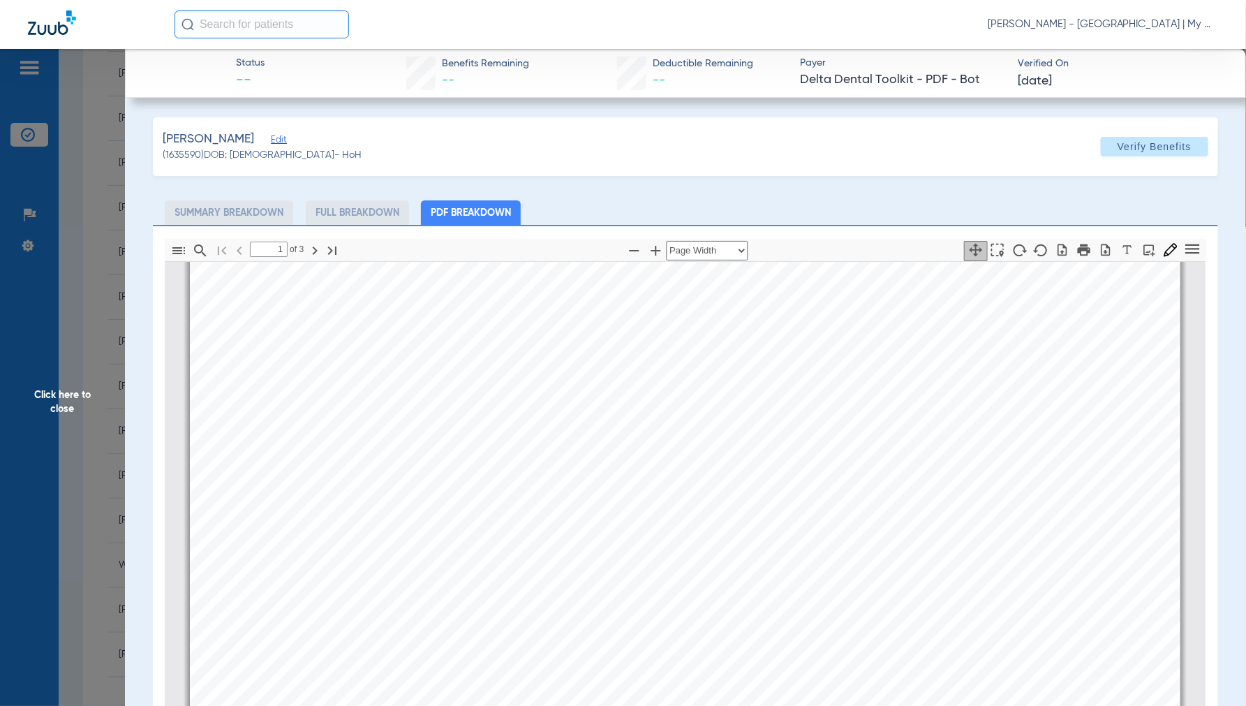
scroll to position [394, 0]
click at [64, 406] on span "Click here to close" at bounding box center [62, 402] width 125 height 706
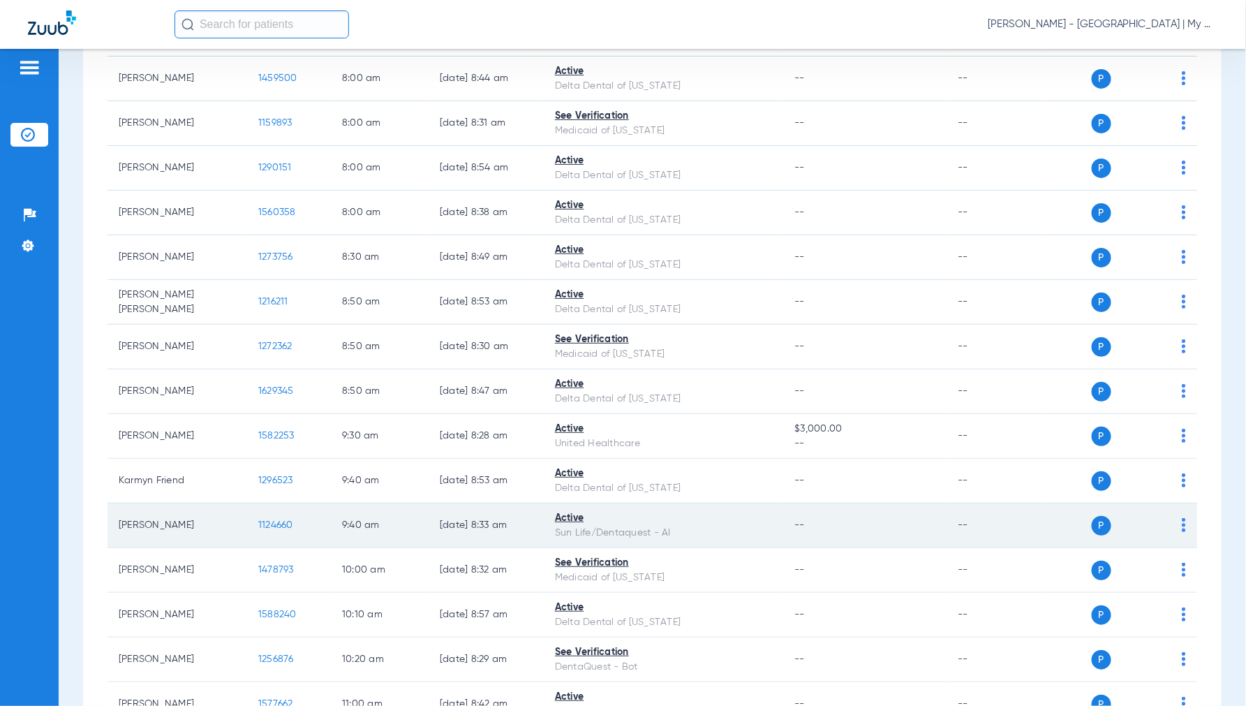
scroll to position [0, 0]
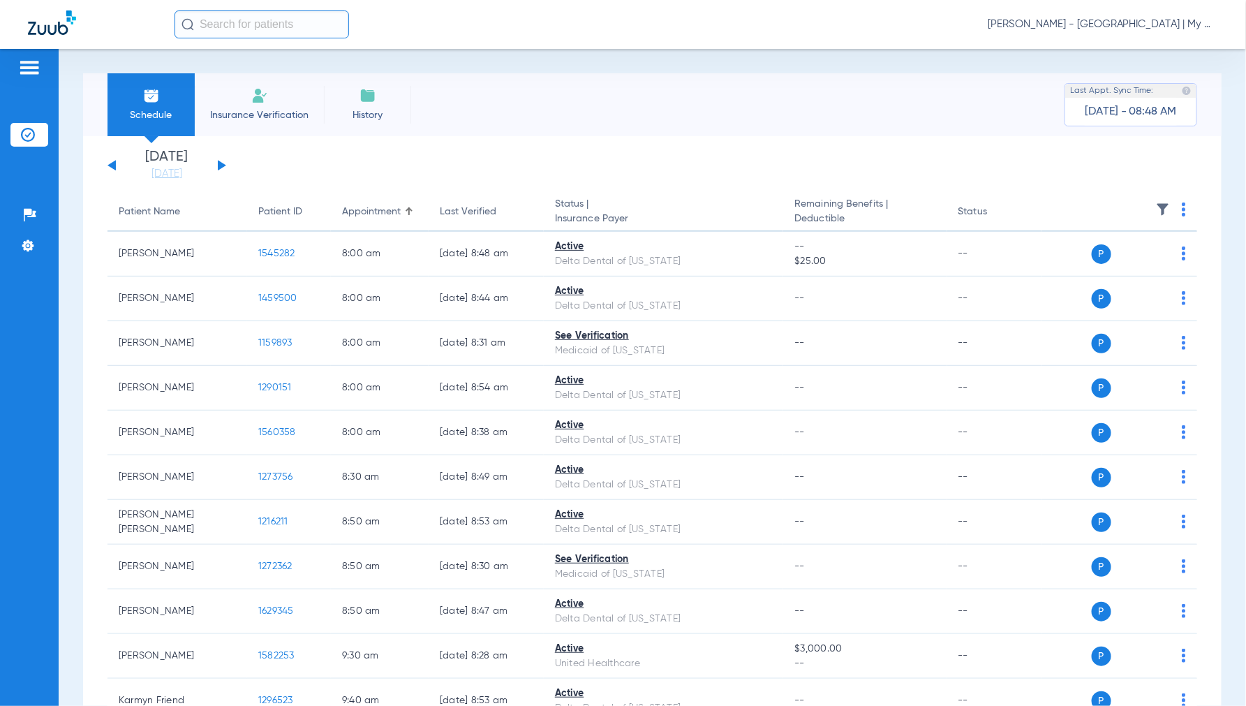
click at [220, 163] on button at bounding box center [222, 165] width 8 height 10
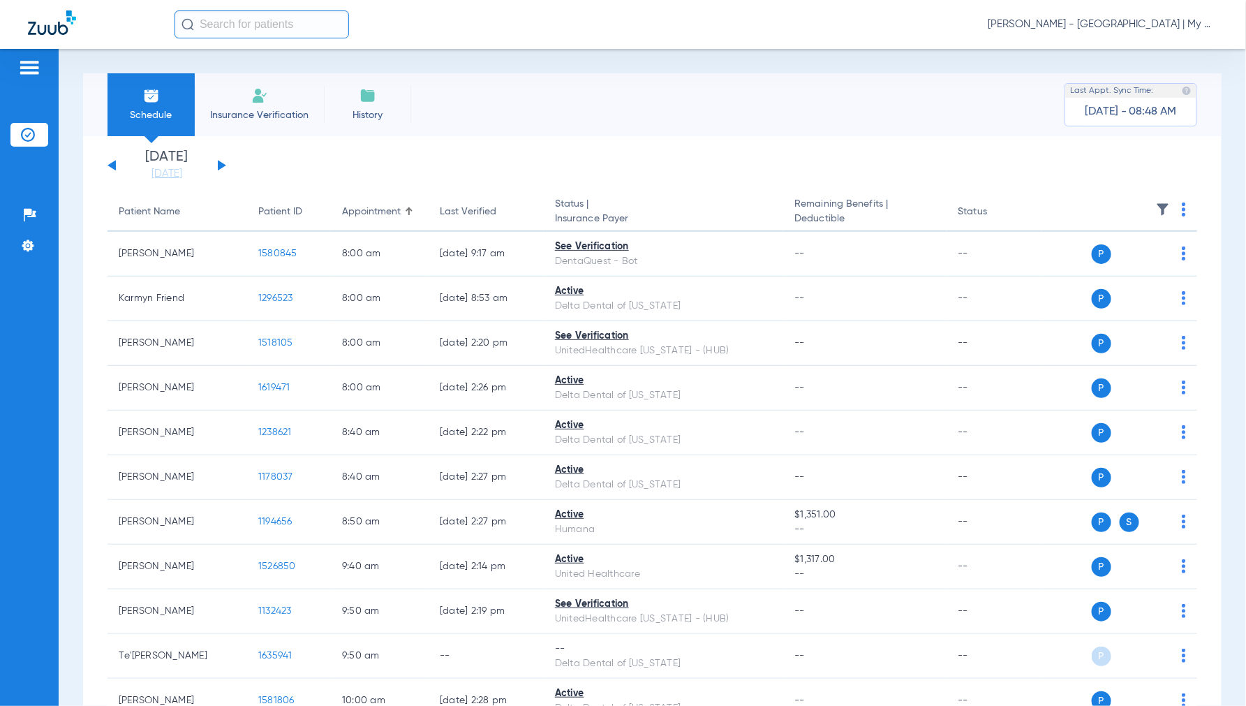
click at [1175, 207] on th at bounding box center [1119, 212] width 156 height 39
click at [1182, 207] on img at bounding box center [1184, 209] width 4 height 14
click at [1092, 262] on span "Verify All" at bounding box center [1119, 265] width 87 height 10
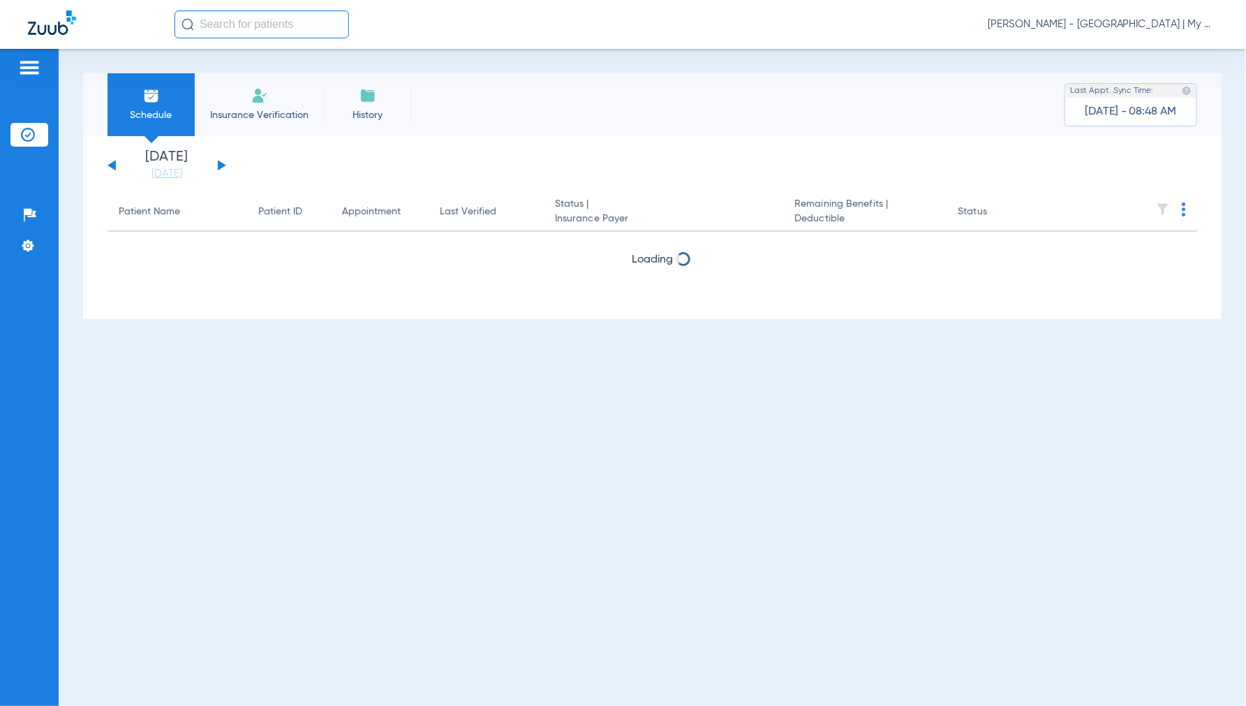
click at [1097, 24] on span "[PERSON_NAME] - [GEOGRAPHIC_DATA] | My Community Dental Centers" at bounding box center [1103, 24] width 230 height 14
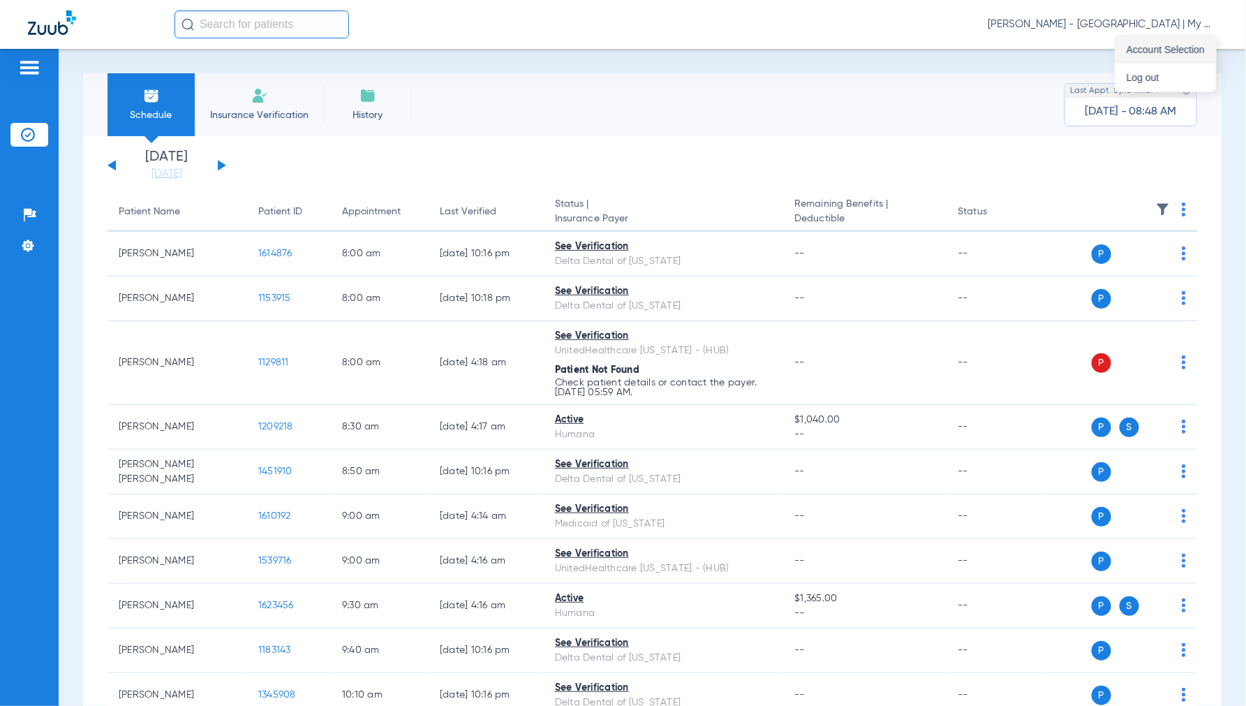
click at [1127, 50] on span "Account Selection" at bounding box center [1166, 50] width 78 height 10
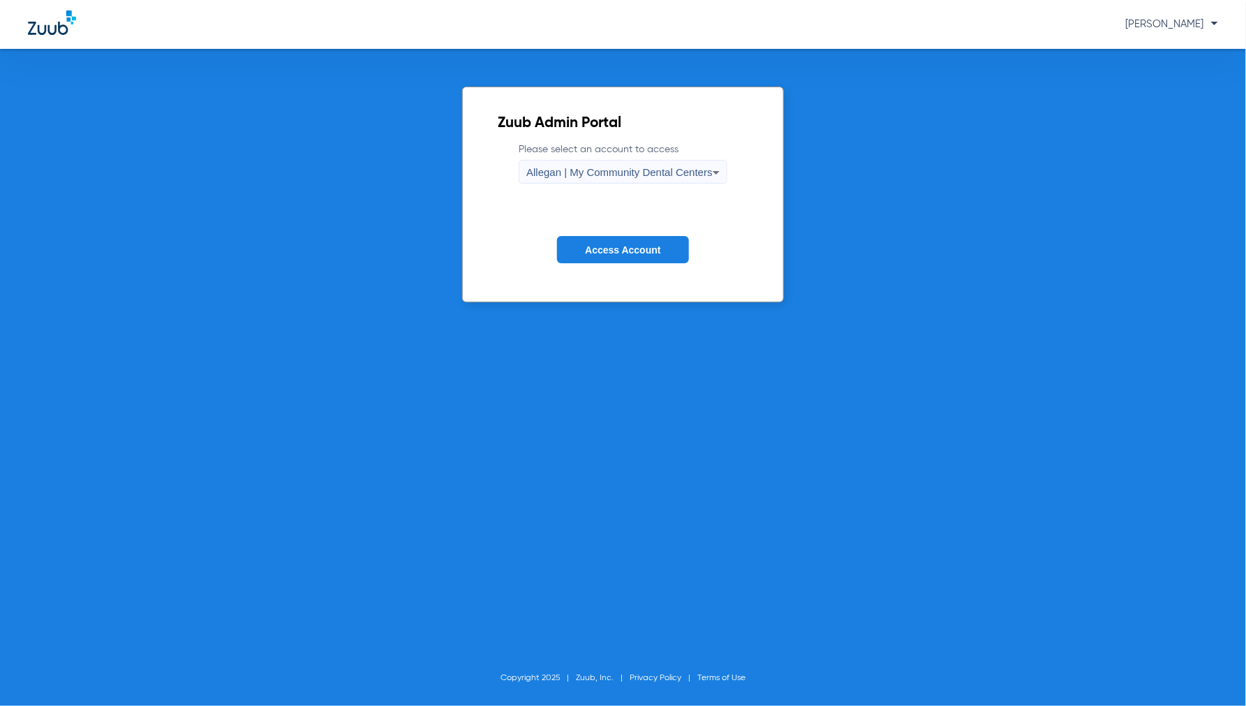
click at [666, 185] on form "Please select an account to access Allegan | My Community Dental Centers Access…" at bounding box center [623, 213] width 251 height 142
click at [665, 178] on div "Allegan | My Community Dental Centers" at bounding box center [619, 173] width 186 height 24
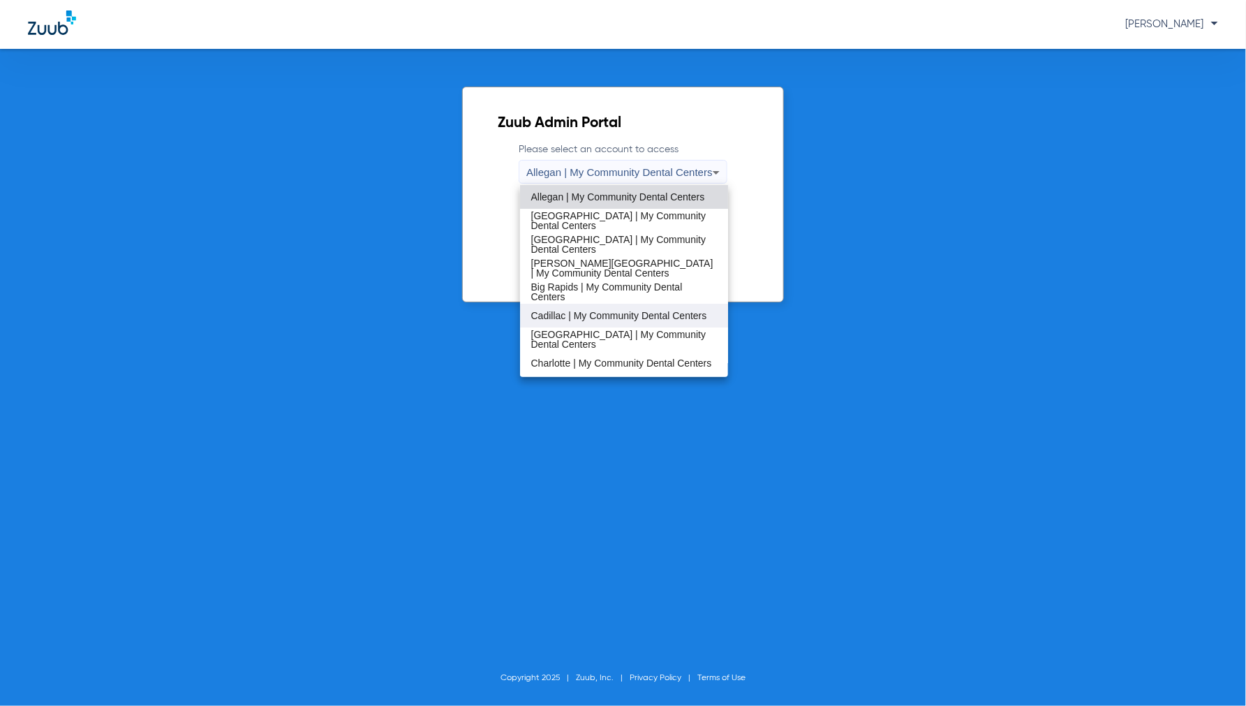
click at [584, 313] on span "Cadillac | My Community Dental Centers" at bounding box center [619, 316] width 176 height 10
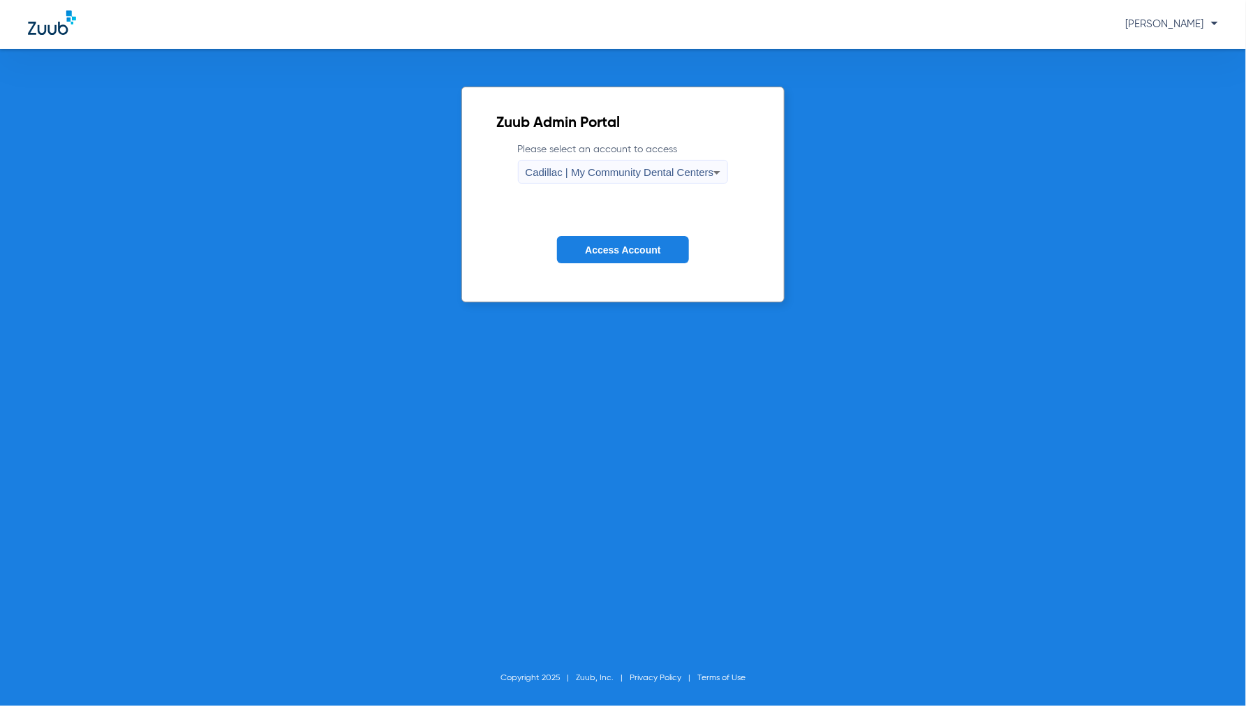
click at [596, 251] on span "Access Account" at bounding box center [622, 249] width 75 height 11
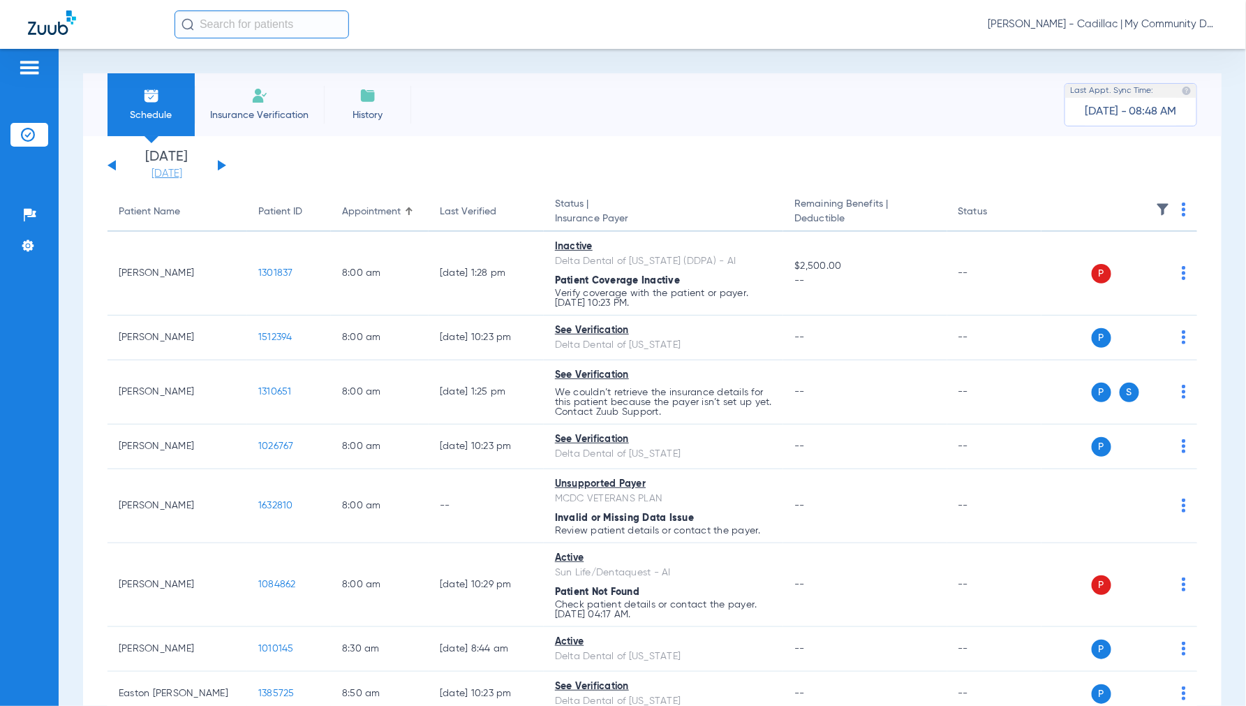
click at [178, 177] on link "[DATE]" at bounding box center [167, 174] width 84 height 14
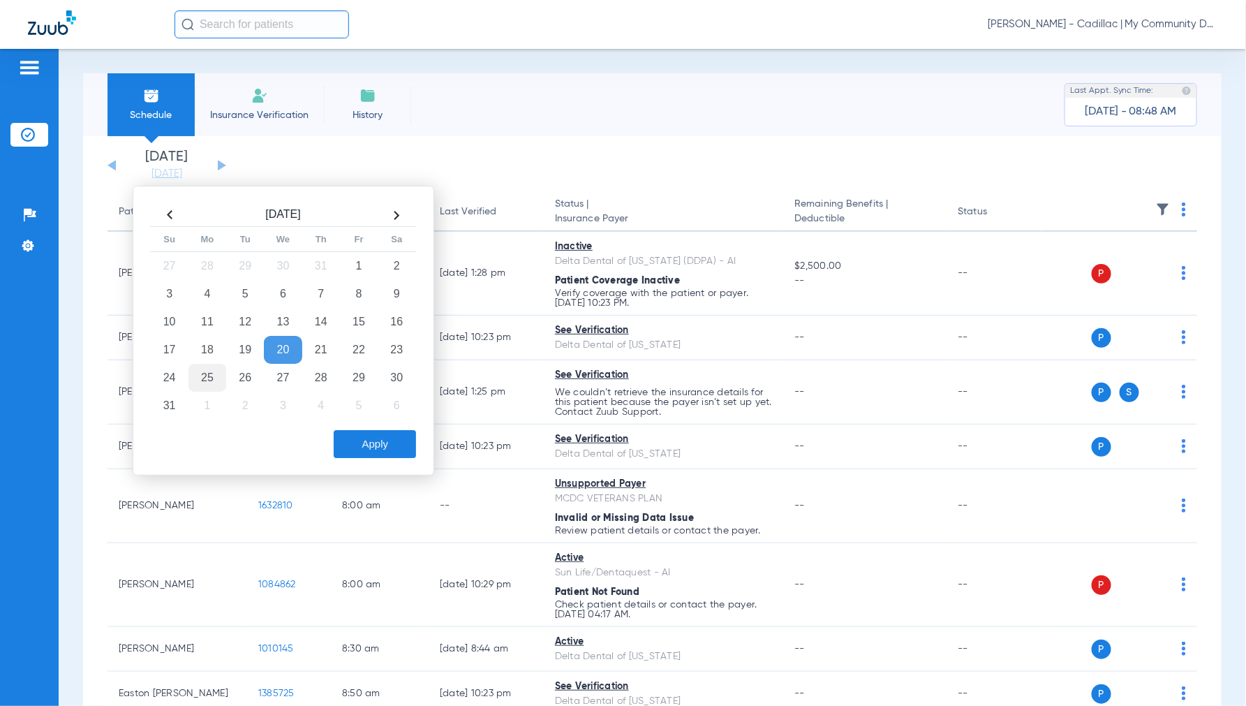
click at [206, 376] on td "25" at bounding box center [207, 378] width 38 height 28
click at [378, 443] on button "Apply" at bounding box center [375, 444] width 82 height 28
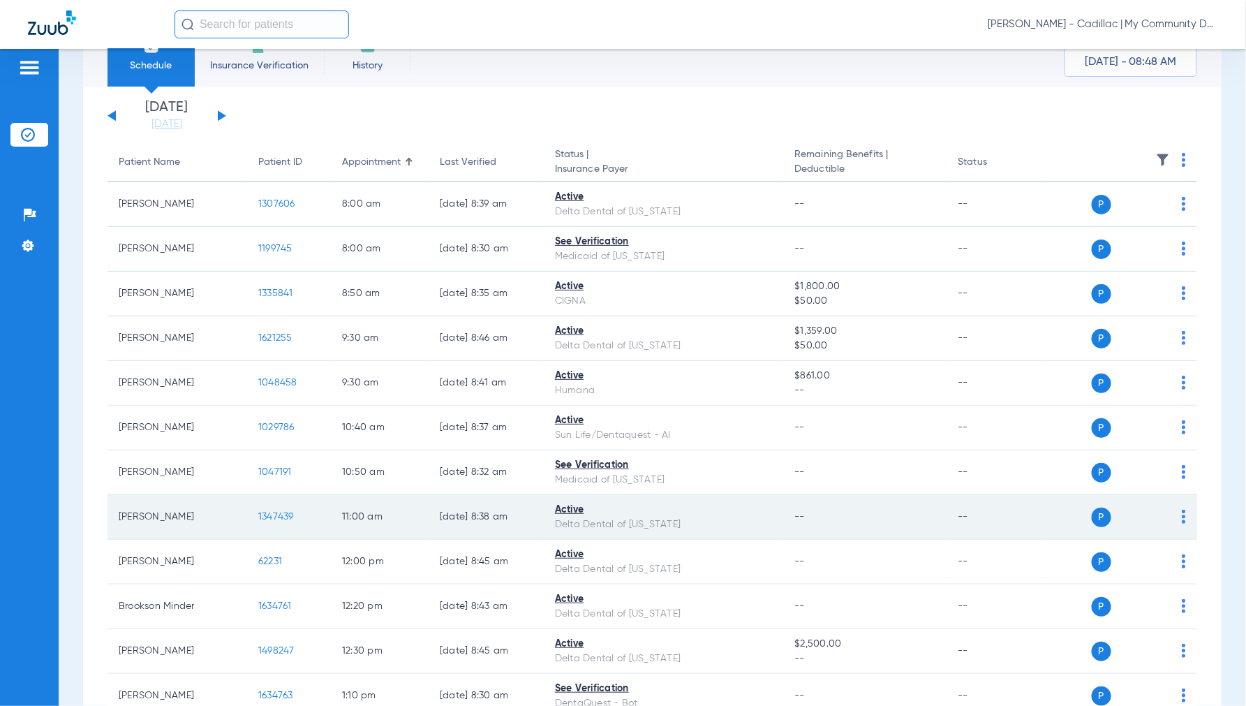
scroll to position [77, 0]
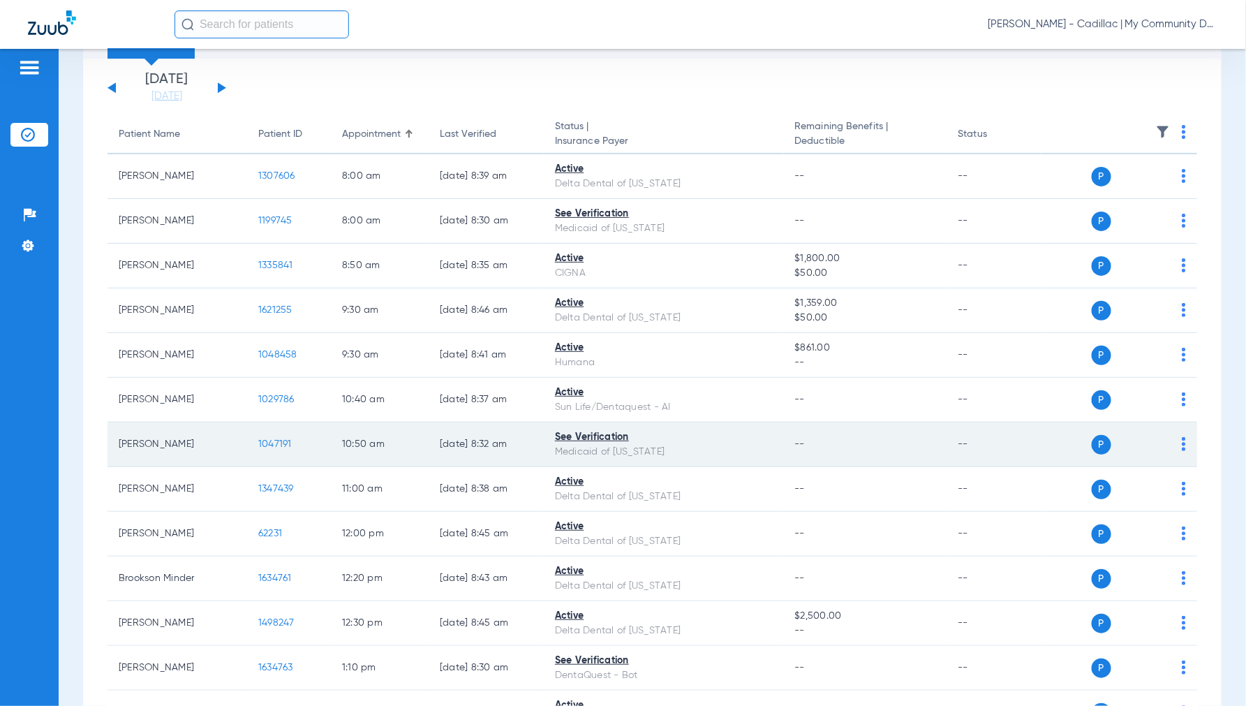
click at [275, 440] on span "1047191" at bounding box center [275, 444] width 34 height 10
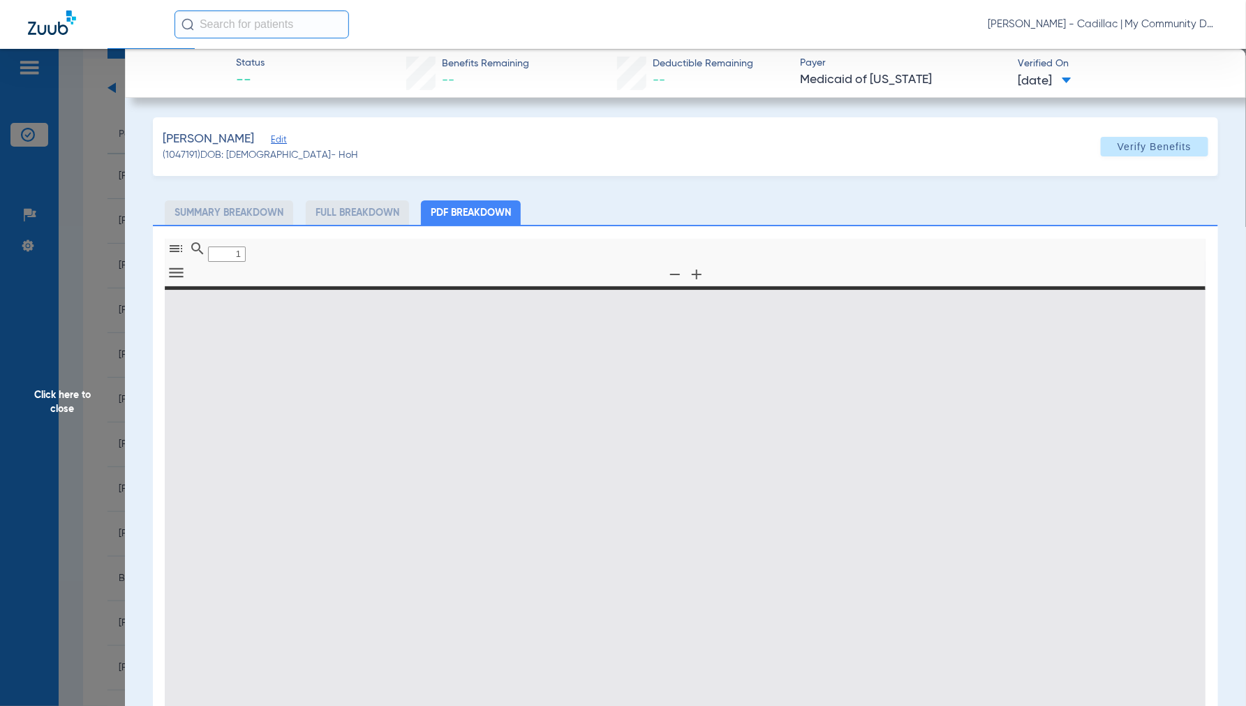
type input "0"
select select "page-width"
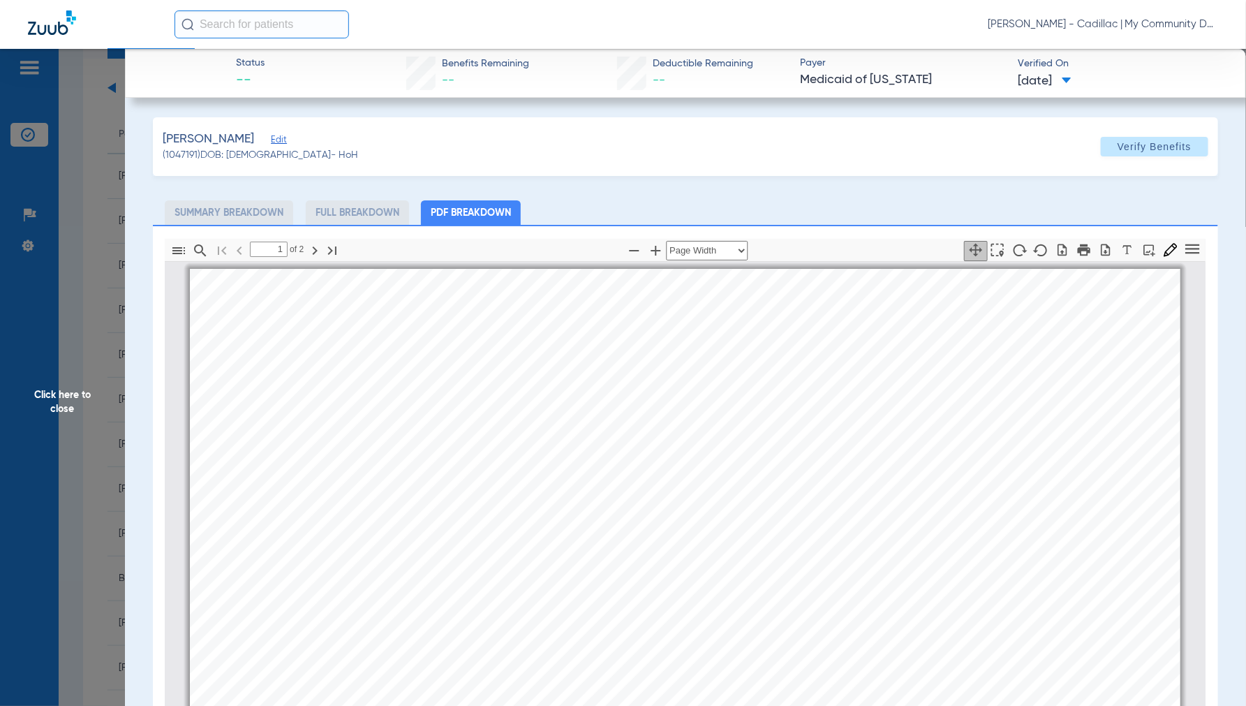
scroll to position [7, 0]
type input "2"
click at [59, 398] on span "Click here to close" at bounding box center [62, 402] width 125 height 706
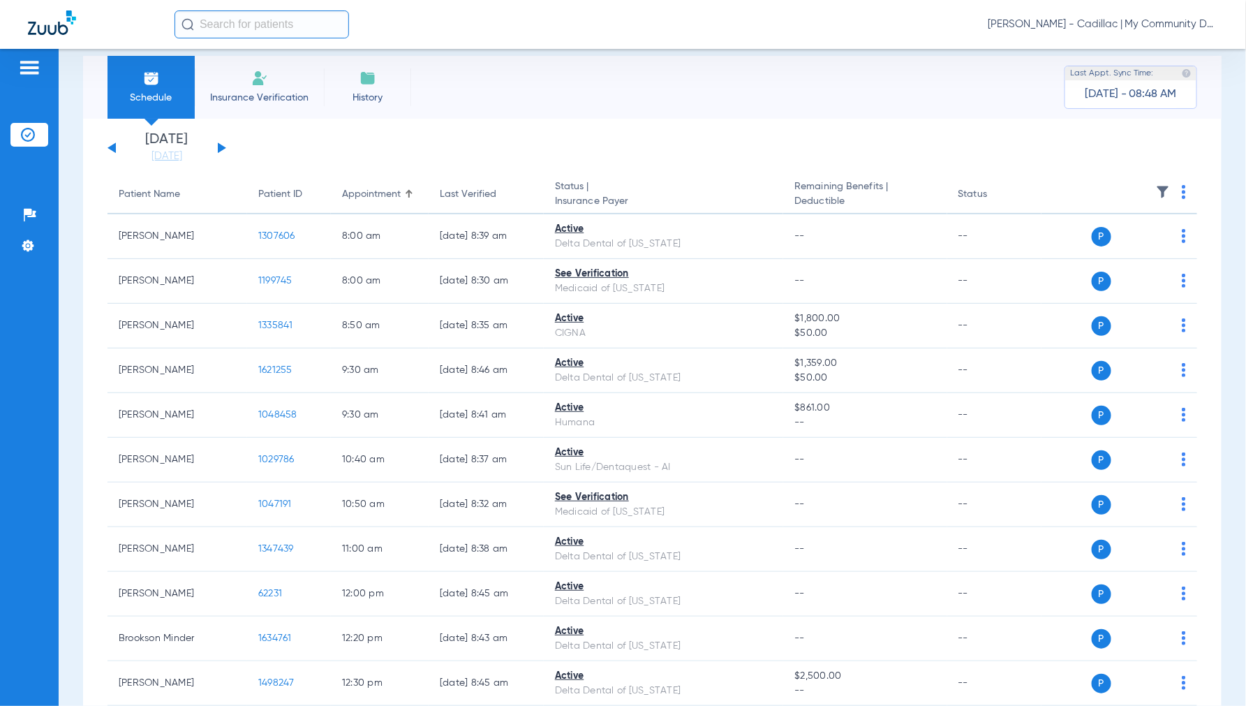
scroll to position [0, 0]
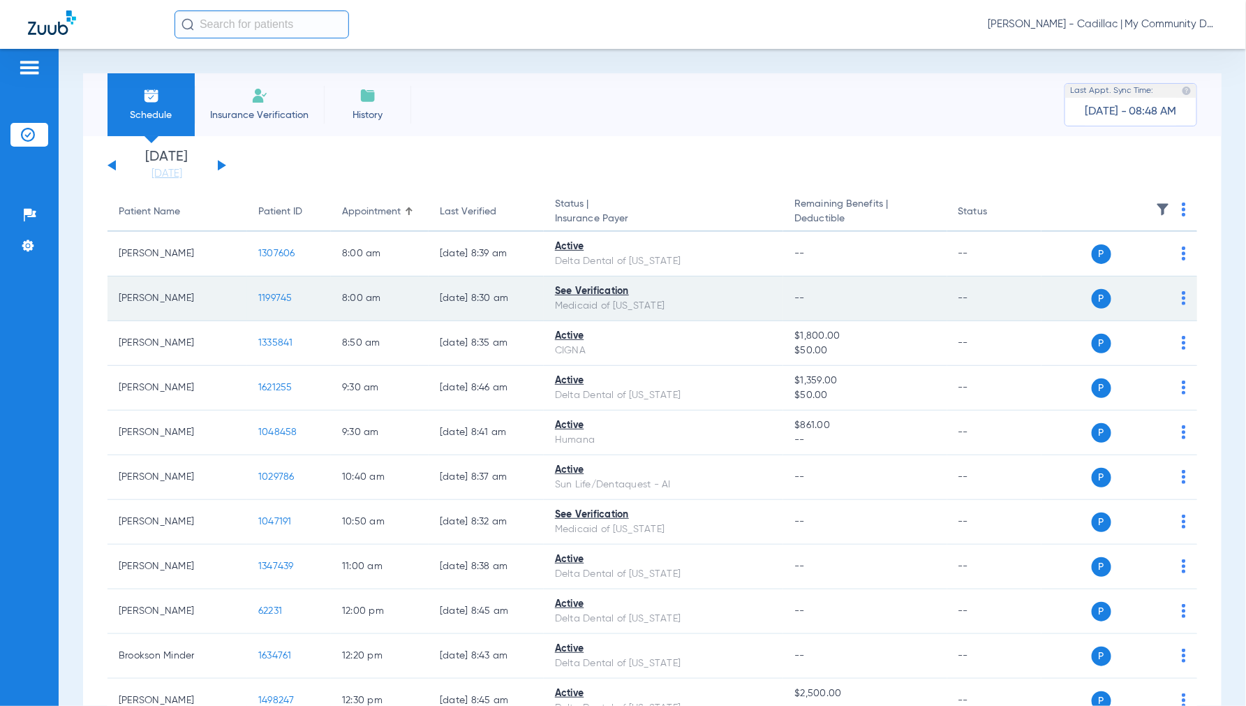
click at [276, 293] on span "1199745" at bounding box center [275, 298] width 34 height 10
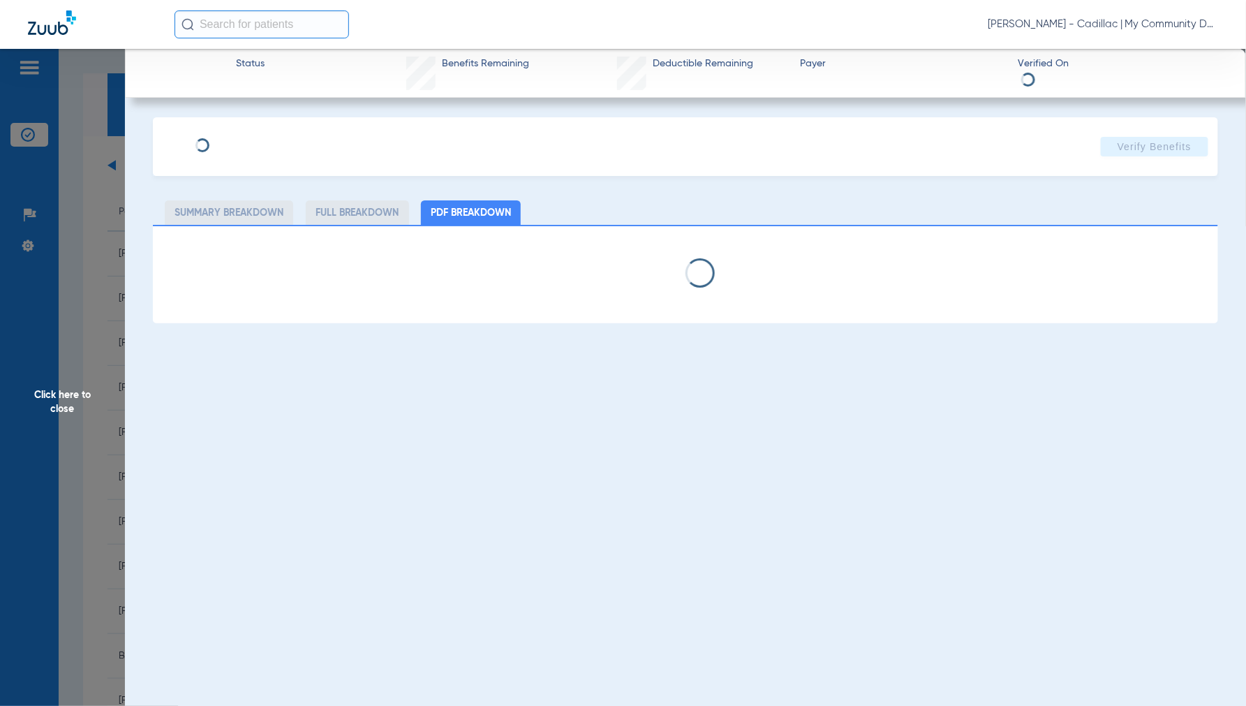
select select "page-width"
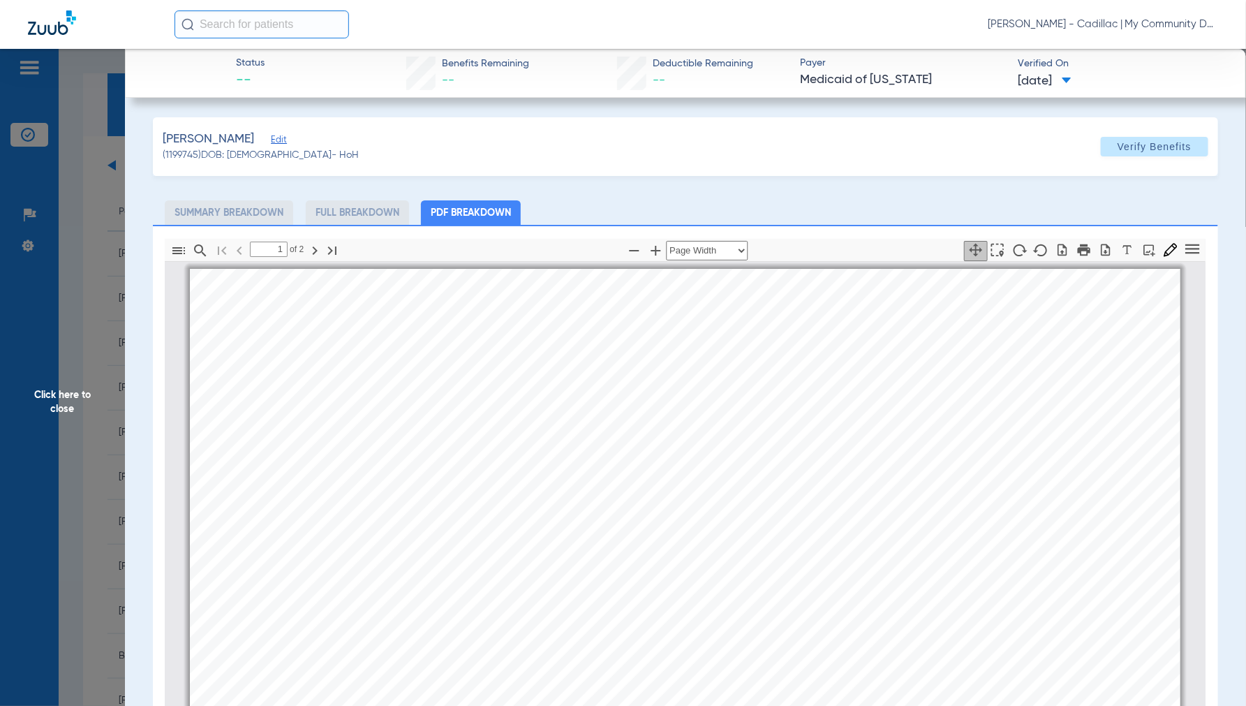
scroll to position [7, 0]
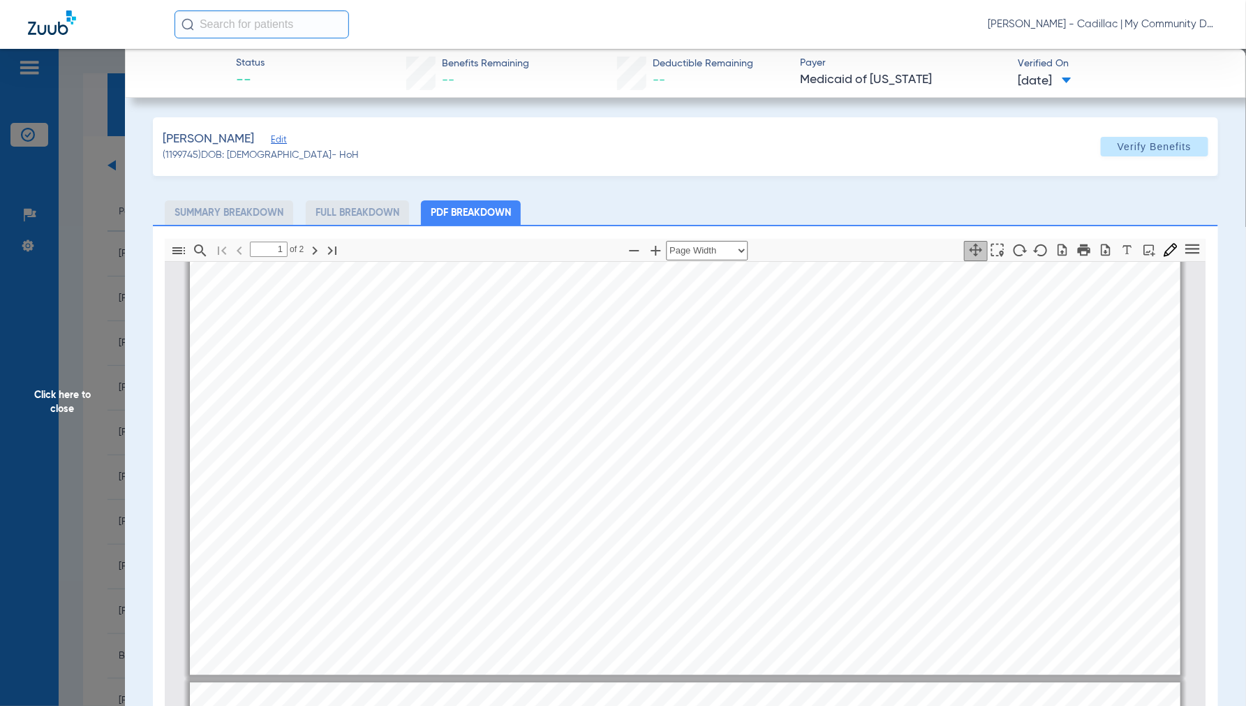
type input "2"
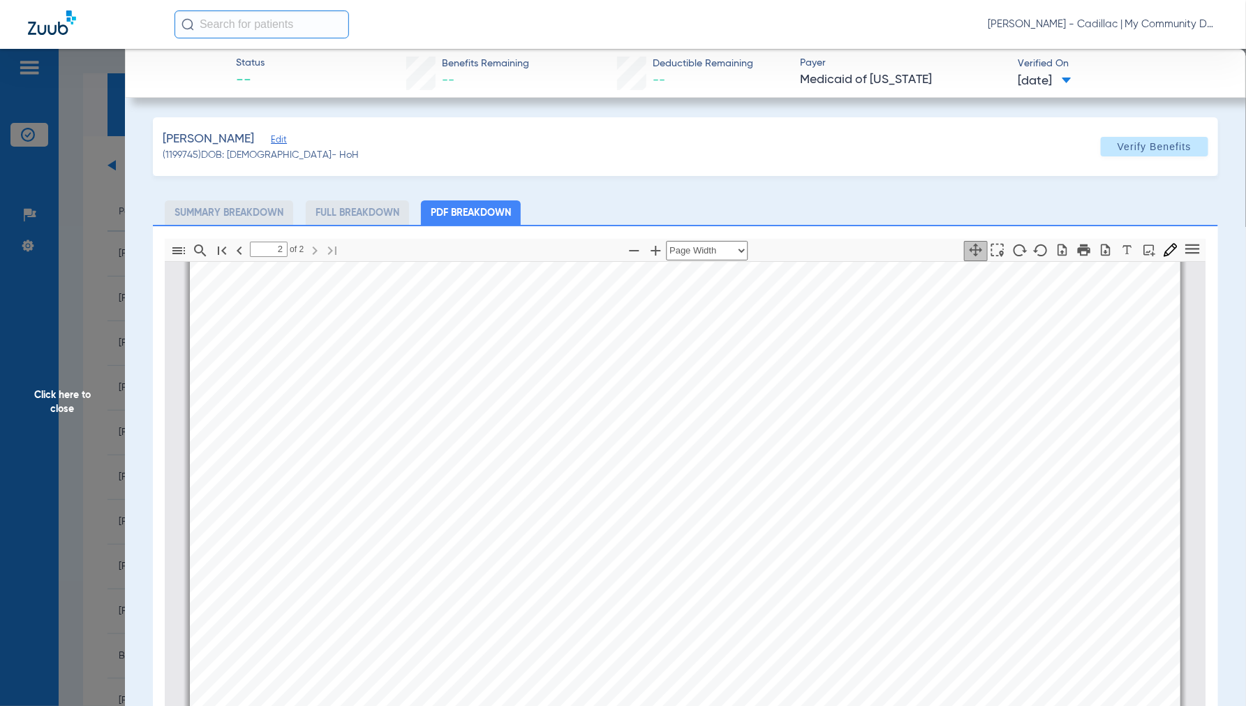
scroll to position [1868, 0]
click at [75, 395] on span "Click here to close" at bounding box center [62, 402] width 125 height 706
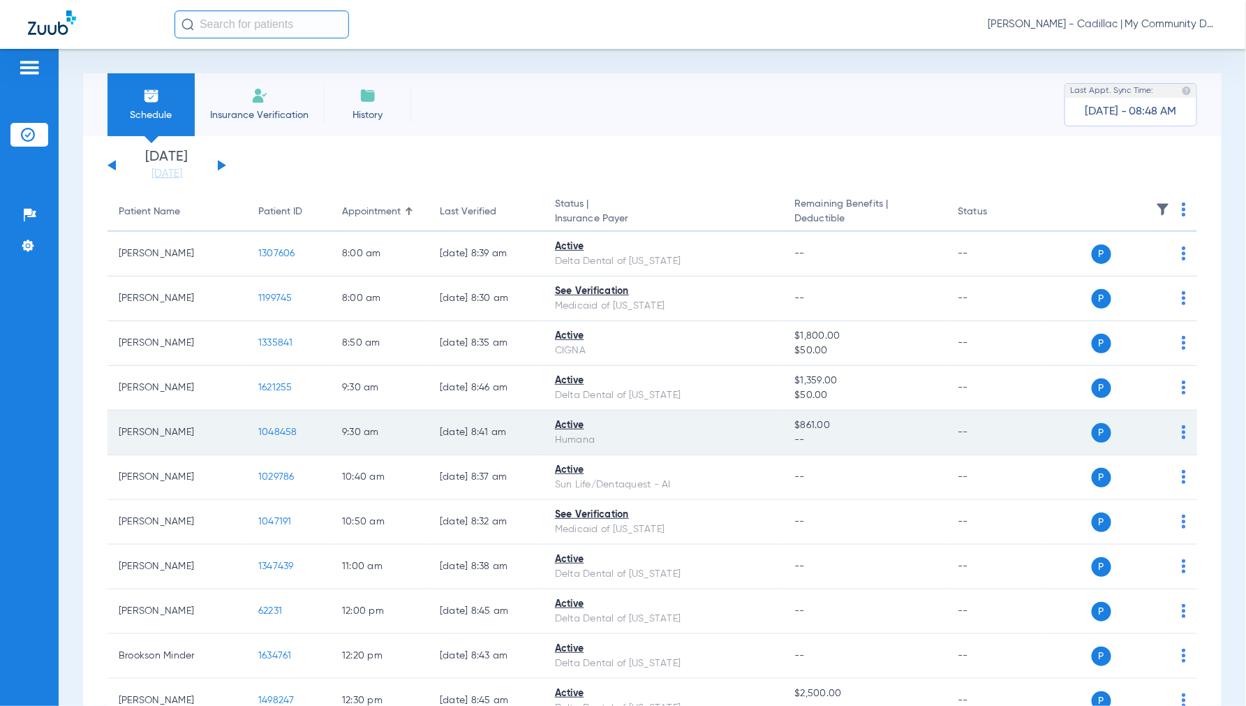
click at [274, 431] on span "1048458" at bounding box center [277, 432] width 39 height 10
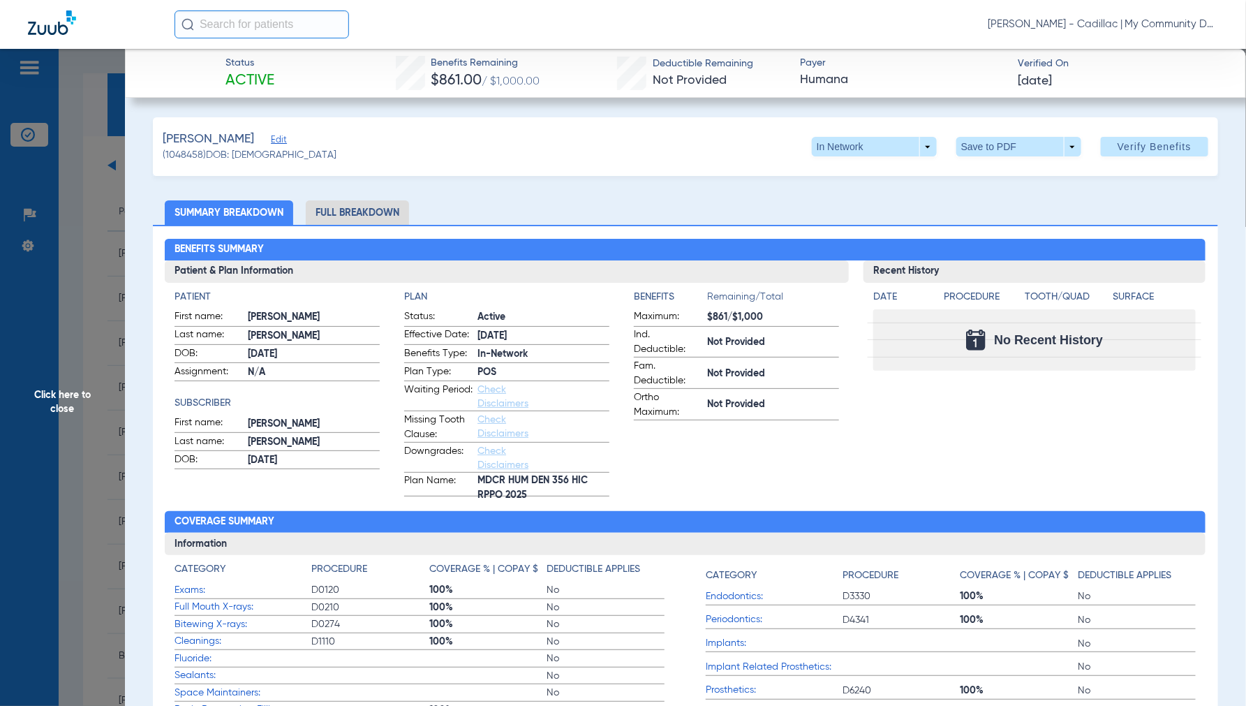
click at [46, 400] on span "Click here to close" at bounding box center [62, 402] width 125 height 706
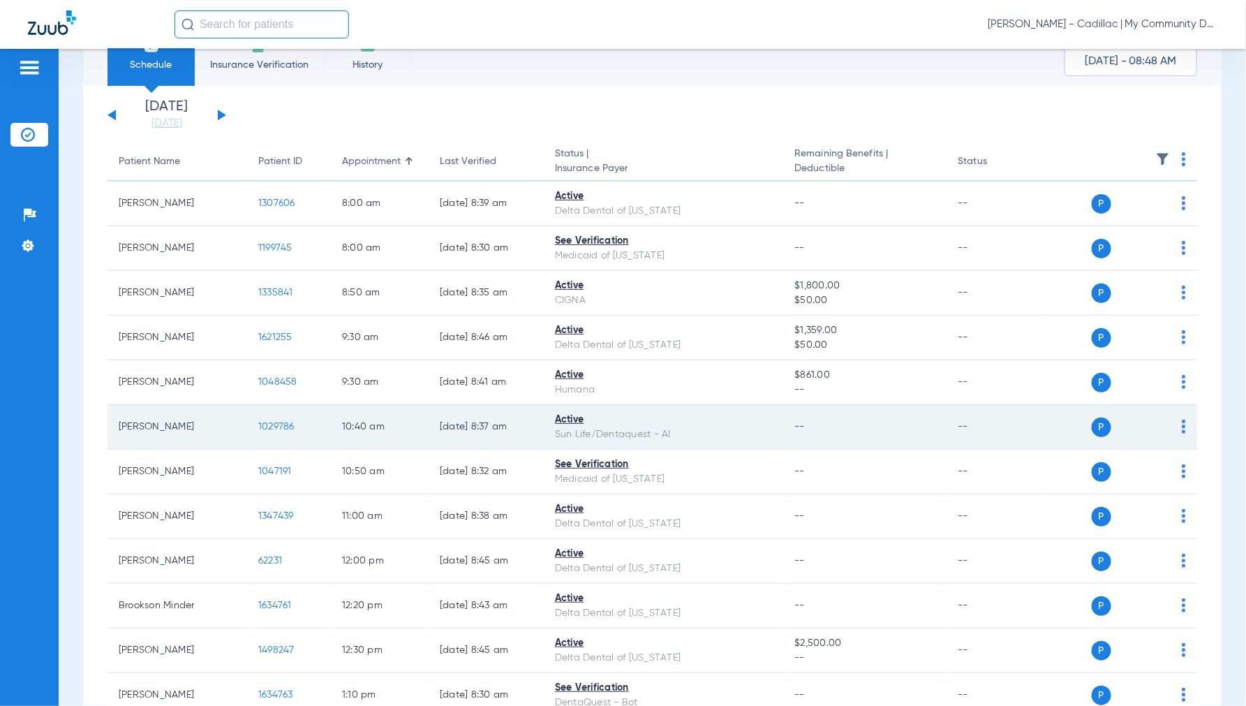
scroll to position [77, 0]
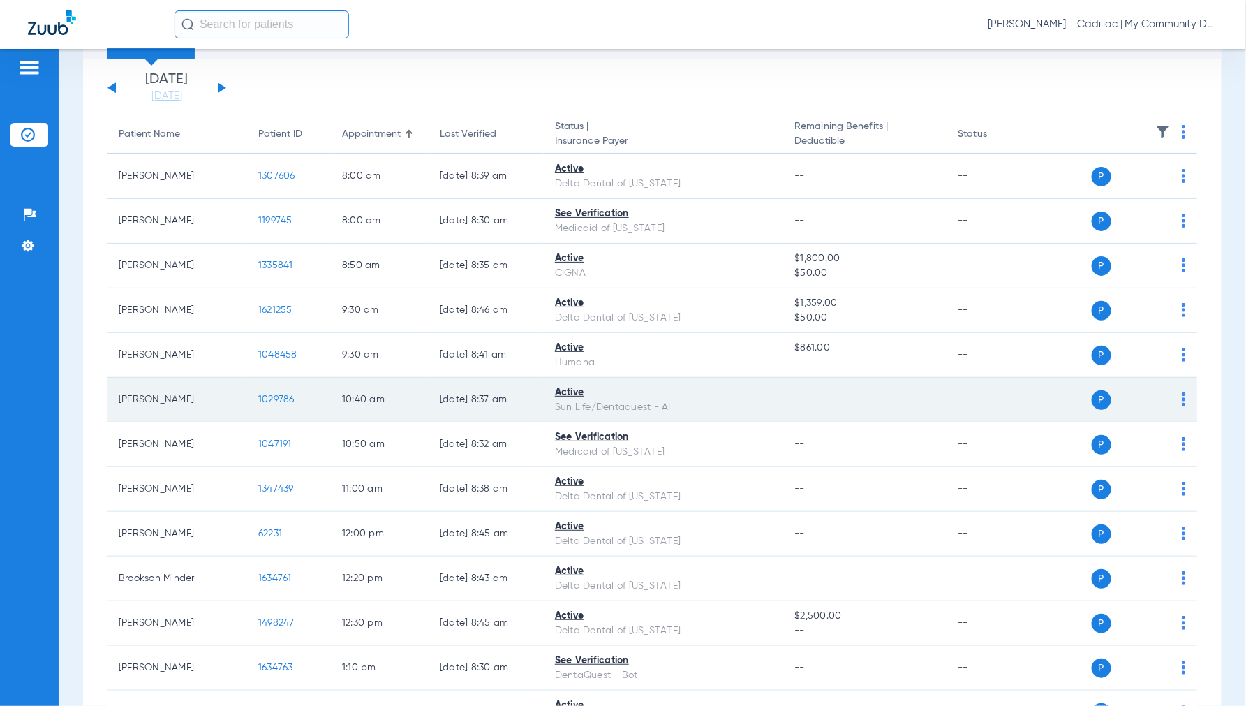
click at [267, 400] on span "1029786" at bounding box center [276, 399] width 36 height 10
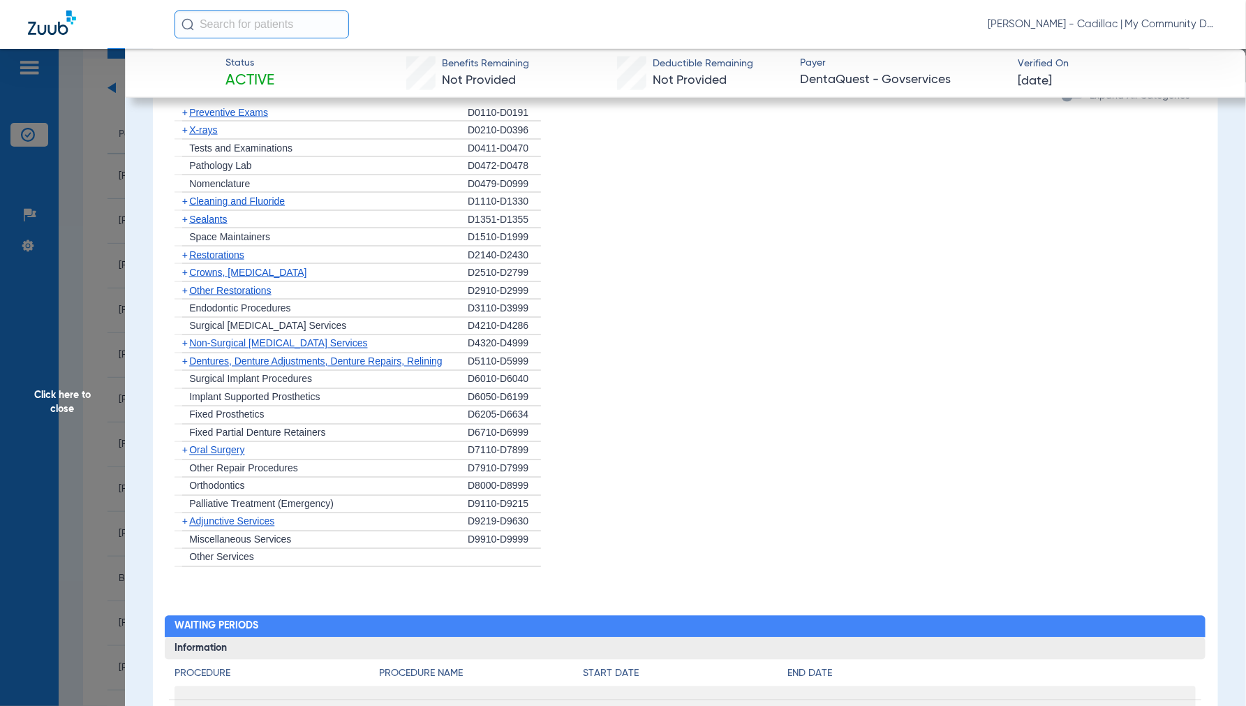
scroll to position [1134, 0]
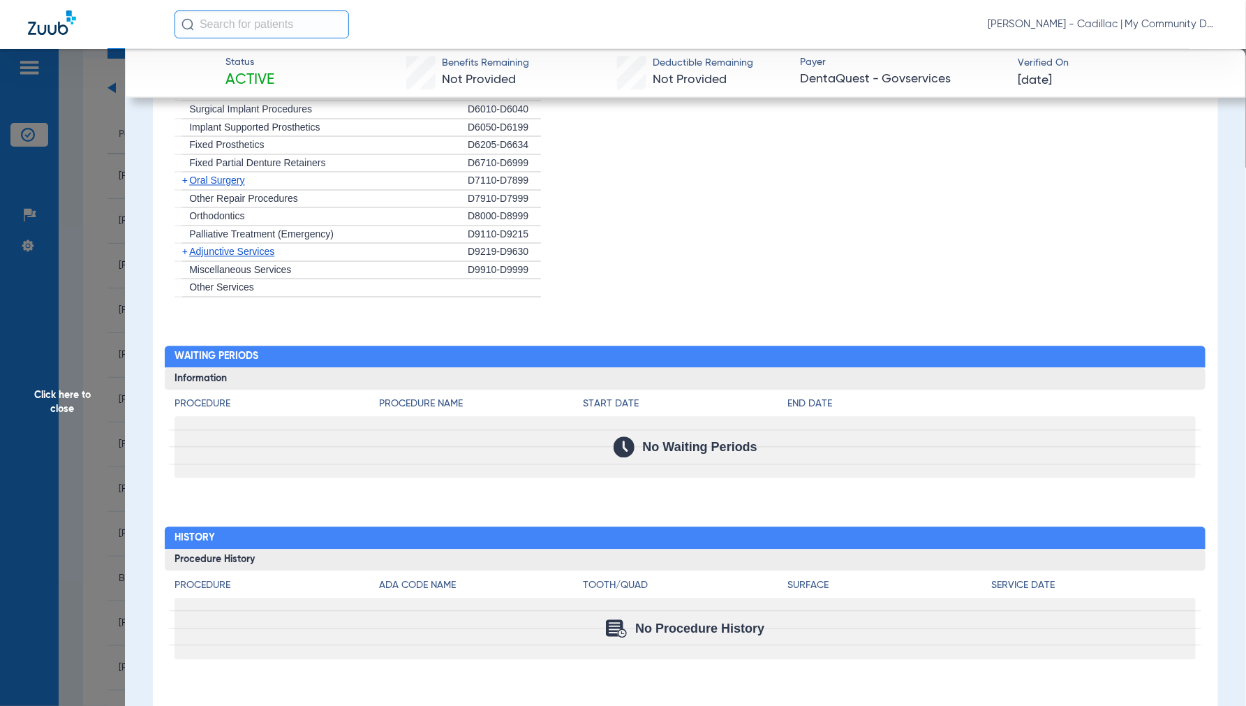
click at [52, 399] on span "Click here to close" at bounding box center [62, 402] width 125 height 706
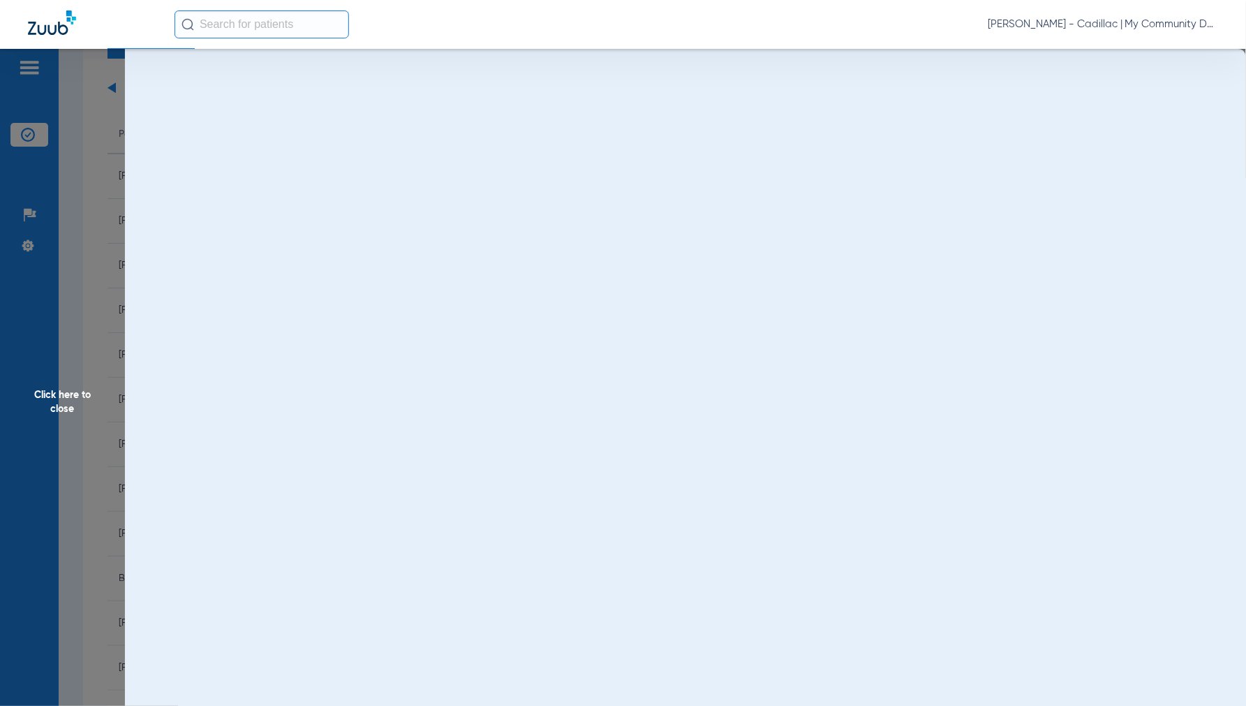
scroll to position [0, 0]
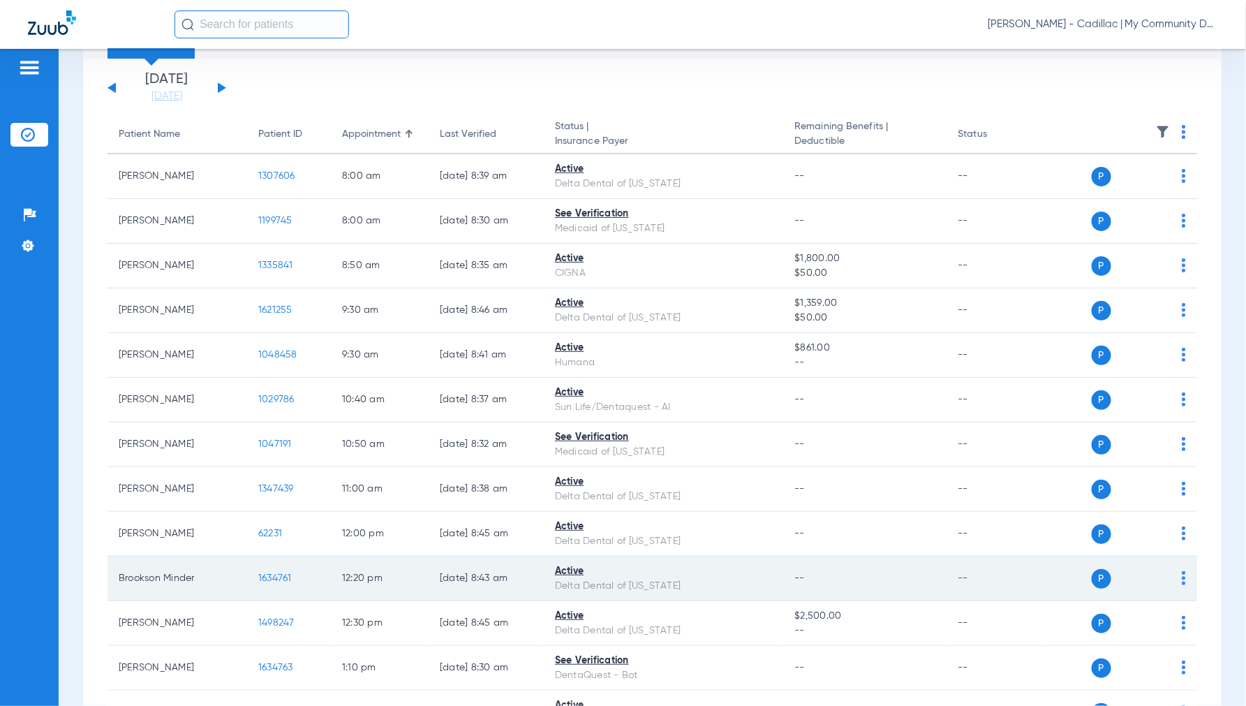
click at [270, 577] on span "1634761" at bounding box center [275, 578] width 34 height 10
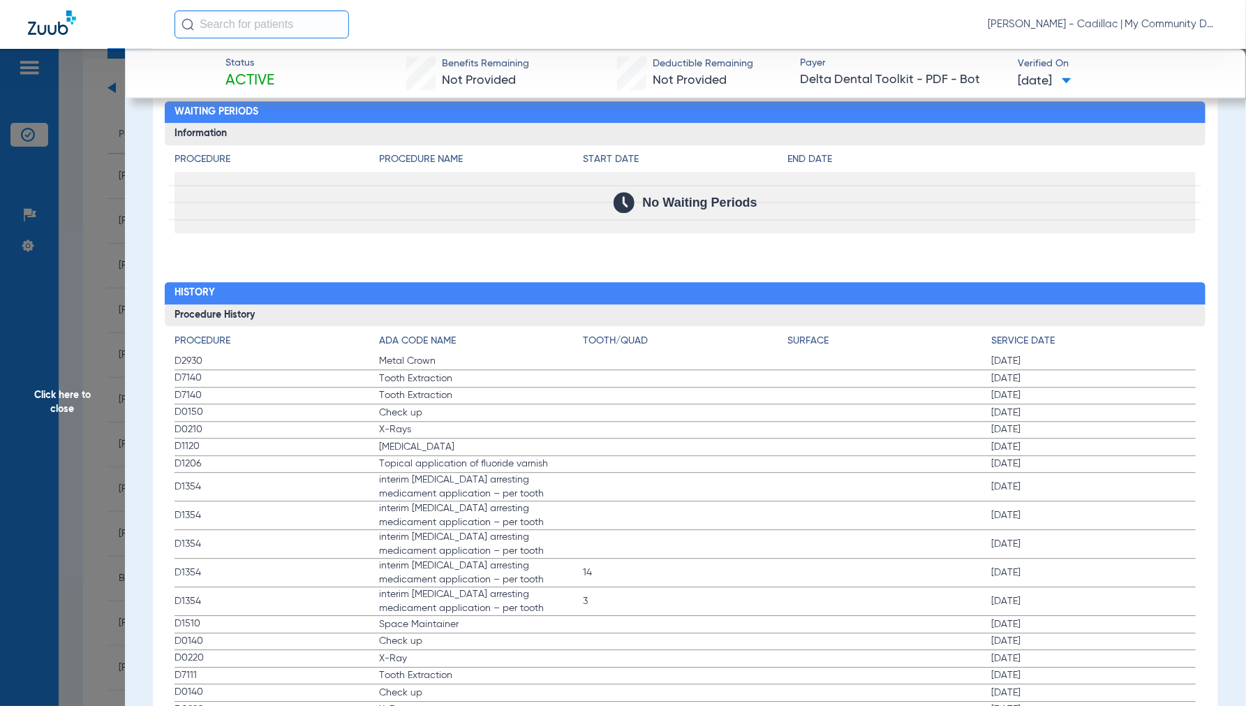
scroll to position [1551, 0]
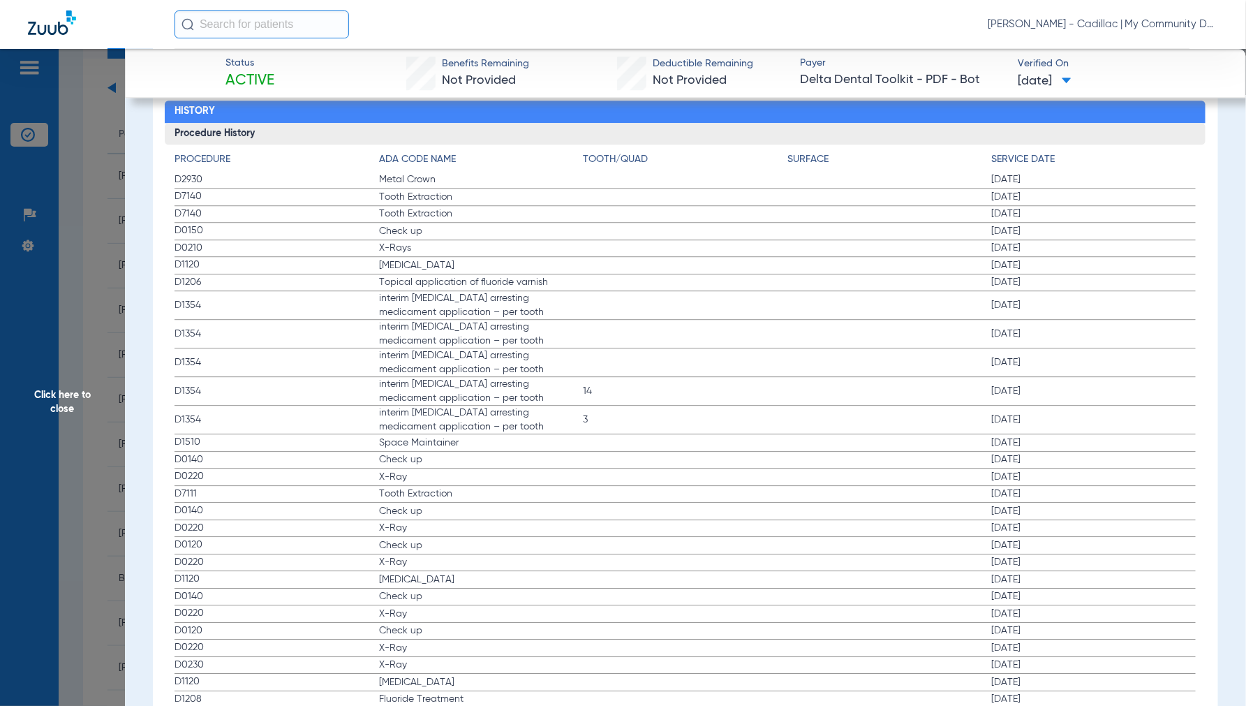
click at [74, 392] on span "Click here to close" at bounding box center [62, 402] width 125 height 706
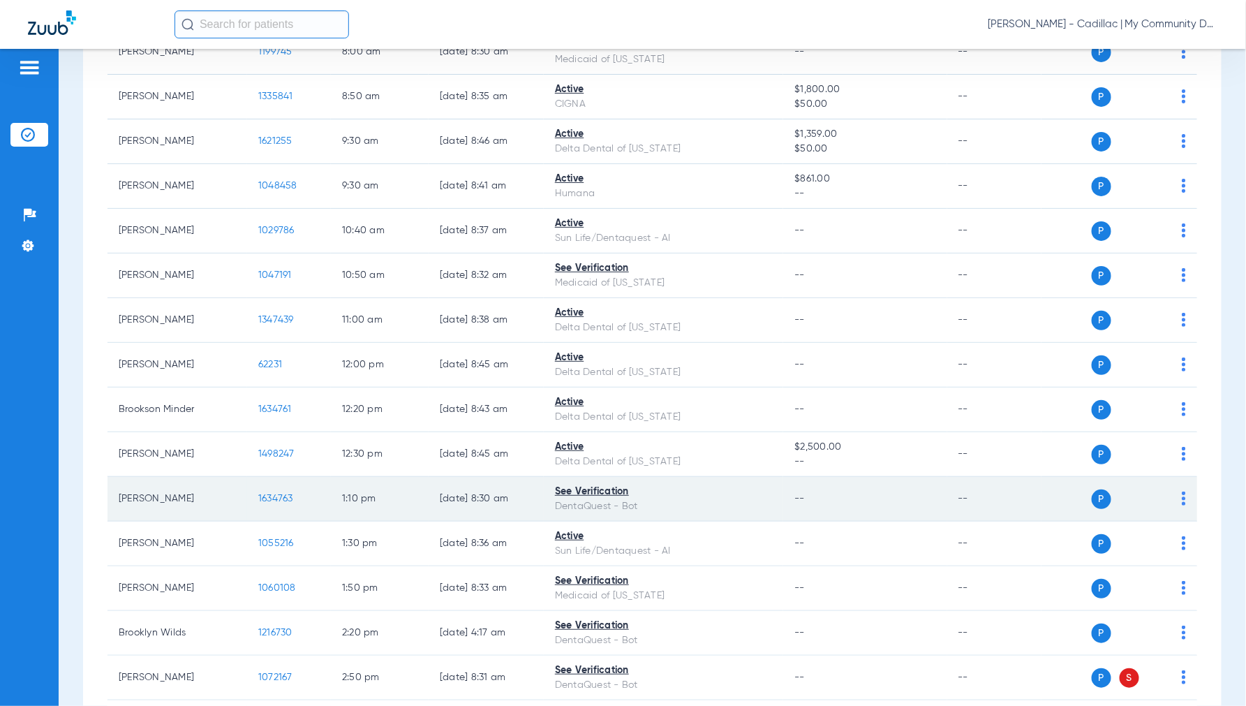
scroll to position [310, 0]
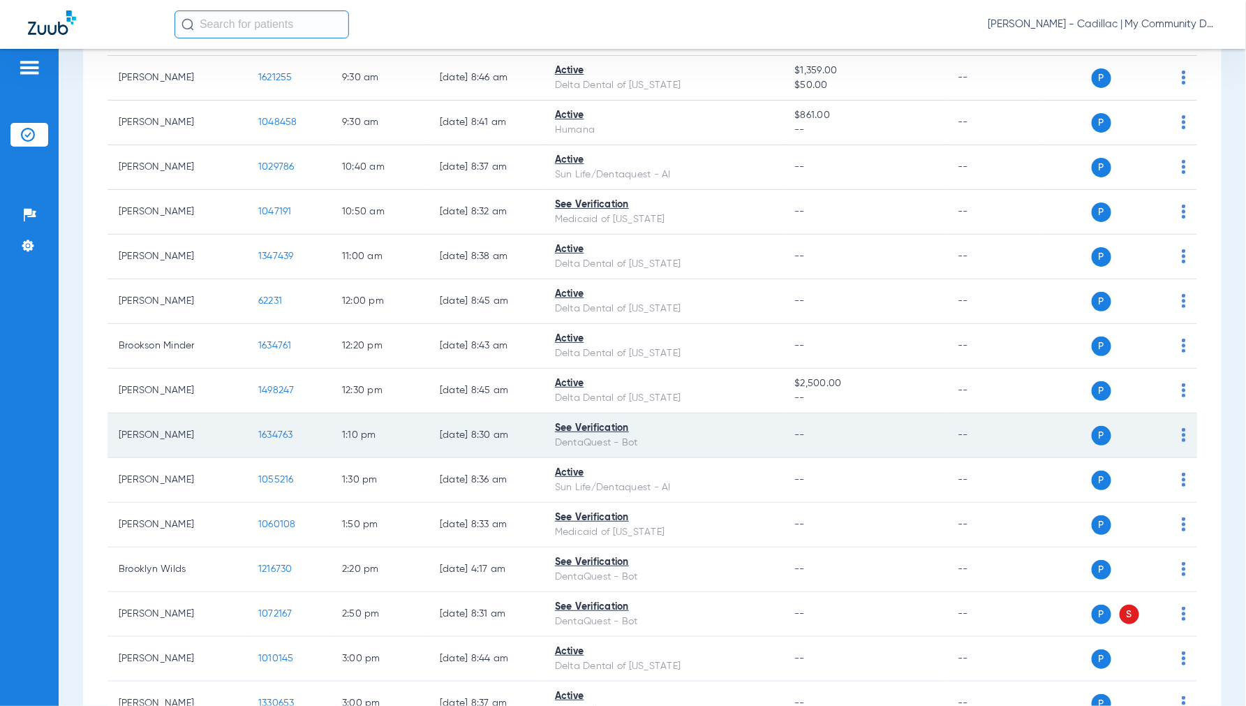
click at [283, 433] on span "1634763" at bounding box center [275, 435] width 35 height 10
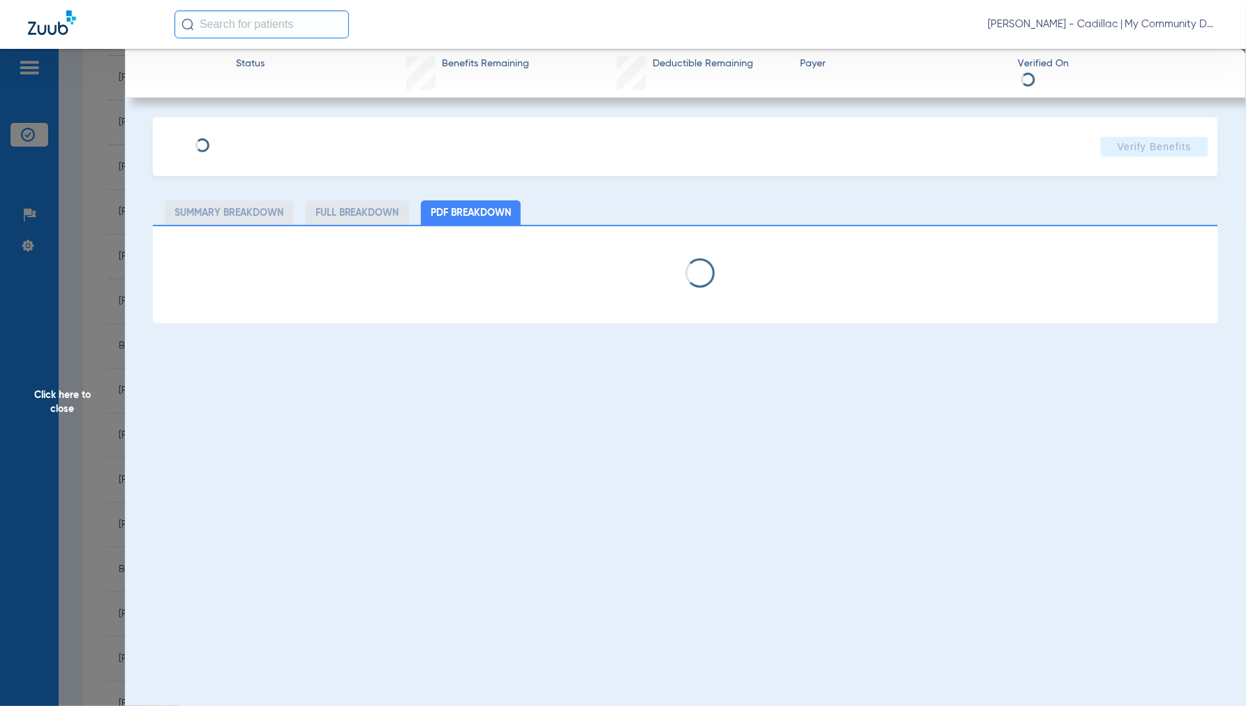
select select "page-width"
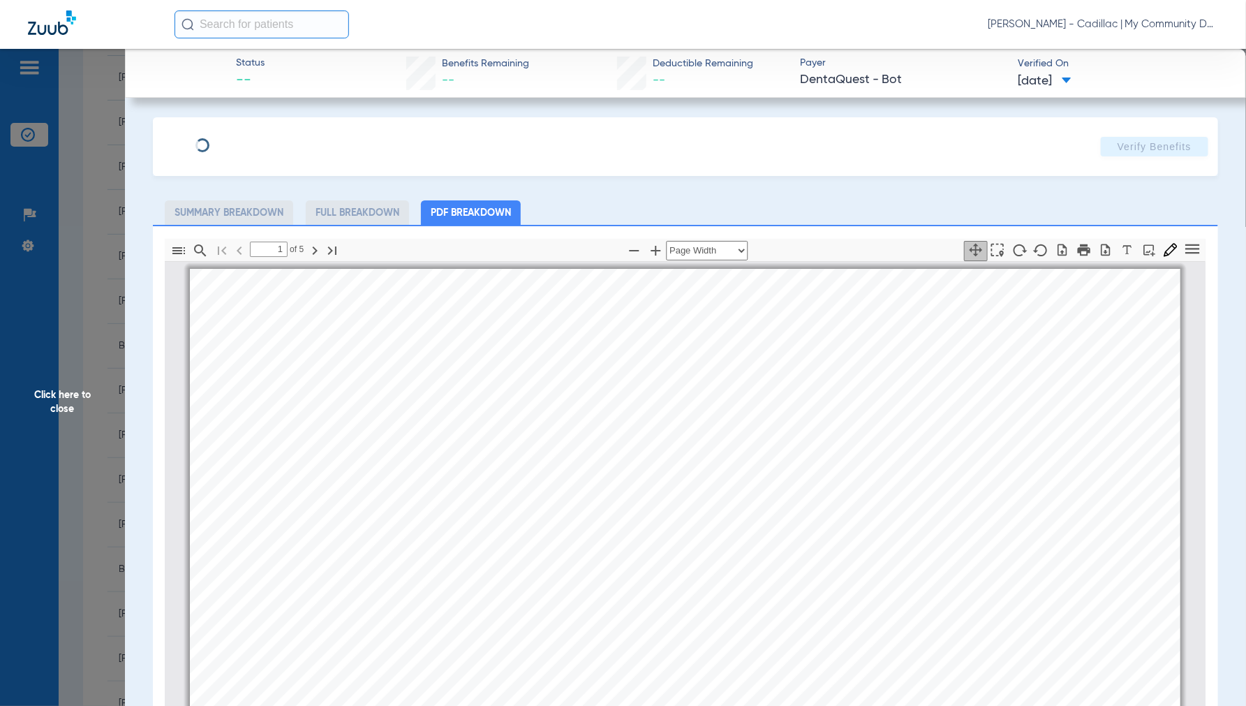
scroll to position [7, 0]
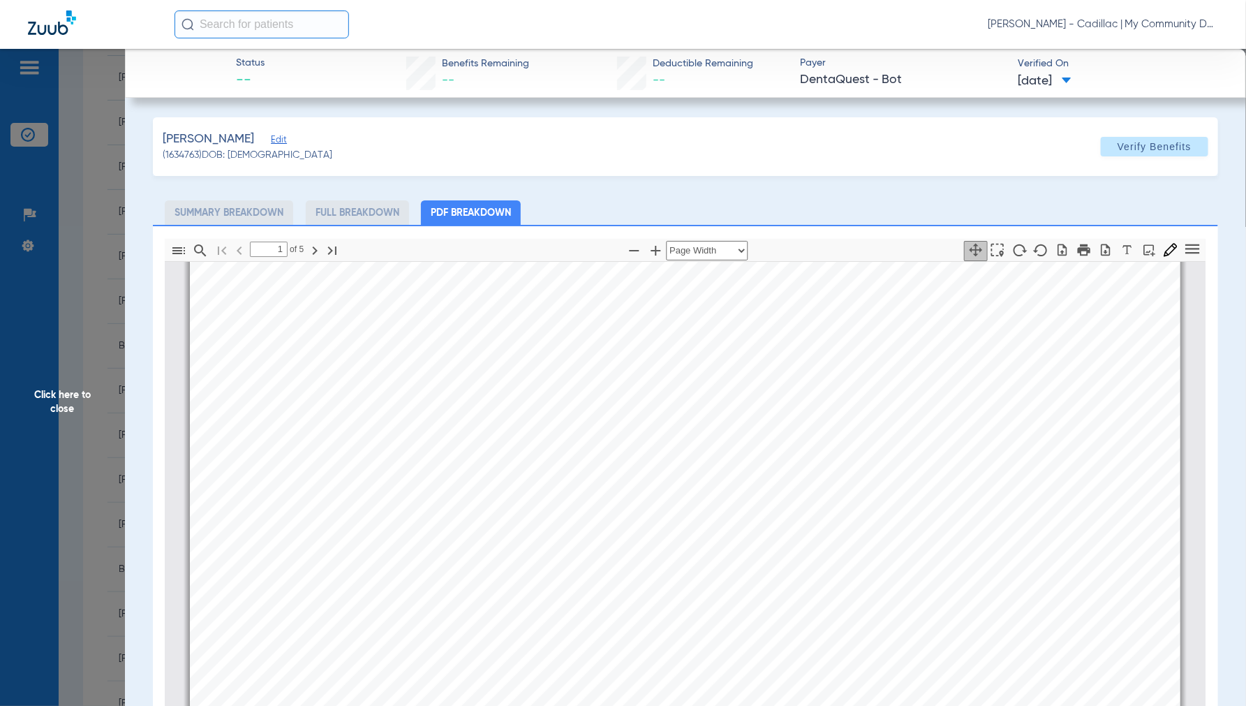
type input "2"
click at [74, 395] on span "Click here to close" at bounding box center [62, 402] width 125 height 706
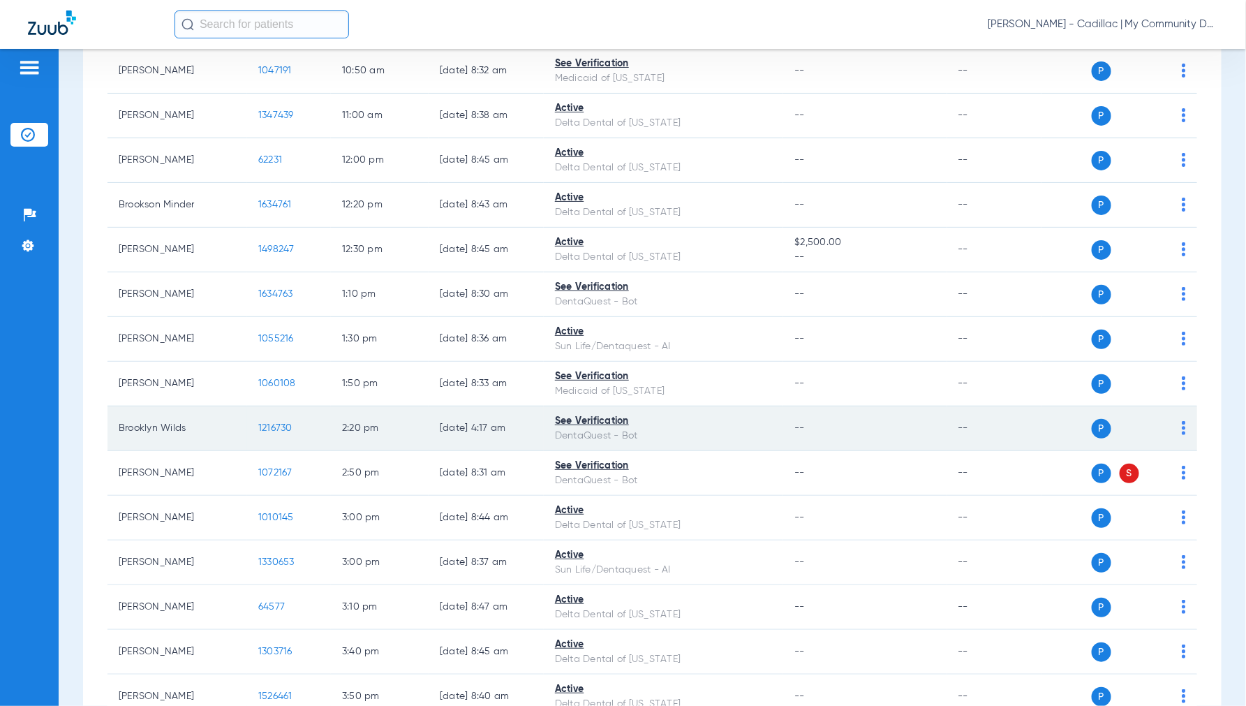
scroll to position [465, 0]
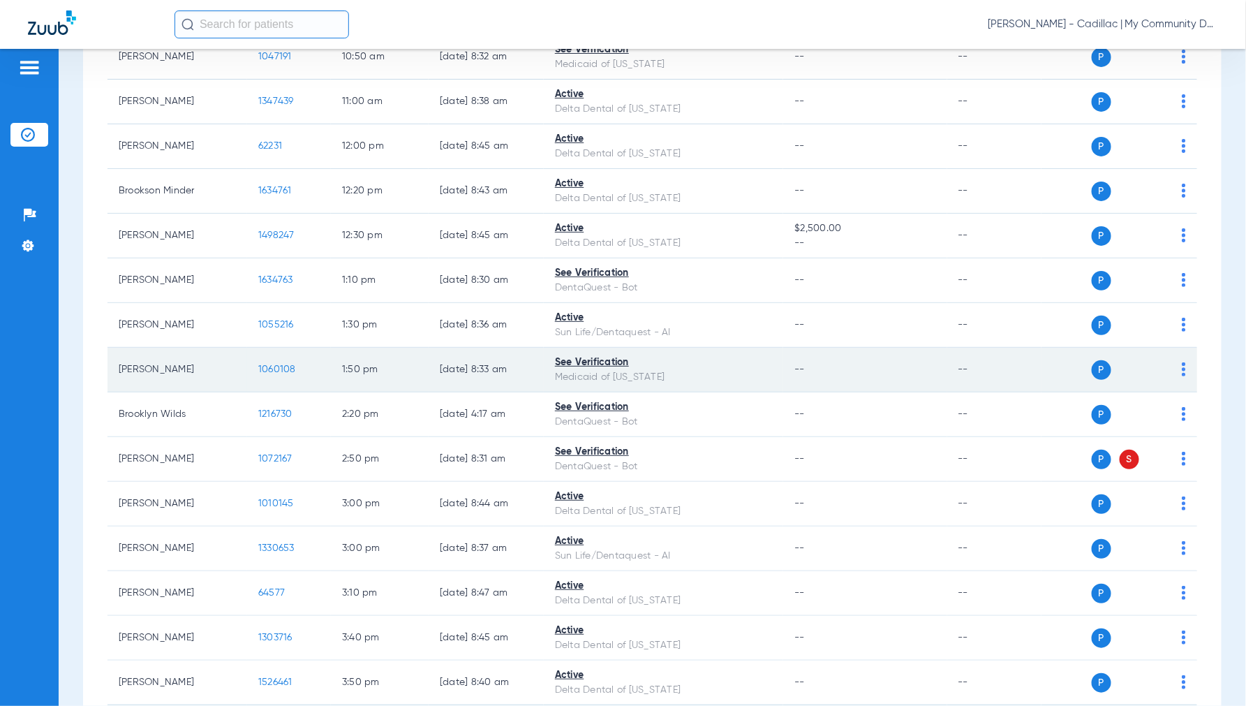
click at [287, 371] on span "1060108" at bounding box center [277, 369] width 38 height 10
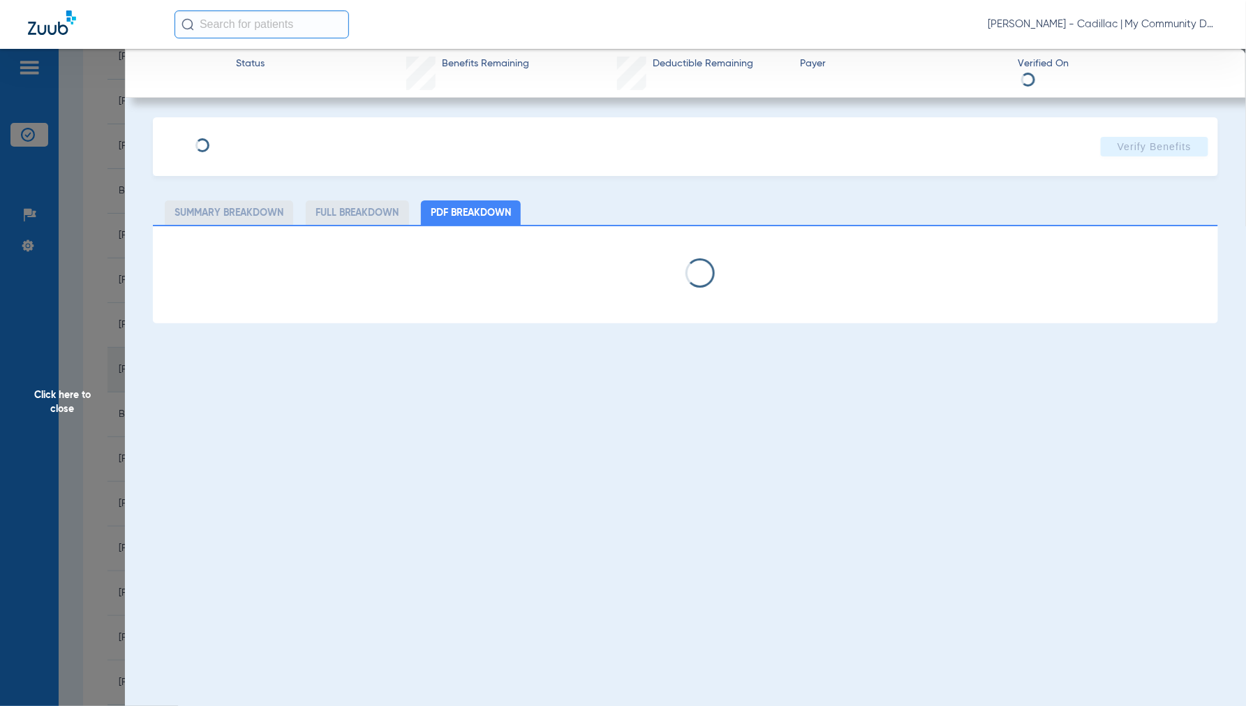
select select "page-width"
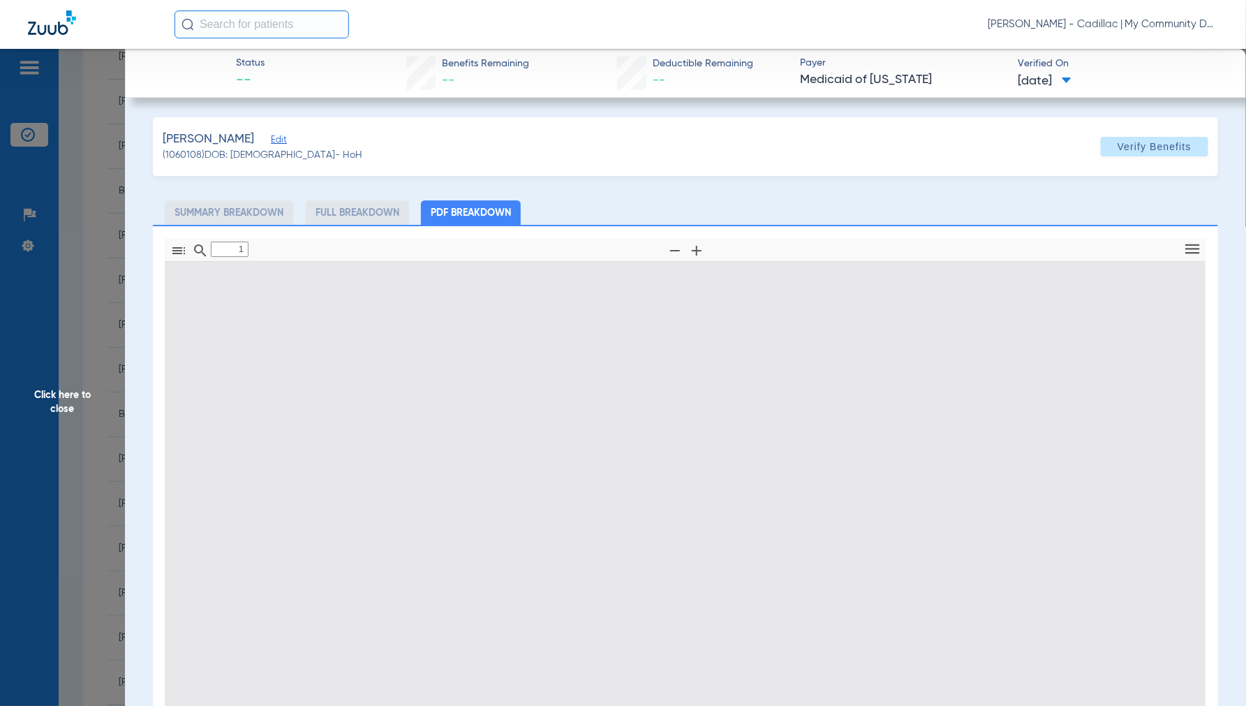
scroll to position [7, 0]
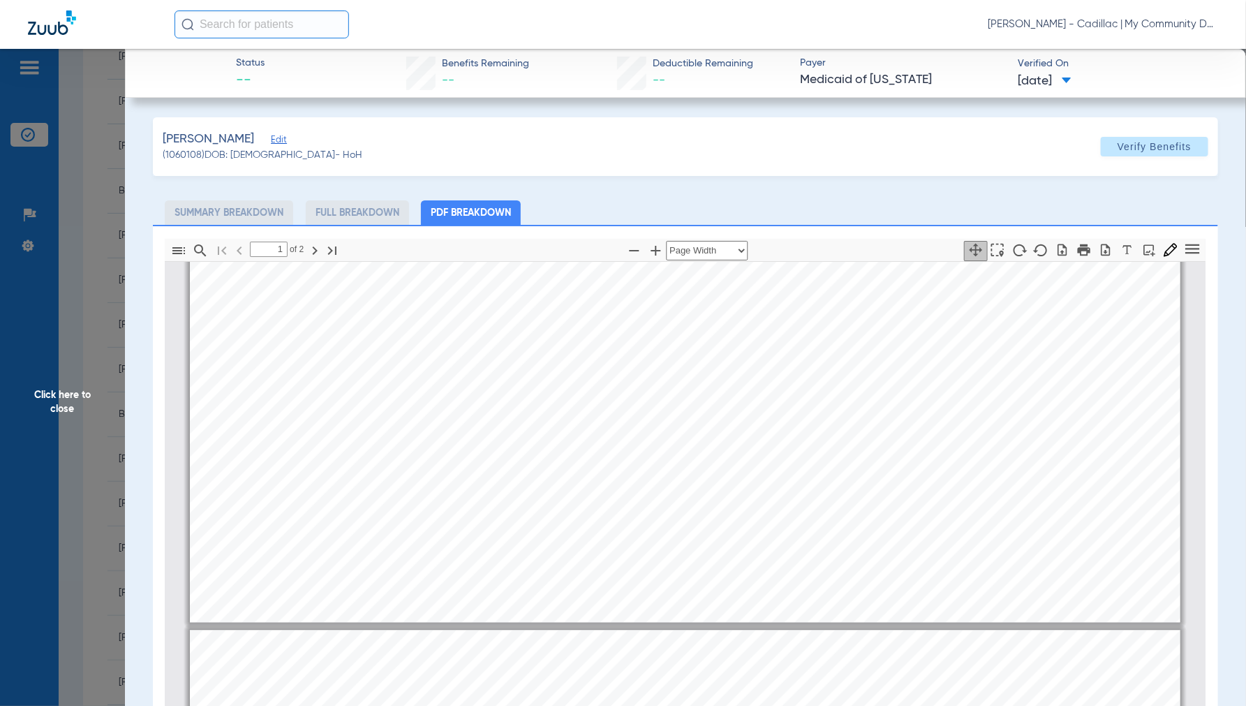
type input "2"
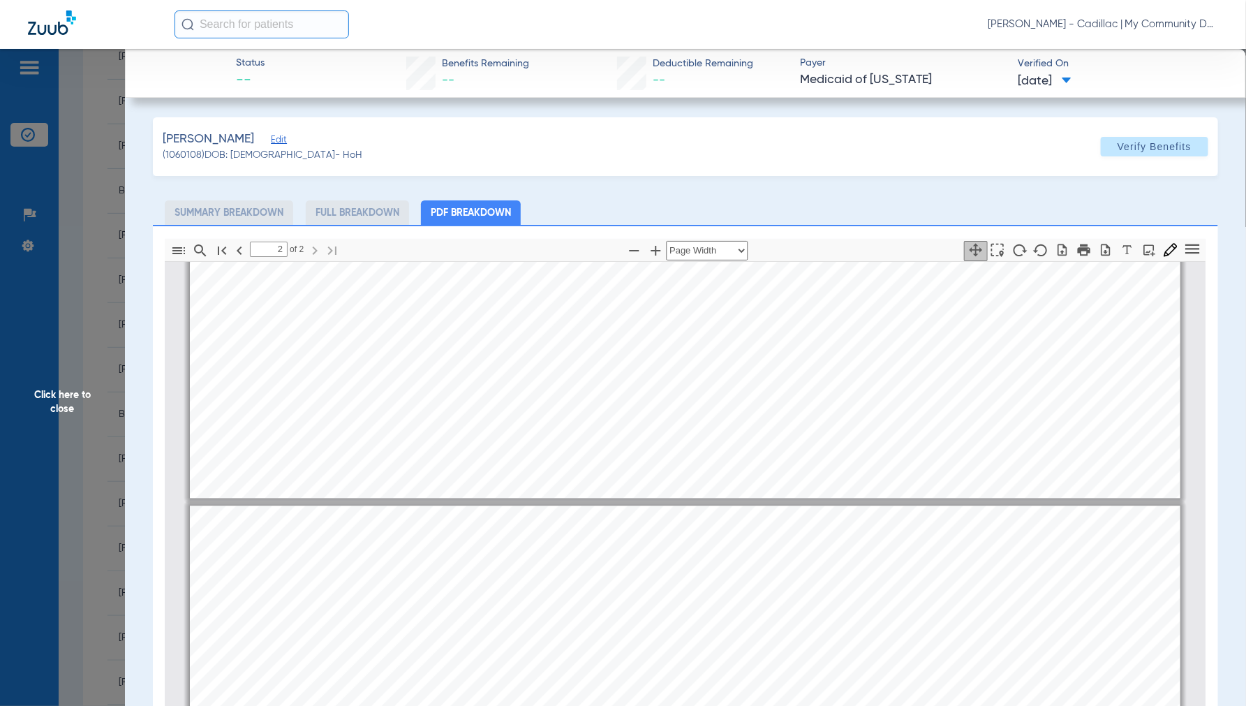
scroll to position [1635, 0]
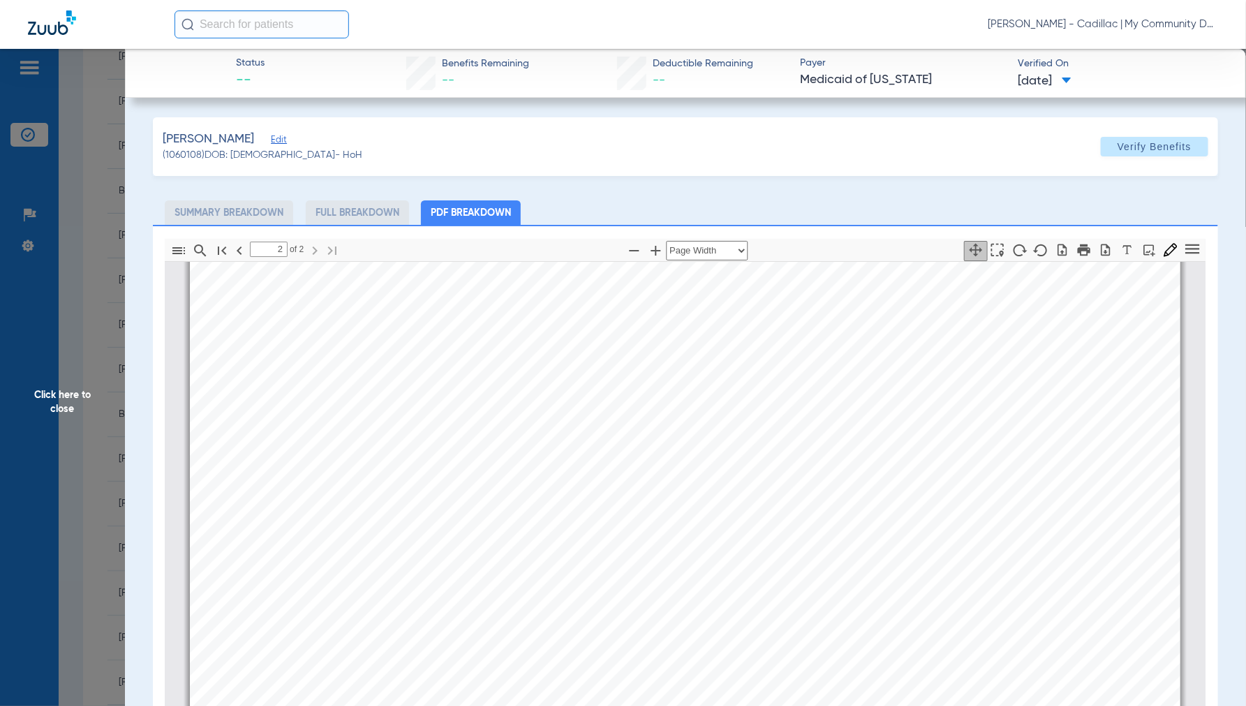
click at [42, 408] on span "Click here to close" at bounding box center [62, 402] width 125 height 706
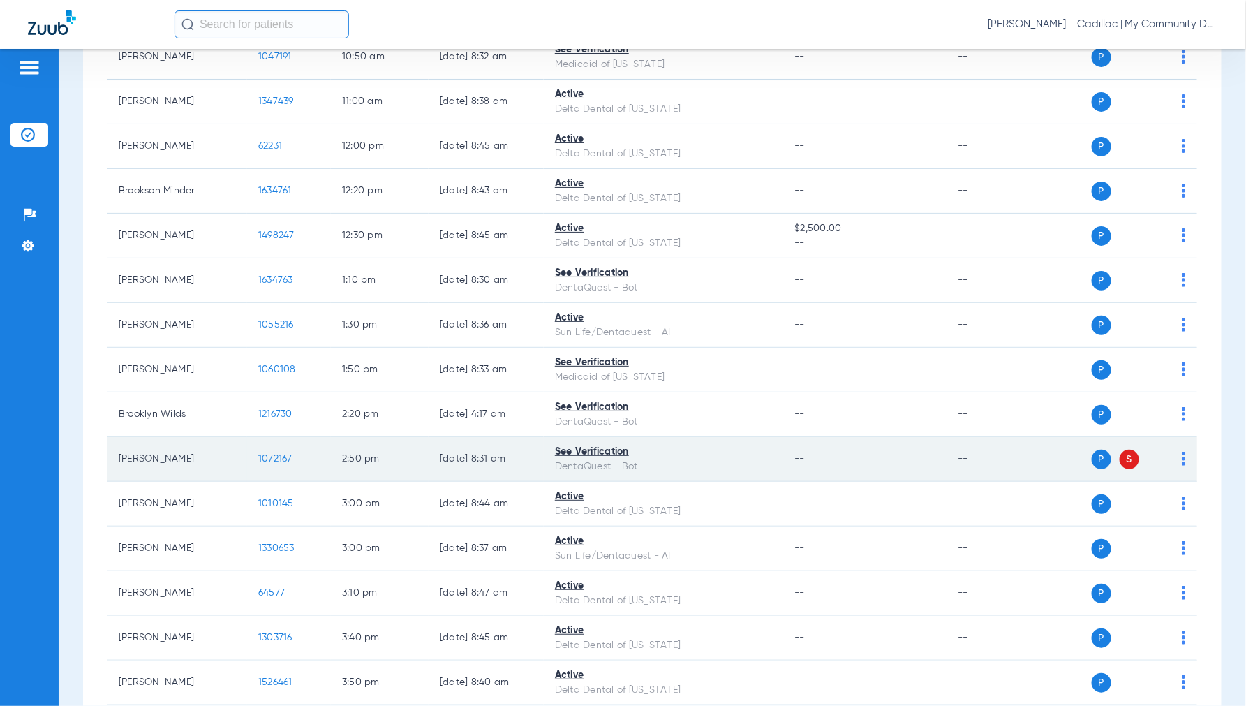
click at [276, 456] on span "1072167" at bounding box center [275, 459] width 34 height 10
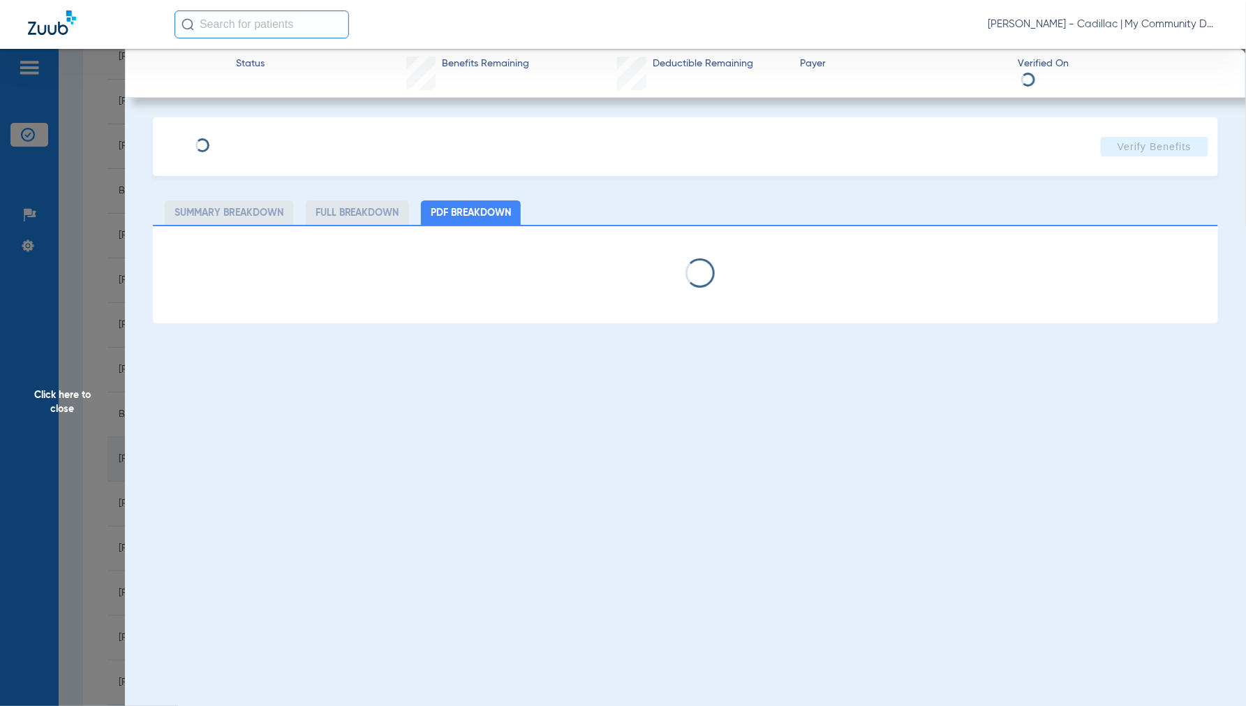
select select "page-width"
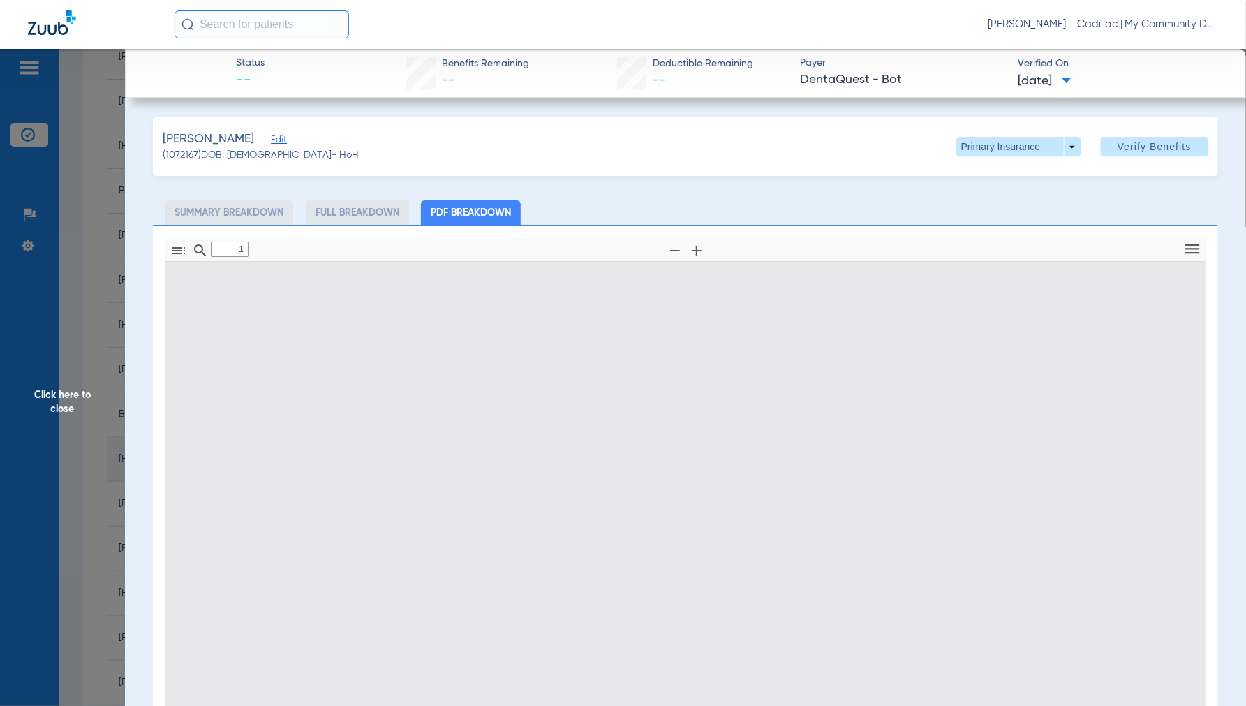
scroll to position [7, 0]
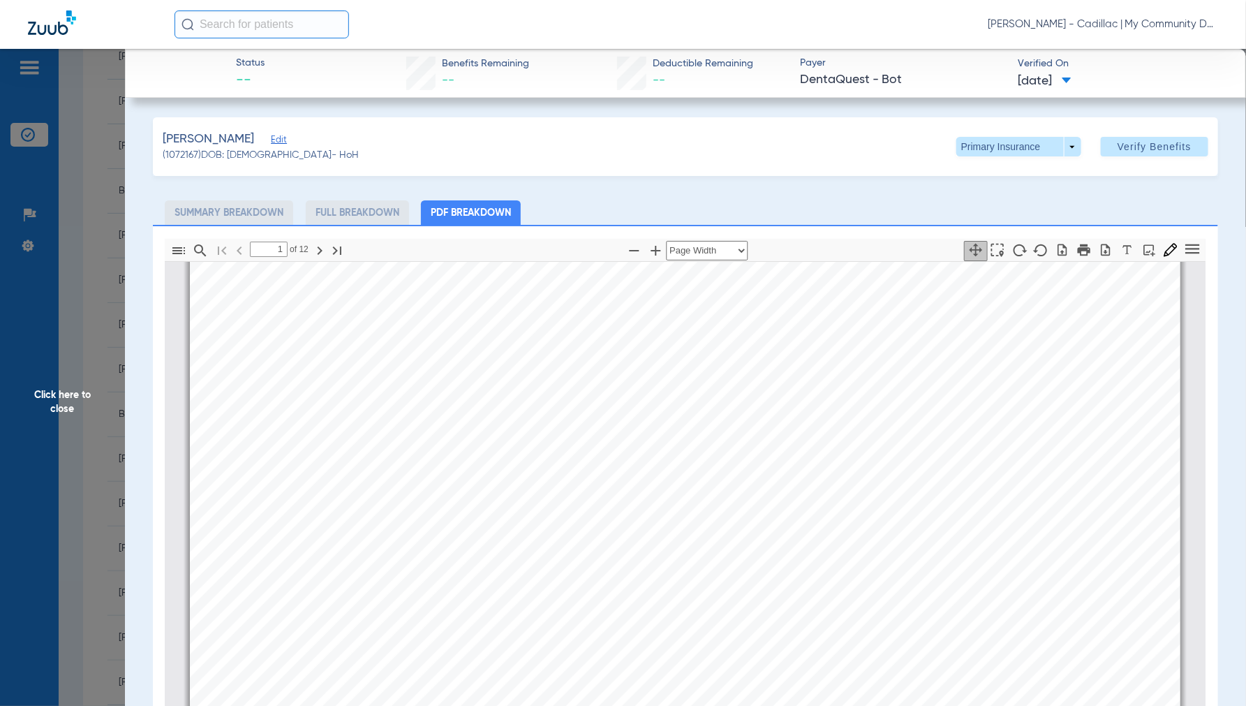
type input "2"
click at [80, 395] on span "Click here to close" at bounding box center [62, 402] width 125 height 706
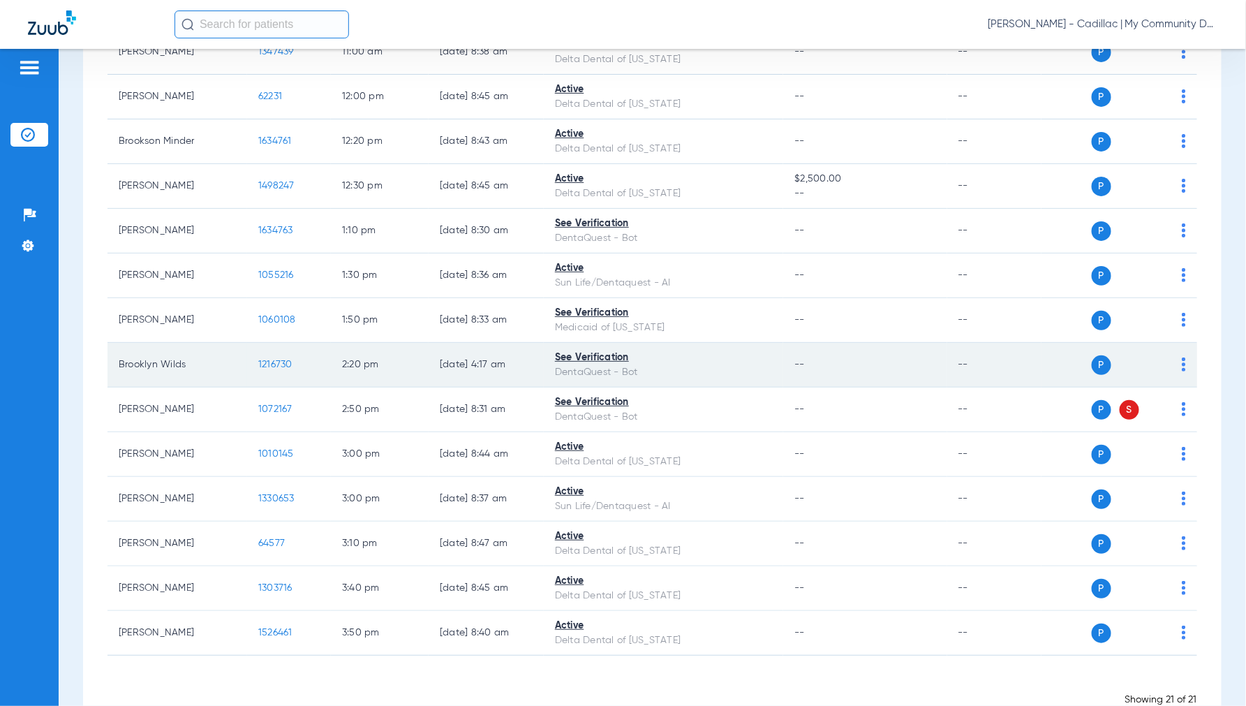
scroll to position [554, 0]
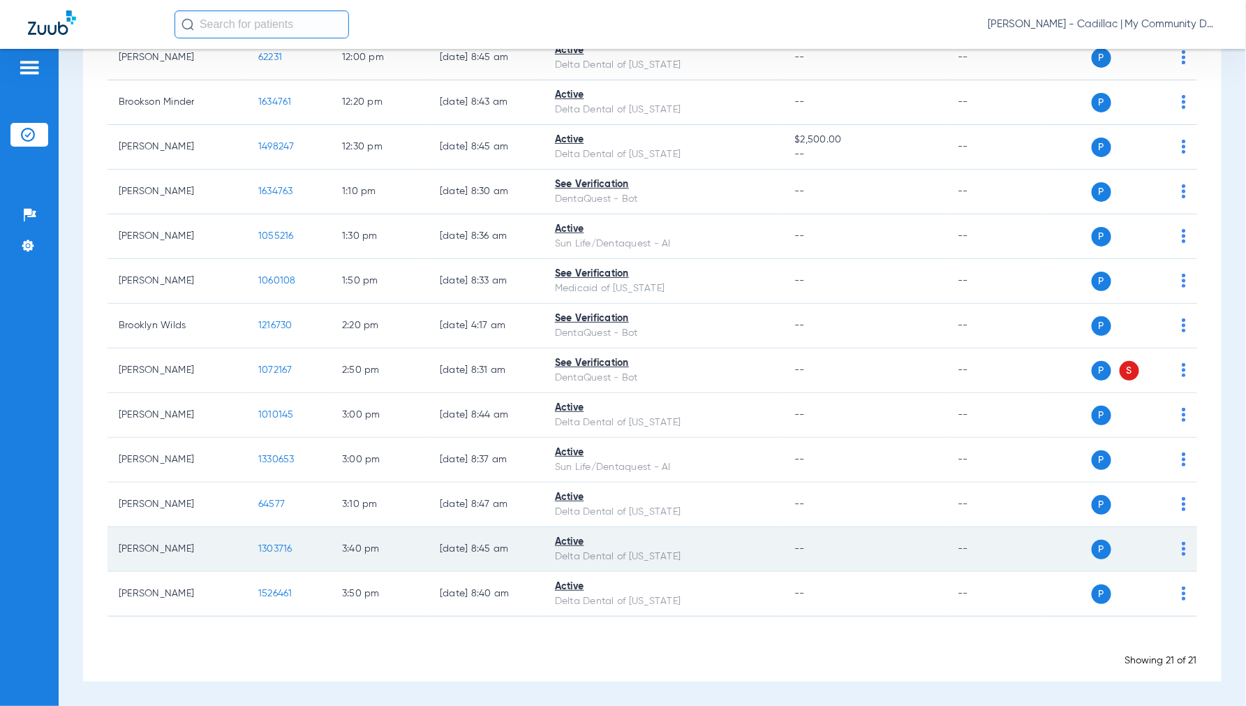
click at [275, 549] on span "1303716" at bounding box center [275, 549] width 34 height 10
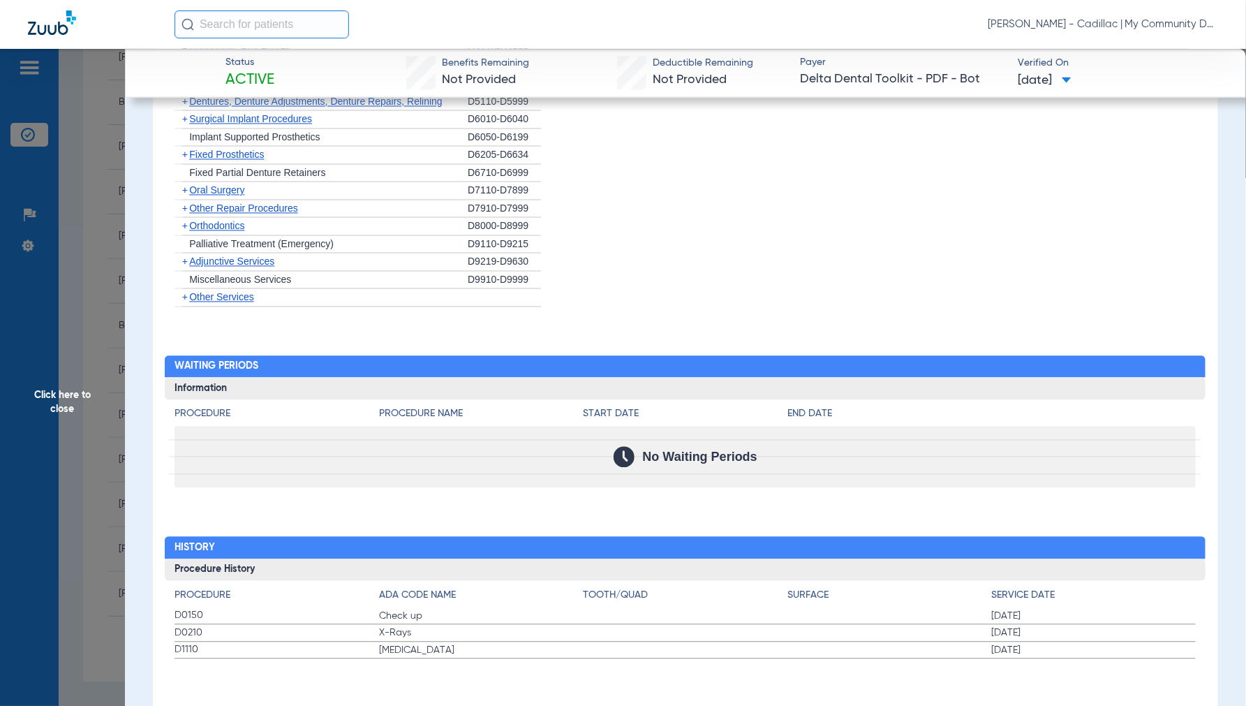
scroll to position [1129, 0]
click at [57, 415] on span "Click here to close" at bounding box center [62, 402] width 125 height 706
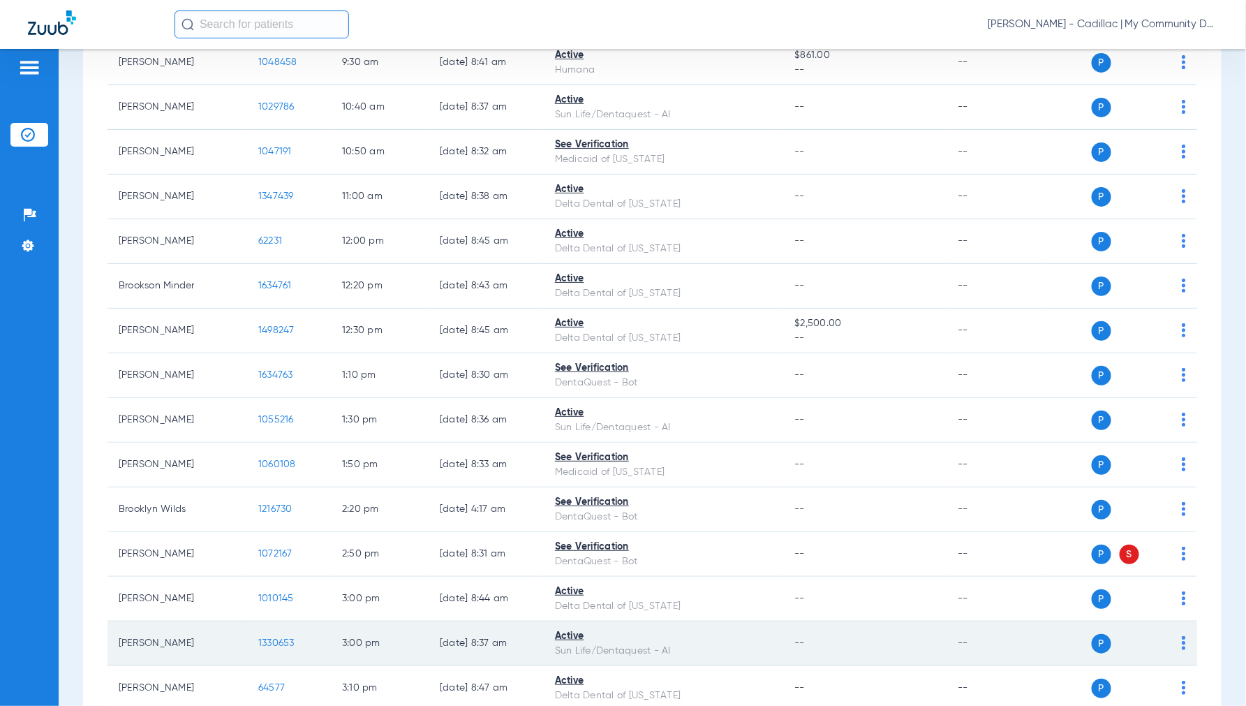
scroll to position [0, 0]
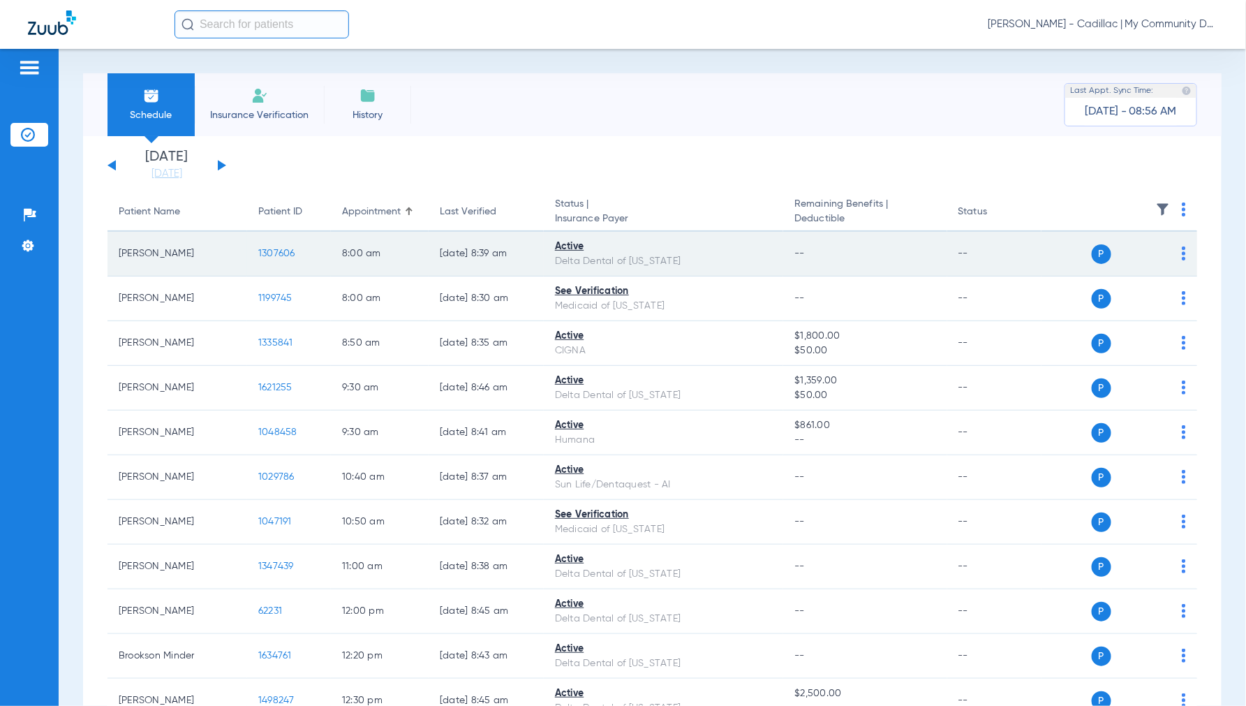
click at [273, 253] on span "1307606" at bounding box center [276, 254] width 37 height 10
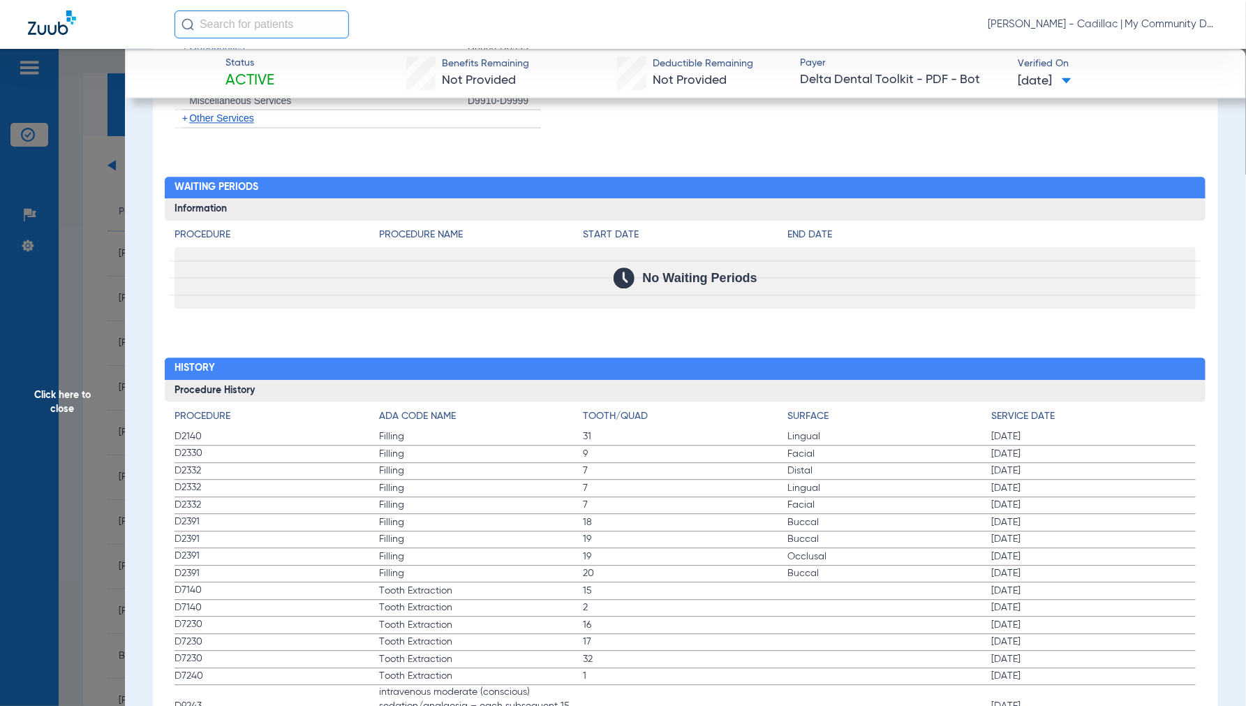
scroll to position [1318, 0]
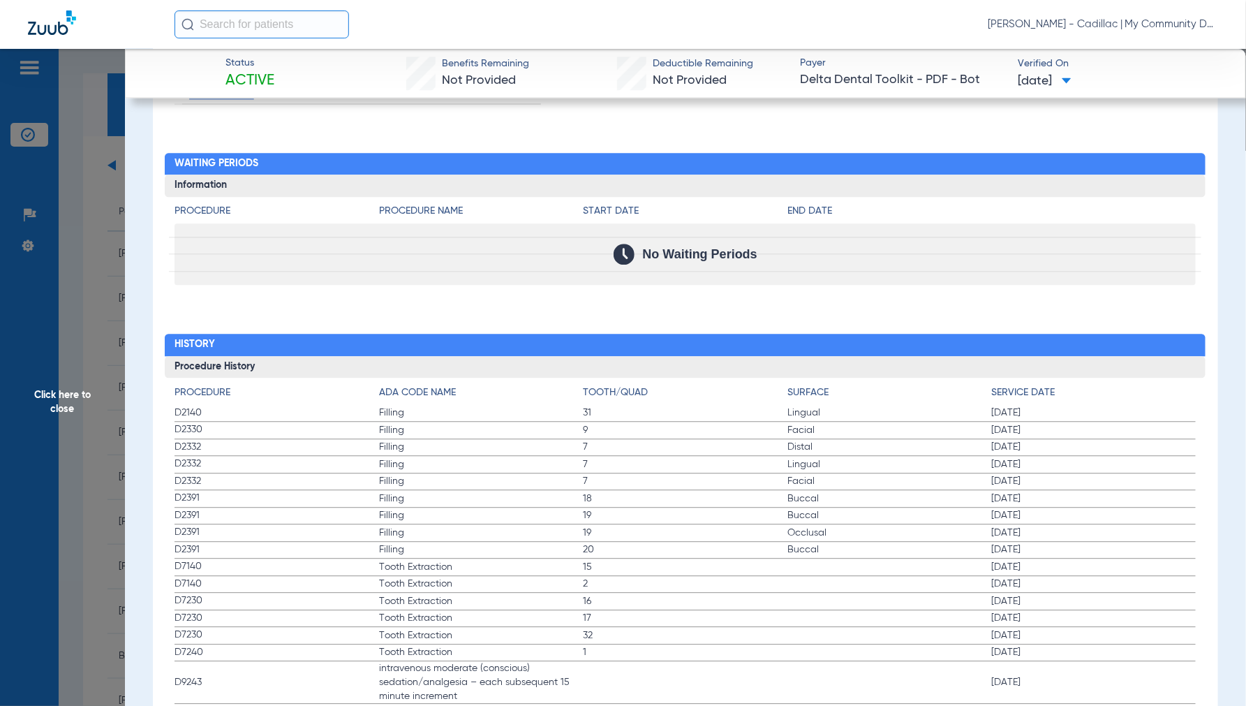
drag, startPoint x: 45, startPoint y: 413, endPoint x: 164, endPoint y: 383, distance: 123.3
click at [44, 414] on span "Click here to close" at bounding box center [62, 402] width 125 height 706
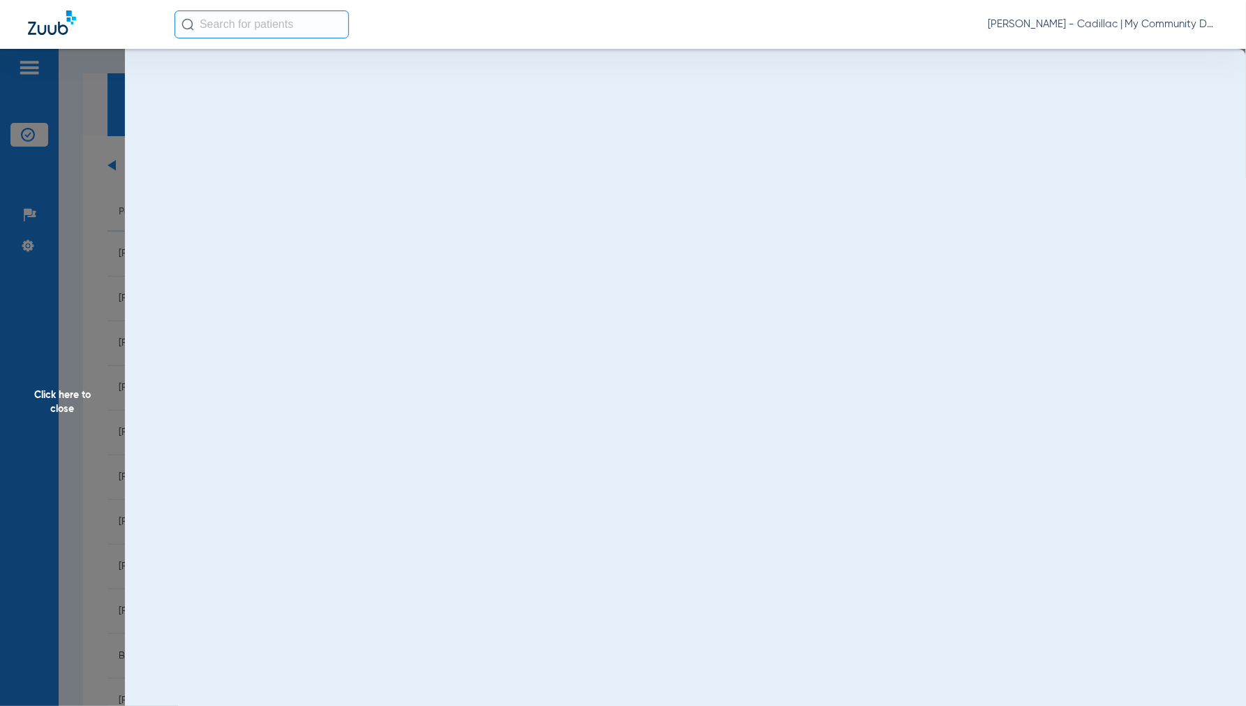
scroll to position [0, 0]
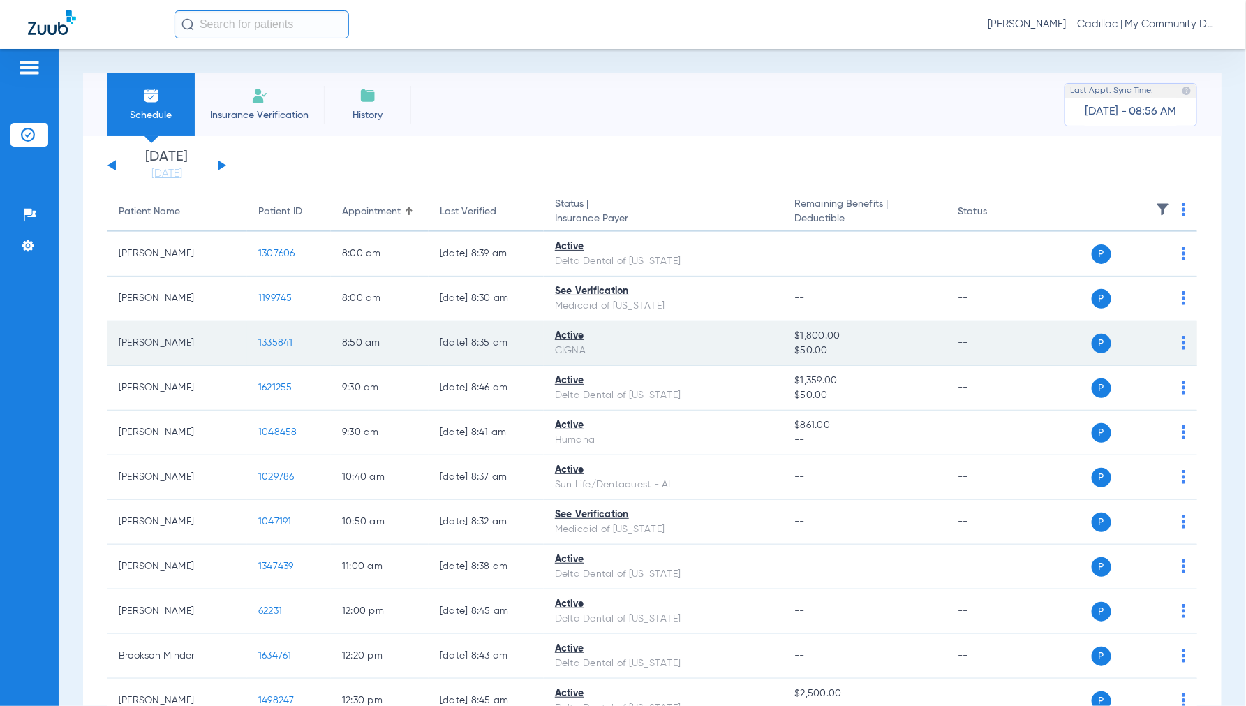
click at [270, 338] on span "1335841" at bounding box center [275, 343] width 35 height 10
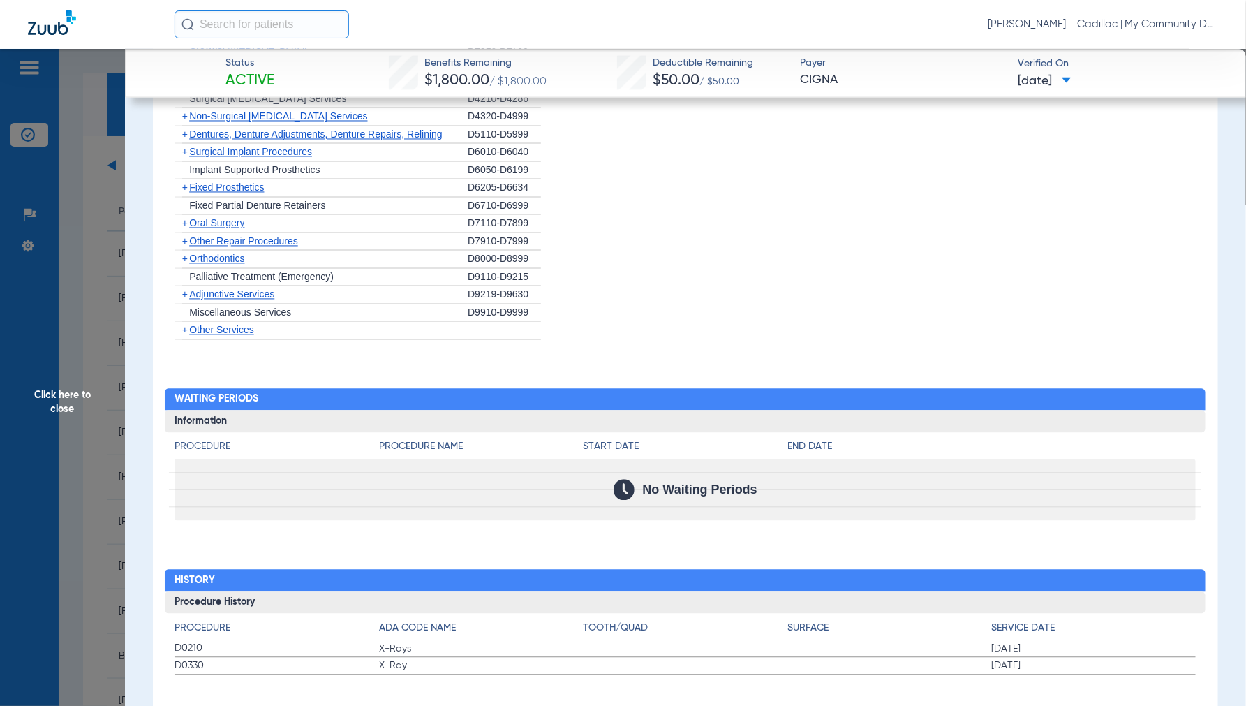
scroll to position [1128, 0]
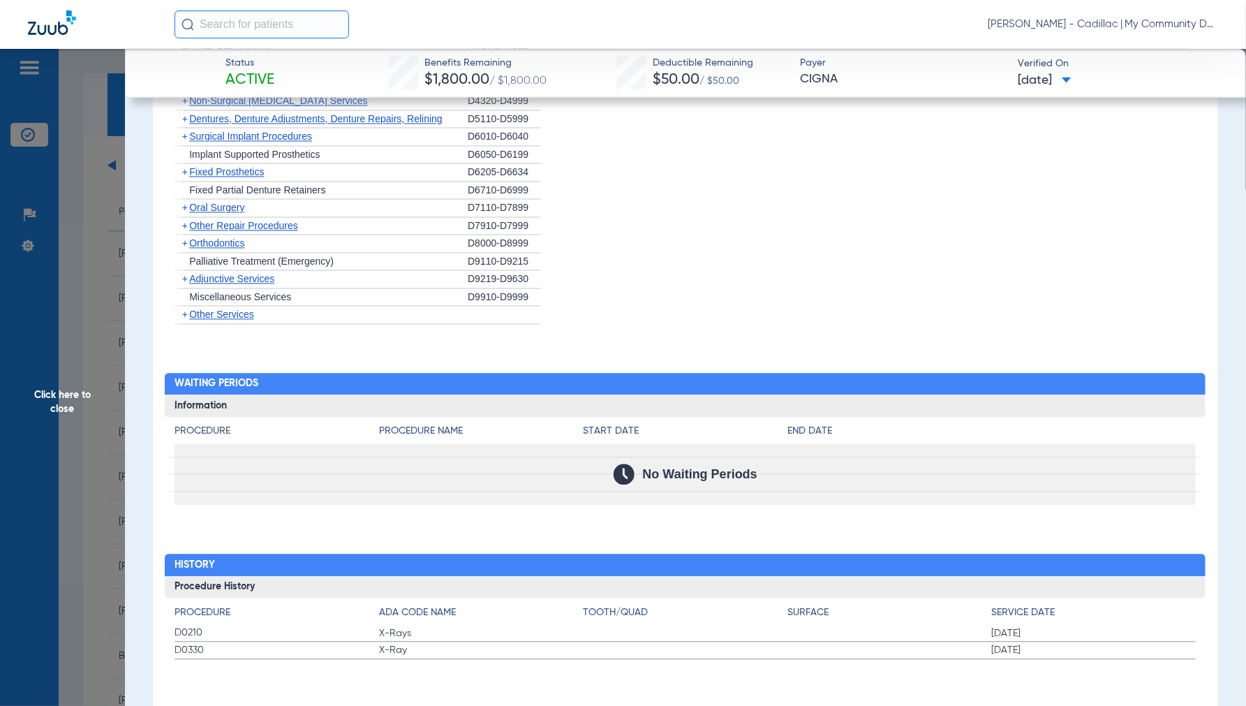
click at [66, 403] on span "Click here to close" at bounding box center [62, 402] width 125 height 706
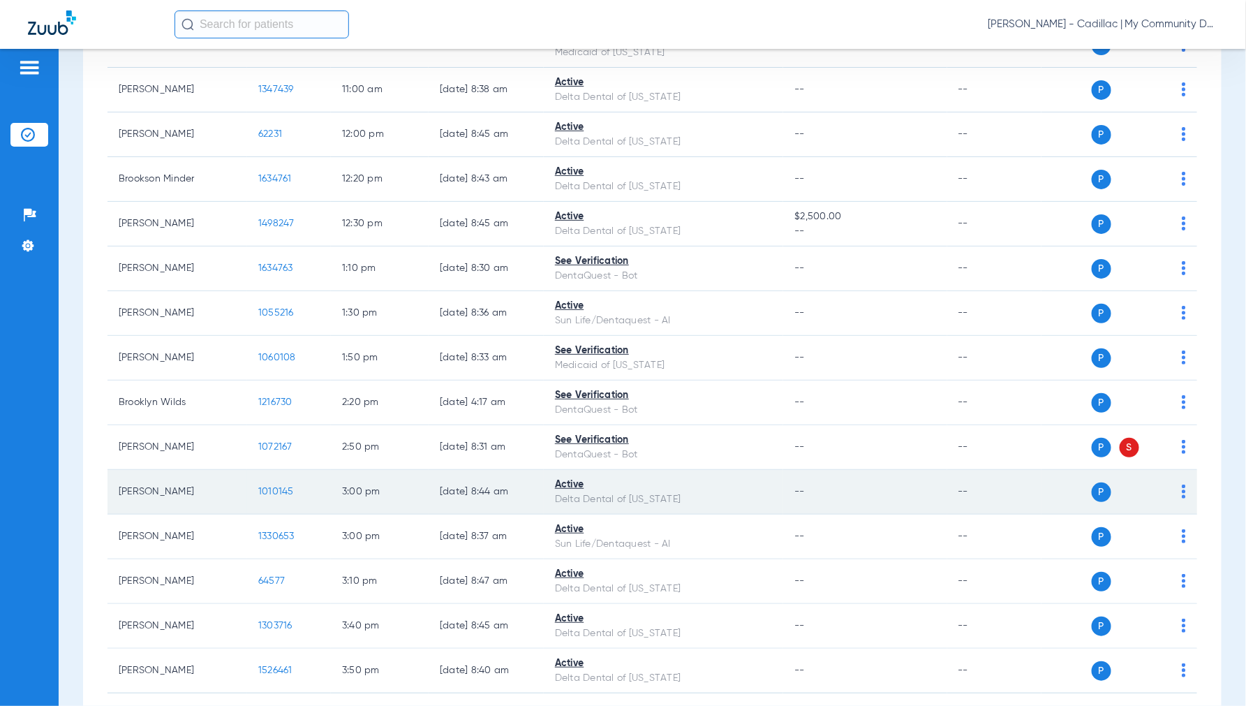
scroll to position [399, 0]
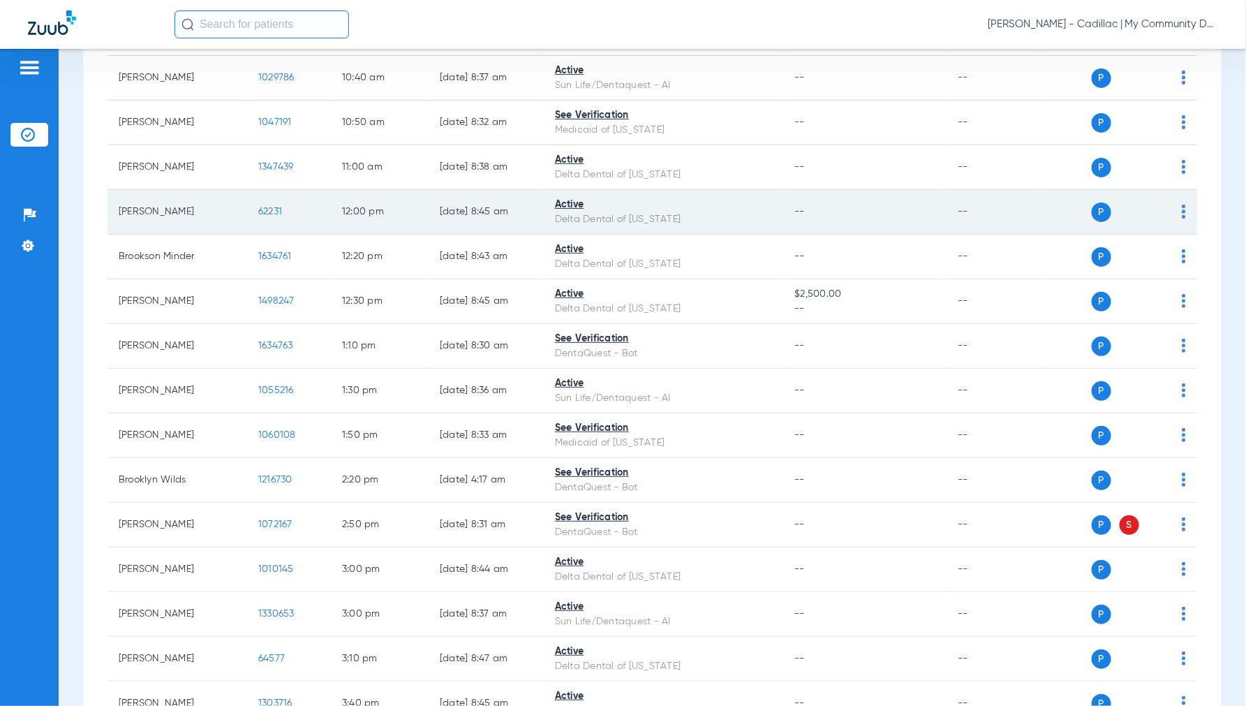
click at [270, 208] on span "62231" at bounding box center [270, 212] width 24 height 10
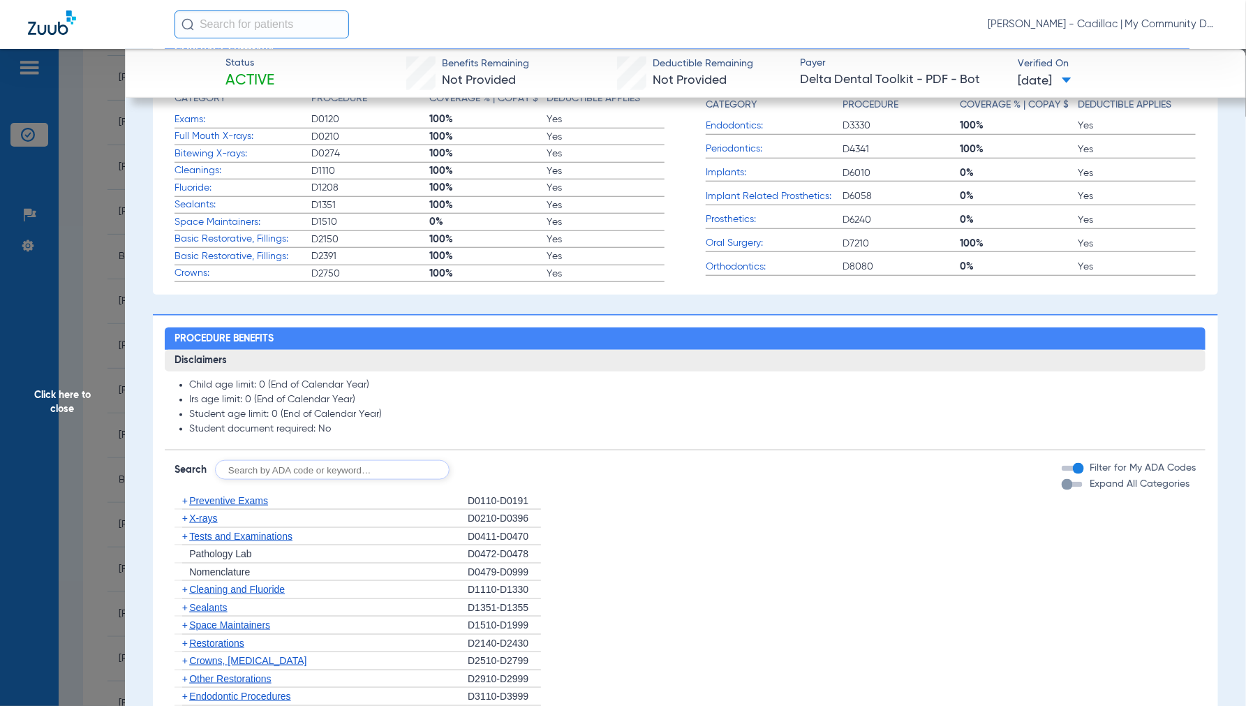
scroll to position [1139, 0]
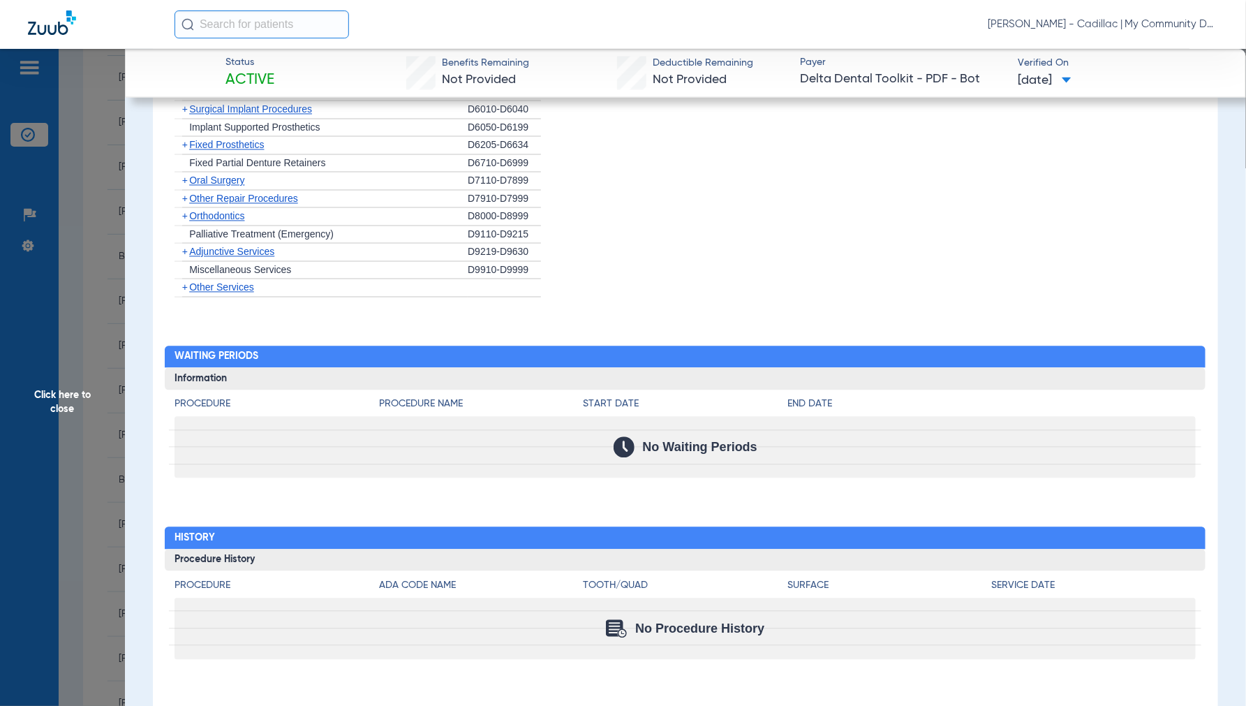
click at [57, 403] on span "Click here to close" at bounding box center [62, 402] width 125 height 706
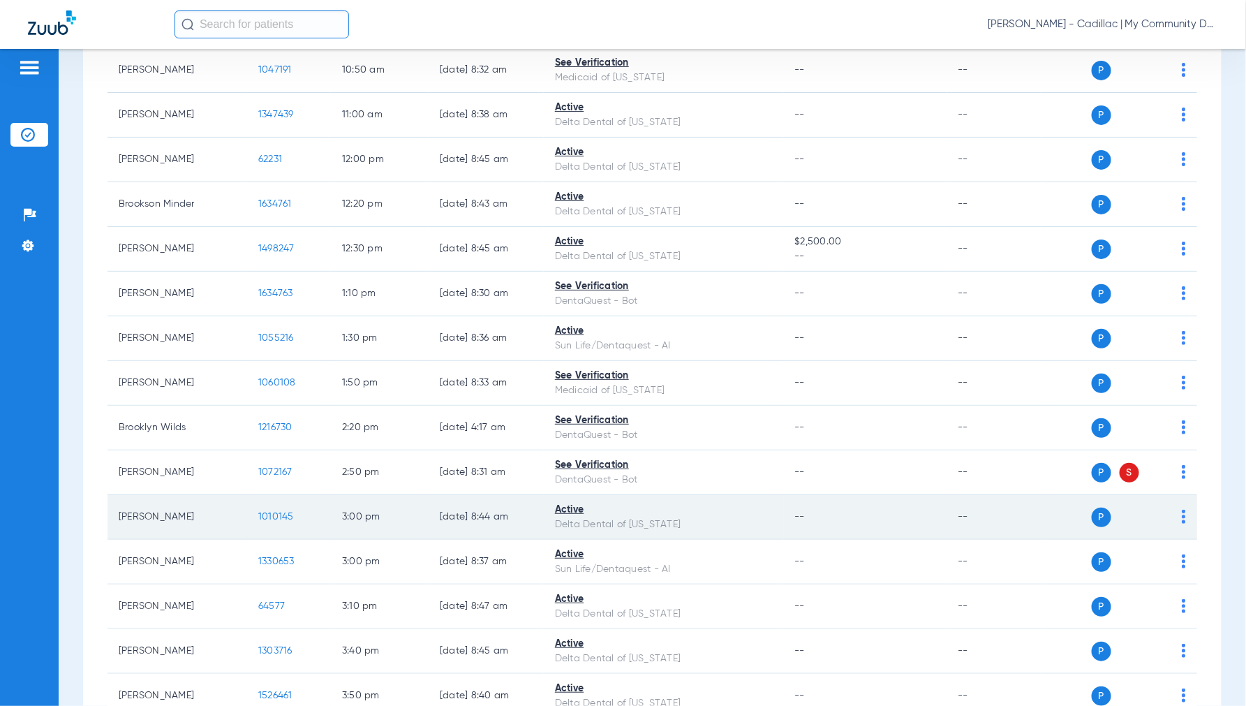
scroll to position [554, 0]
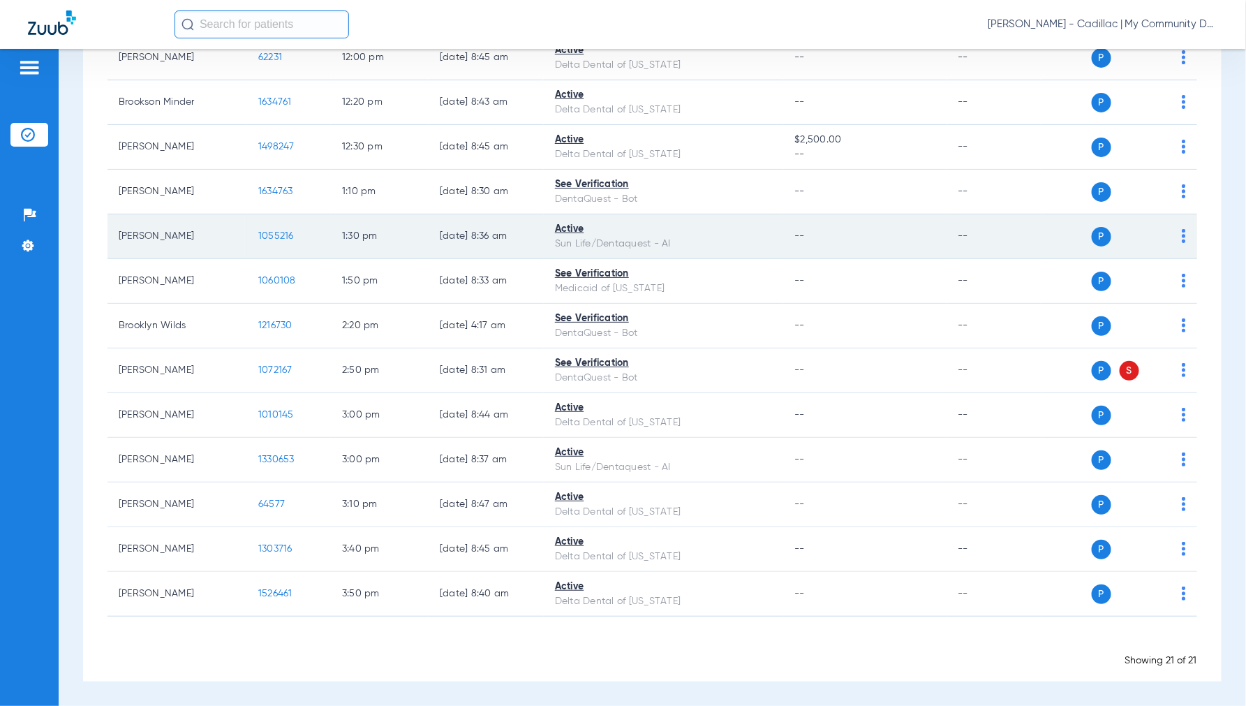
click at [279, 237] on span "1055216" at bounding box center [276, 236] width 36 height 10
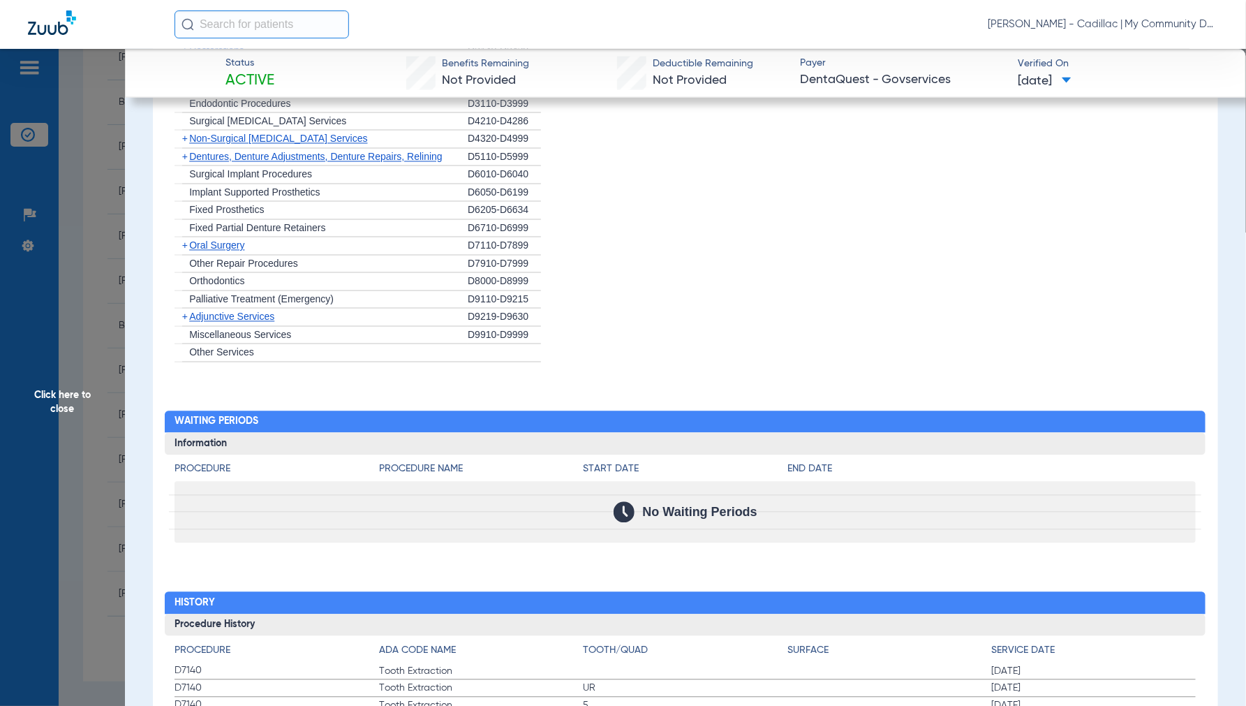
scroll to position [1164, 0]
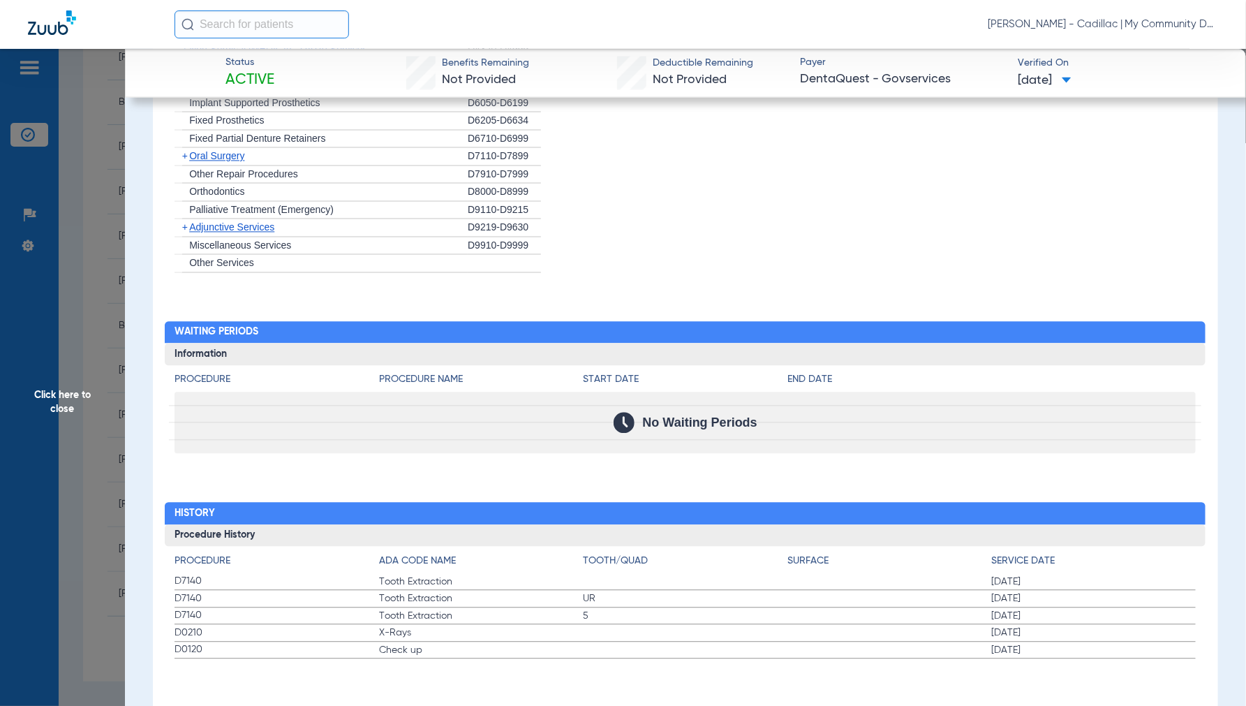
click at [68, 402] on span "Click here to close" at bounding box center [62, 402] width 125 height 706
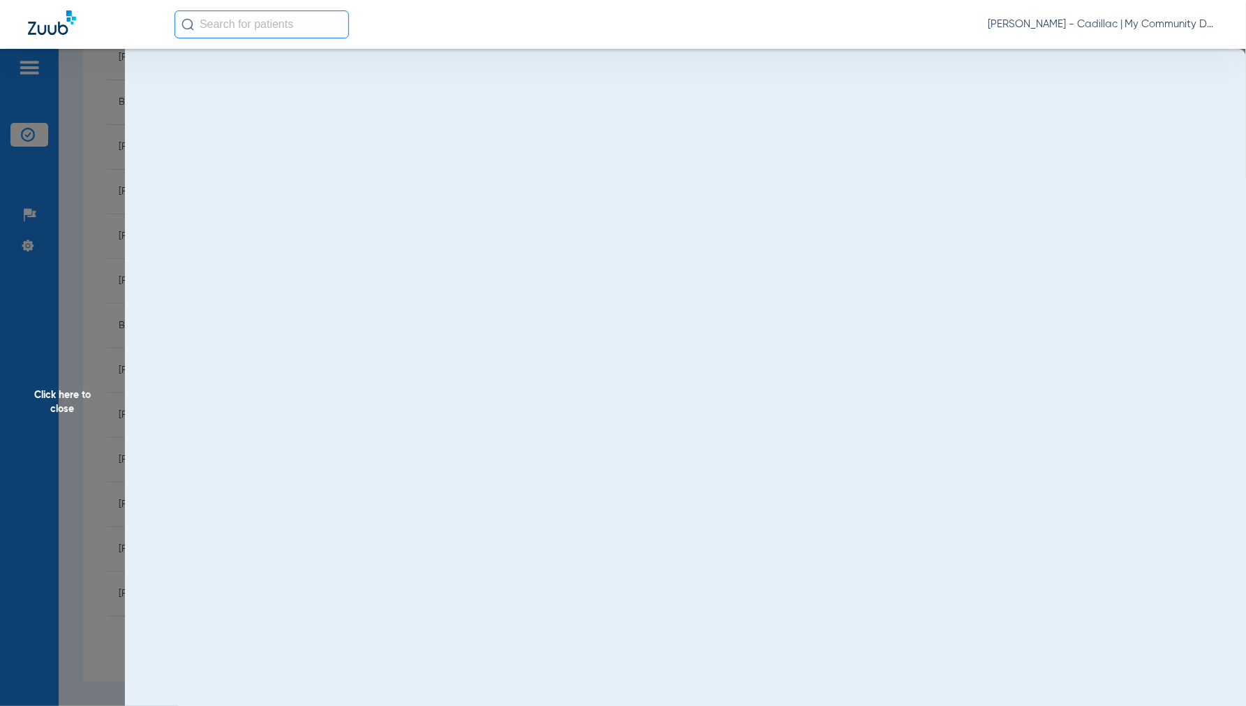
scroll to position [0, 0]
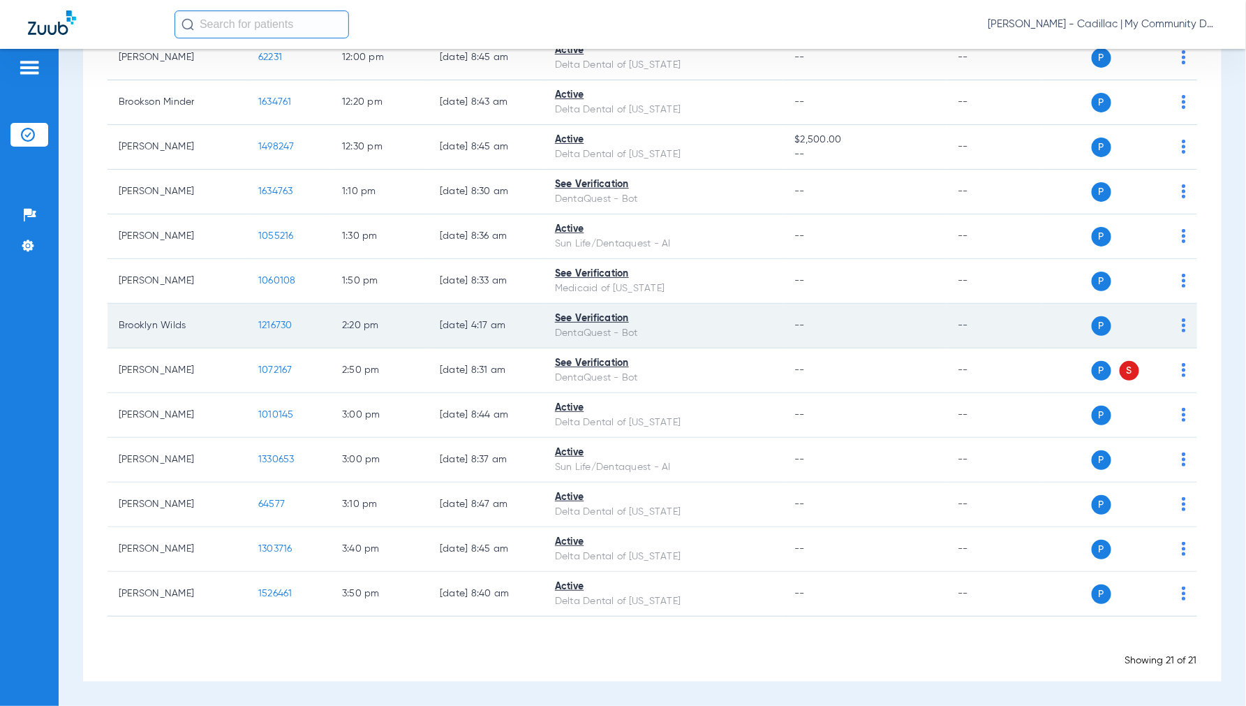
click at [272, 325] on span "1216730" at bounding box center [275, 325] width 34 height 10
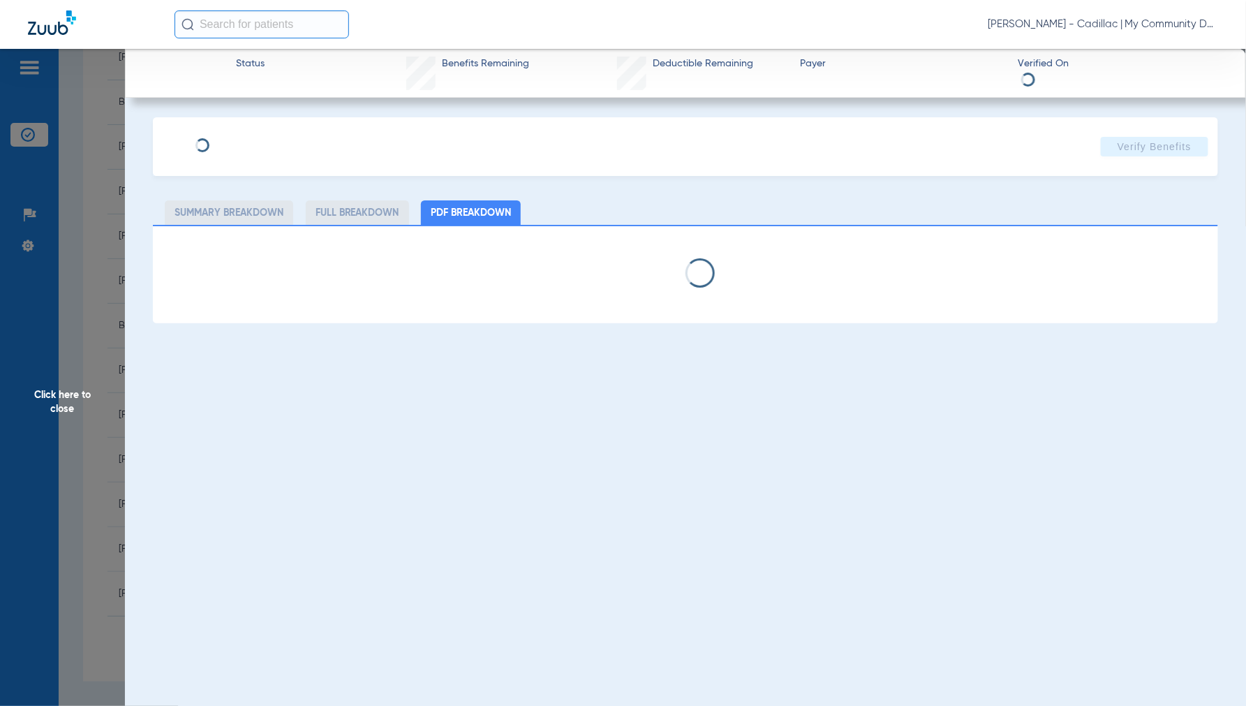
select select "page-width"
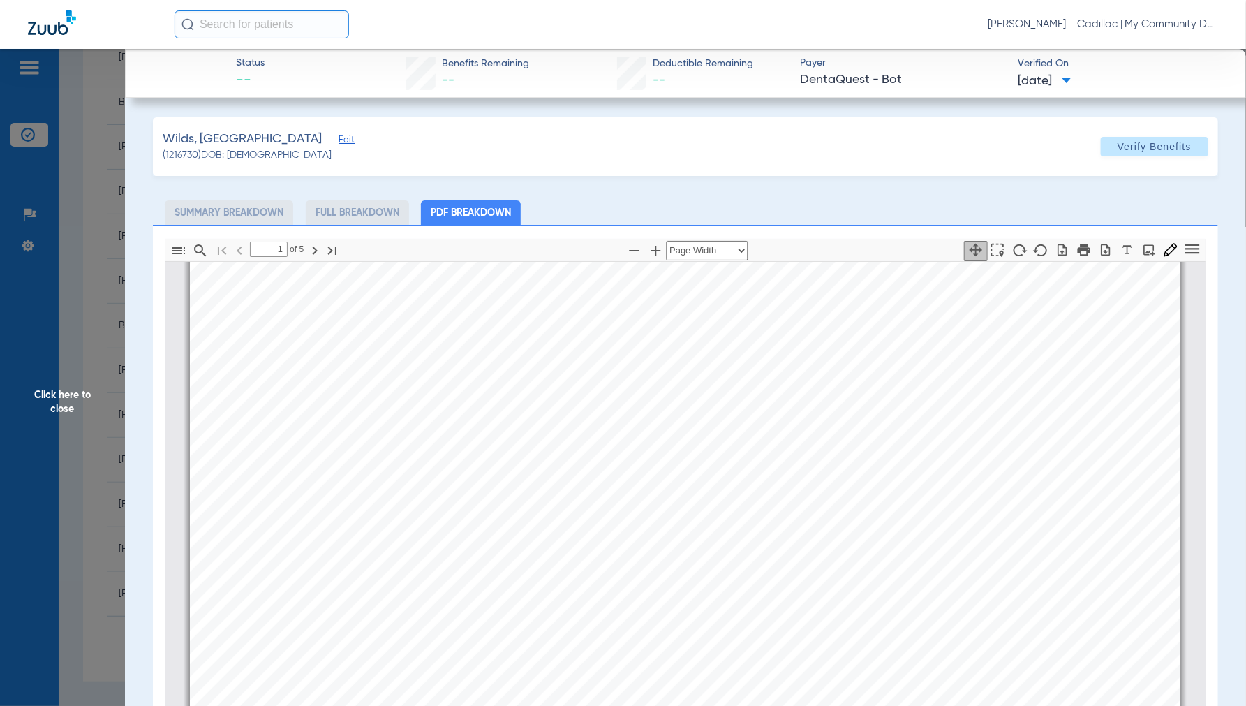
scroll to position [162, 0]
type input "2"
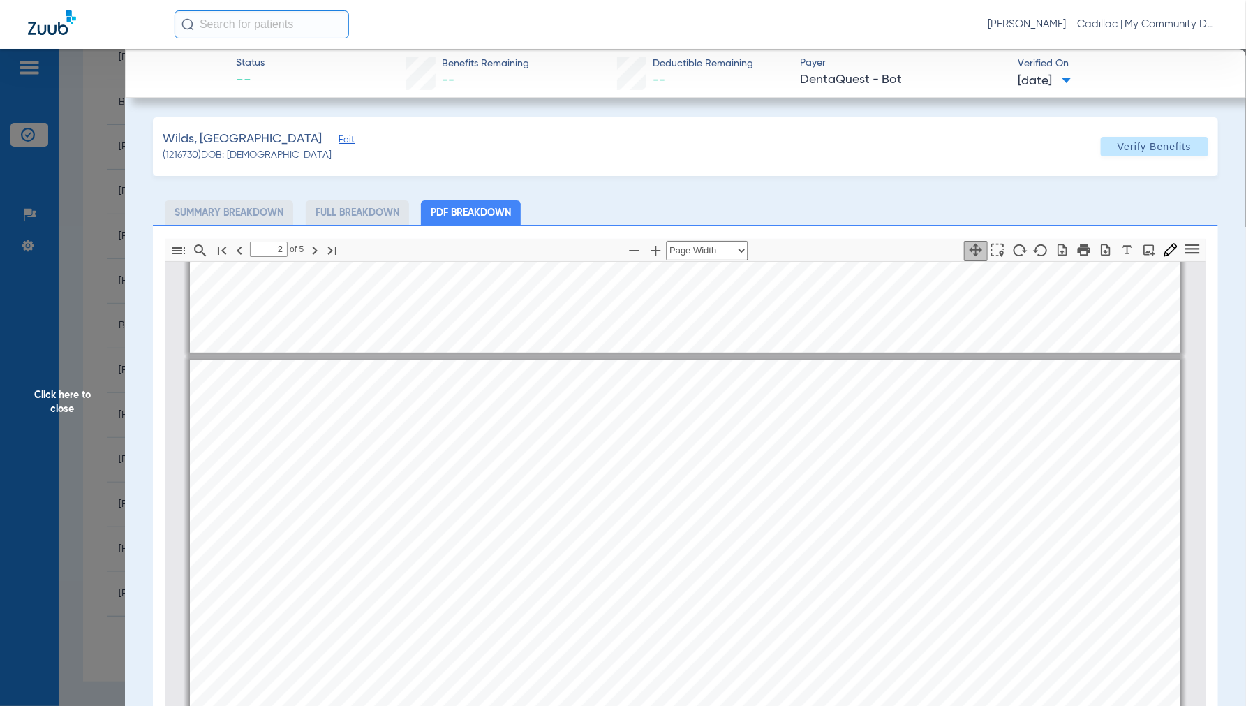
scroll to position [627, 0]
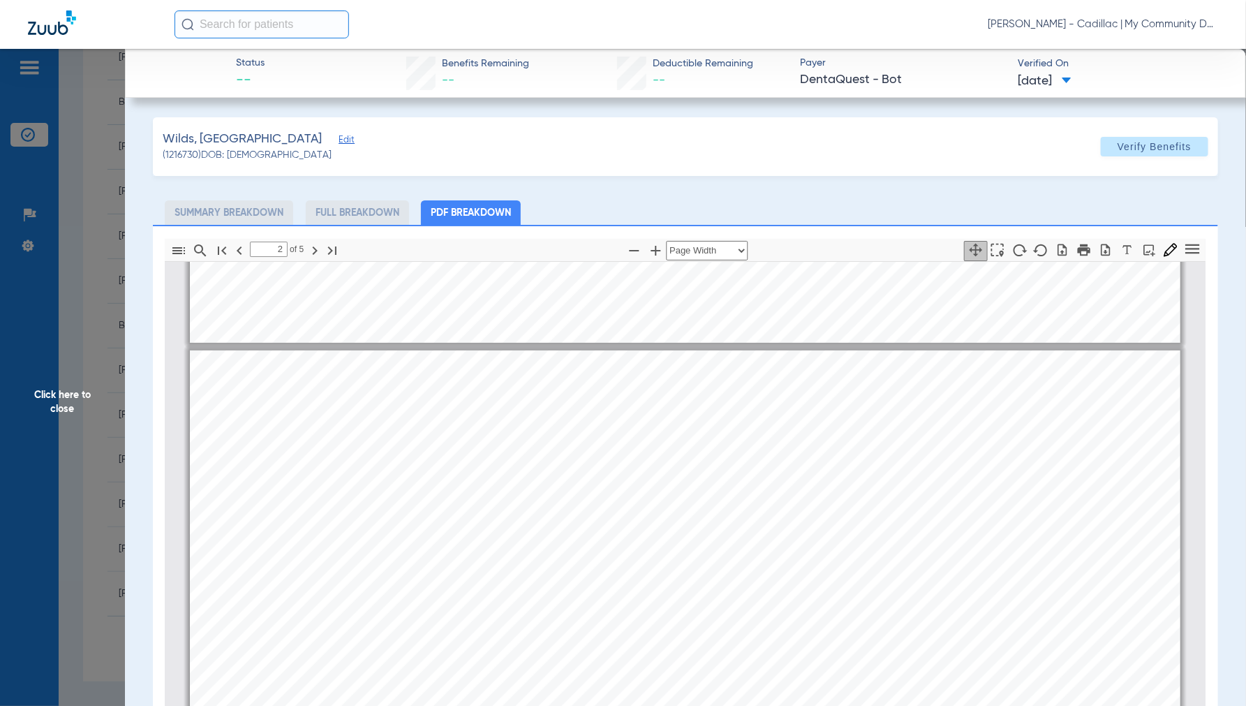
click at [70, 398] on span "Click here to close" at bounding box center [62, 402] width 125 height 706
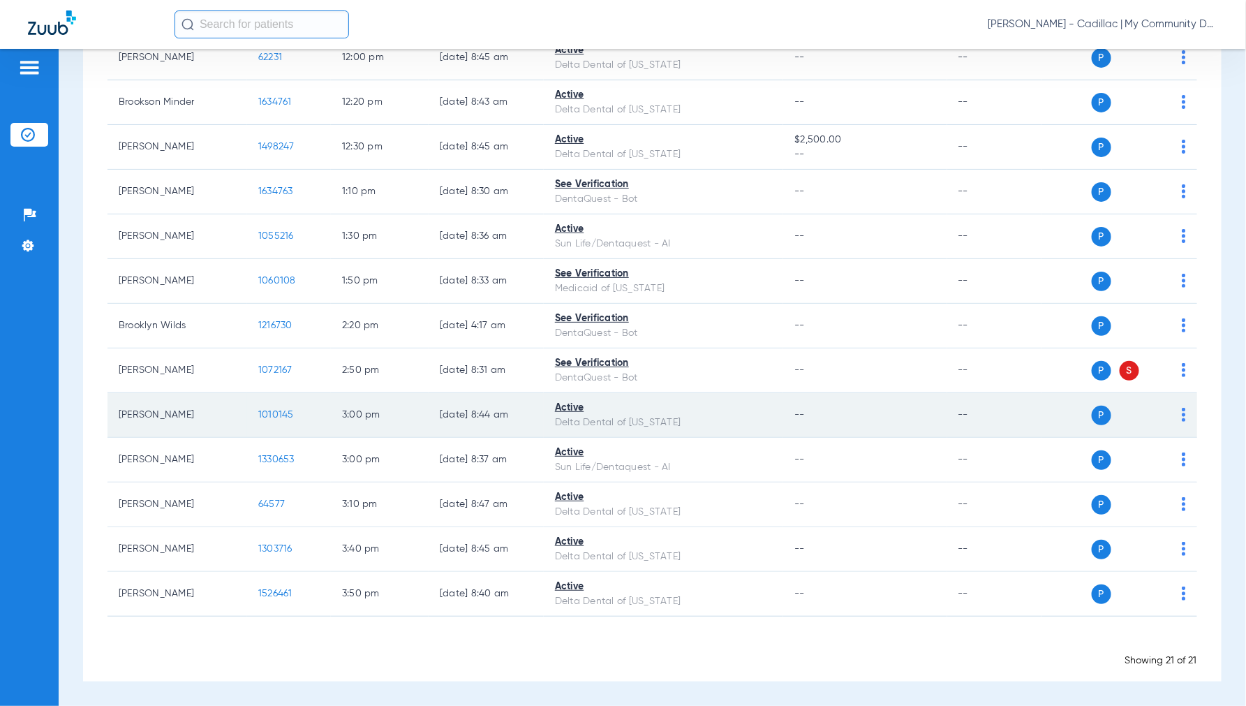
click at [269, 416] on span "1010145" at bounding box center [276, 415] width 36 height 10
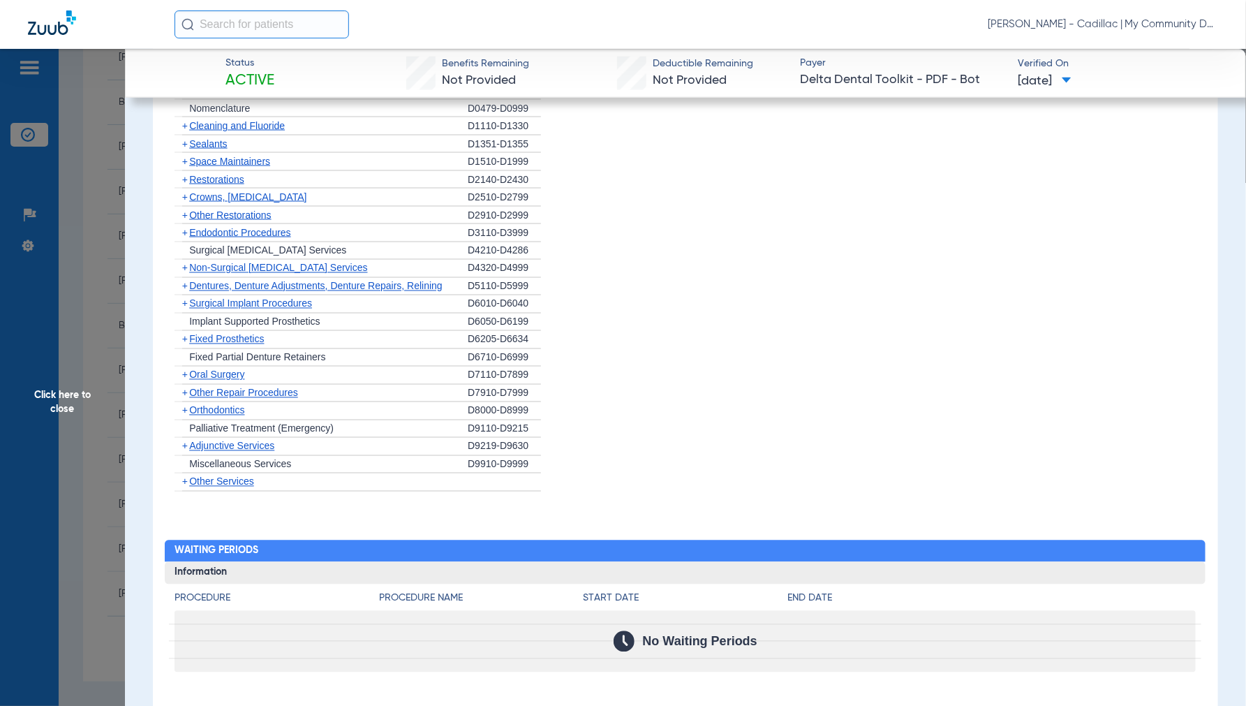
scroll to position [1403, 0]
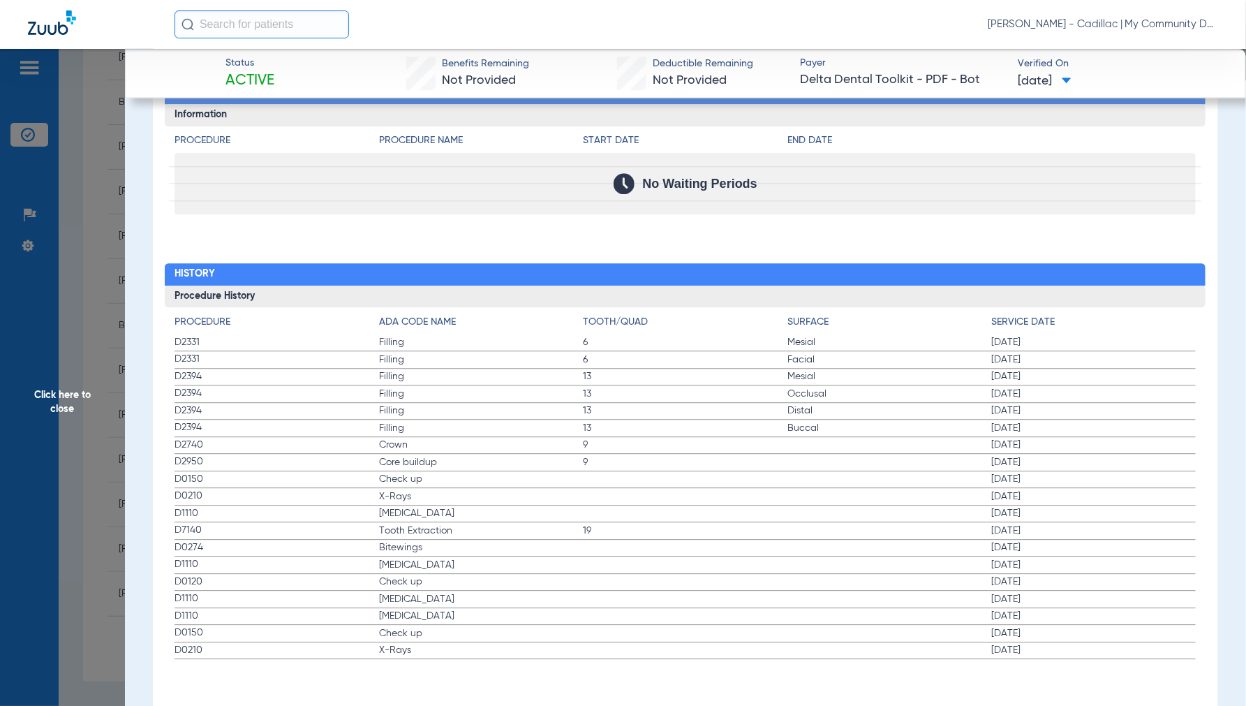
click at [26, 392] on span "Click here to close" at bounding box center [62, 402] width 125 height 706
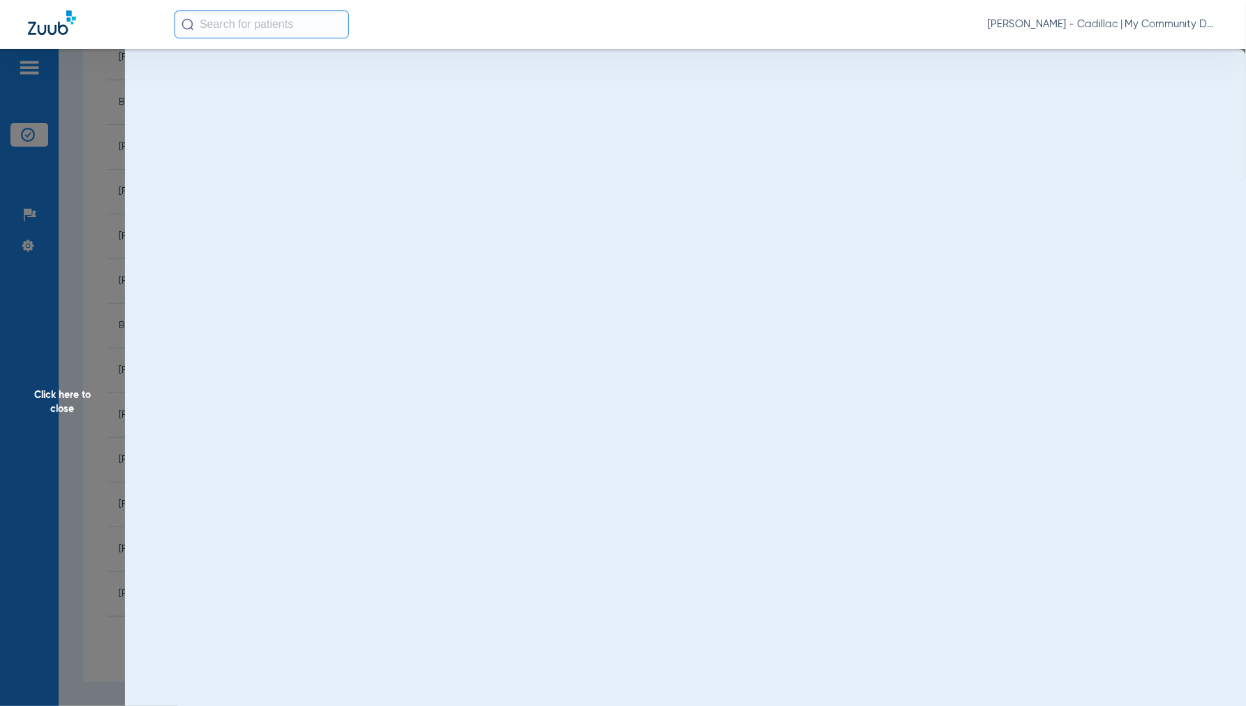
scroll to position [0, 0]
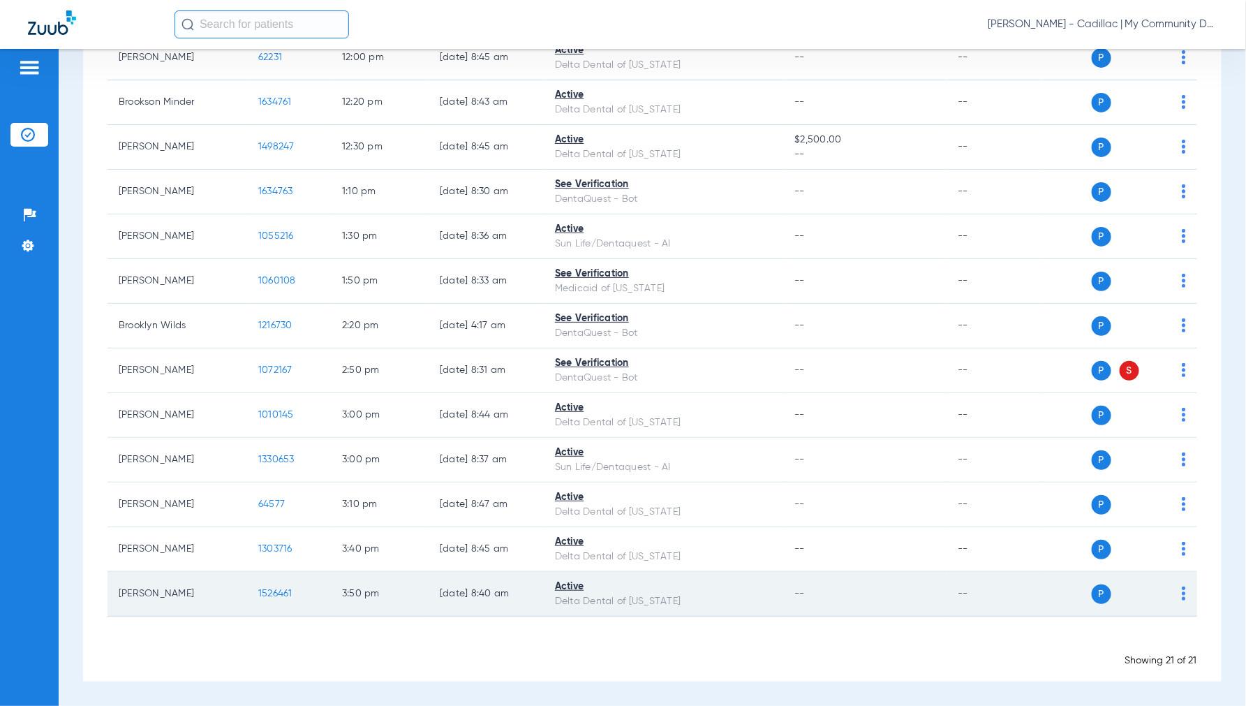
click at [287, 592] on span "1526461" at bounding box center [275, 593] width 34 height 10
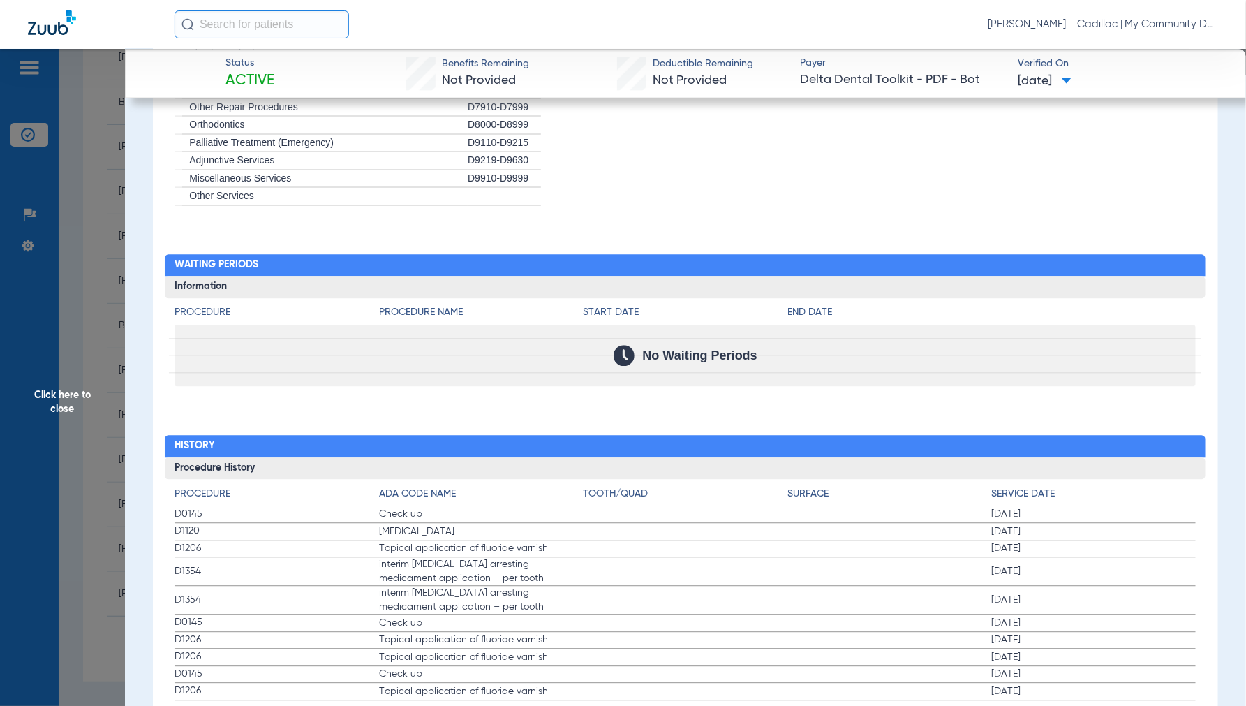
scroll to position [1272, 0]
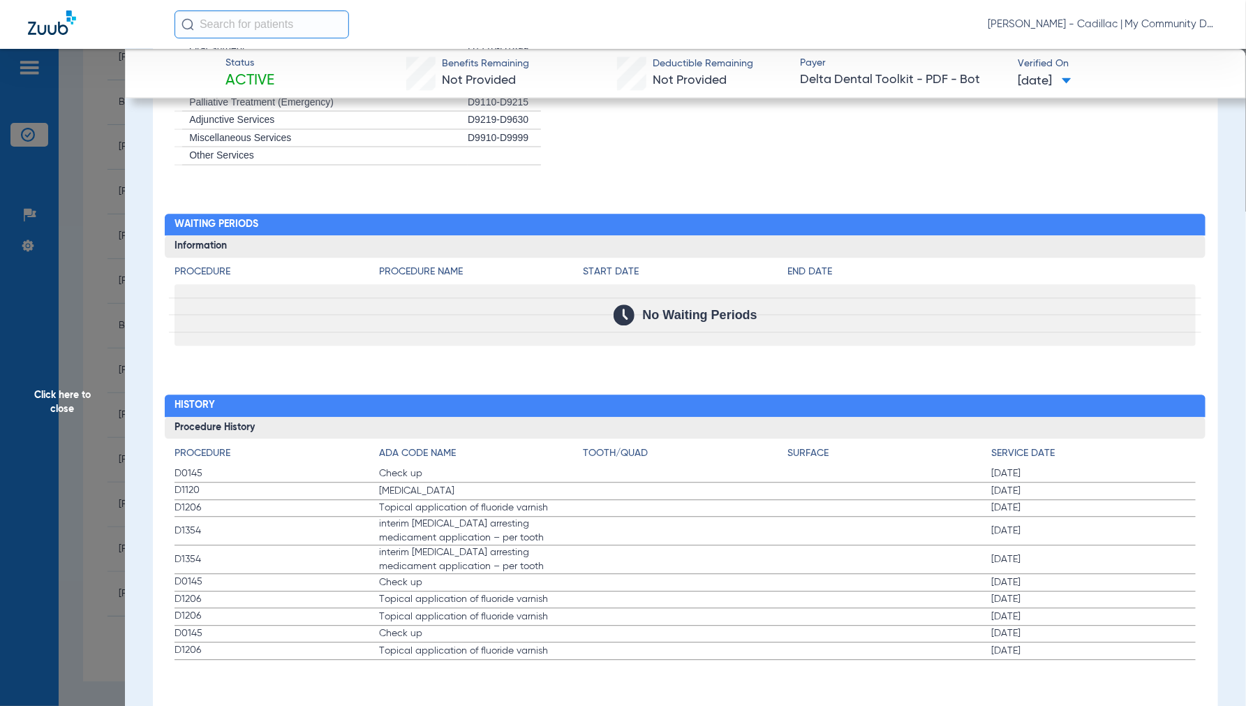
click at [63, 406] on span "Click here to close" at bounding box center [62, 402] width 125 height 706
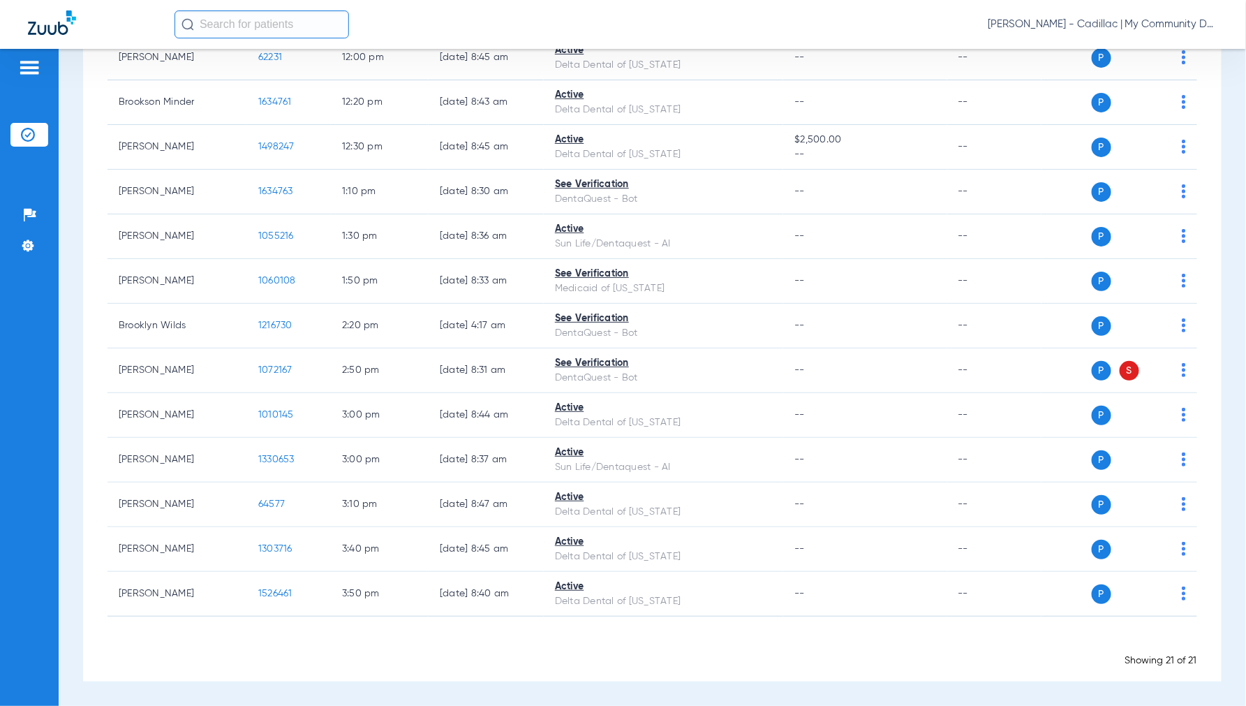
scroll to position [0, 0]
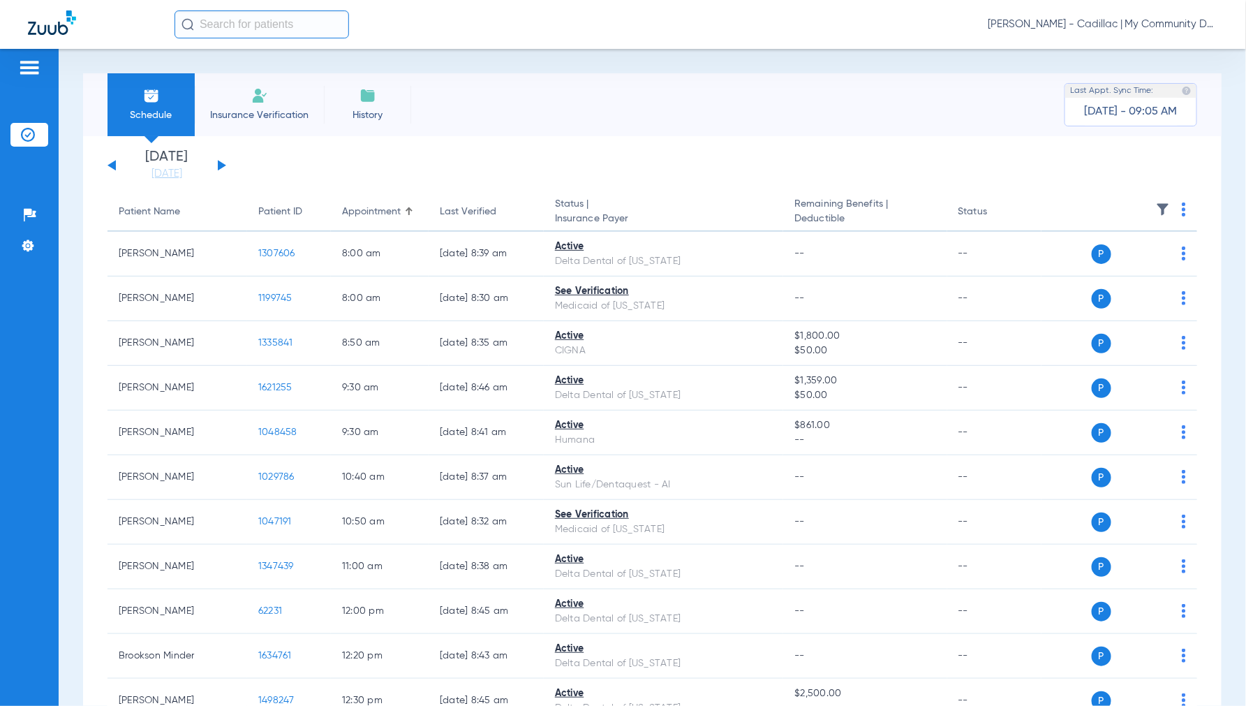
click at [222, 163] on button at bounding box center [222, 165] width 8 height 10
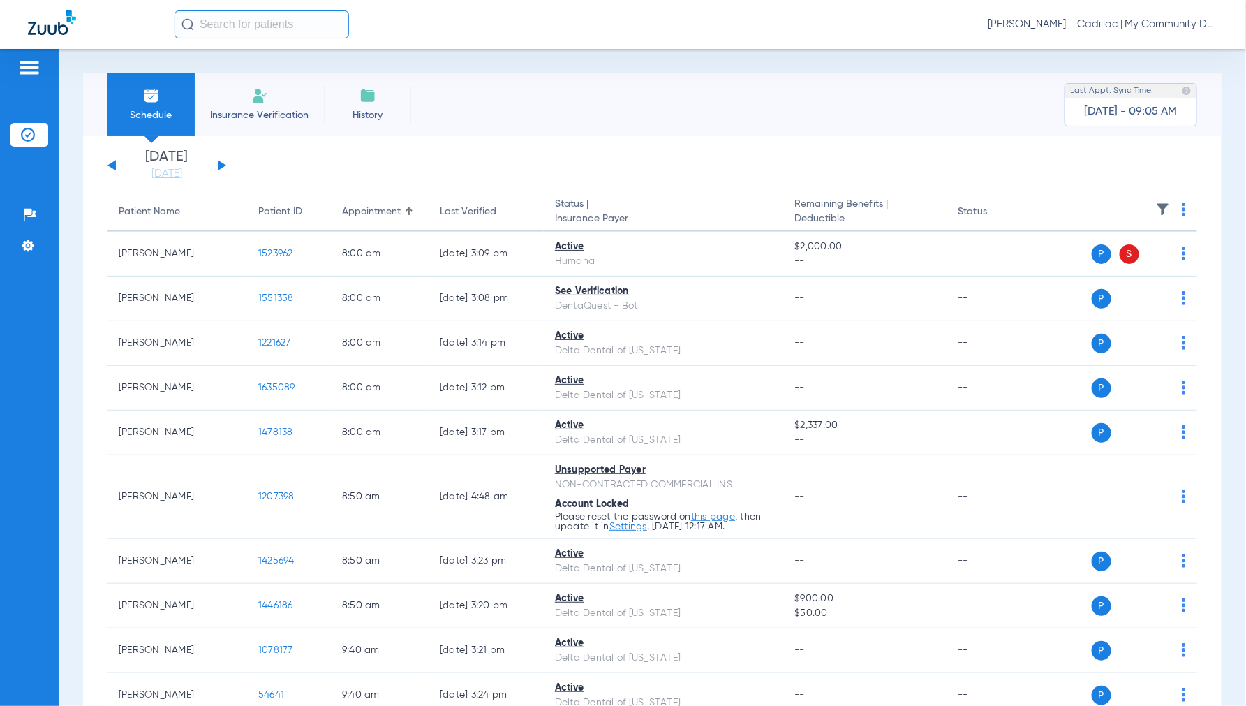
click at [1182, 205] on img at bounding box center [1184, 209] width 4 height 14
click at [1119, 261] on span "Verify All" at bounding box center [1119, 265] width 87 height 10
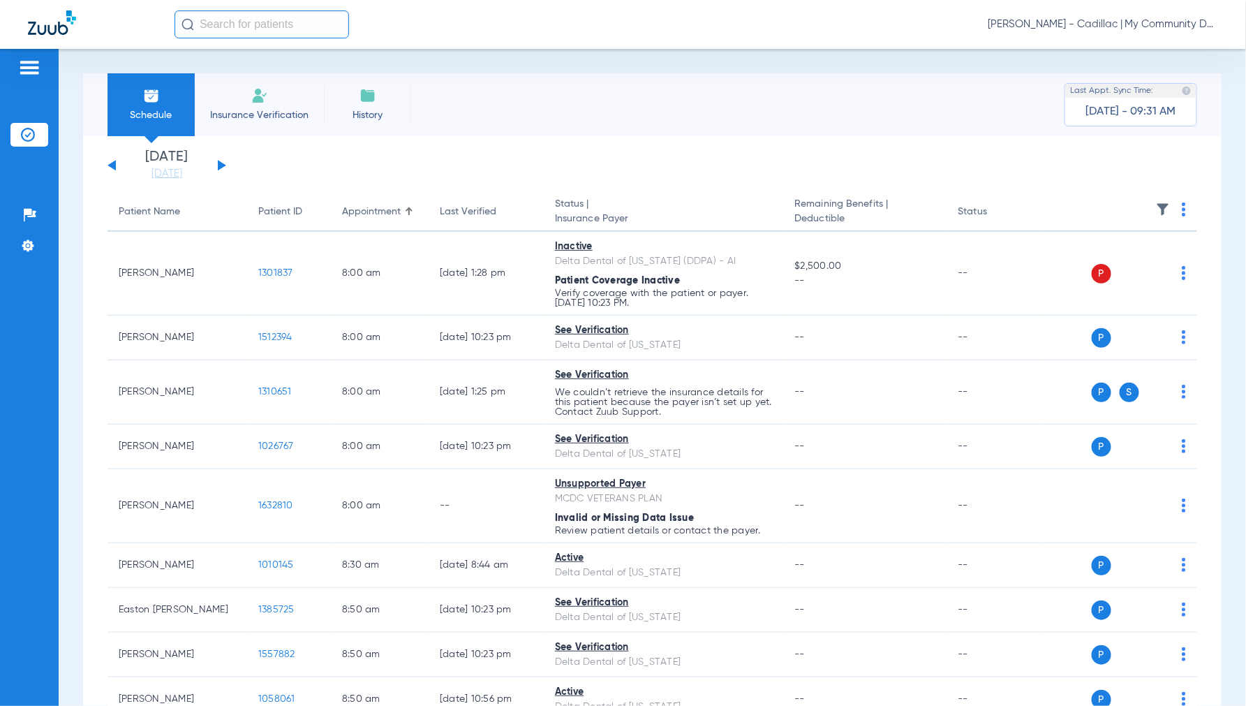
click at [1104, 31] on span "[PERSON_NAME] - Cadillac | My Community Dental Centers" at bounding box center [1103, 24] width 230 height 14
click at [1155, 50] on span "Account Selection" at bounding box center [1166, 50] width 78 height 10
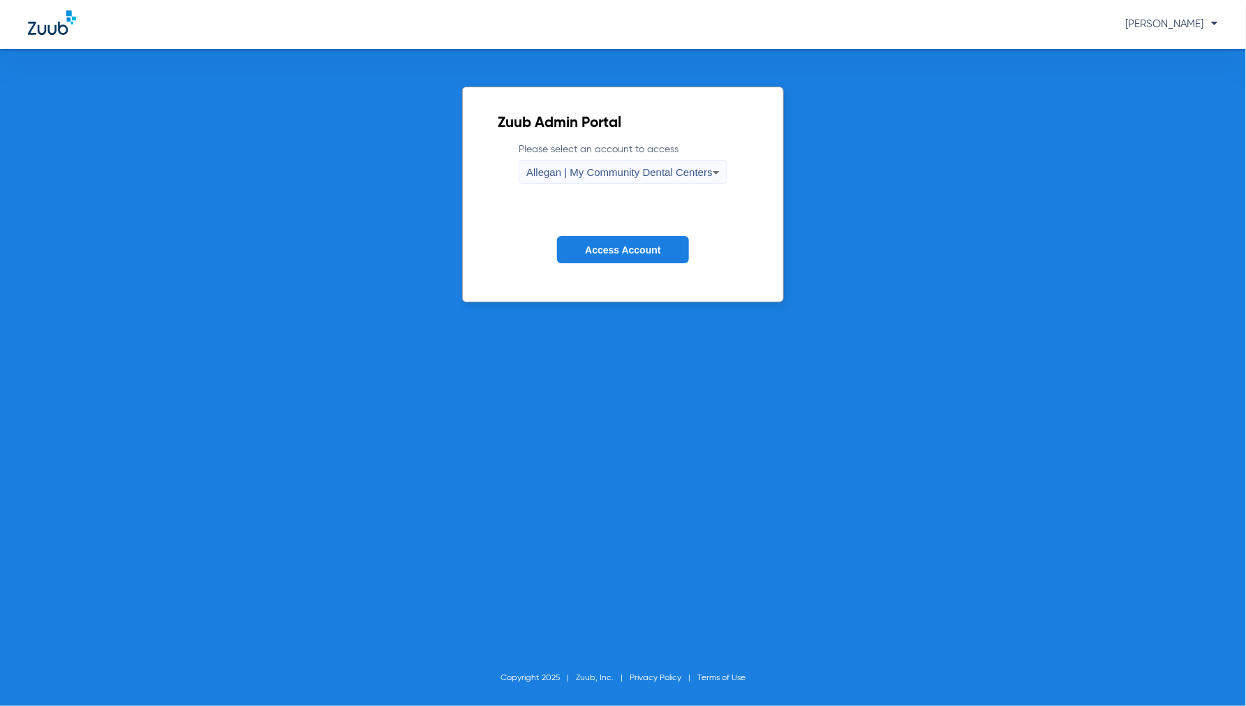
click at [609, 175] on span "Allegan | My Community Dental Centers" at bounding box center [619, 172] width 186 height 12
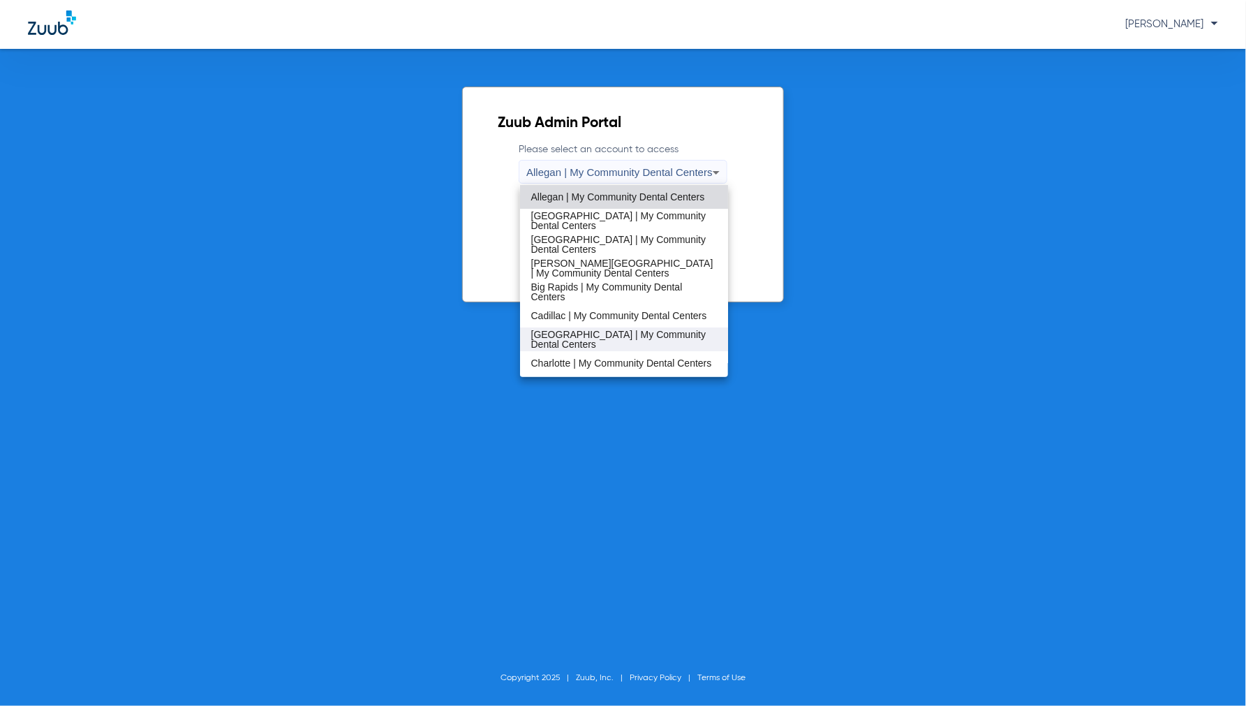
click at [569, 342] on span "[GEOGRAPHIC_DATA] | My Community Dental Centers" at bounding box center [624, 339] width 186 height 20
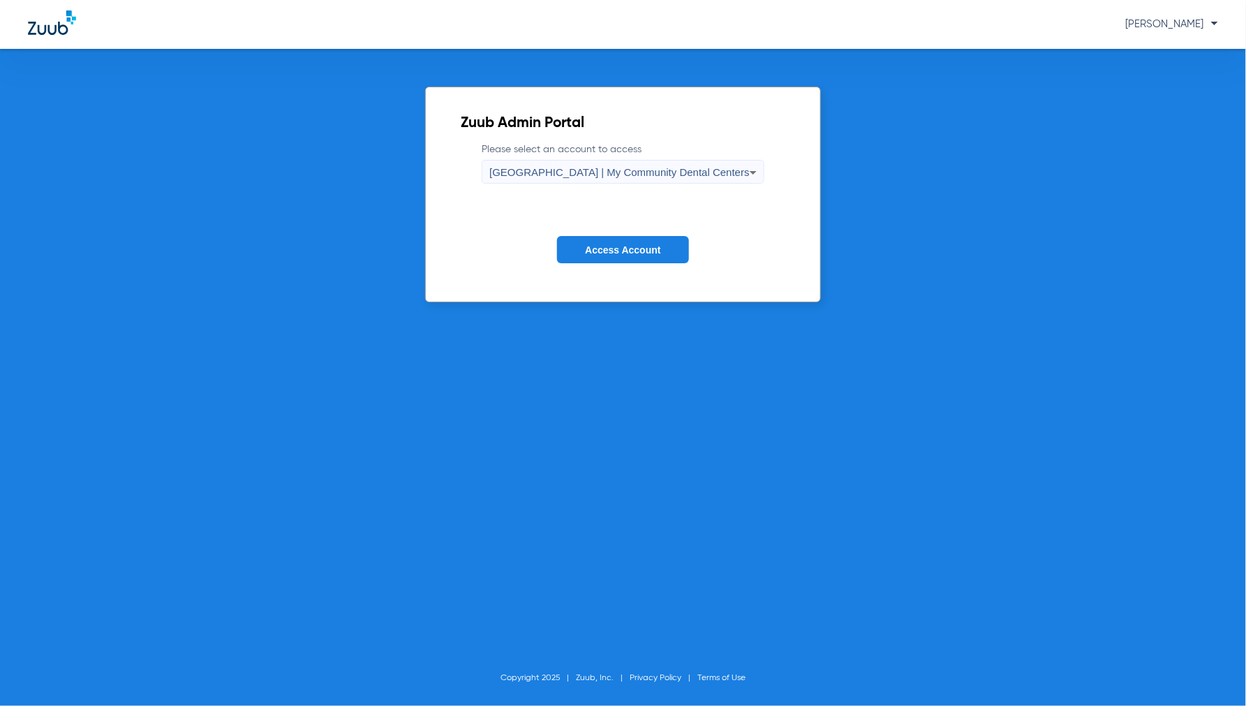
click at [618, 258] on button "Access Account" at bounding box center [622, 249] width 131 height 27
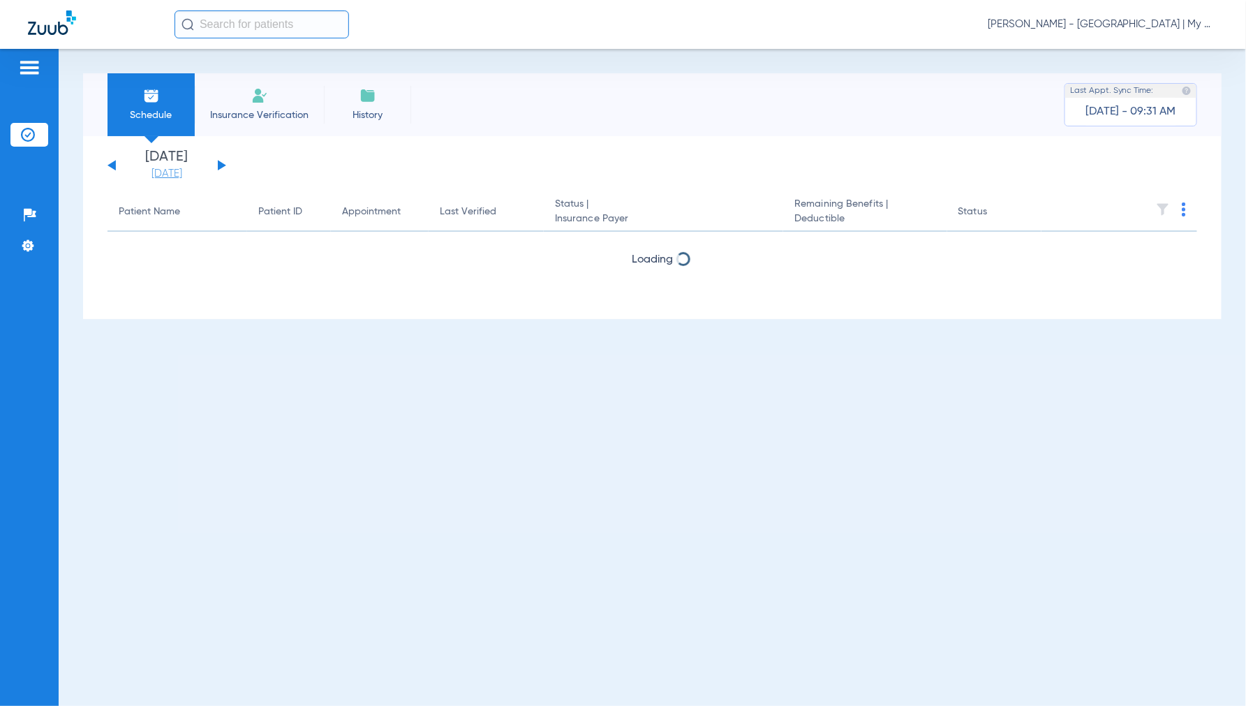
click at [163, 177] on link "[DATE]" at bounding box center [167, 174] width 84 height 14
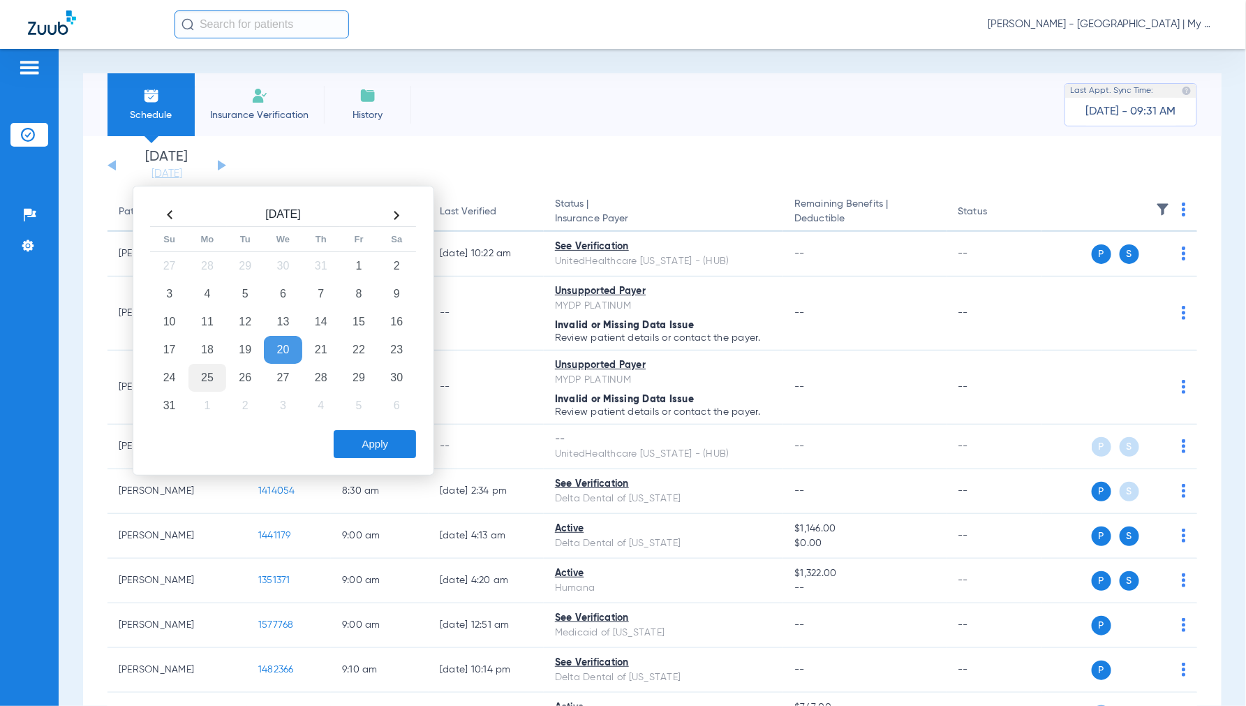
click at [213, 376] on td "25" at bounding box center [207, 378] width 38 height 28
drag, startPoint x: 346, startPoint y: 429, endPoint x: 357, endPoint y: 438, distance: 15.4
click at [351, 433] on div "Apply" at bounding box center [281, 440] width 269 height 35
drag, startPoint x: 361, startPoint y: 445, endPoint x: 549, endPoint y: 454, distance: 188.7
click at [362, 445] on button "Apply" at bounding box center [375, 444] width 82 height 28
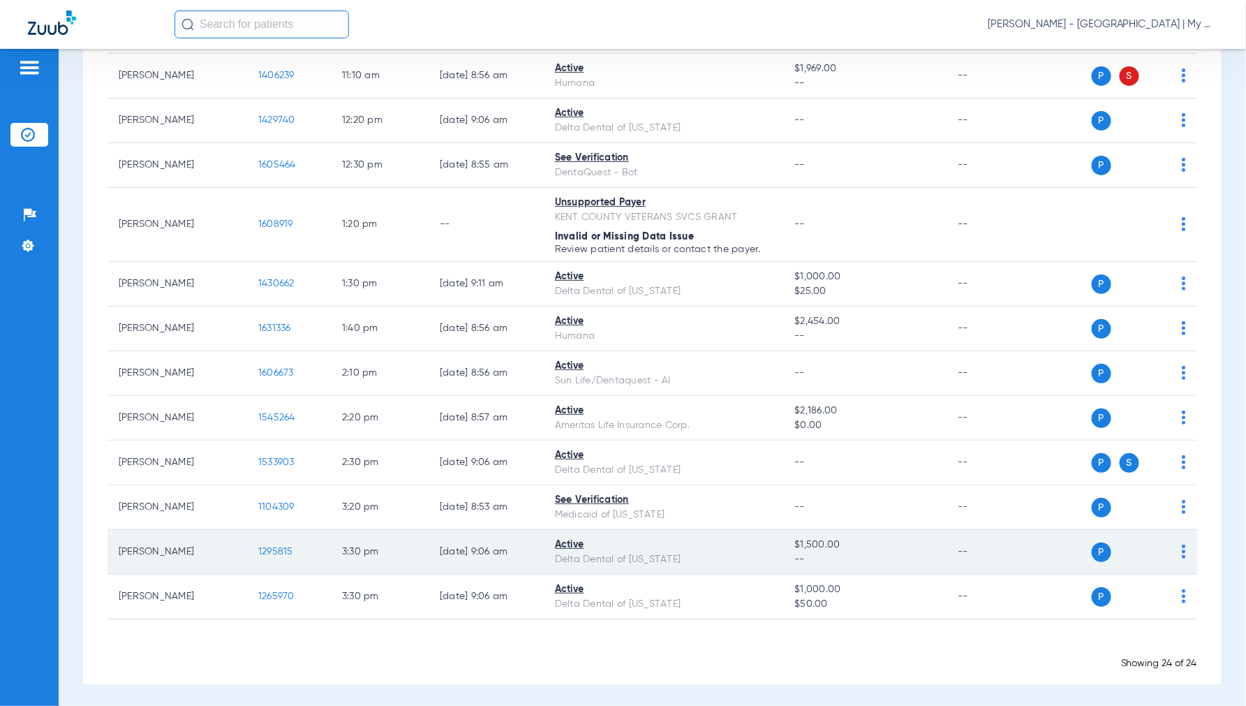
scroll to position [719, 0]
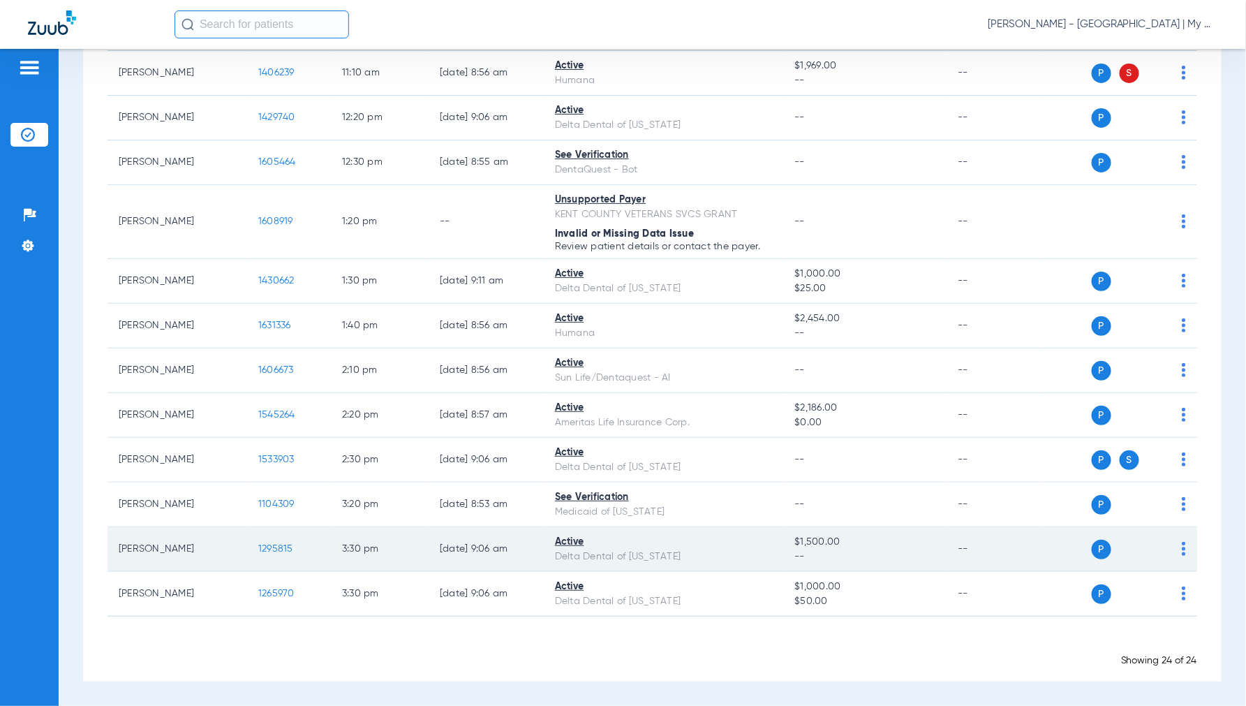
click at [283, 548] on span "1295815" at bounding box center [275, 549] width 35 height 10
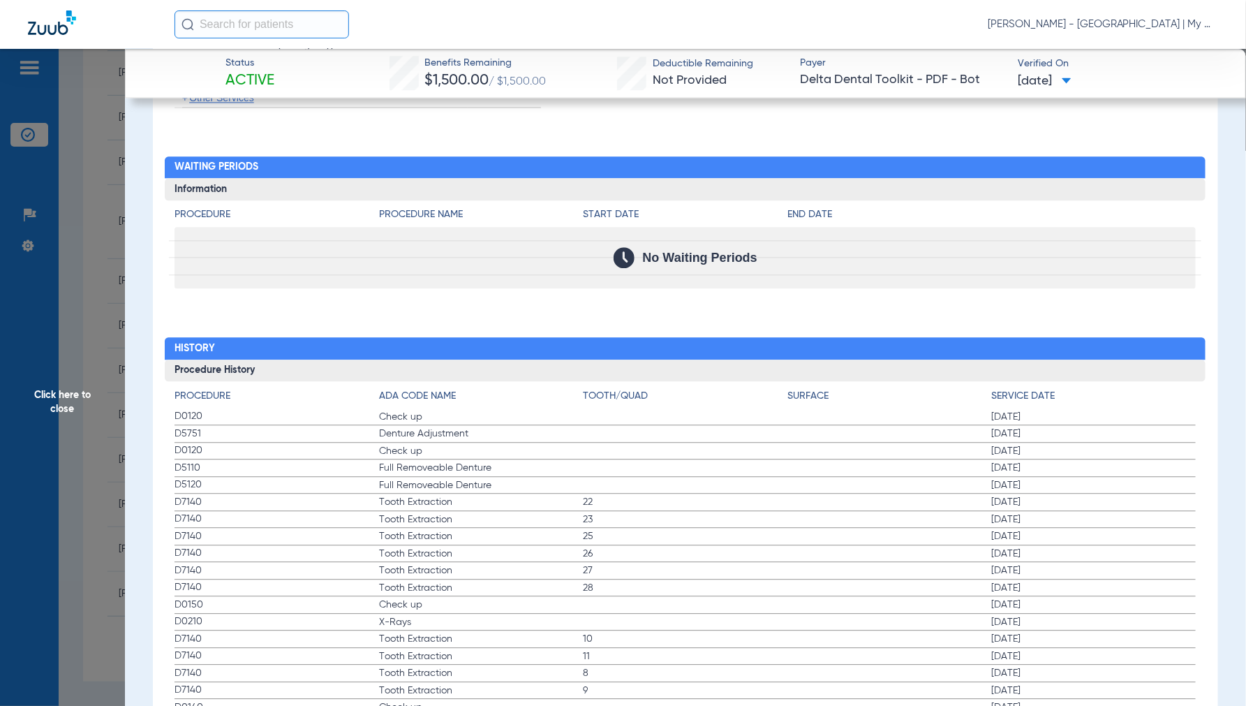
scroll to position [1396, 0]
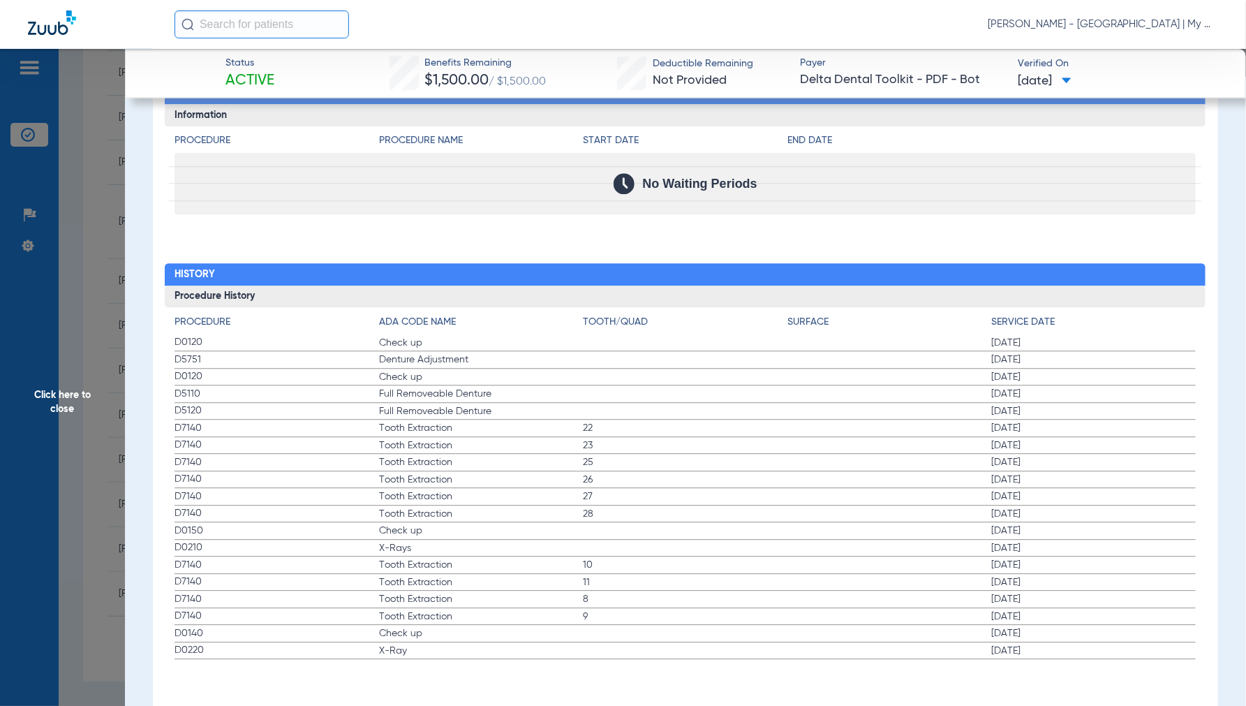
click at [52, 394] on span "Click here to close" at bounding box center [62, 402] width 125 height 706
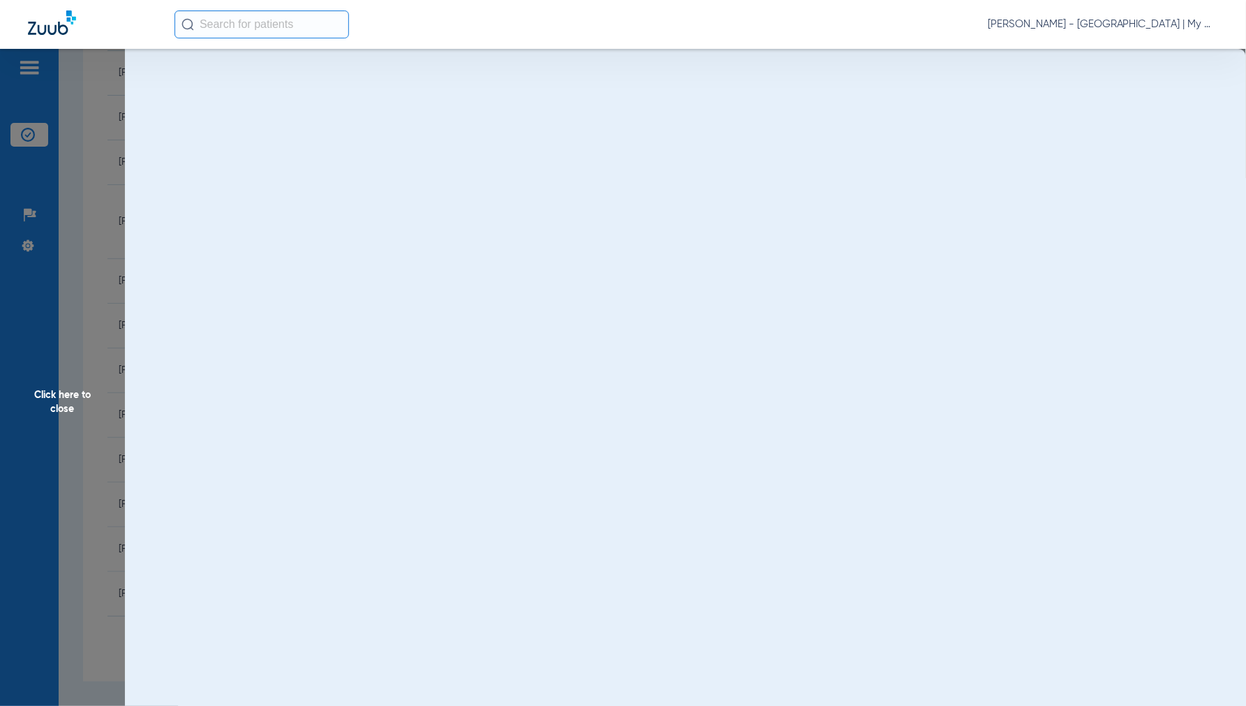
scroll to position [0, 0]
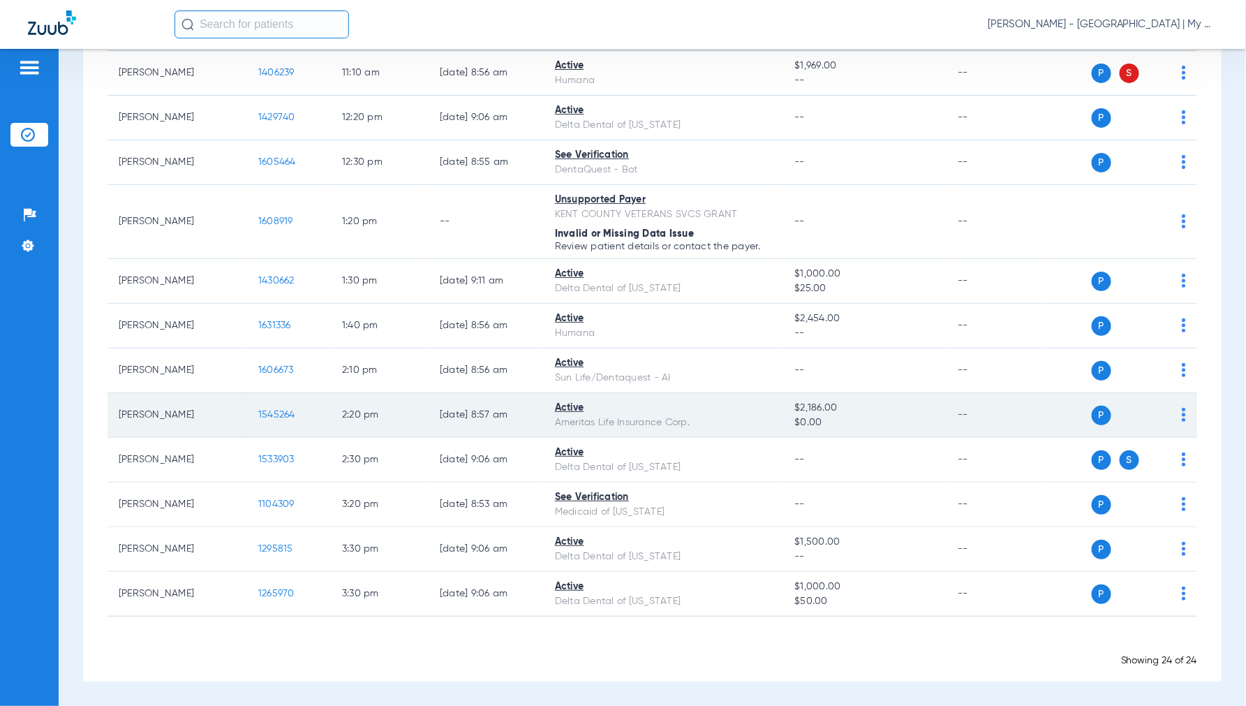
click at [272, 412] on span "1545264" at bounding box center [276, 415] width 37 height 10
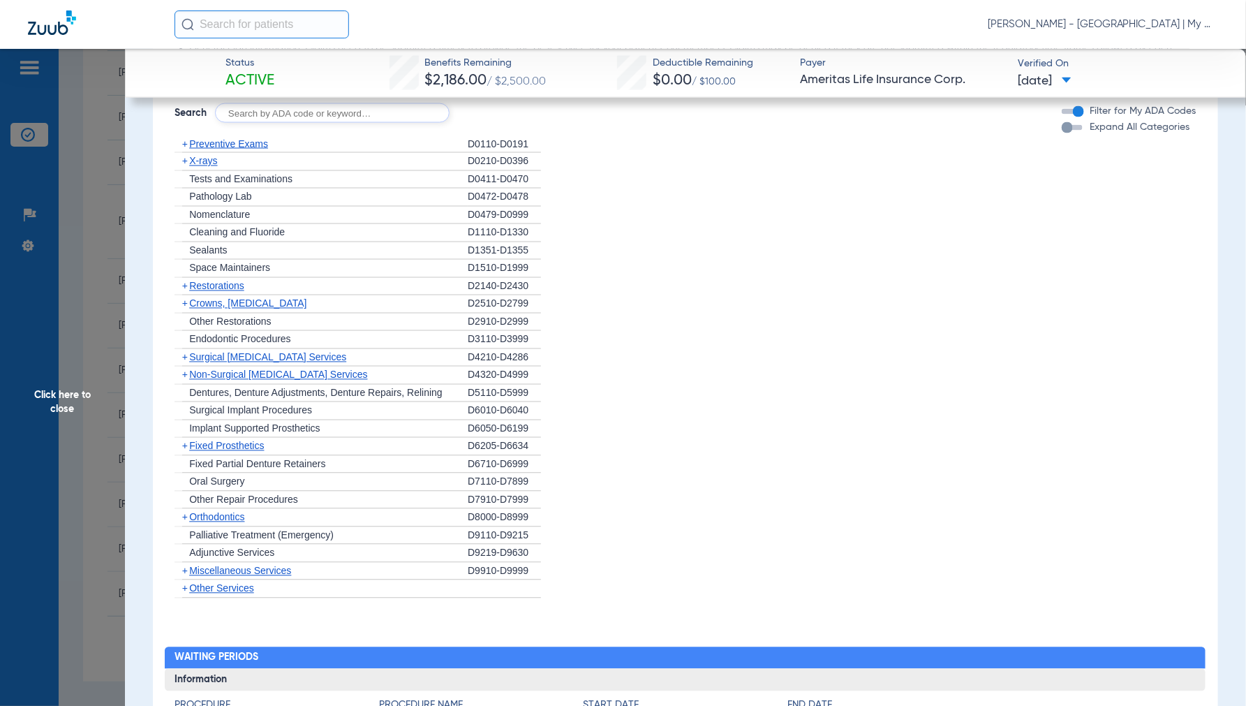
scroll to position [1325, 0]
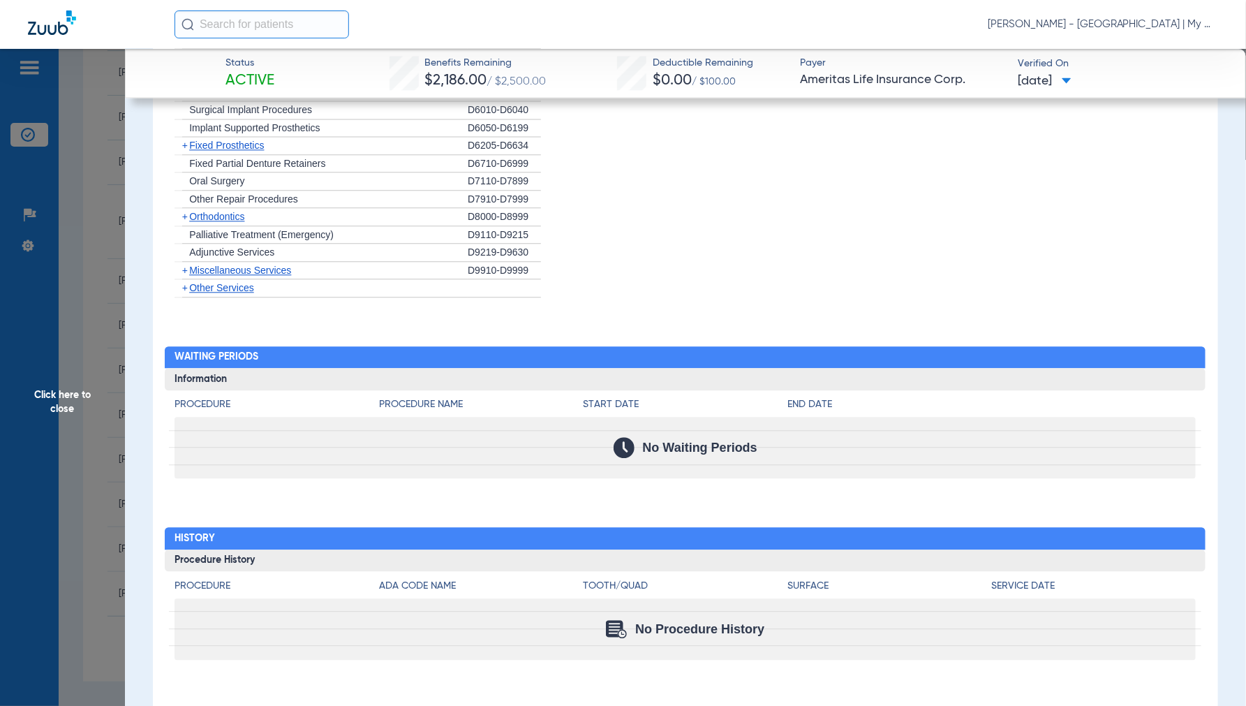
click at [71, 379] on span "Click here to close" at bounding box center [62, 402] width 125 height 706
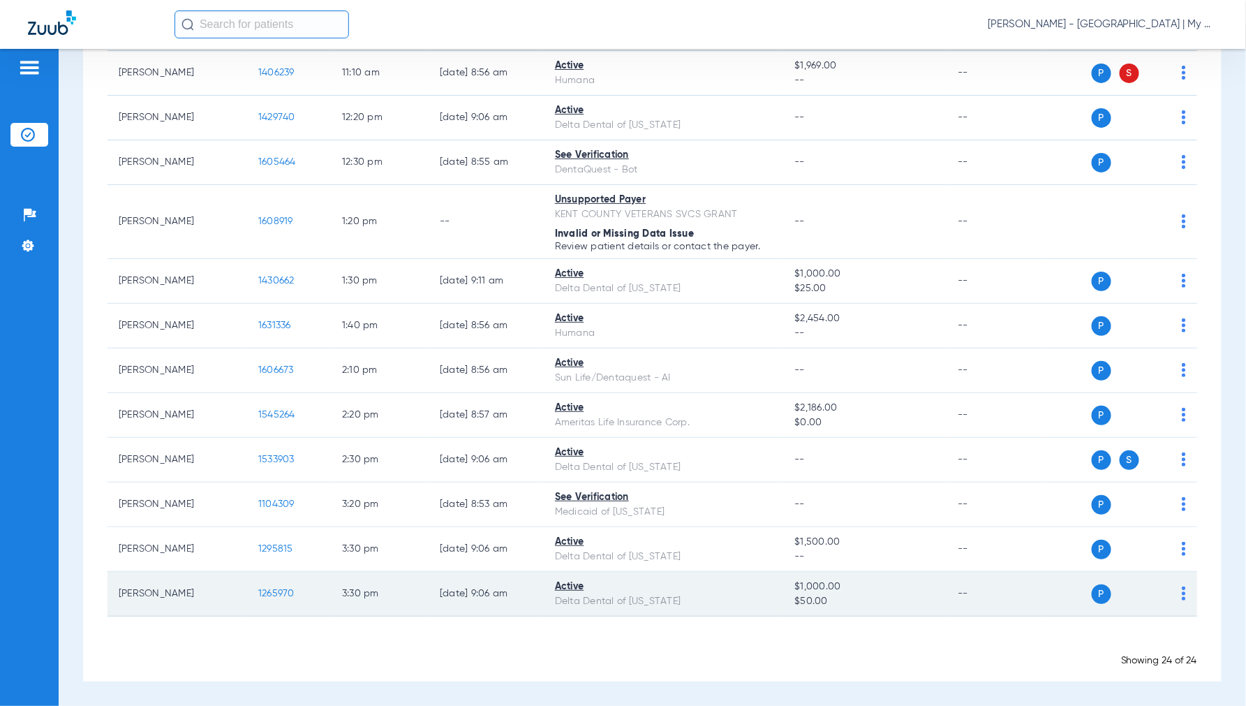
click at [284, 589] on span "1265970" at bounding box center [276, 593] width 36 height 10
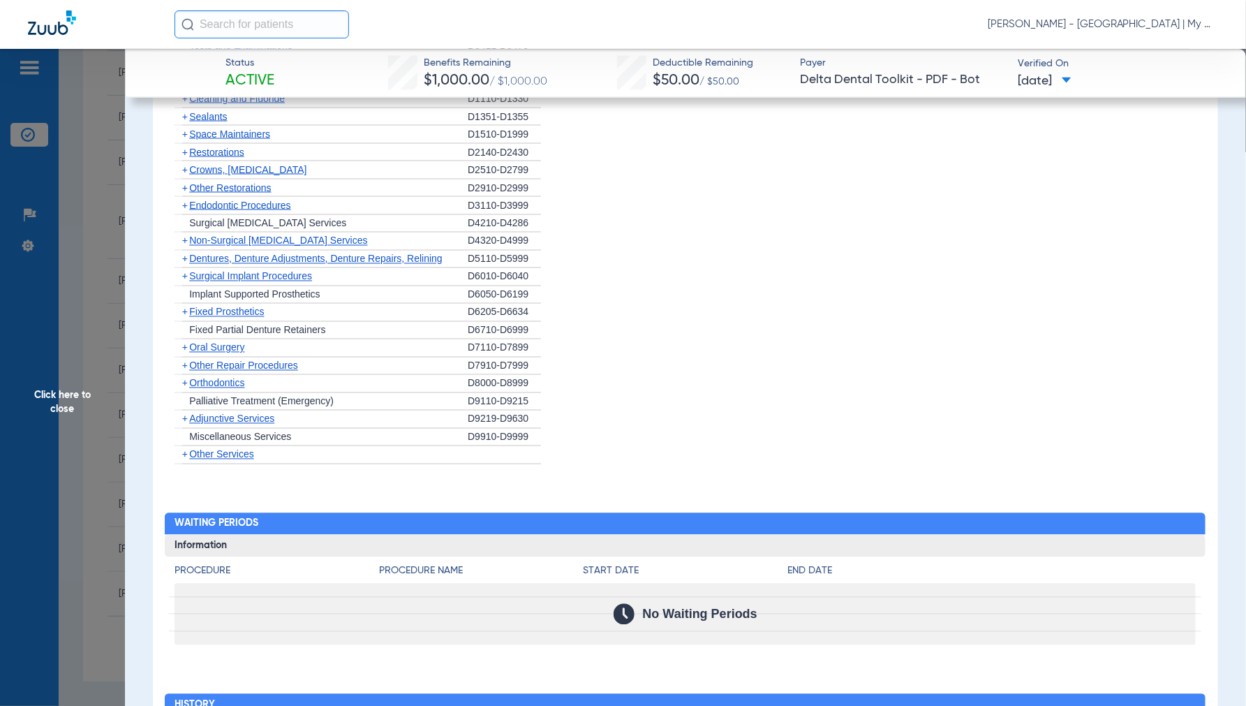
scroll to position [1240, 0]
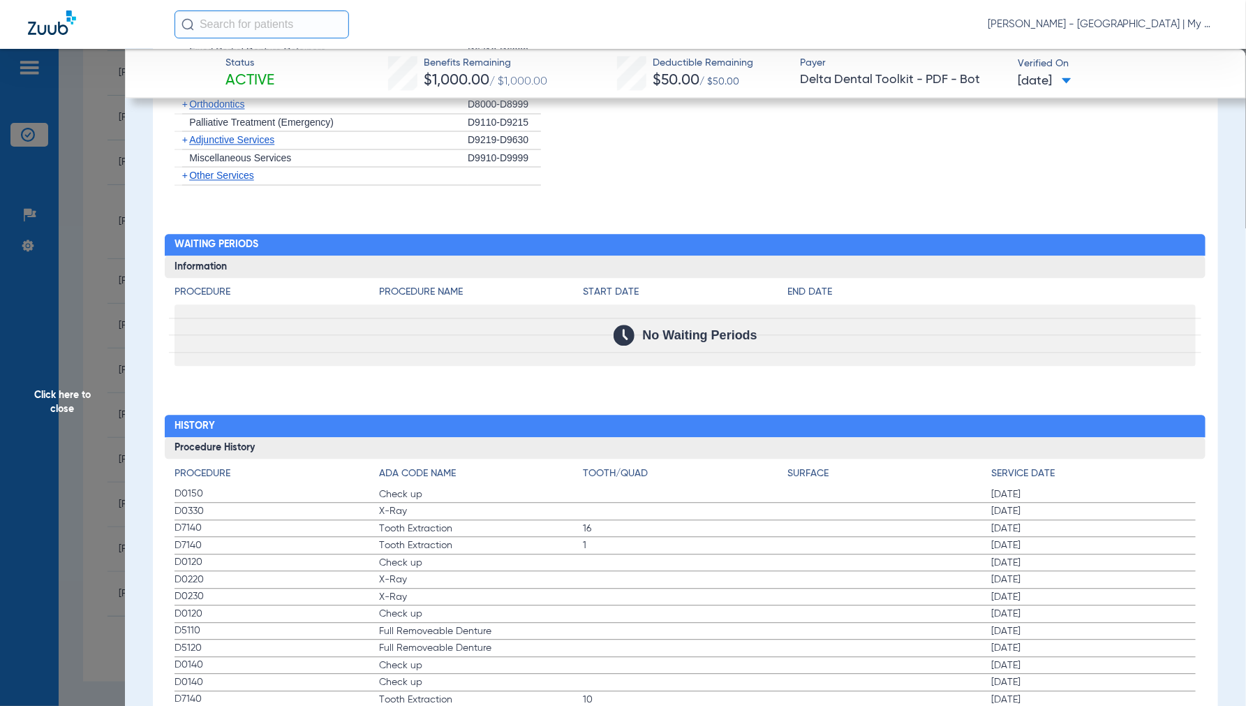
click at [57, 401] on span "Click here to close" at bounding box center [62, 402] width 125 height 706
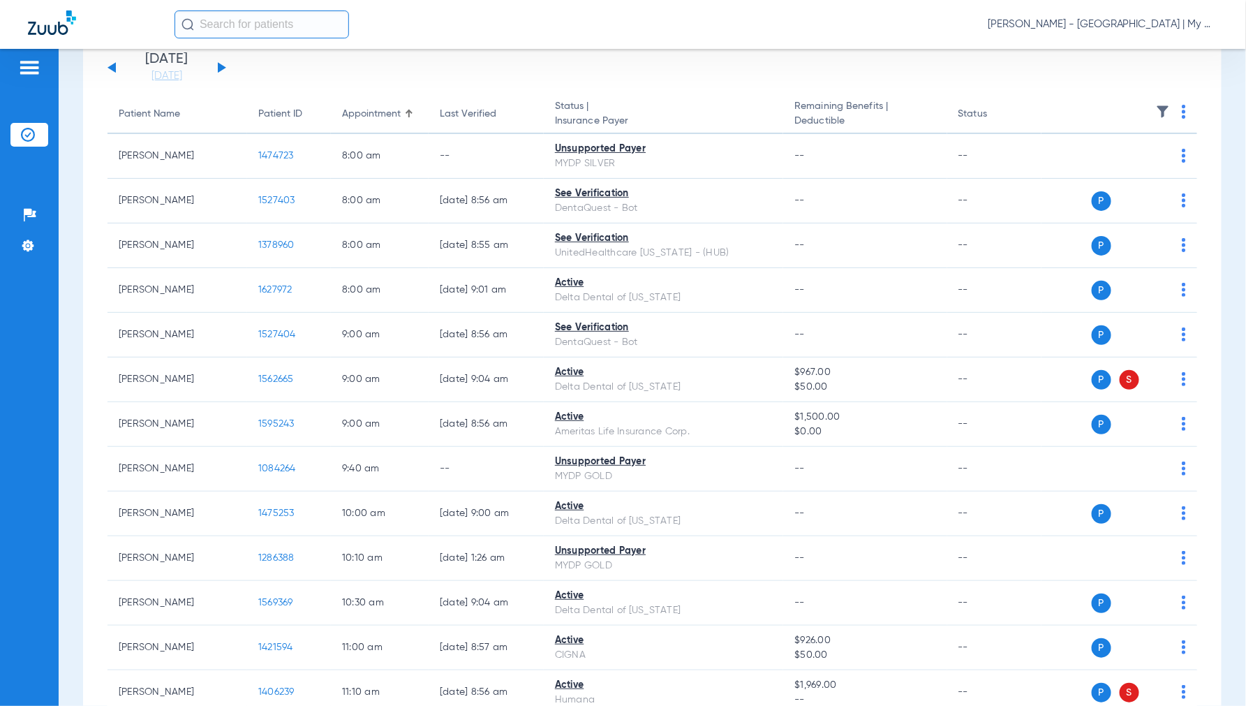
scroll to position [0, 0]
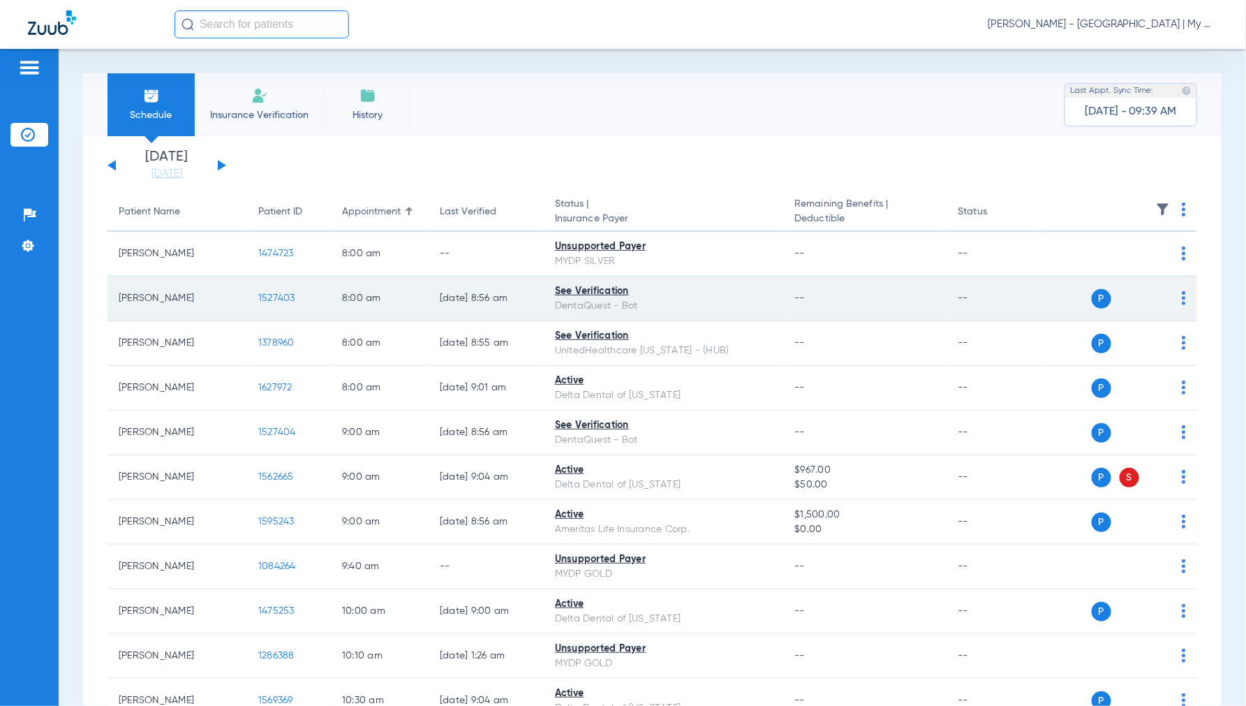
click at [288, 297] on span "1527403" at bounding box center [276, 298] width 37 height 10
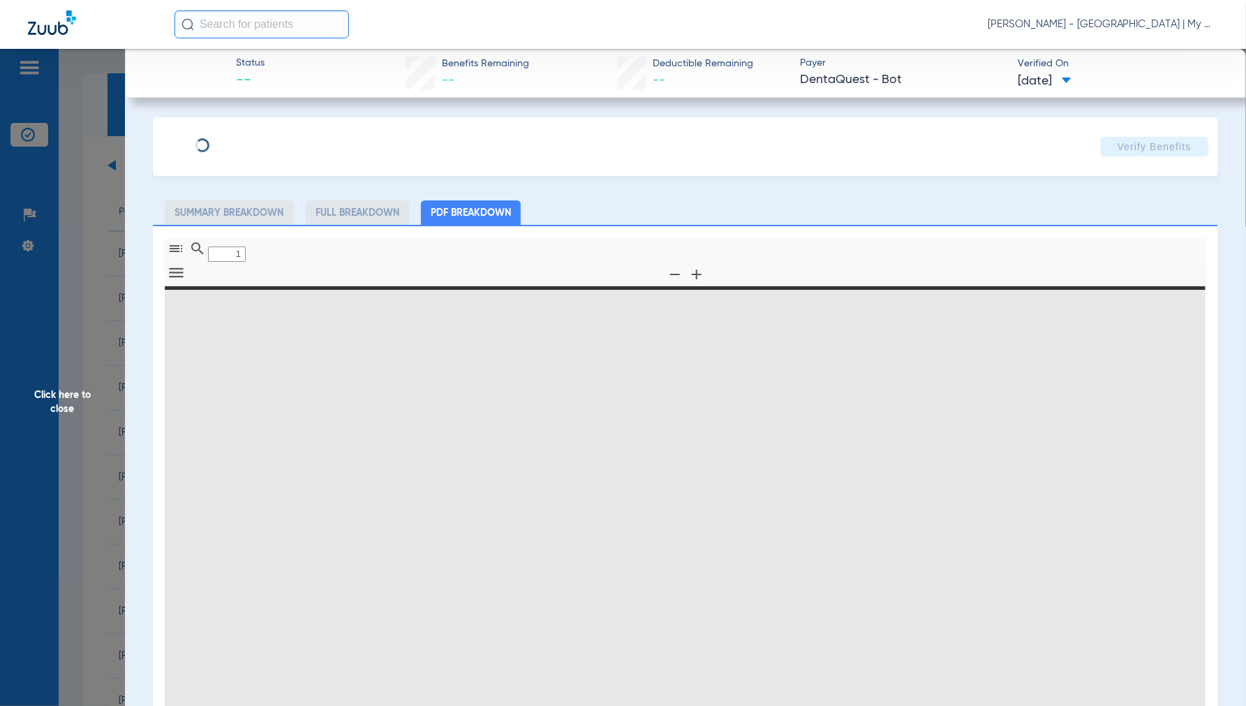
type input "0"
select select "page-width"
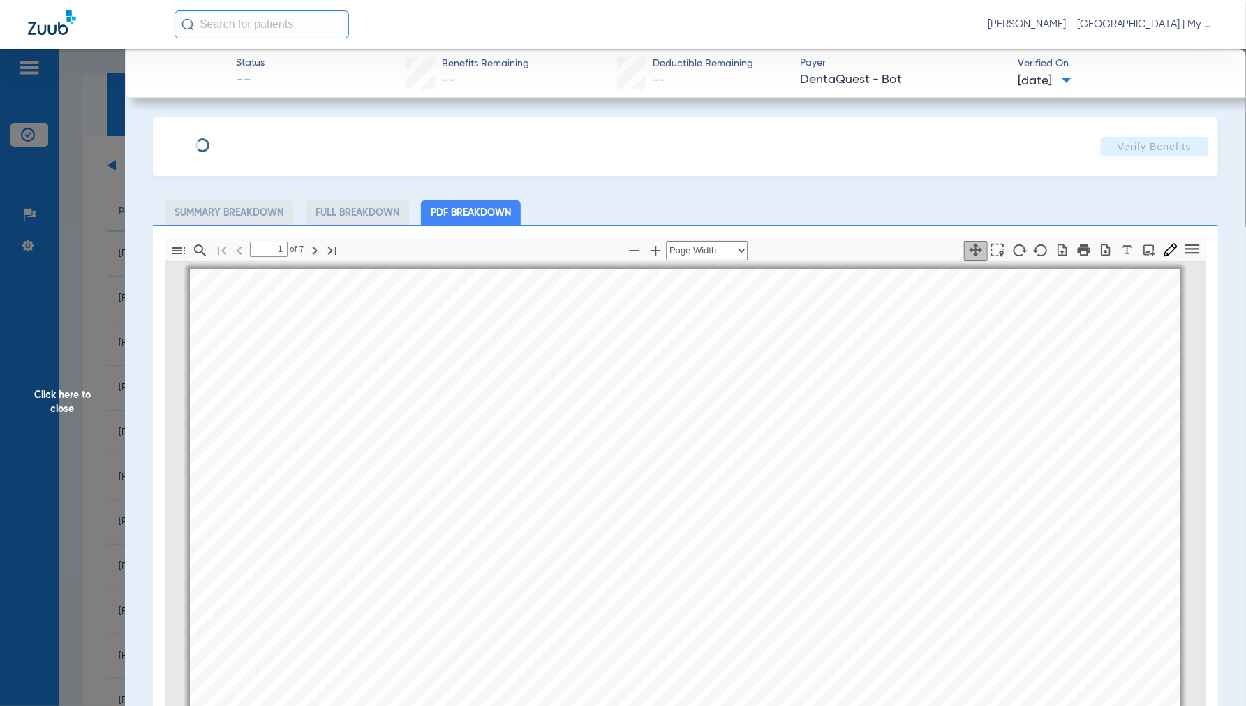
scroll to position [7, 0]
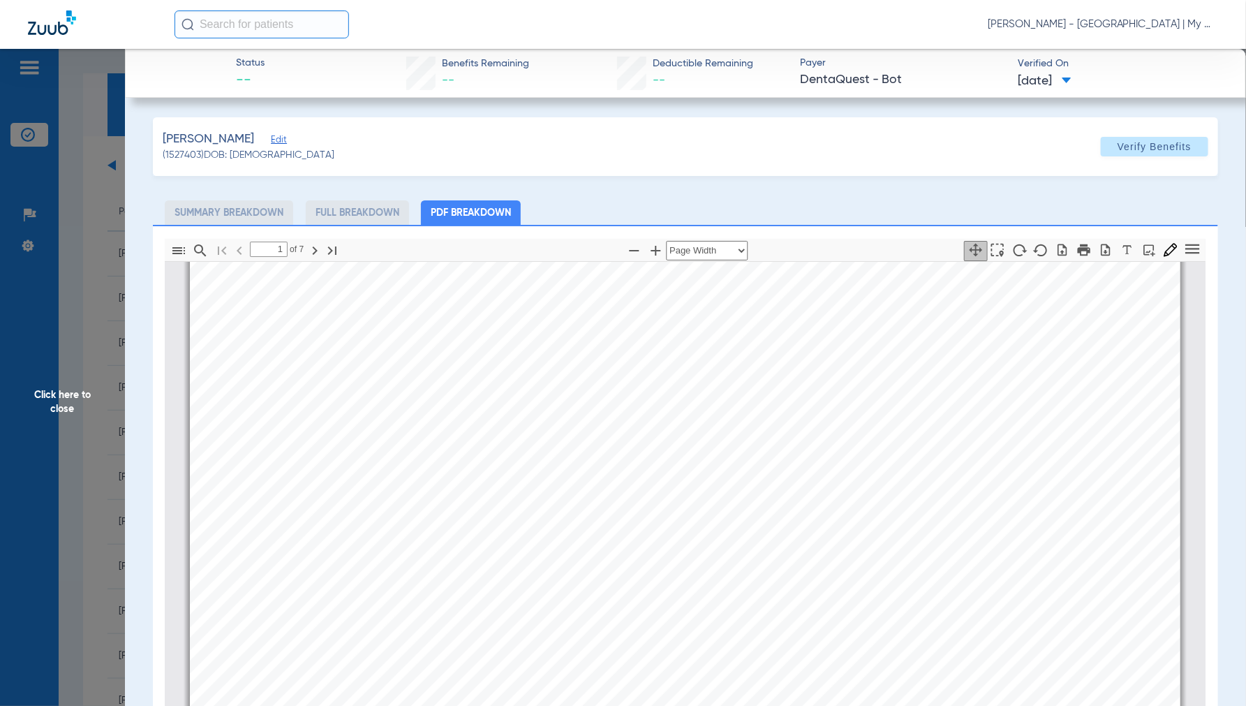
type input "2"
